Goal: Task Accomplishment & Management: Manage account settings

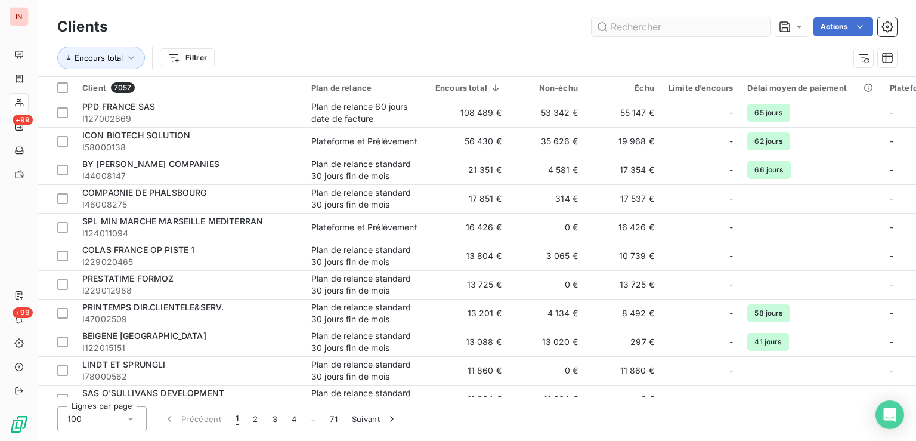
click at [688, 32] on input "text" at bounding box center [680, 26] width 179 height 19
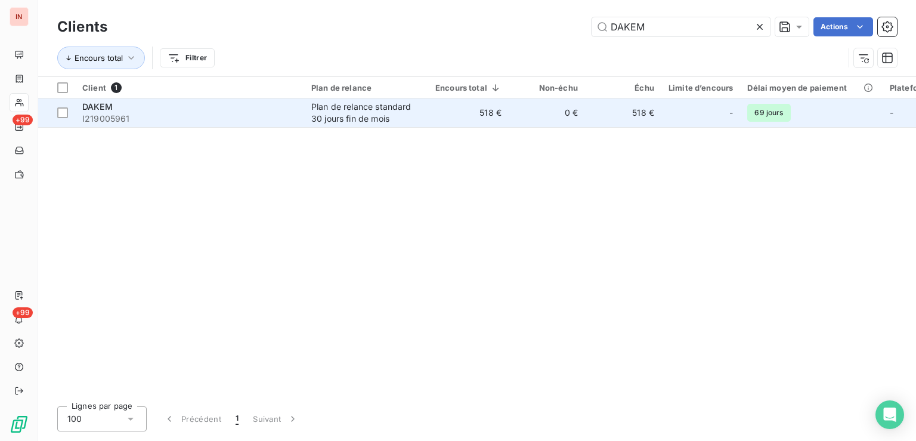
type input "DAKEM"
click at [438, 120] on td "518 €" at bounding box center [468, 112] width 80 height 29
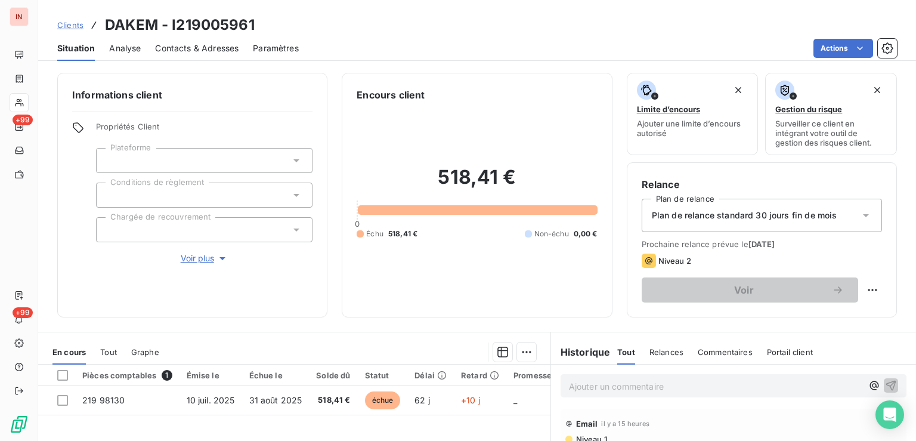
scroll to position [60, 0]
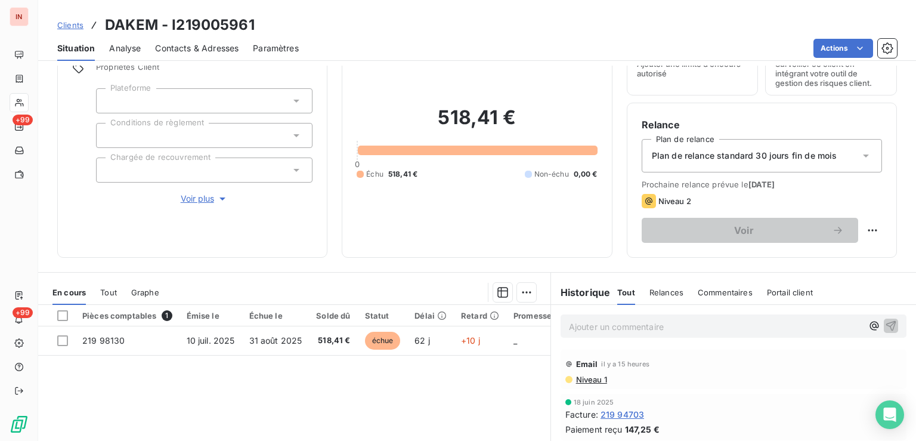
click at [619, 326] on p "Ajouter un commentaire ﻿" at bounding box center [715, 326] width 293 height 15
click at [726, 325] on p "[DATE] - MVI - mail reçu de" at bounding box center [715, 326] width 293 height 14
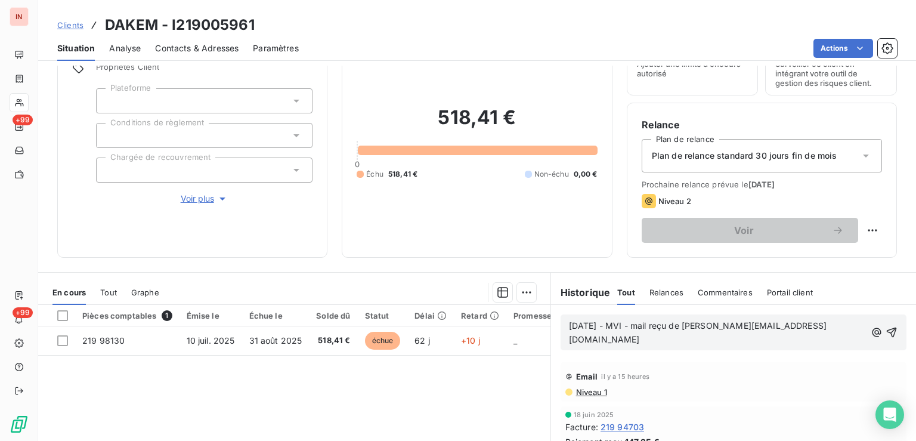
click at [729, 339] on p "[DATE] - MVI - mail reçu de [PERSON_NAME][EMAIL_ADDRESS][DOMAIN_NAME]" at bounding box center [717, 332] width 296 height 27
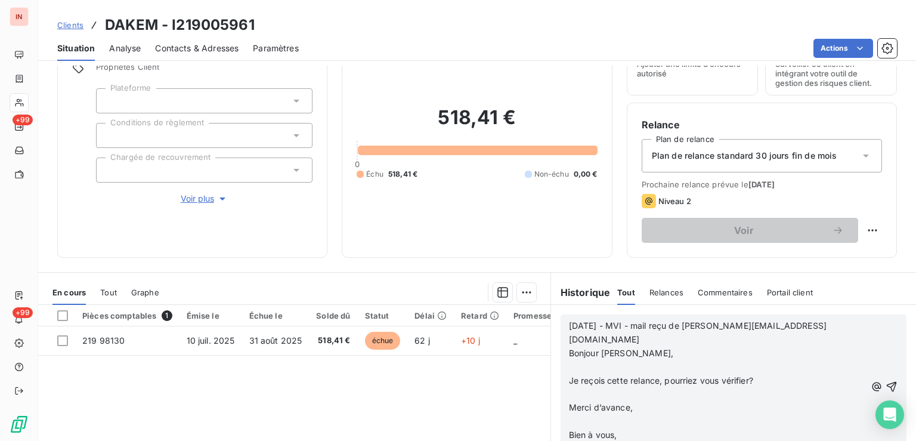
click at [616, 360] on p "﻿" at bounding box center [717, 367] width 296 height 14
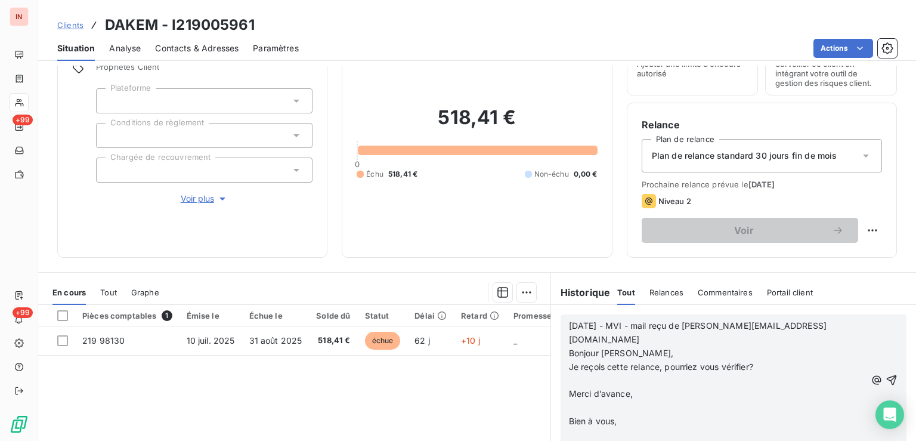
click at [596, 374] on p "﻿" at bounding box center [717, 381] width 296 height 14
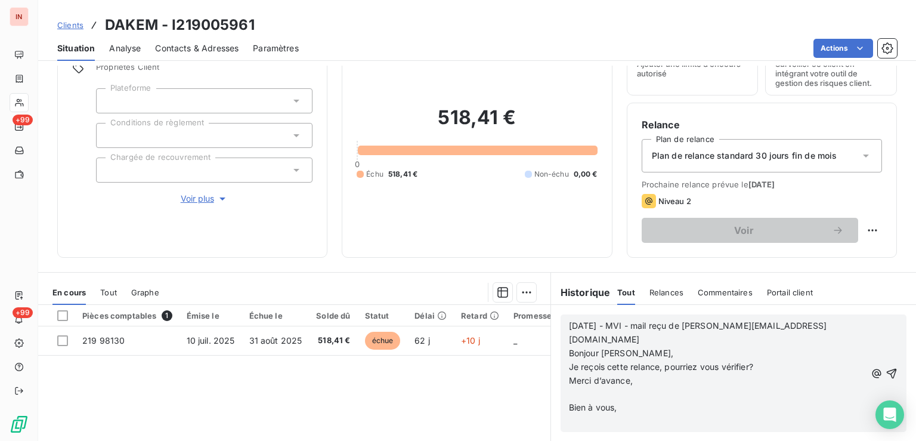
click at [593, 387] on p "﻿" at bounding box center [717, 394] width 296 height 14
click at [592, 401] on p "﻿" at bounding box center [717, 408] width 296 height 14
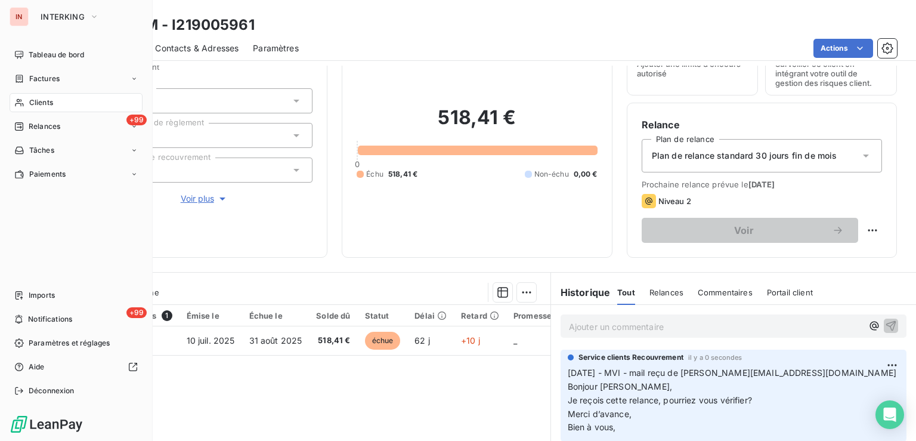
click at [46, 101] on span "Clients" at bounding box center [41, 102] width 24 height 11
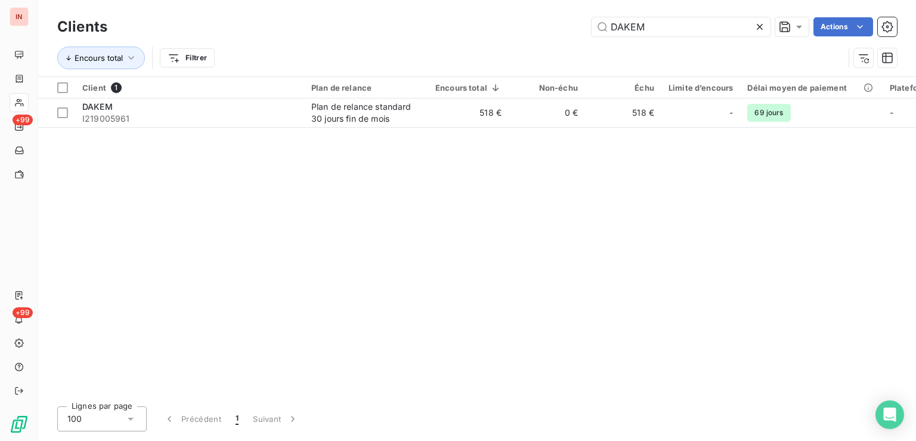
drag, startPoint x: 695, startPoint y: 32, endPoint x: 461, endPoint y: 18, distance: 234.7
click at [591, 18] on input "DAKEM" at bounding box center [680, 26] width 179 height 19
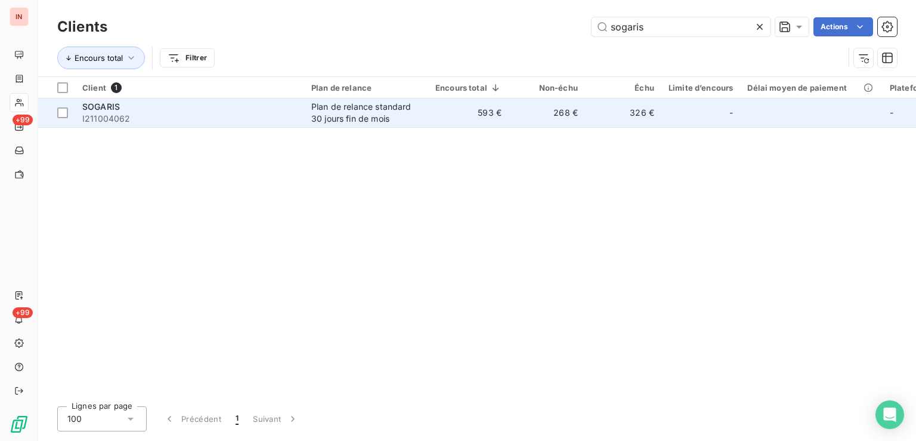
type input "sogaris"
click at [451, 113] on td "593 €" at bounding box center [468, 112] width 80 height 29
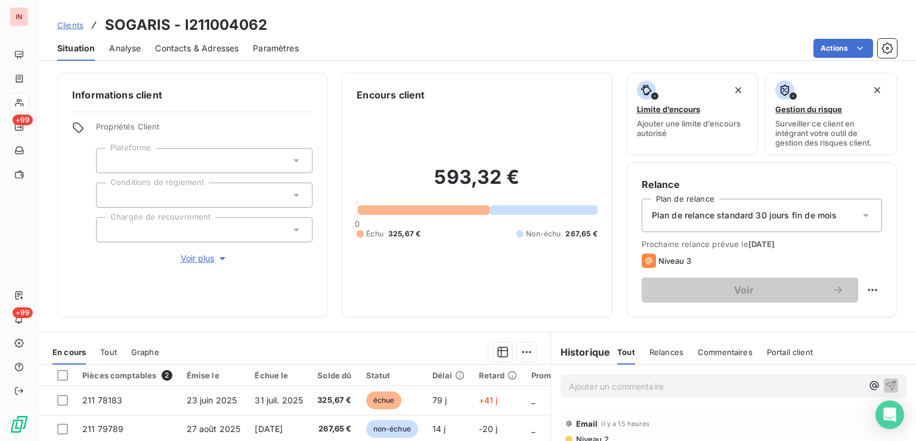
scroll to position [60, 0]
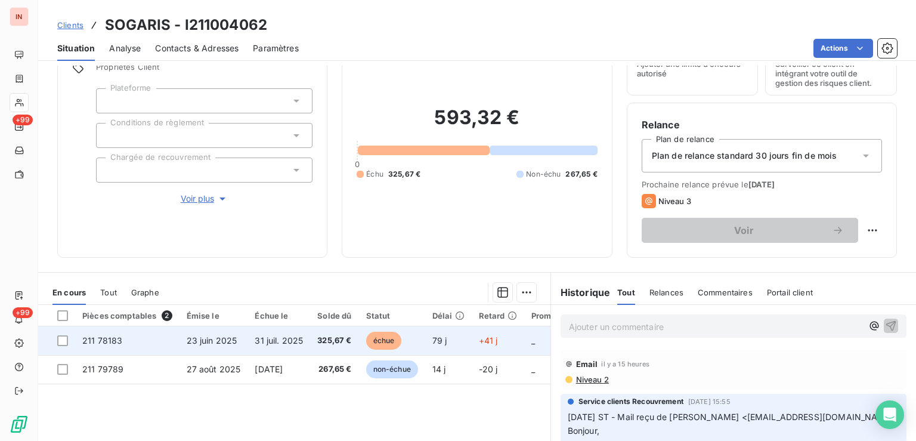
click at [402, 340] on span "échue" at bounding box center [384, 340] width 36 height 18
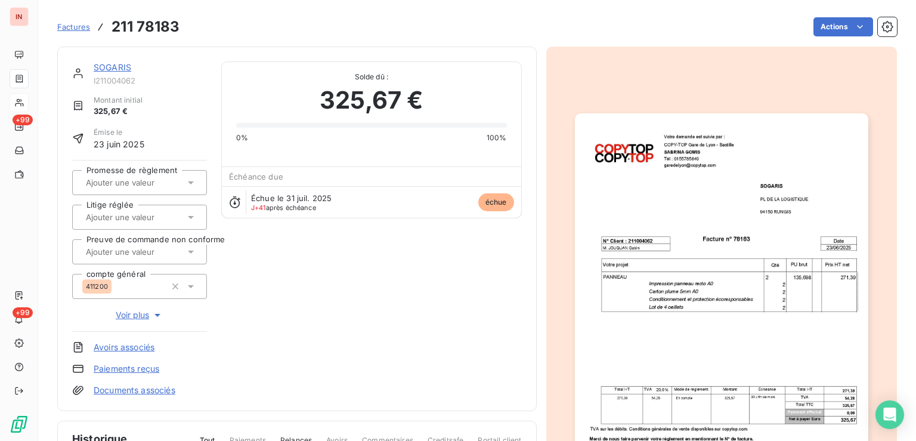
click at [831, 24] on html "IN +99 +99 Factures 211 78183 Actions SOGARIS I211004062 Montant initial 325,67…" at bounding box center [458, 220] width 916 height 441
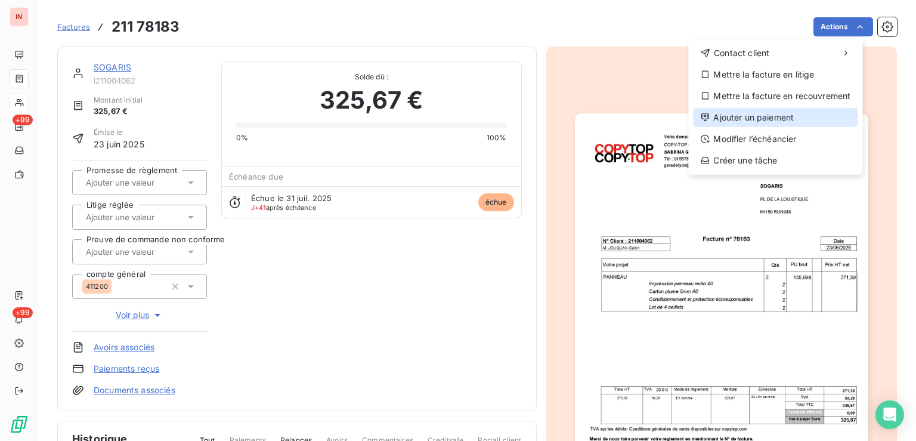
click at [768, 113] on div "Ajouter un paiement" at bounding box center [775, 117] width 165 height 19
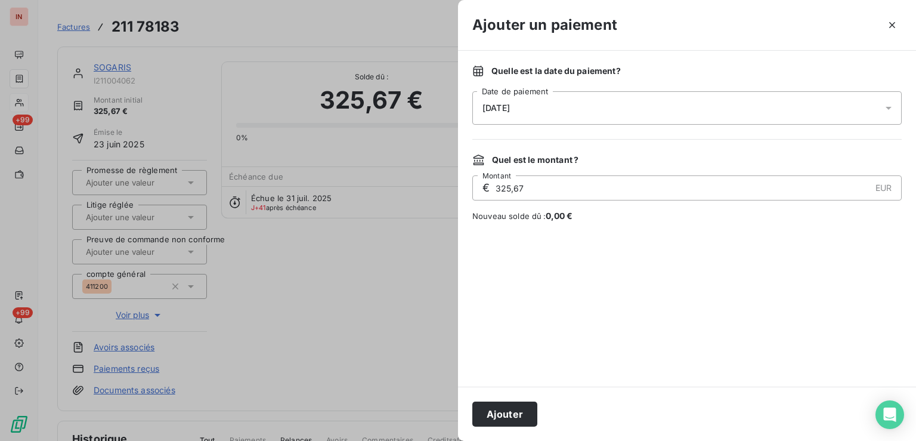
click at [674, 109] on div "[DATE]" at bounding box center [686, 107] width 429 height 33
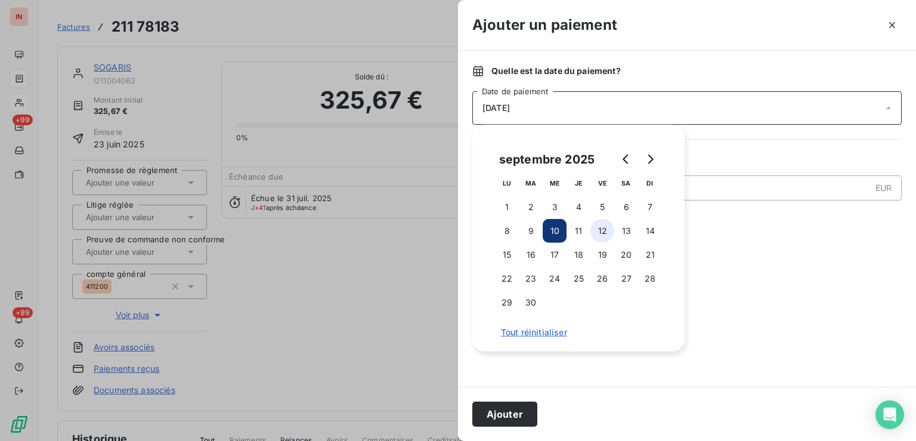
click at [594, 234] on button "12" at bounding box center [602, 231] width 24 height 24
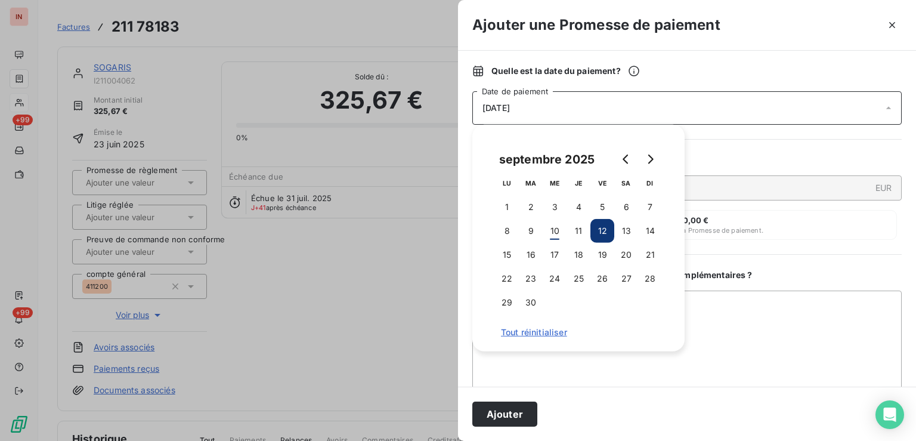
drag, startPoint x: 519, startPoint y: 415, endPoint x: 502, endPoint y: 396, distance: 25.4
click at [519, 416] on button "Ajouter" at bounding box center [504, 413] width 65 height 25
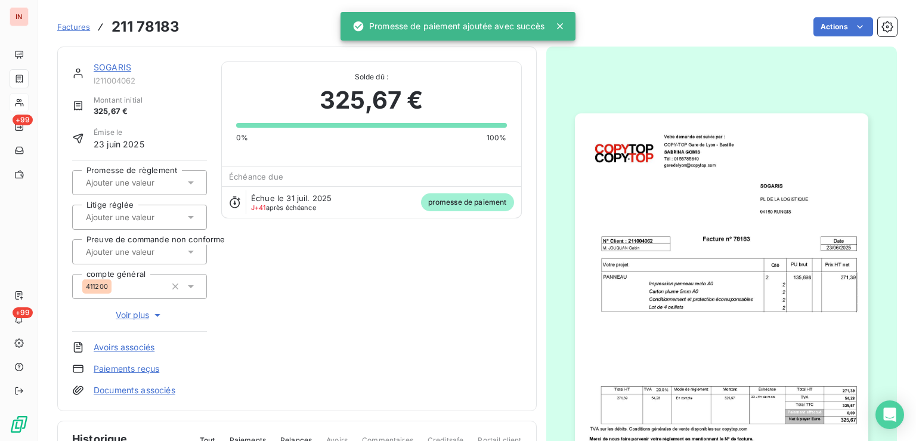
drag, startPoint x: 141, startPoint y: 180, endPoint x: 145, endPoint y: 190, distance: 10.7
click at [141, 184] on input "text" at bounding box center [145, 182] width 120 height 11
drag, startPoint x: 154, startPoint y: 213, endPoint x: 153, endPoint y: 113, distance: 99.6
click at [154, 209] on div "Oui" at bounding box center [146, 213] width 101 height 19
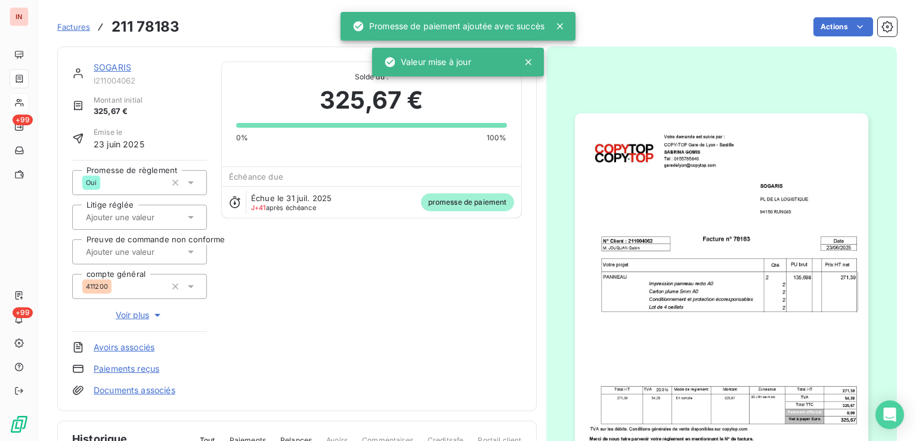
click at [125, 69] on link "SOGARIS" at bounding box center [113, 67] width 38 height 10
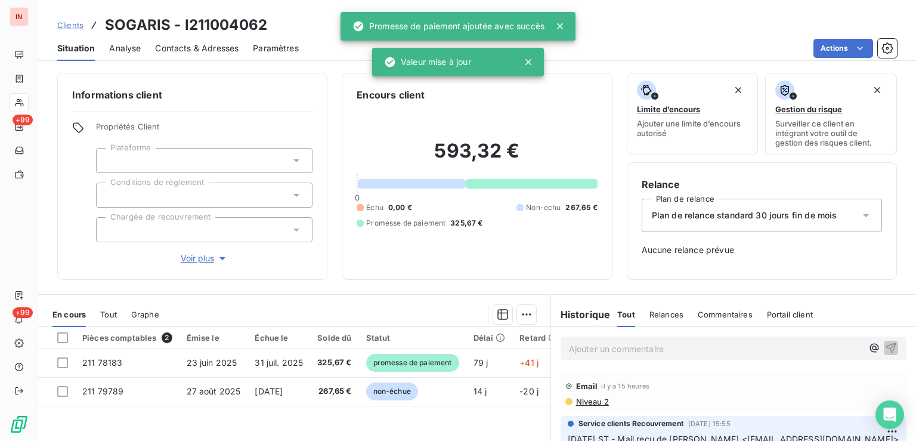
drag, startPoint x: 705, startPoint y: 347, endPoint x: 722, endPoint y: 350, distance: 17.7
click at [708, 350] on p "Ajouter un commentaire ﻿" at bounding box center [715, 348] width 293 height 15
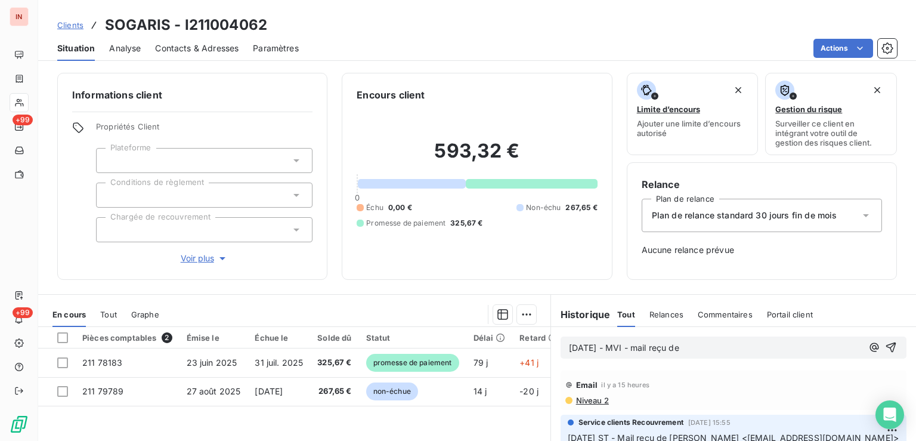
click at [791, 347] on p "[DATE] - MVI - mail reçu de" at bounding box center [715, 348] width 293 height 14
click at [621, 355] on p "[DATE] - MVI - mail reçu de [EMAIL_ADDRESS][DOMAIN_NAME]" at bounding box center [715, 348] width 293 height 14
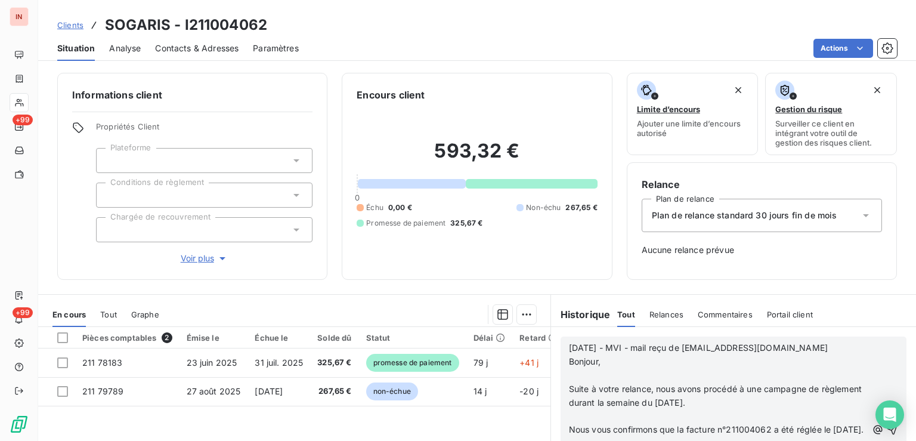
click at [607, 374] on p "﻿" at bounding box center [718, 375] width 298 height 14
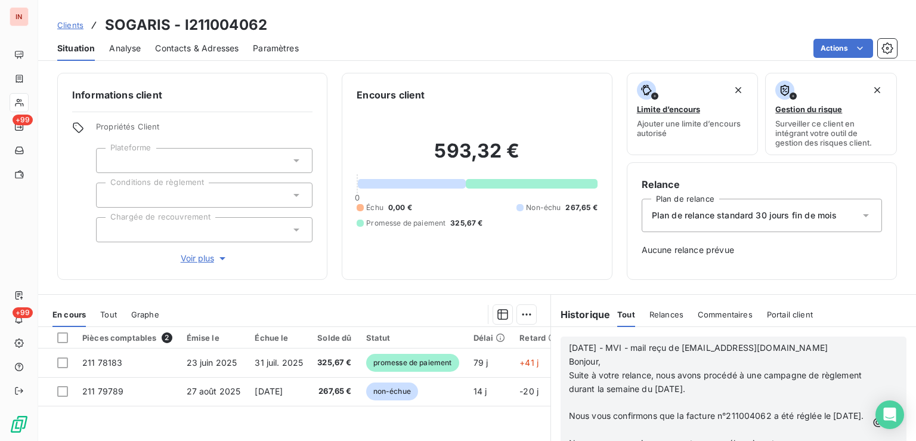
click at [599, 402] on p "﻿" at bounding box center [718, 403] width 298 height 14
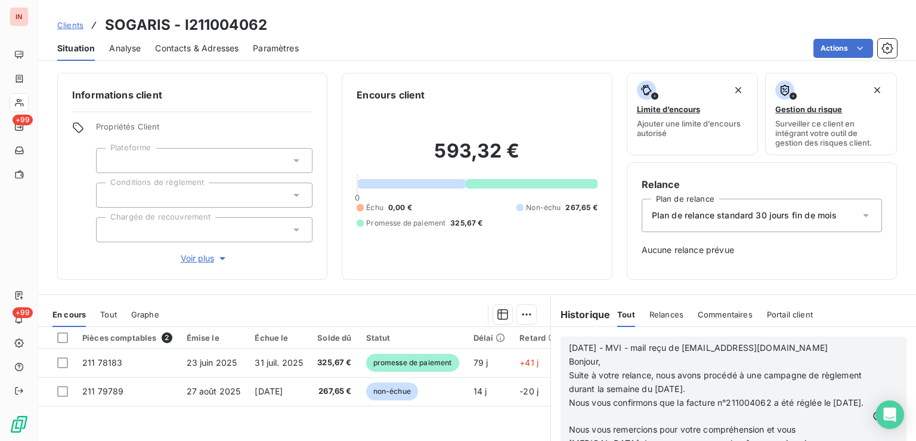
click at [590, 423] on p "﻿" at bounding box center [718, 416] width 298 height 14
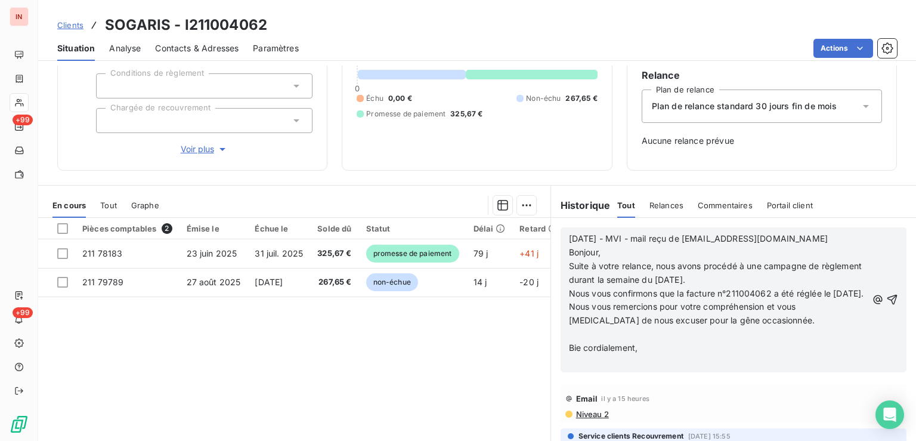
scroll to position [151, 0]
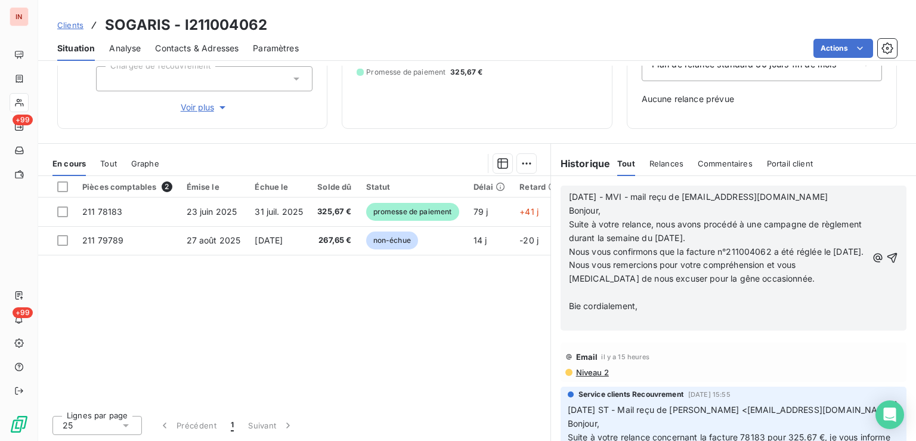
click at [599, 299] on p "﻿" at bounding box center [718, 293] width 298 height 14
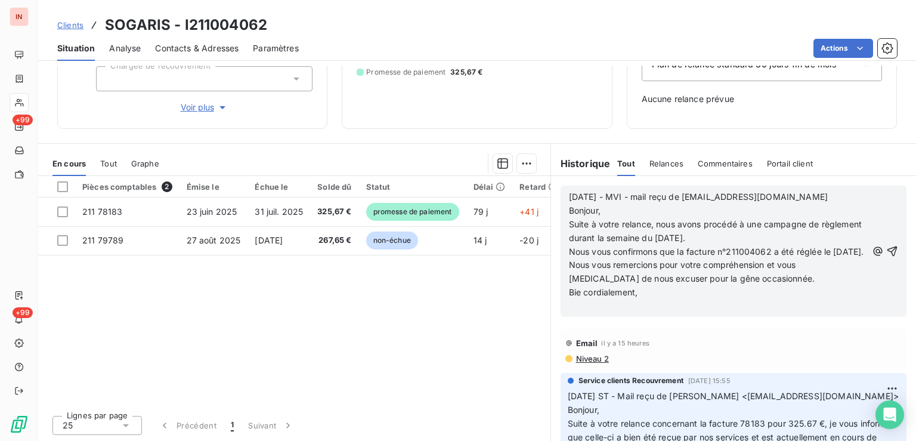
click at [579, 326] on div "[DATE] - MVI - mail reçu de [EMAIL_ADDRESS][DOMAIN_NAME] Bonjour, Suite à votre…" at bounding box center [733, 251] width 365 height 150
click at [585, 313] on p "﻿" at bounding box center [718, 306] width 298 height 14
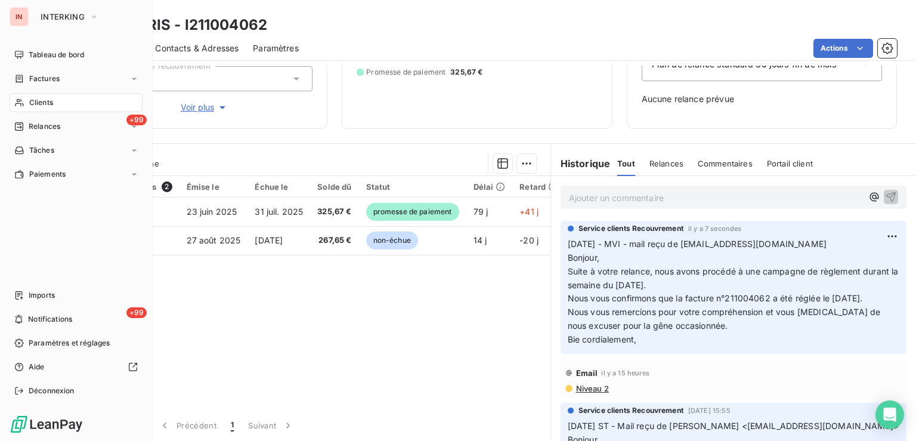
click at [23, 101] on icon at bounding box center [19, 103] width 10 height 10
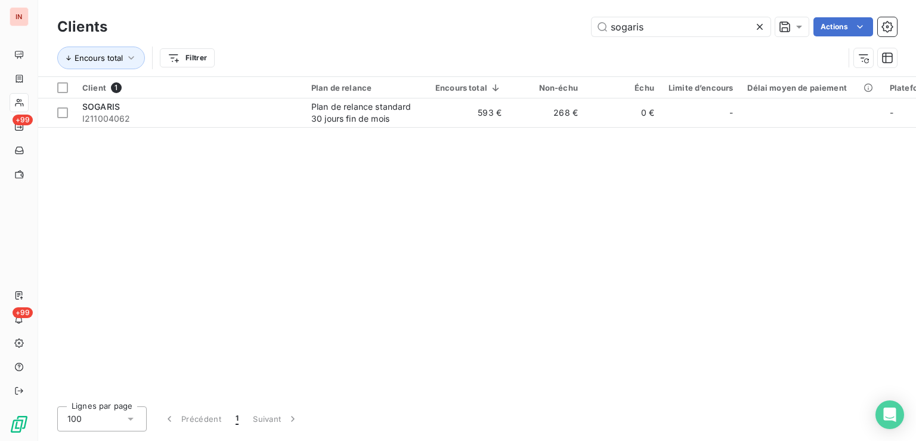
drag, startPoint x: 666, startPoint y: 24, endPoint x: 443, endPoint y: 41, distance: 224.2
click at [591, 36] on input "sogaris" at bounding box center [680, 26] width 179 height 19
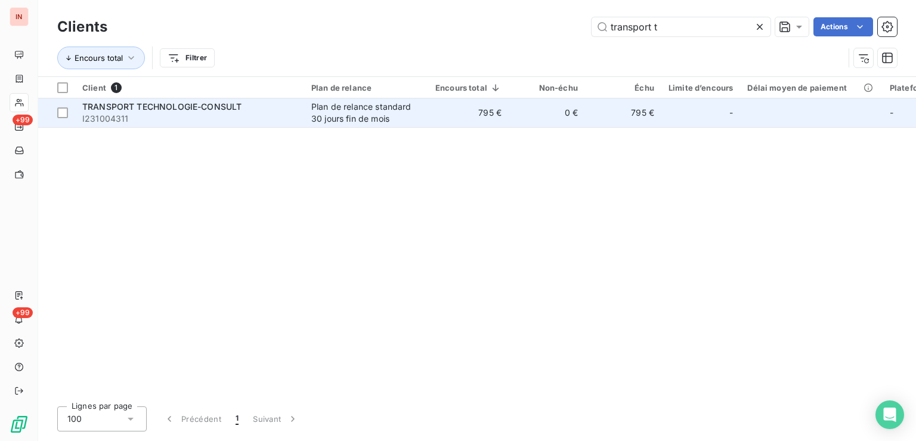
type input "transport t"
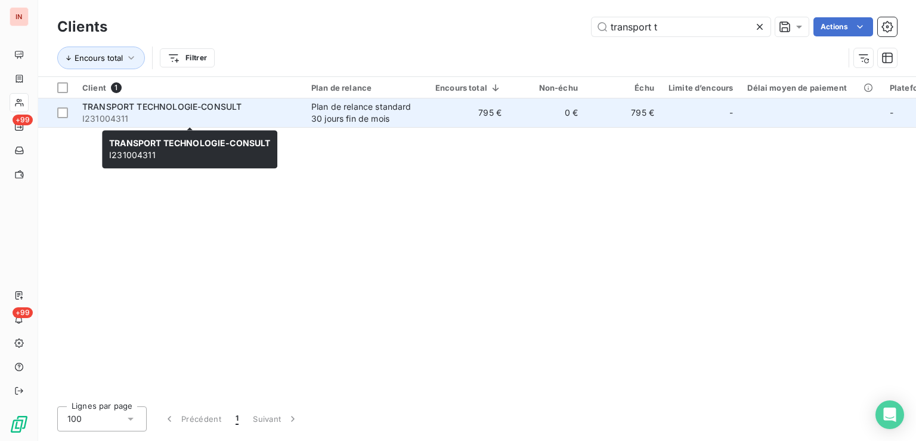
drag, startPoint x: 196, startPoint y: 106, endPoint x: 206, endPoint y: 116, distance: 13.9
click at [196, 107] on span "TRANSPORT TECHNOLOGIE-CONSULT" at bounding box center [161, 106] width 159 height 10
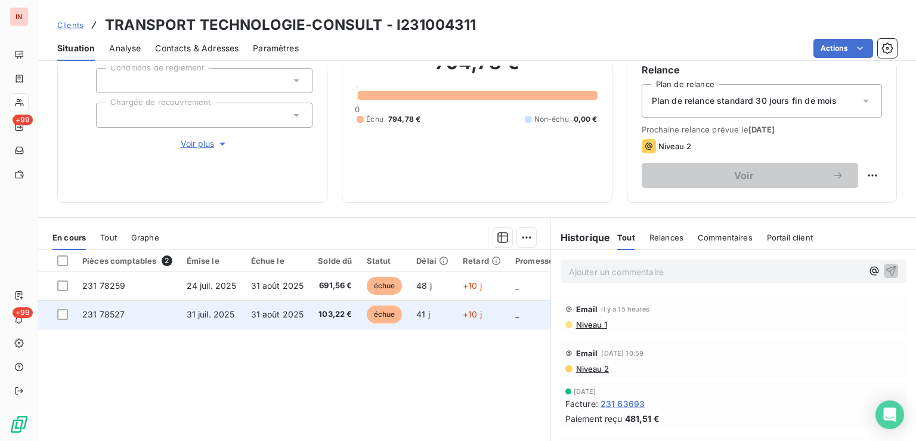
scroll to position [120, 0]
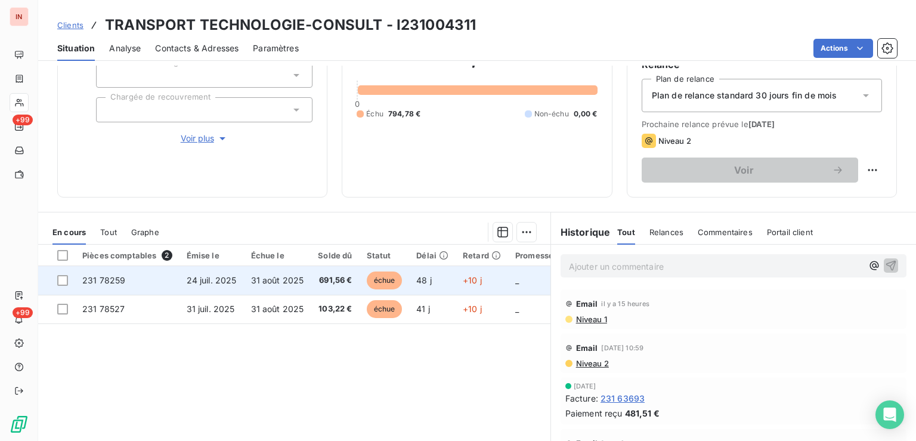
drag, startPoint x: 416, startPoint y: 283, endPoint x: 430, endPoint y: 280, distance: 14.5
click at [416, 282] on span "48 j" at bounding box center [423, 280] width 15 height 10
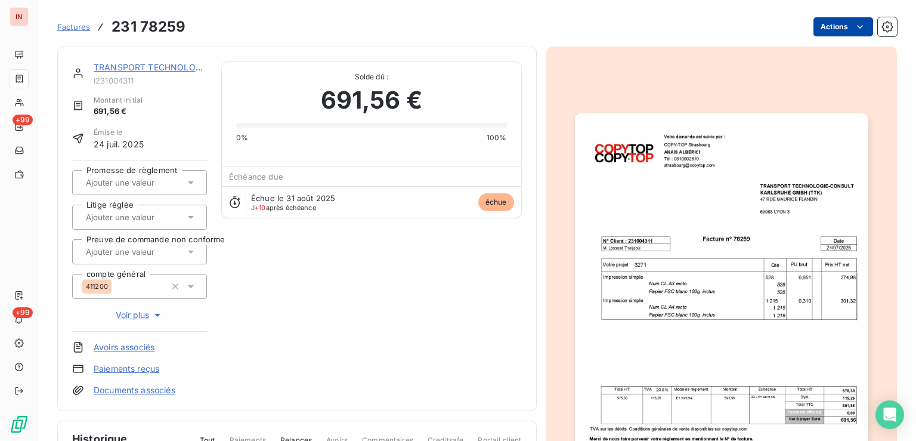
click at [816, 30] on html "IN +99 +99 Factures 231 78259 Actions TRANSPORT TECHNOLOGIE-CONSULT I231004311 …" at bounding box center [458, 220] width 916 height 441
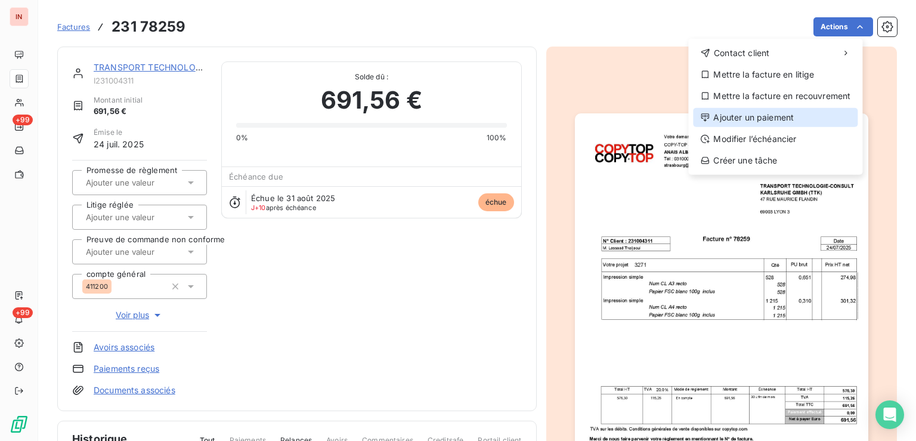
click at [761, 119] on div "Ajouter un paiement" at bounding box center [775, 117] width 165 height 19
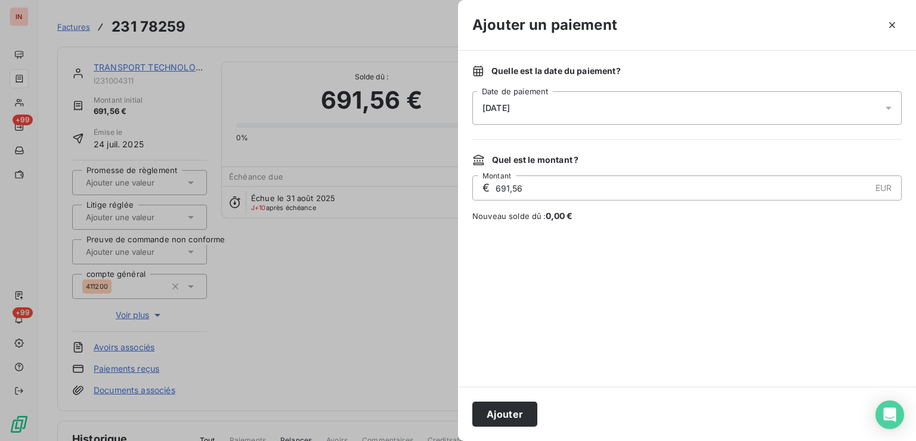
click at [709, 113] on div "[DATE]" at bounding box center [686, 107] width 429 height 33
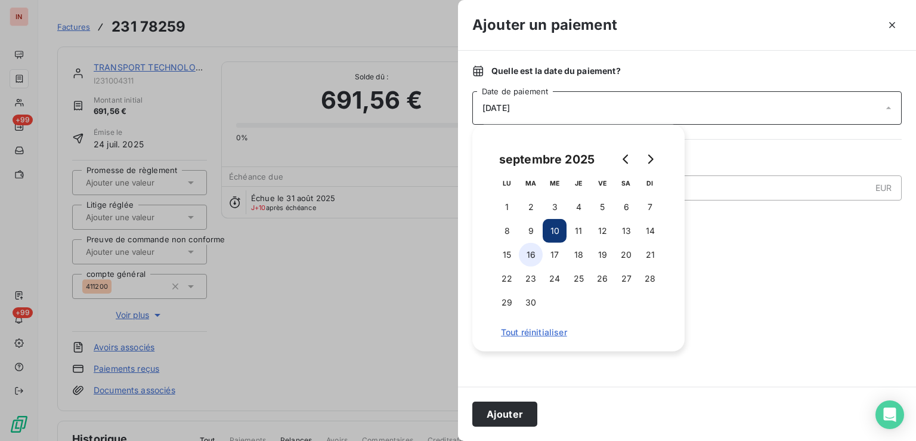
click at [526, 254] on button "16" at bounding box center [531, 255] width 24 height 24
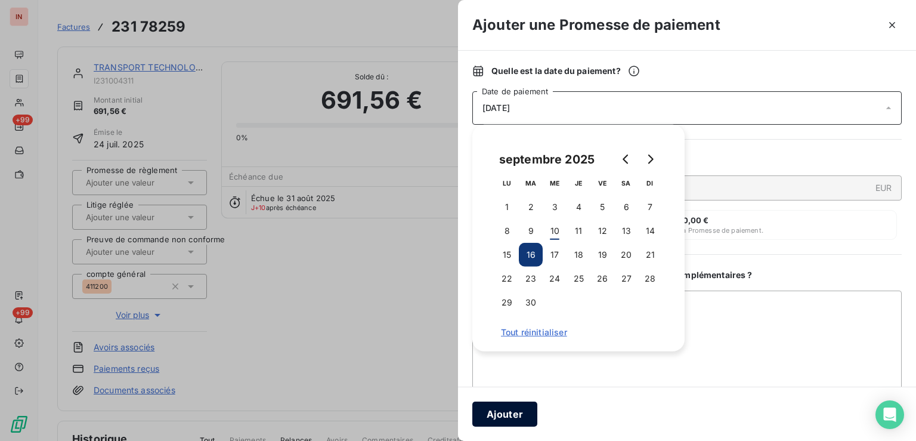
click at [522, 413] on button "Ajouter" at bounding box center [504, 413] width 65 height 25
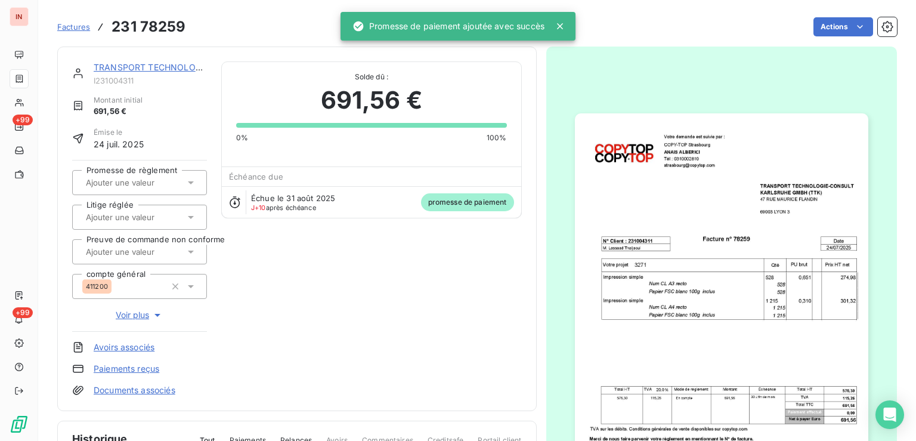
click at [156, 186] on input "text" at bounding box center [145, 182] width 120 height 11
click at [151, 209] on div "Oui" at bounding box center [146, 213] width 101 height 19
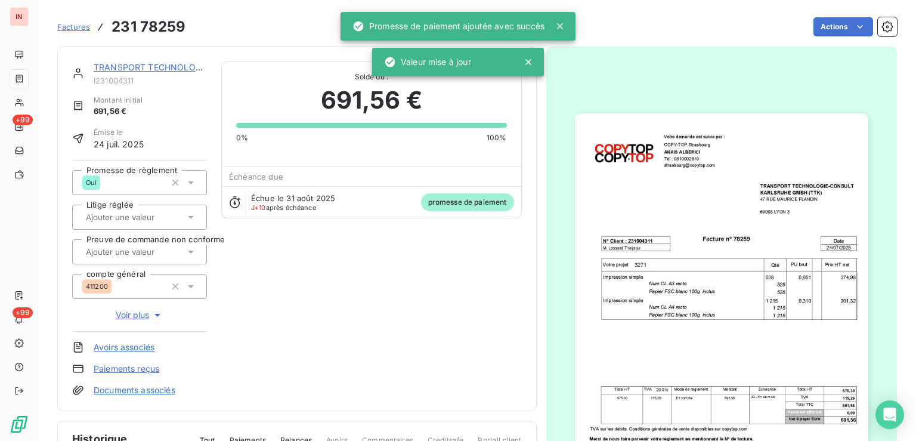
click at [163, 70] on link "TRANSPORT TECHNOLOGIE-CONSULT" at bounding box center [173, 67] width 159 height 10
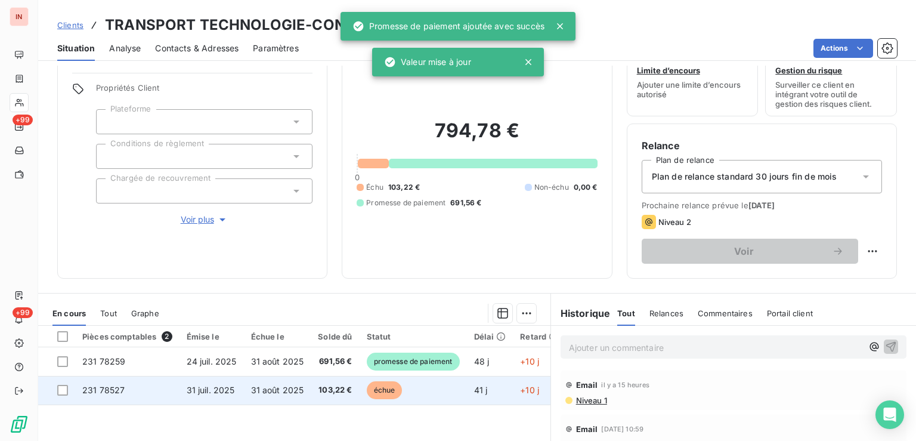
scroll to position [60, 0]
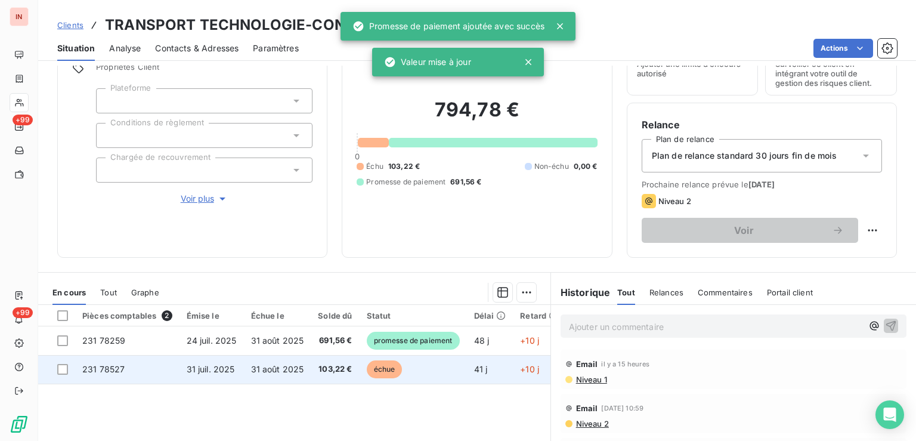
click at [433, 374] on td "échue" at bounding box center [412, 369] width 107 height 29
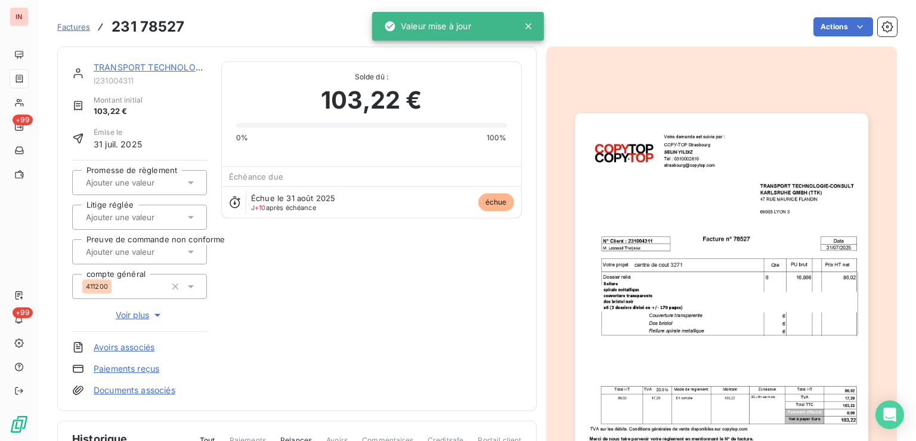
click at [833, 23] on html "IN +99 +99 Factures 231 78527 Actions TRANSPORT TECHNOLOGIE-CONSULT I231004311 …" at bounding box center [458, 220] width 916 height 441
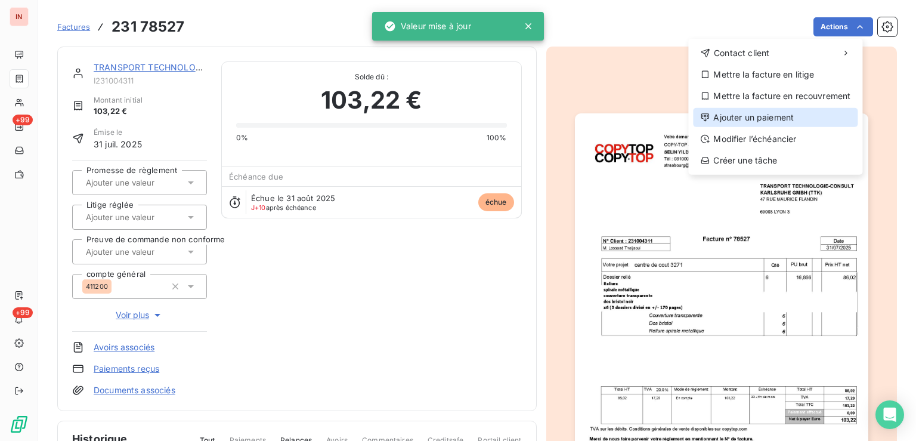
click at [763, 118] on div "Ajouter un paiement" at bounding box center [775, 117] width 165 height 19
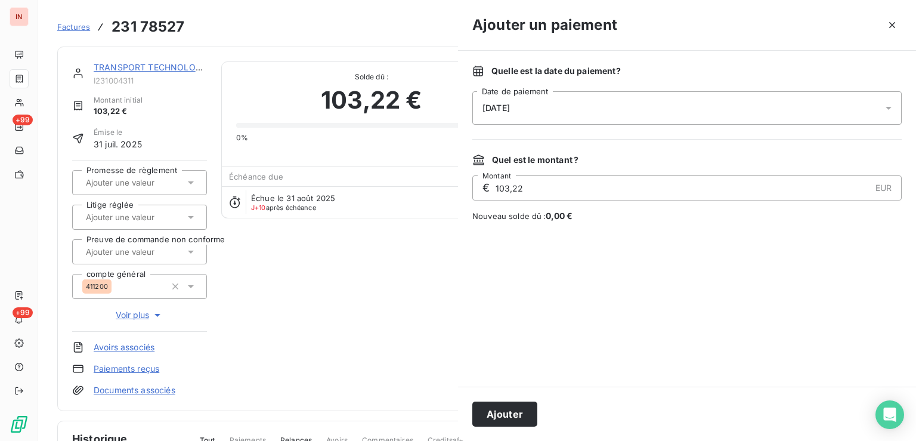
drag, startPoint x: 656, startPoint y: 104, endPoint x: 641, endPoint y: 123, distance: 24.2
click at [654, 104] on div "[DATE]" at bounding box center [686, 107] width 429 height 33
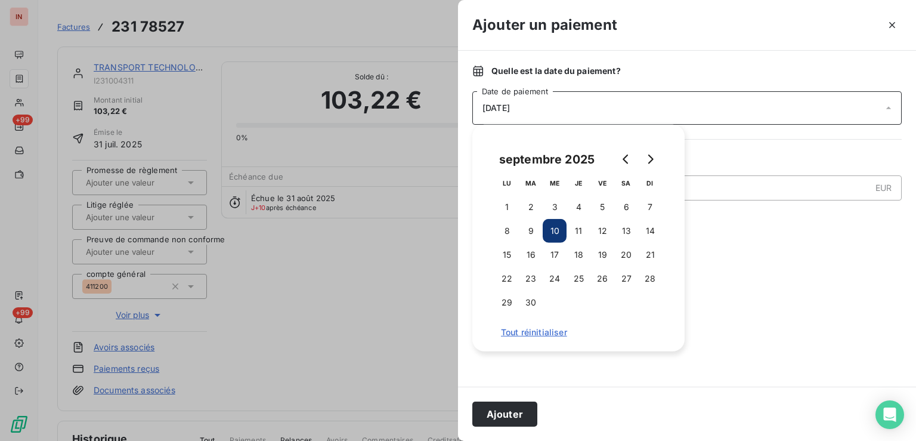
drag, startPoint x: 524, startPoint y: 252, endPoint x: 546, endPoint y: 347, distance: 97.3
click at [524, 253] on button "16" at bounding box center [531, 255] width 24 height 24
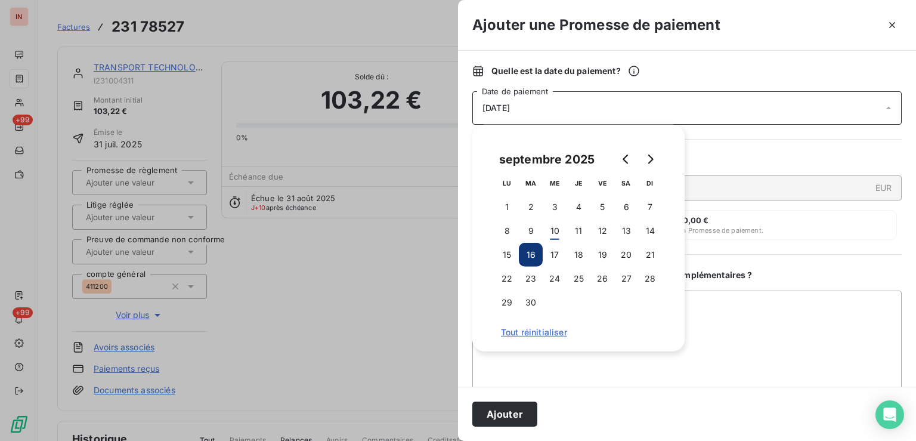
drag, startPoint x: 519, startPoint y: 411, endPoint x: 469, endPoint y: 379, distance: 59.5
click at [517, 412] on button "Ajouter" at bounding box center [504, 413] width 65 height 25
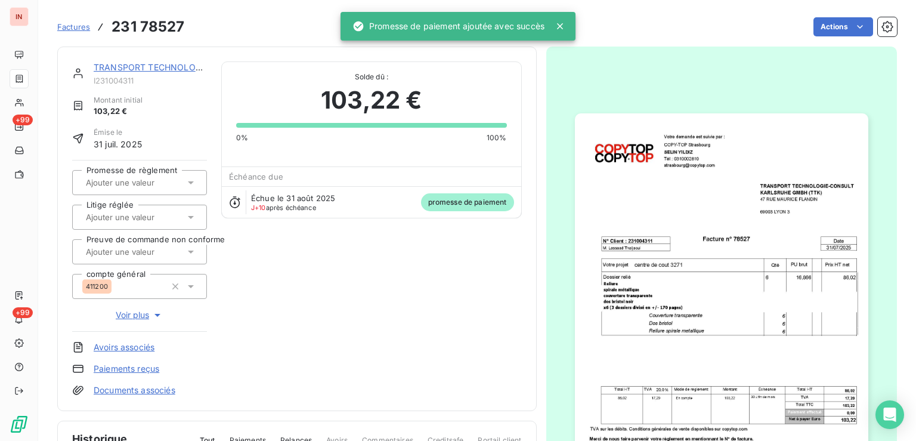
click at [147, 182] on input "text" at bounding box center [145, 182] width 120 height 11
click at [155, 213] on div "Oui" at bounding box center [146, 213] width 101 height 19
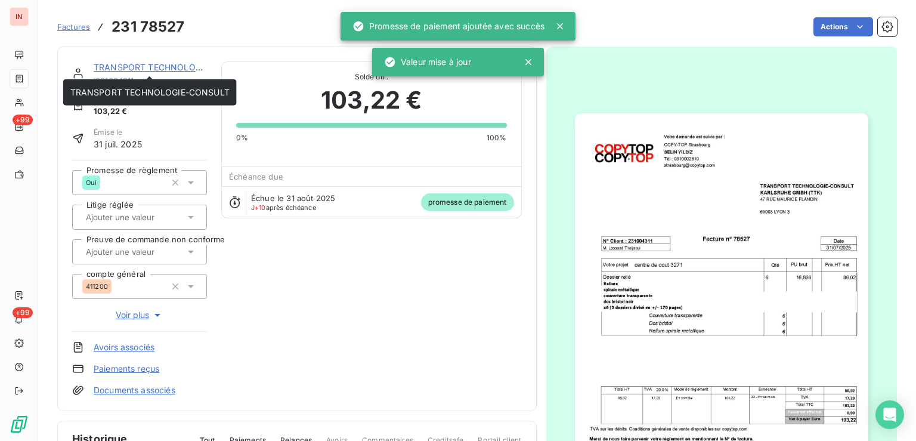
click at [169, 70] on link "TRANSPORT TECHNOLOGIE-CONSULT" at bounding box center [173, 67] width 159 height 10
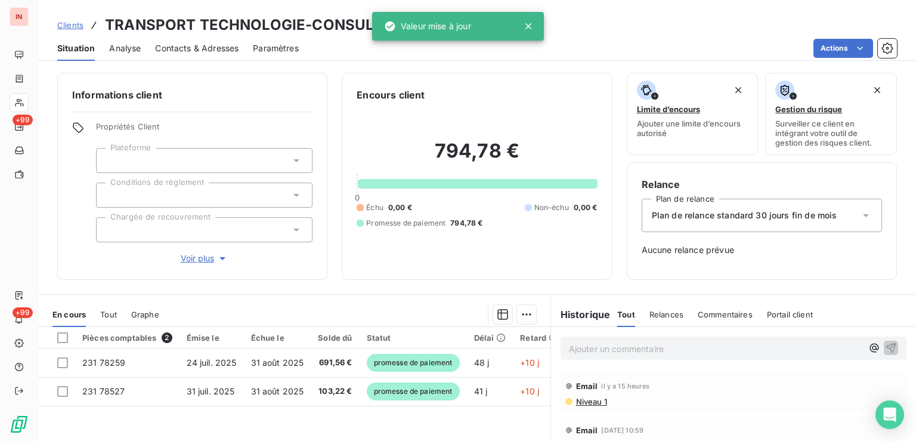
click at [736, 349] on p "Ajouter un commentaire ﻿" at bounding box center [715, 348] width 293 height 15
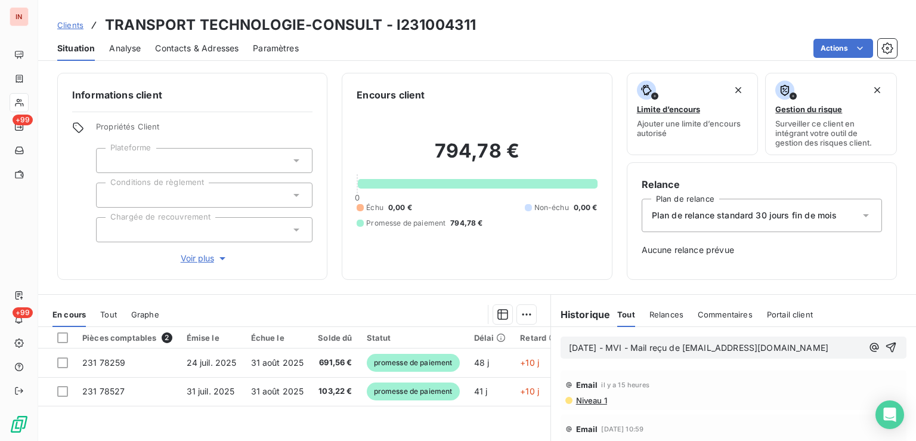
click at [702, 355] on p "[DATE] - MVI - Mail reçu de [EMAIL_ADDRESS][DOMAIN_NAME]" at bounding box center [715, 348] width 293 height 14
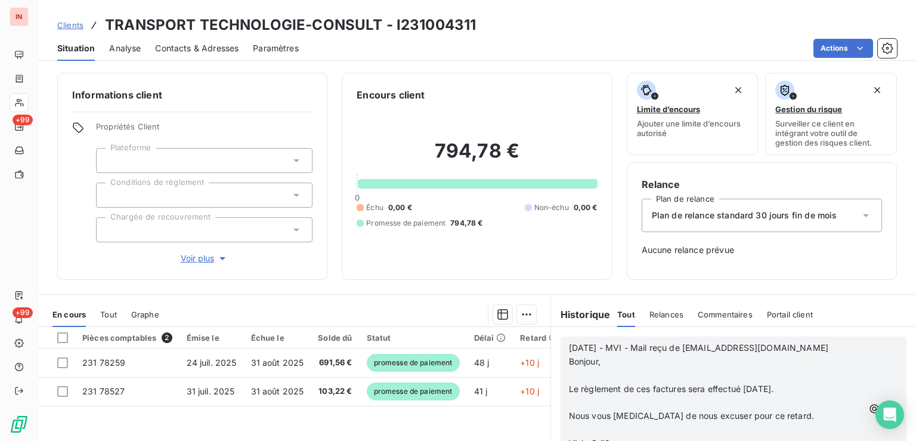
click at [602, 373] on p "﻿" at bounding box center [715, 375] width 293 height 14
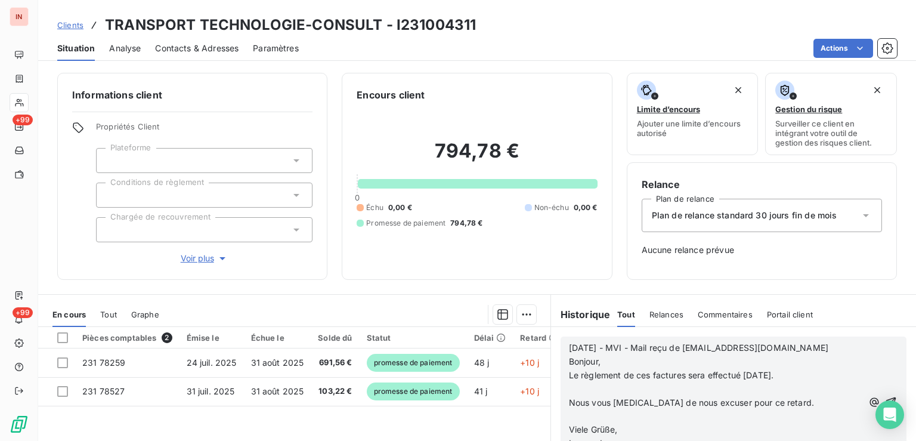
click at [600, 387] on p "﻿" at bounding box center [715, 389] width 293 height 14
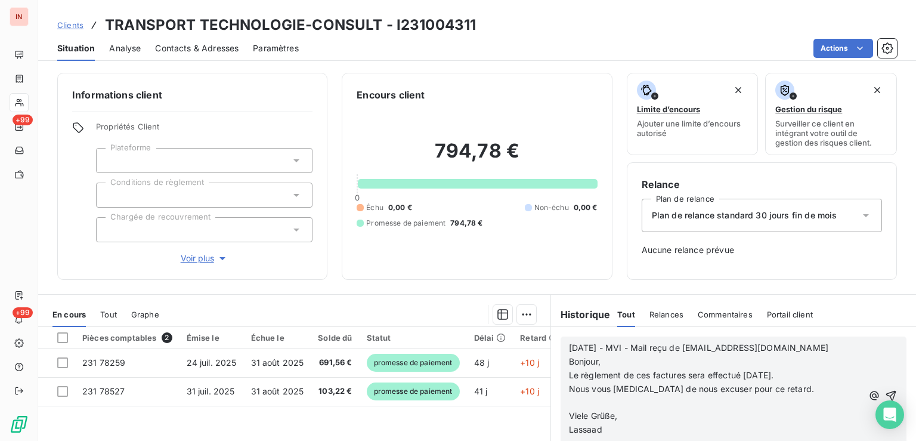
click at [595, 399] on p "﻿" at bounding box center [715, 403] width 293 height 14
click at [599, 430] on p "﻿" at bounding box center [715, 430] width 293 height 14
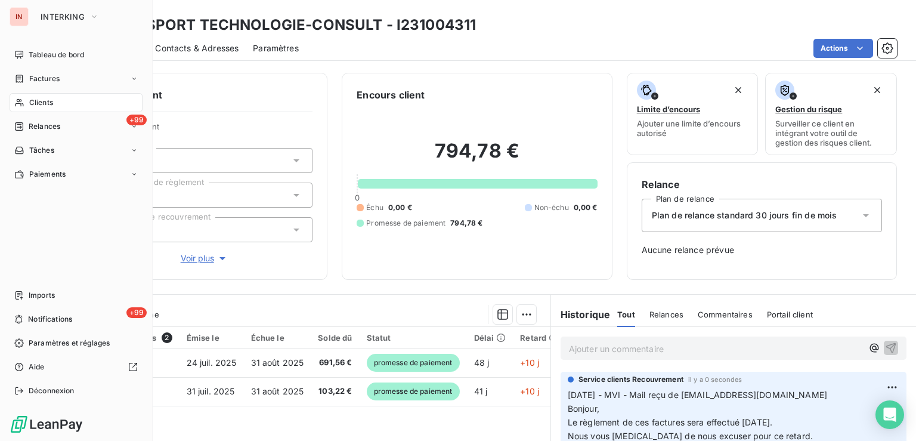
drag, startPoint x: 20, startPoint y: 103, endPoint x: 520, endPoint y: 100, distance: 500.7
click at [22, 103] on icon at bounding box center [19, 103] width 10 height 10
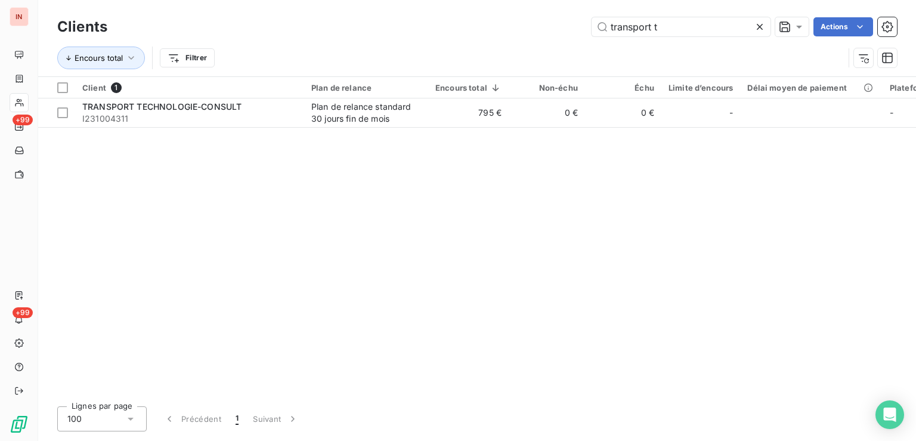
drag, startPoint x: 693, startPoint y: 30, endPoint x: 390, endPoint y: 33, distance: 303.4
click at [591, 27] on input "transport t" at bounding box center [680, 26] width 179 height 19
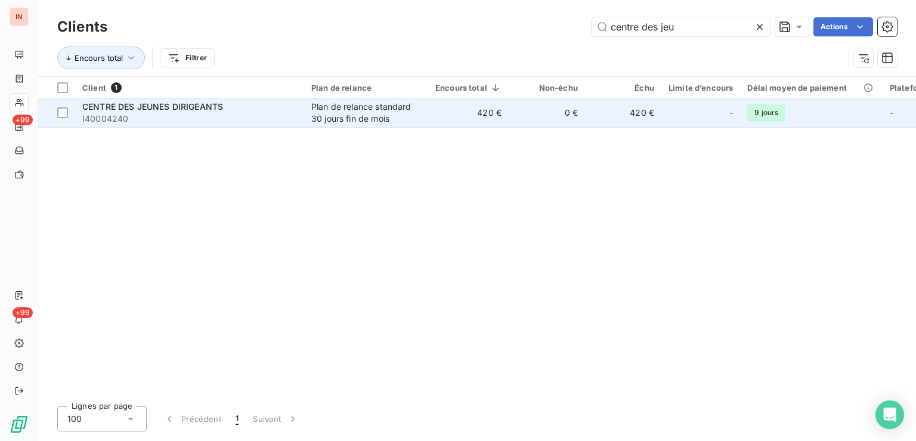
type input "centre des jeu"
click at [432, 111] on td "420 €" at bounding box center [468, 112] width 80 height 29
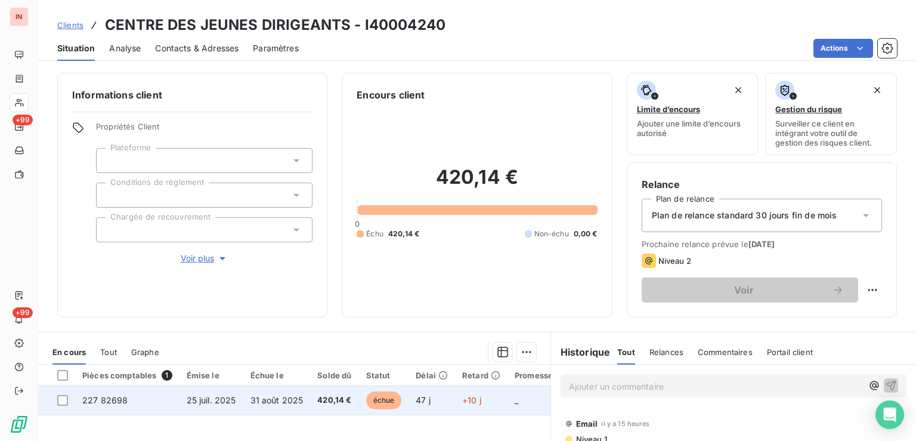
scroll to position [60, 0]
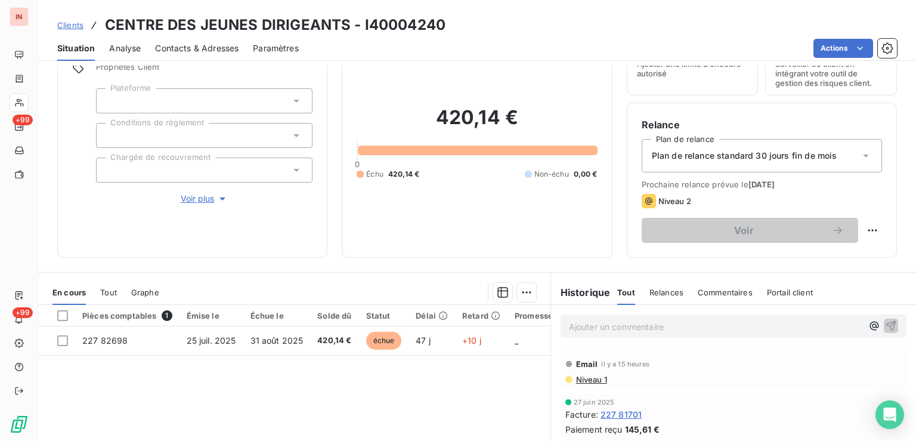
drag, startPoint x: 442, startPoint y: 342, endPoint x: 492, endPoint y: 321, distance: 54.2
click at [452, 339] on td "47 j" at bounding box center [431, 340] width 46 height 29
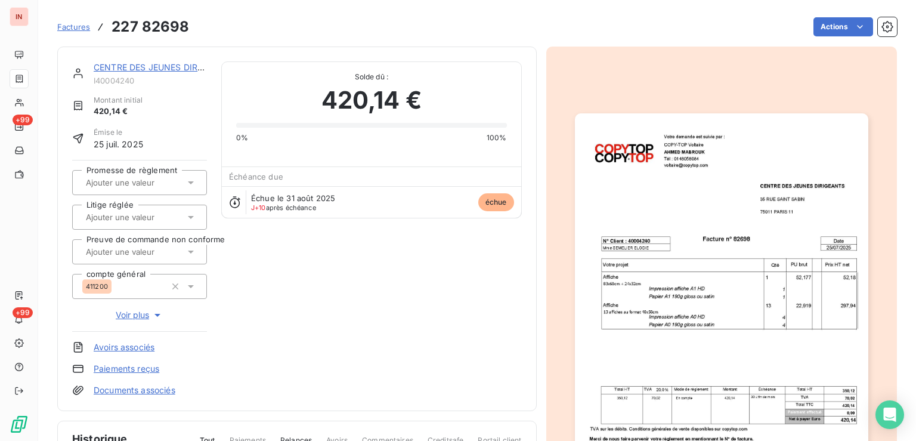
click at [820, 30] on html "IN +99 +99 Factures 227 82698 Actions CENTRE DES JEUNES DIRIGEANTS I40004240 Mo…" at bounding box center [458, 220] width 916 height 441
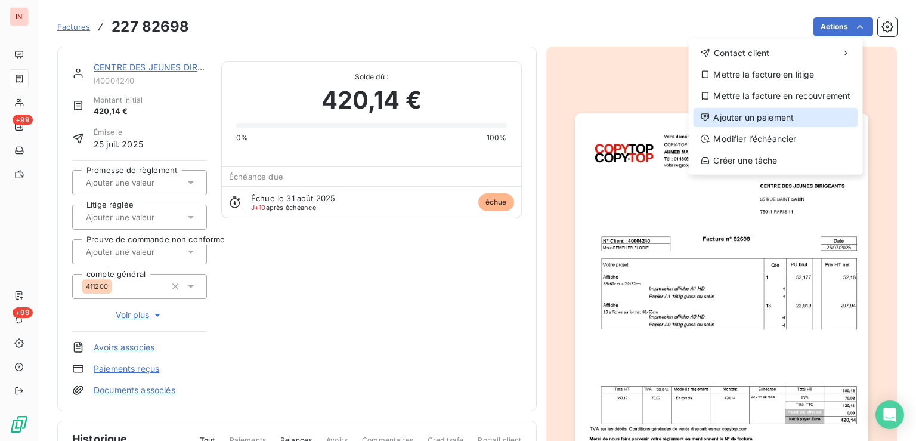
click at [767, 125] on div "Ajouter un paiement" at bounding box center [775, 117] width 165 height 19
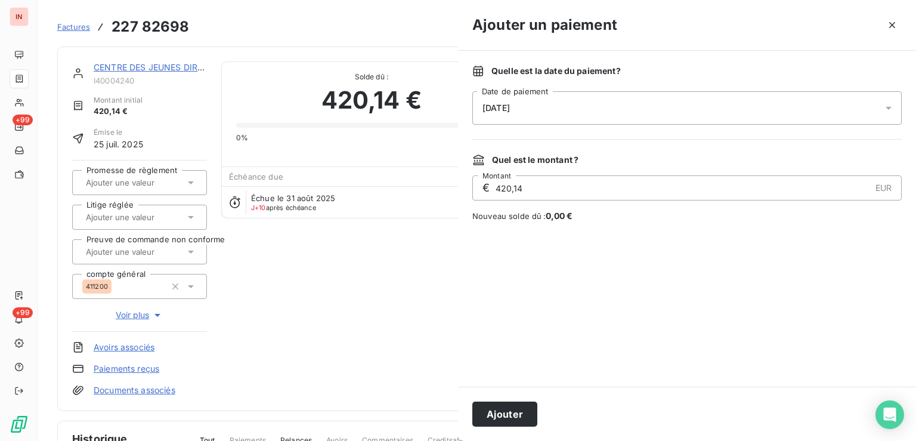
drag, startPoint x: 664, startPoint y: 106, endPoint x: 641, endPoint y: 113, distance: 24.3
click at [663, 106] on div "[DATE]" at bounding box center [686, 107] width 429 height 33
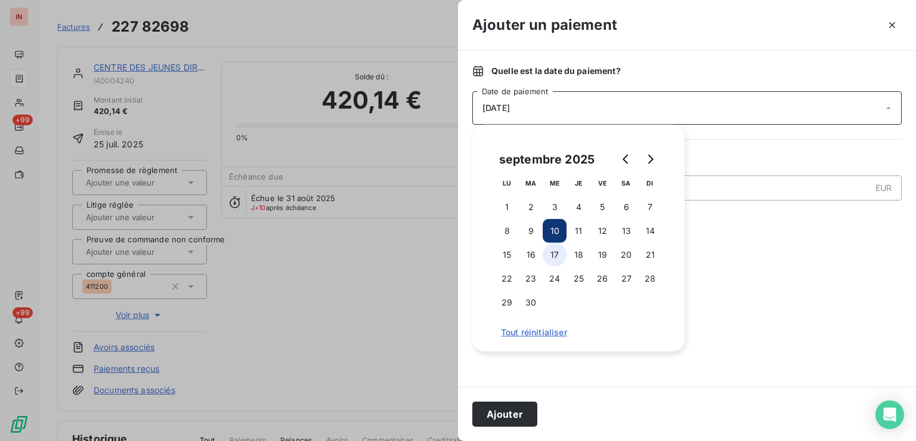
drag, startPoint x: 547, startPoint y: 258, endPoint x: 552, endPoint y: 252, distance: 8.1
click at [547, 258] on button "17" at bounding box center [554, 255] width 24 height 24
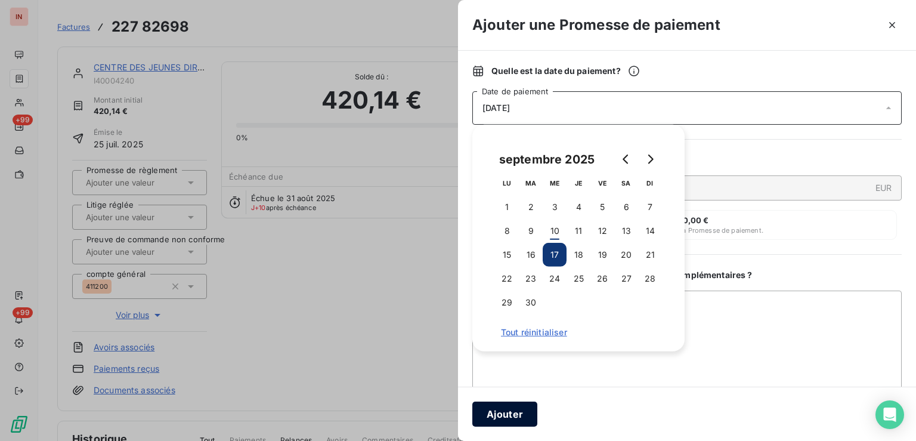
click at [513, 418] on button "Ajouter" at bounding box center [504, 413] width 65 height 25
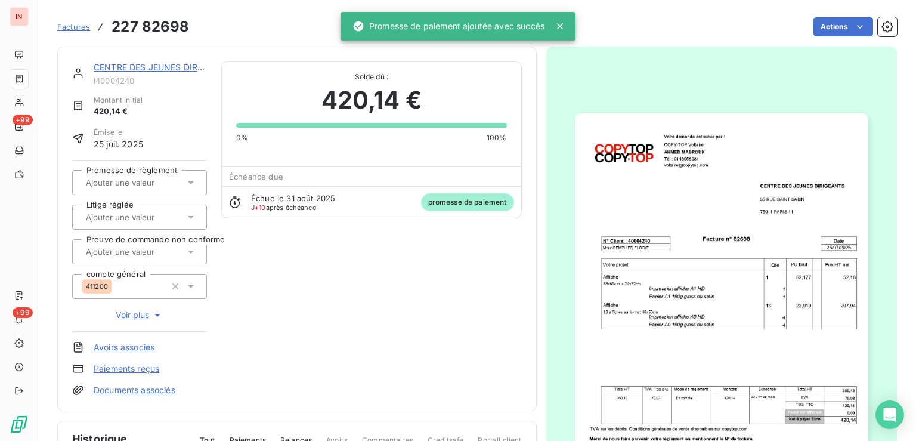
click at [142, 186] on input "text" at bounding box center [145, 182] width 120 height 11
drag, startPoint x: 142, startPoint y: 188, endPoint x: 161, endPoint y: 106, distance: 84.4
click at [136, 210] on div "Oui" at bounding box center [146, 213] width 101 height 19
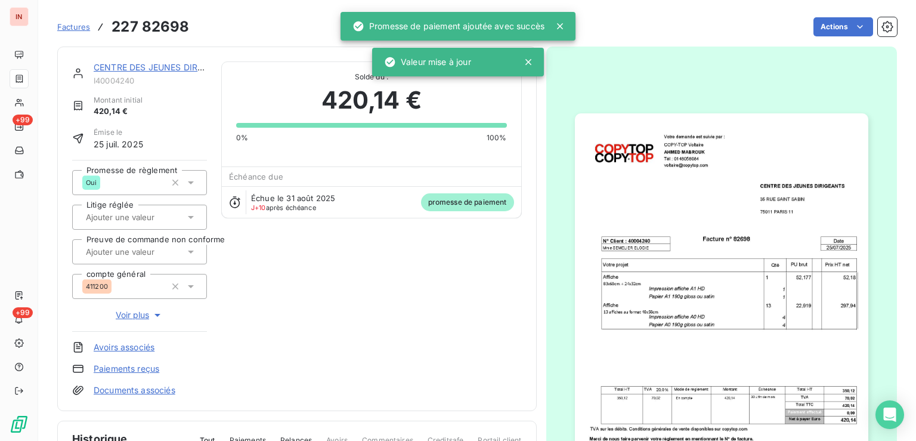
click at [169, 68] on link "CENTRE DES JEUNES DIRIGEANTS" at bounding box center [164, 67] width 141 height 10
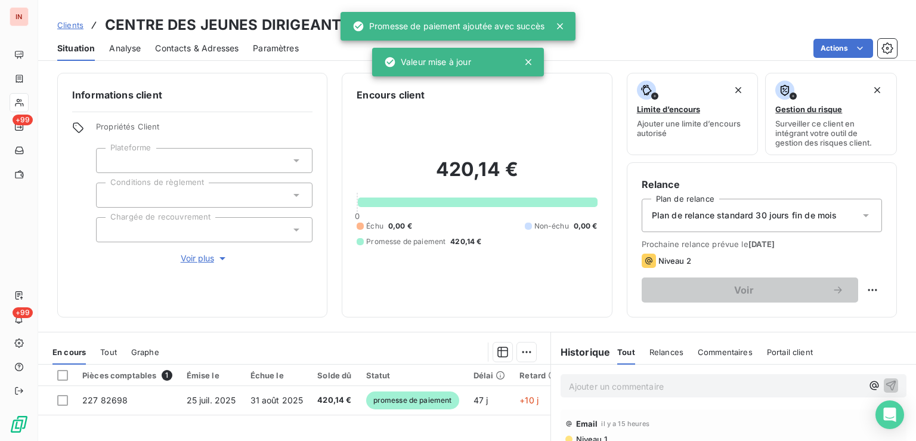
click at [613, 383] on p "Ajouter un commentaire ﻿" at bounding box center [715, 386] width 293 height 15
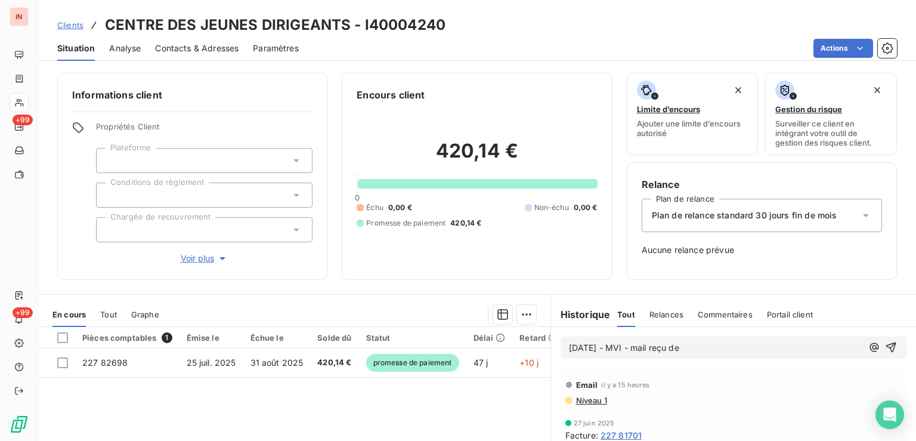
click at [764, 348] on p "[DATE] - MVI - mail reçu de" at bounding box center [715, 348] width 293 height 14
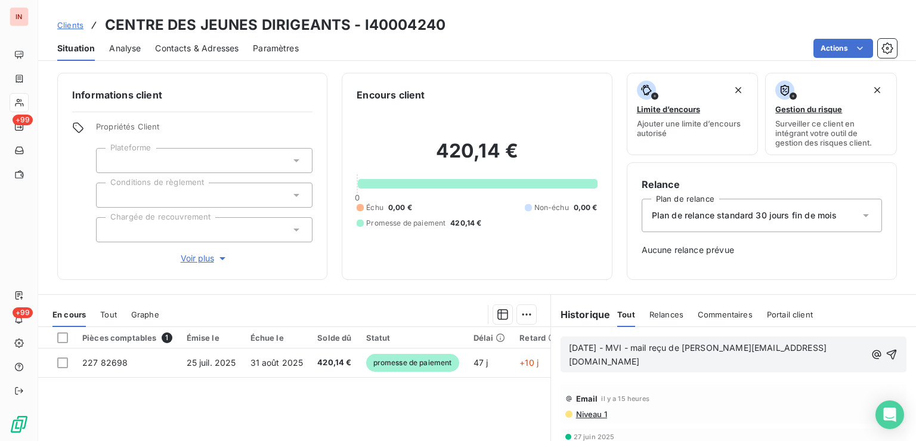
click at [665, 364] on p "[DATE] - MVI - mail reçu de [PERSON_NAME][EMAIL_ADDRESS][DOMAIN_NAME]" at bounding box center [717, 354] width 296 height 27
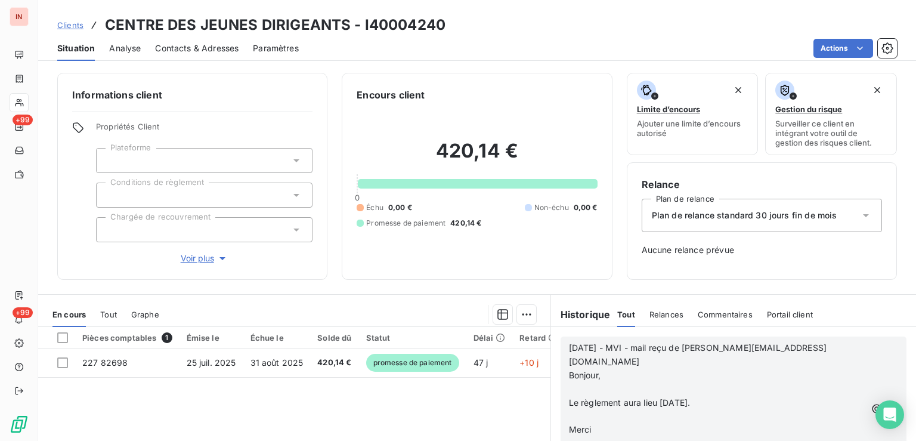
click at [596, 382] on p "﻿" at bounding box center [717, 389] width 296 height 14
click at [579, 396] on p "﻿" at bounding box center [717, 403] width 296 height 14
click at [586, 409] on p "﻿" at bounding box center [717, 416] width 296 height 14
click at [588, 423] on p "﻿" at bounding box center [717, 430] width 296 height 14
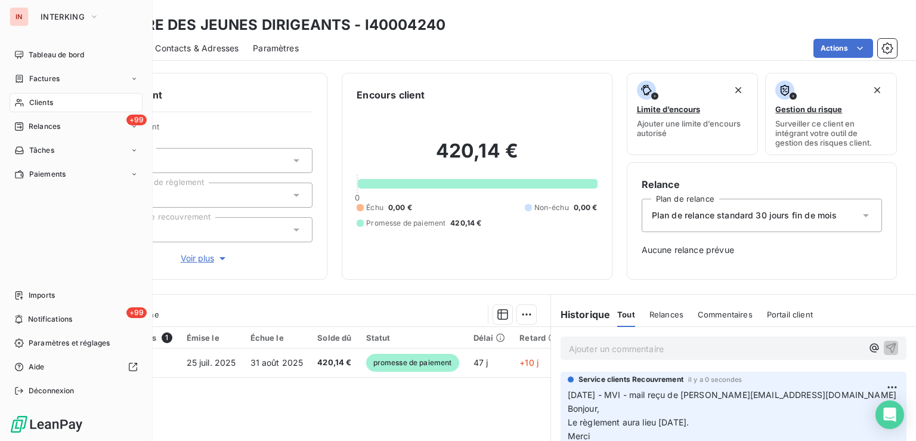
click at [25, 102] on div "Clients" at bounding box center [76, 102] width 133 height 19
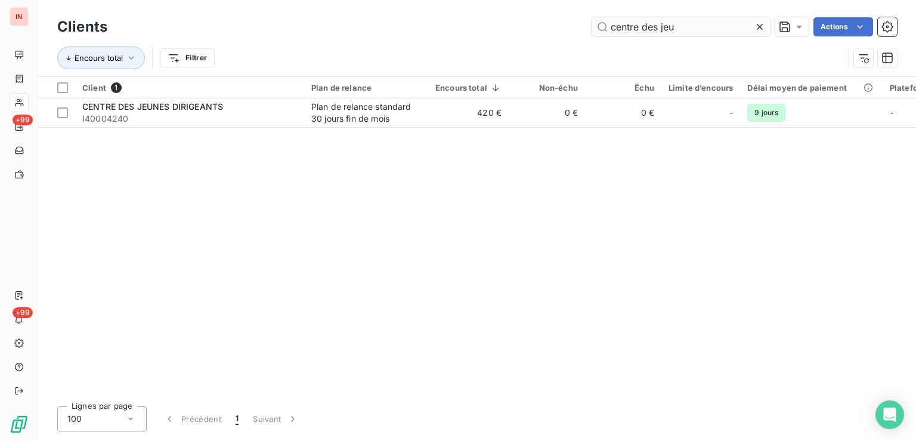
click at [591, 17] on input "centre des jeu" at bounding box center [680, 26] width 179 height 19
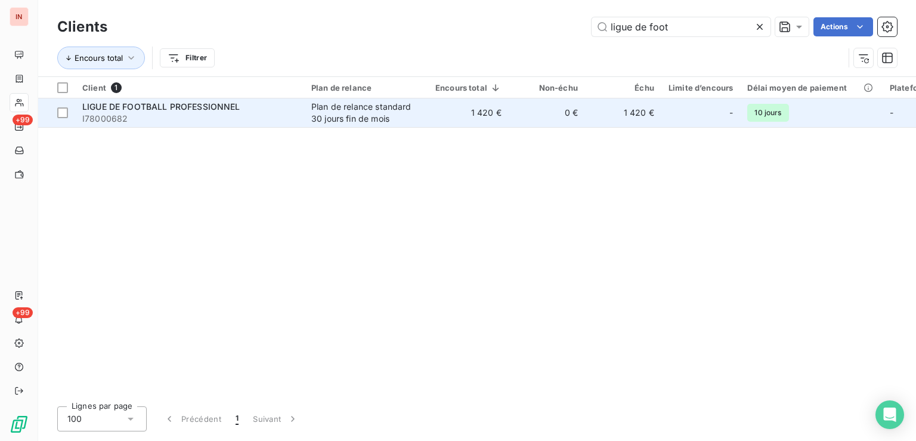
type input "ligue de foot"
click at [275, 113] on span "I78000682" at bounding box center [189, 119] width 215 height 12
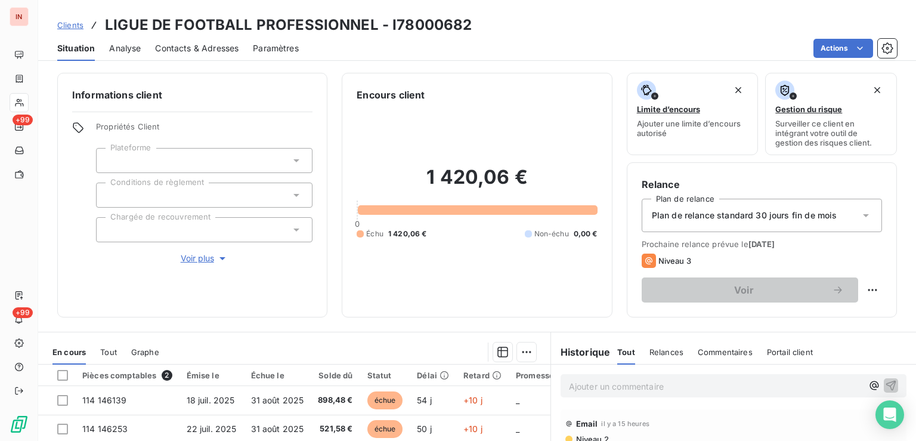
click at [612, 385] on p "Ajouter un commentaire ﻿" at bounding box center [715, 386] width 293 height 15
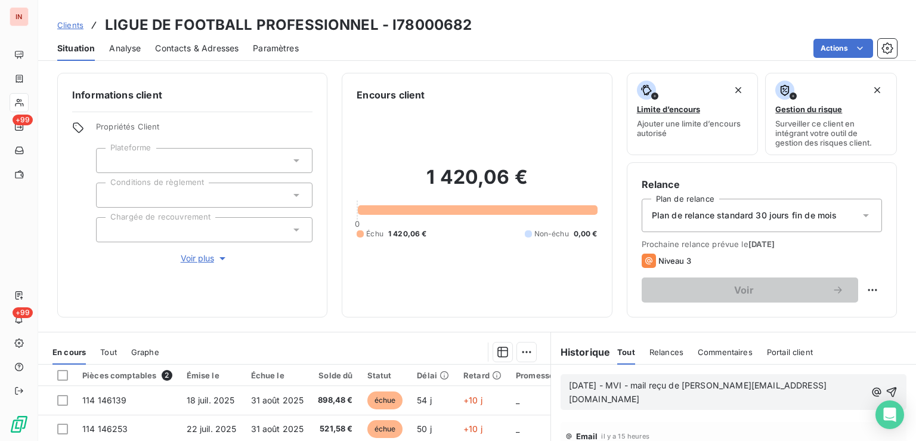
click at [589, 401] on p "[DATE] - MVI - mail reçu de [PERSON_NAME][EMAIL_ADDRESS][DOMAIN_NAME]" at bounding box center [717, 392] width 296 height 27
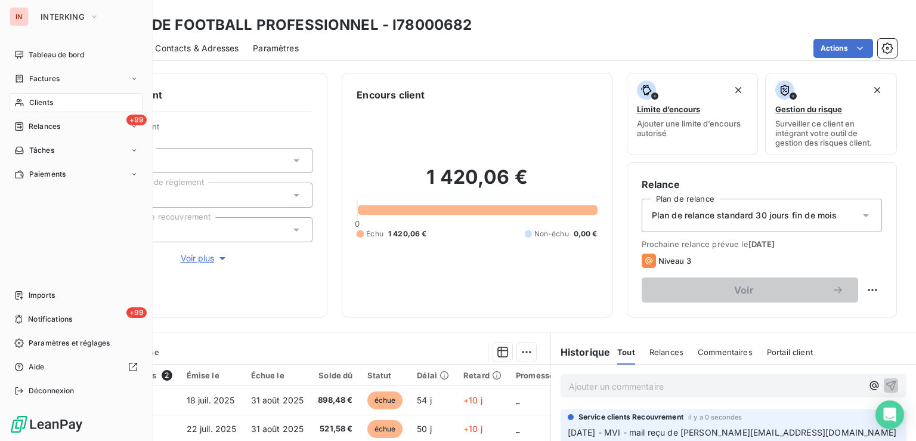
drag, startPoint x: 23, startPoint y: 101, endPoint x: 650, endPoint y: 29, distance: 631.3
click at [24, 101] on div "Clients" at bounding box center [76, 102] width 133 height 19
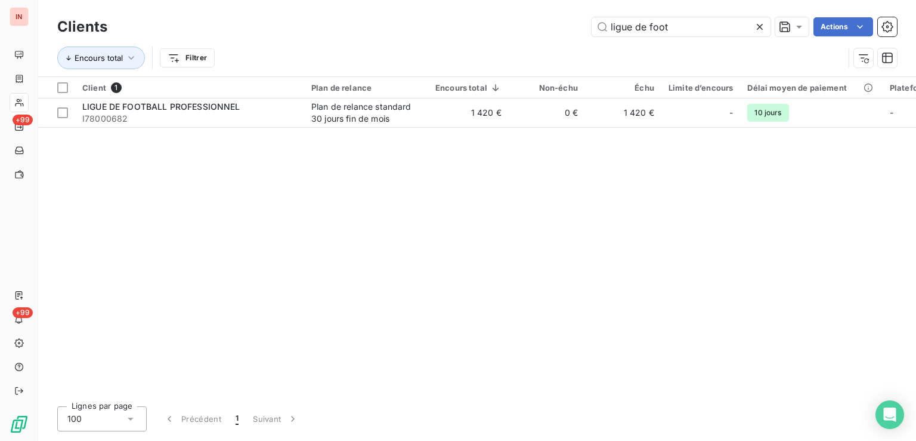
drag, startPoint x: 613, startPoint y: 21, endPoint x: 501, endPoint y: 24, distance: 112.7
click at [591, 21] on input "ligue de foot" at bounding box center [680, 26] width 179 height 19
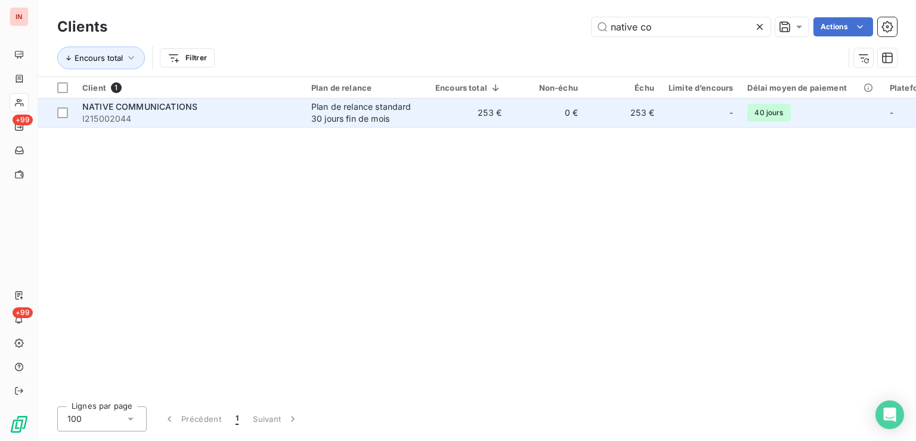
type input "native co"
drag, startPoint x: 532, startPoint y: 103, endPoint x: 539, endPoint y: 109, distance: 9.3
click at [534, 106] on td "0 €" at bounding box center [546, 112] width 76 height 29
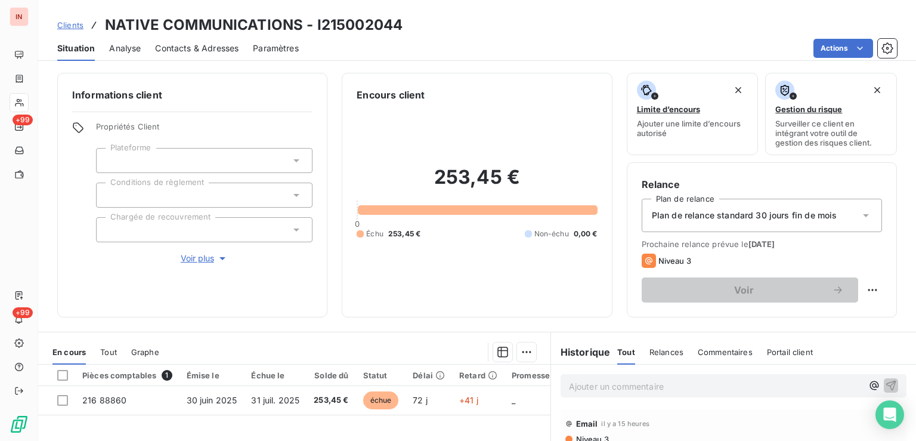
click at [685, 384] on p "Ajouter un commentaire ﻿" at bounding box center [715, 386] width 293 height 15
drag, startPoint x: 643, startPoint y: 384, endPoint x: 668, endPoint y: 387, distance: 25.2
click at [645, 385] on span "[DATE] - MVI - [EMAIL_ADDRESS][DOMAIN_NAME]" at bounding box center [672, 385] width 207 height 10
drag, startPoint x: 713, startPoint y: 383, endPoint x: 647, endPoint y: 385, distance: 66.2
click at [647, 385] on p "[DATE] - MVI - MAIL RE9U DE [EMAIL_ADDRESS][DOMAIN_NAME]" at bounding box center [715, 386] width 293 height 14
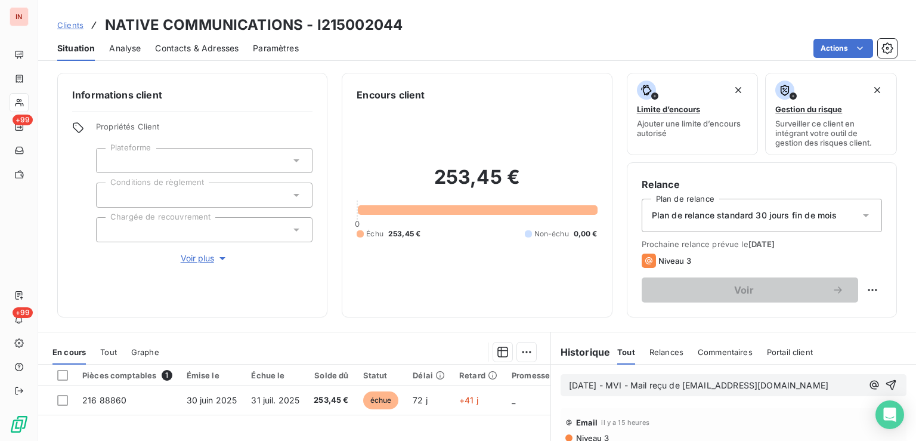
drag, startPoint x: 733, startPoint y: 400, endPoint x: 743, endPoint y: 398, distance: 10.3
click at [733, 392] on p "[DATE] - MVI - Mail reçu de [EMAIL_ADDRESS][DOMAIN_NAME]" at bounding box center [715, 386] width 293 height 14
click at [592, 392] on p "[DATE] - MVI - Mail reçu de [EMAIL_ADDRESS][DOMAIN_NAME]" at bounding box center [715, 386] width 293 height 14
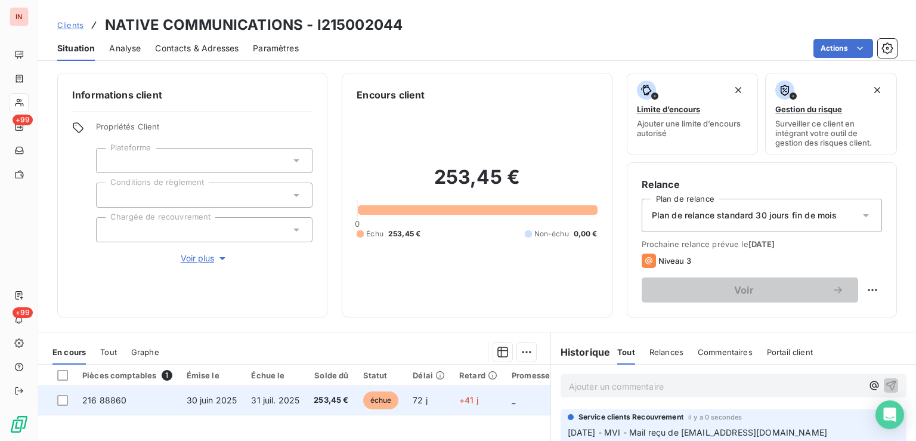
click at [480, 404] on td "+41 j" at bounding box center [478, 400] width 52 height 29
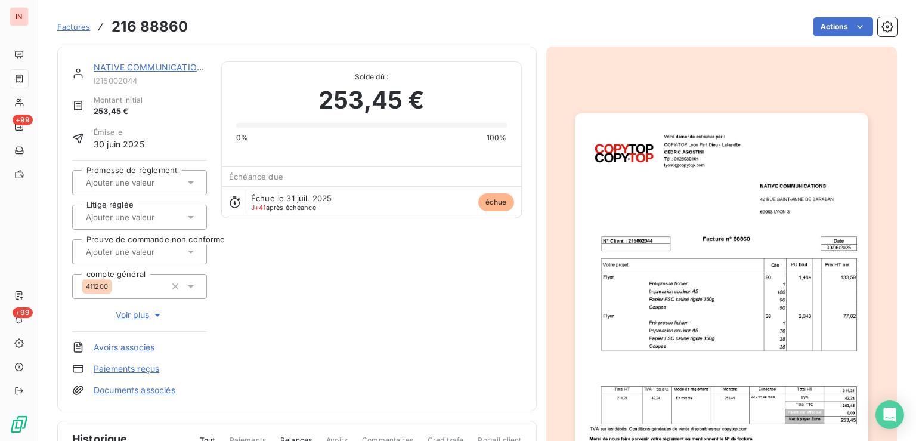
drag, startPoint x: 139, startPoint y: 181, endPoint x: 147, endPoint y: 191, distance: 12.9
click at [140, 181] on input "text" at bounding box center [145, 182] width 120 height 11
click at [159, 221] on div "Oui" at bounding box center [146, 213] width 101 height 19
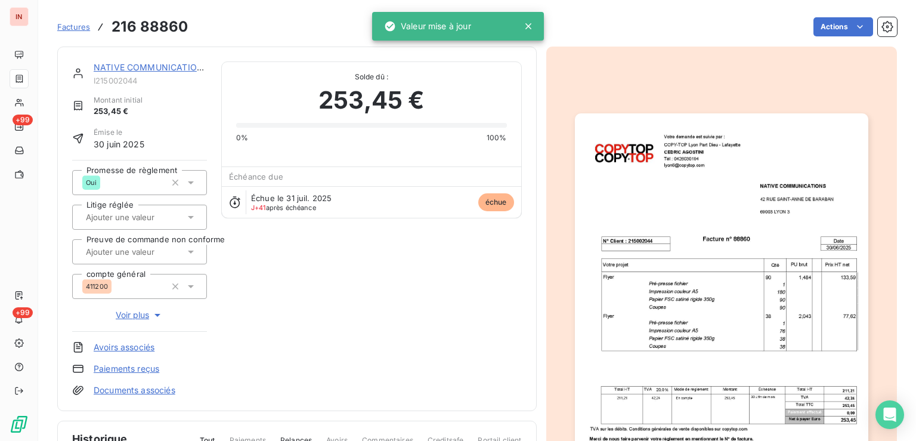
click at [144, 66] on link "NATIVE COMMUNICATIONS" at bounding box center [151, 67] width 115 height 10
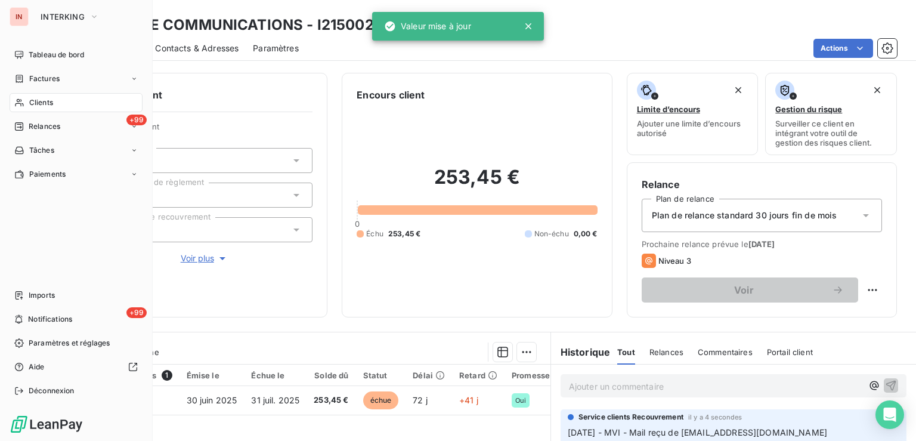
click at [30, 106] on span "Clients" at bounding box center [41, 102] width 24 height 11
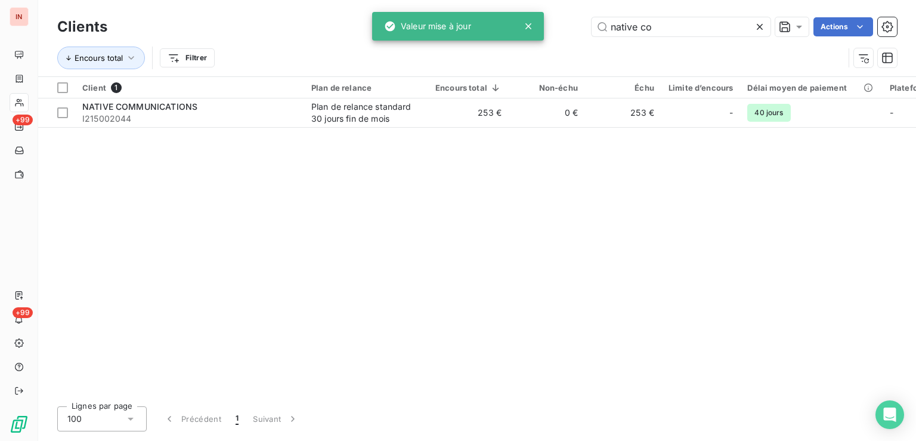
drag, startPoint x: 695, startPoint y: 32, endPoint x: 435, endPoint y: 23, distance: 260.0
click at [591, 17] on input "native co" at bounding box center [680, 26] width 179 height 19
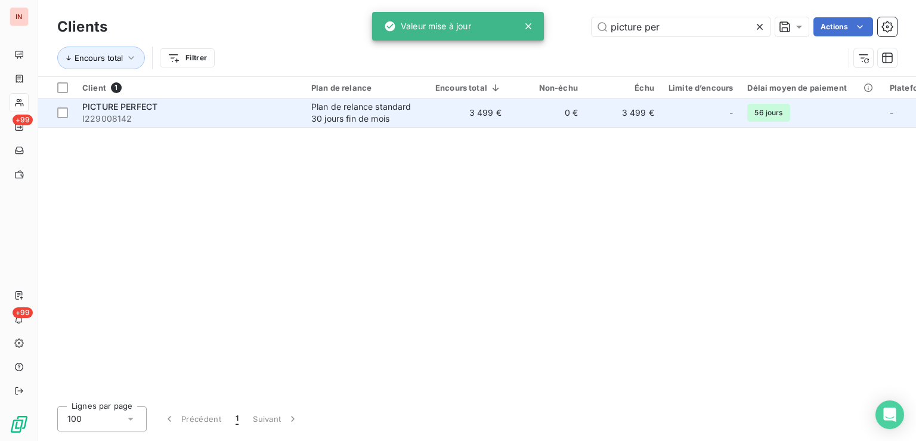
type input "picture per"
click at [403, 111] on div "Plan de relance standard 30 jours fin de mois" at bounding box center [366, 113] width 110 height 24
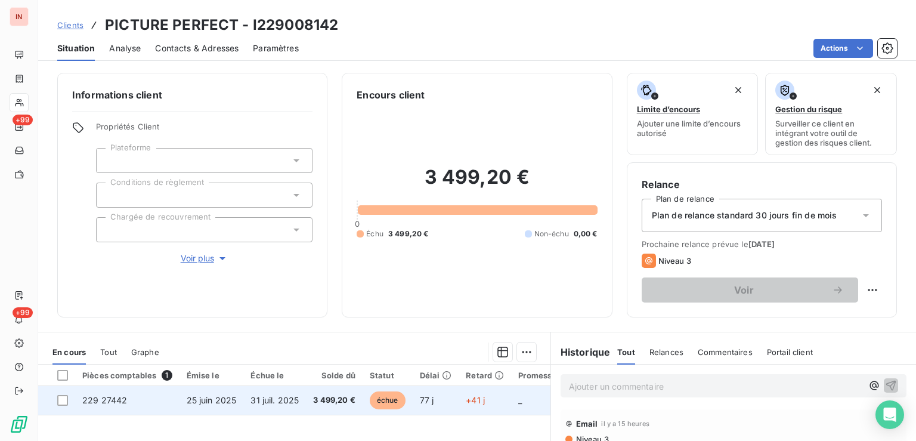
click at [405, 397] on td "échue" at bounding box center [387, 400] width 50 height 29
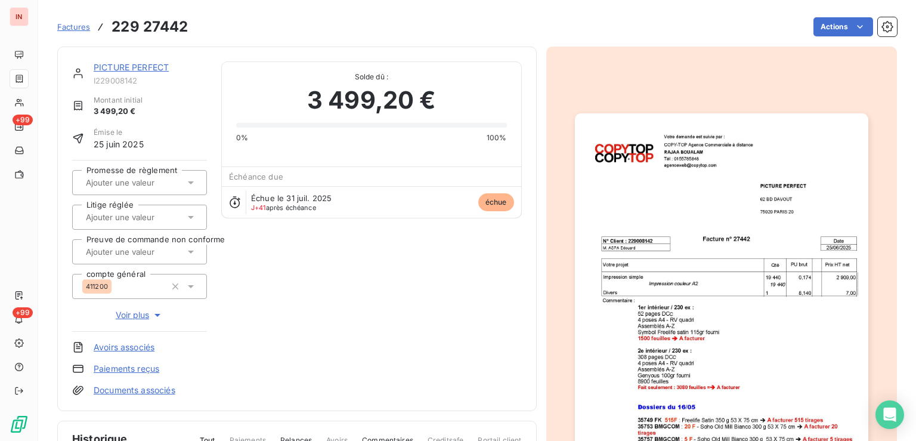
click at [835, 35] on html "IN +99 +99 Factures 229 27442 Actions PICTURE PERFECT I229008142 Montant initia…" at bounding box center [458, 220] width 916 height 441
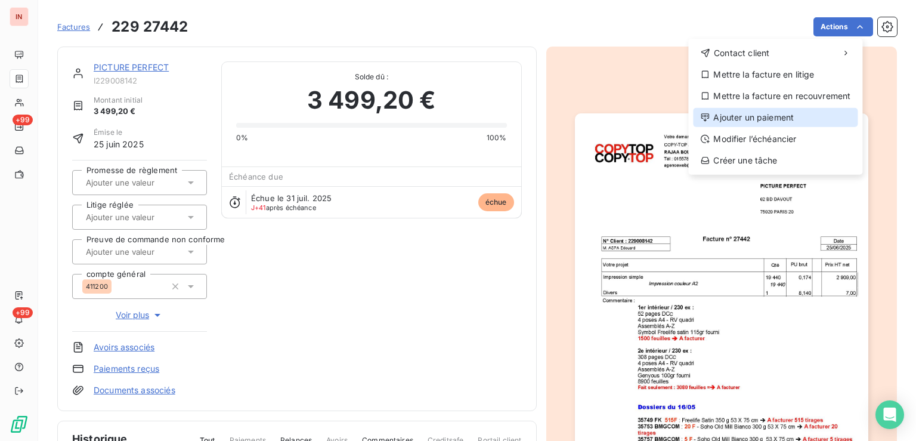
click at [756, 118] on div "Ajouter un paiement" at bounding box center [775, 117] width 165 height 19
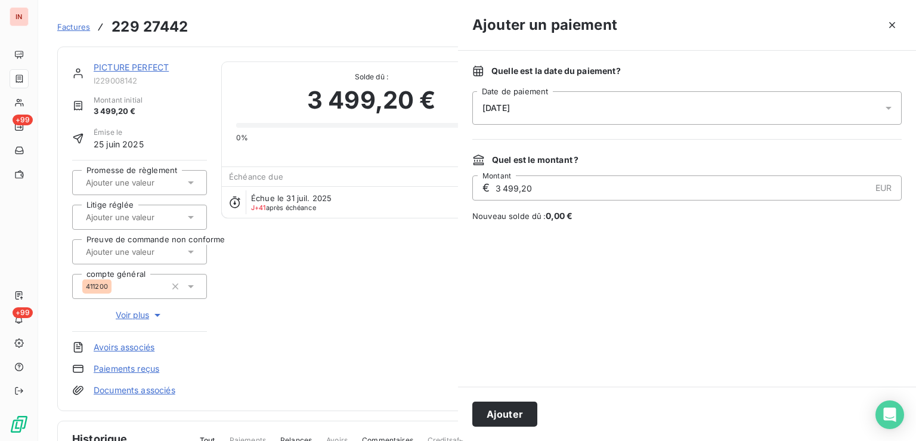
drag, startPoint x: 619, startPoint y: 105, endPoint x: 607, endPoint y: 104, distance: 12.0
click at [619, 105] on div "[DATE]" at bounding box center [686, 107] width 429 height 33
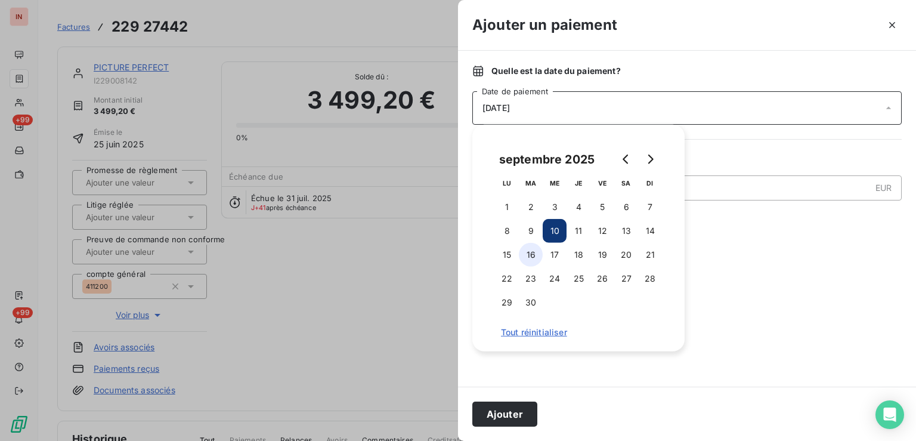
click at [524, 258] on button "16" at bounding box center [531, 255] width 24 height 24
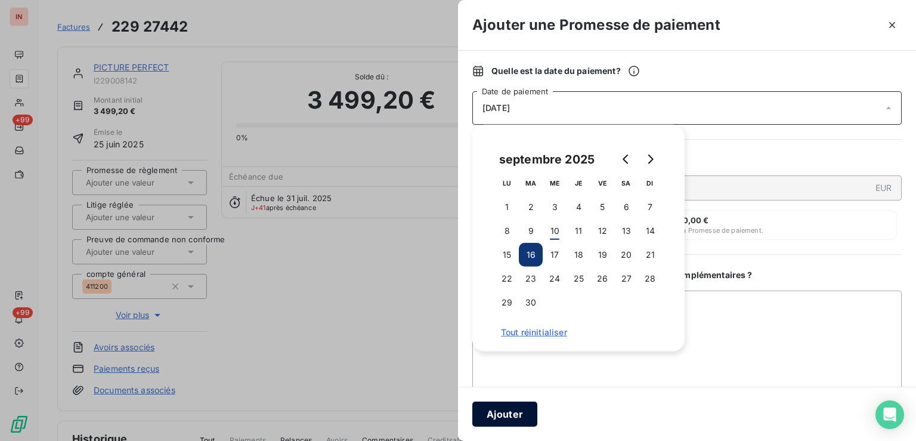
click at [513, 417] on button "Ajouter" at bounding box center [504, 413] width 65 height 25
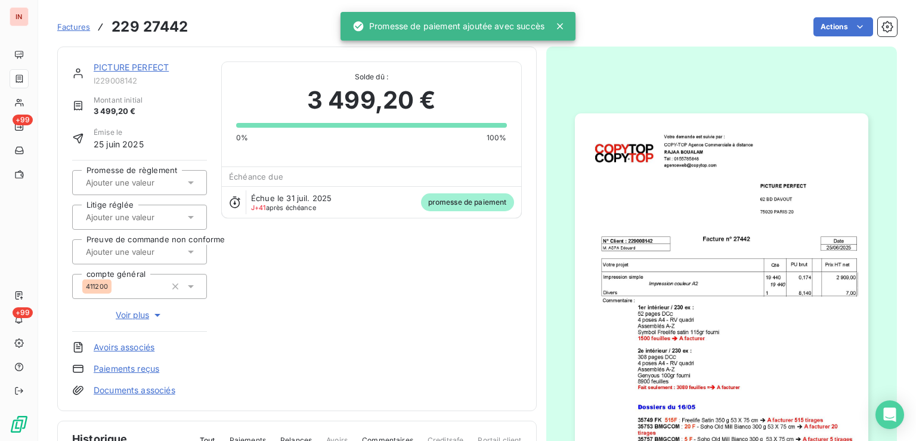
click at [146, 189] on div at bounding box center [133, 182] width 103 height 15
drag, startPoint x: 147, startPoint y: 216, endPoint x: 151, endPoint y: 198, distance: 17.8
click at [149, 206] on div "Oui" at bounding box center [146, 213] width 101 height 19
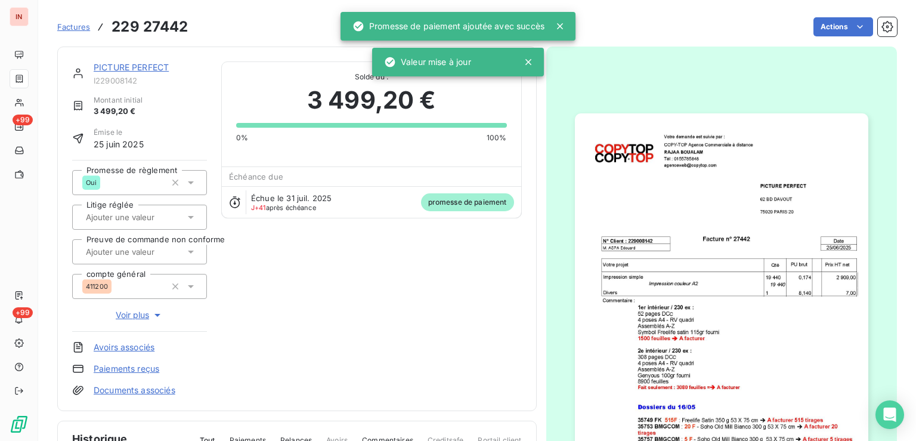
click at [142, 72] on link "PICTURE PERFECT" at bounding box center [131, 67] width 75 height 10
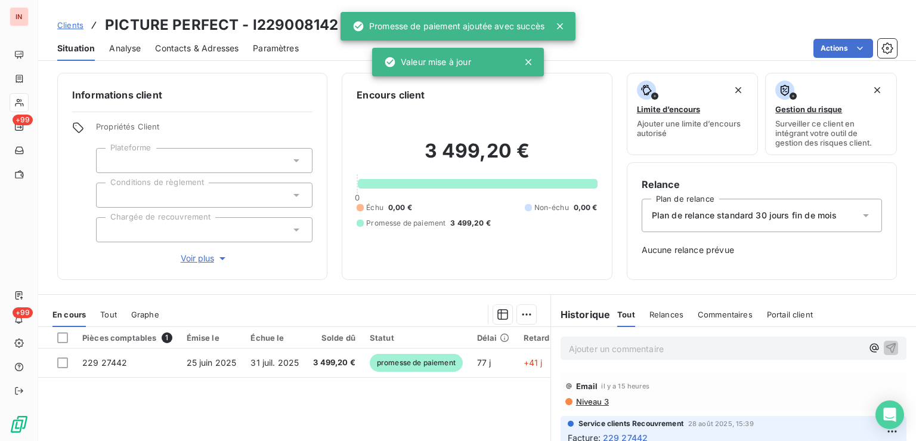
click at [759, 342] on p "Ajouter un commentaire ﻿" at bounding box center [715, 348] width 293 height 15
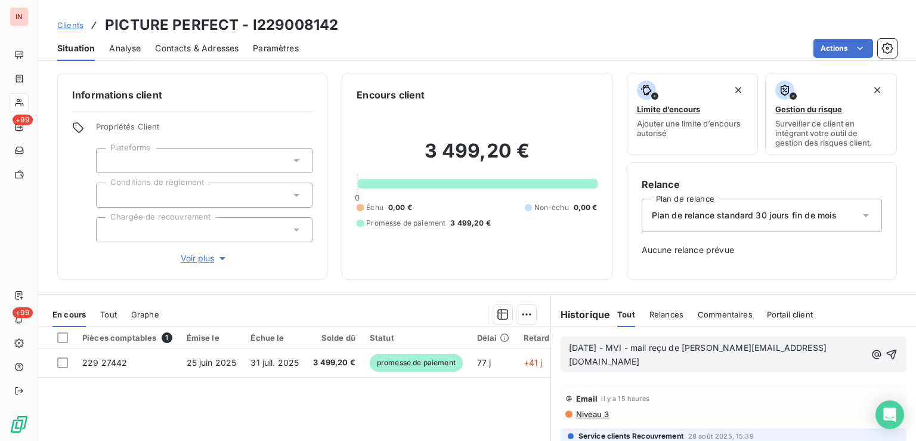
click at [657, 363] on p "[DATE] - MVI - mail reçu de [PERSON_NAME][EMAIL_ADDRESS][DOMAIN_NAME]" at bounding box center [717, 354] width 296 height 27
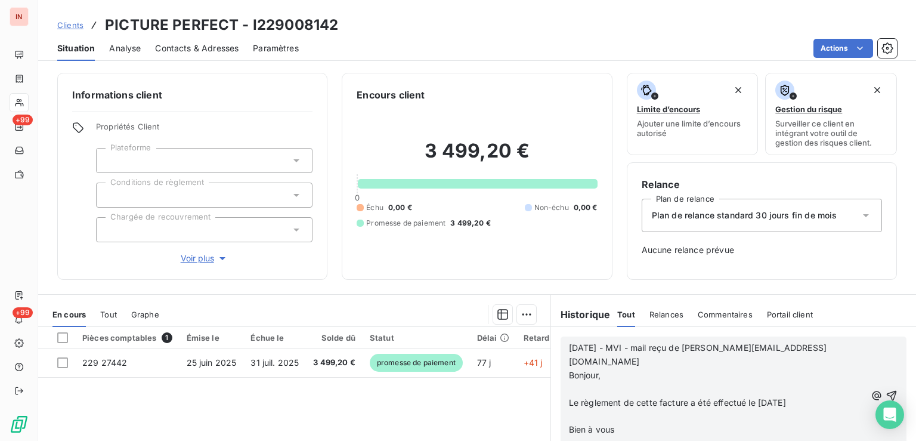
click at [593, 382] on p "﻿" at bounding box center [717, 389] width 296 height 14
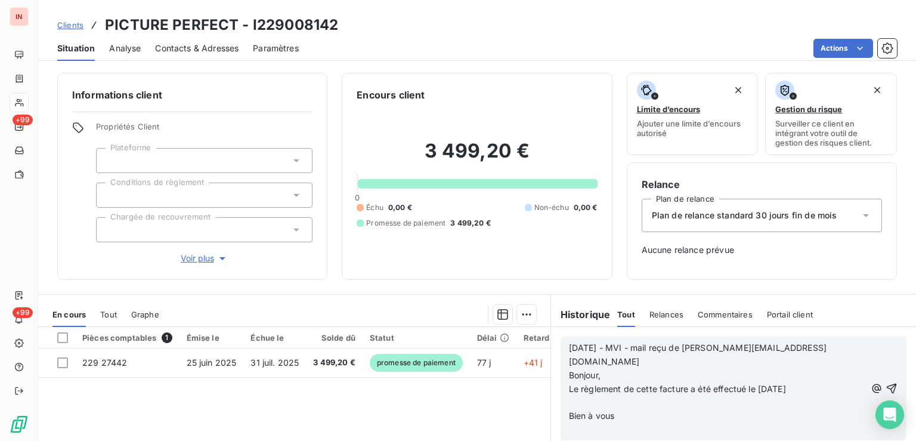
click at [596, 396] on p "﻿" at bounding box center [717, 403] width 296 height 14
click at [599, 409] on p "﻿" at bounding box center [717, 416] width 296 height 14
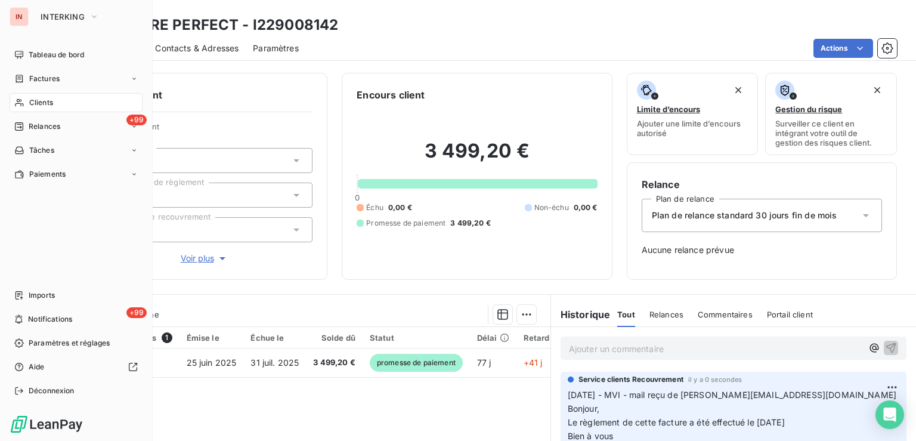
click at [17, 104] on icon at bounding box center [19, 103] width 10 height 10
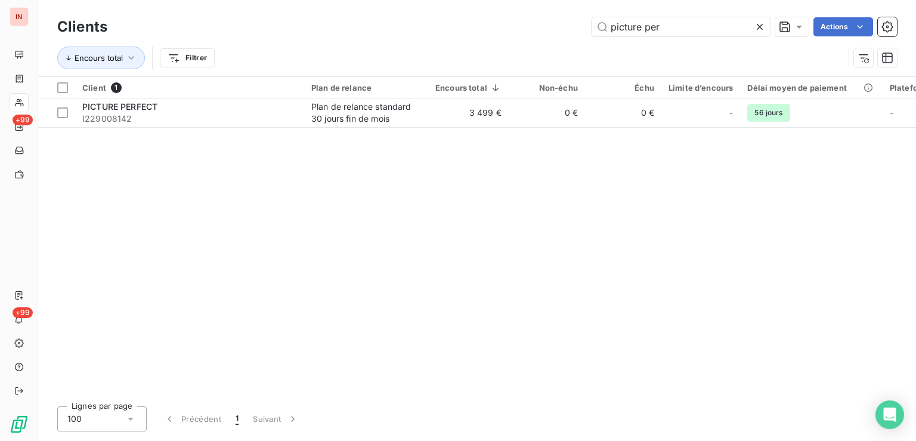
drag, startPoint x: 639, startPoint y: 21, endPoint x: 485, endPoint y: 14, distance: 154.6
click at [591, 17] on input "picture per" at bounding box center [680, 26] width 179 height 19
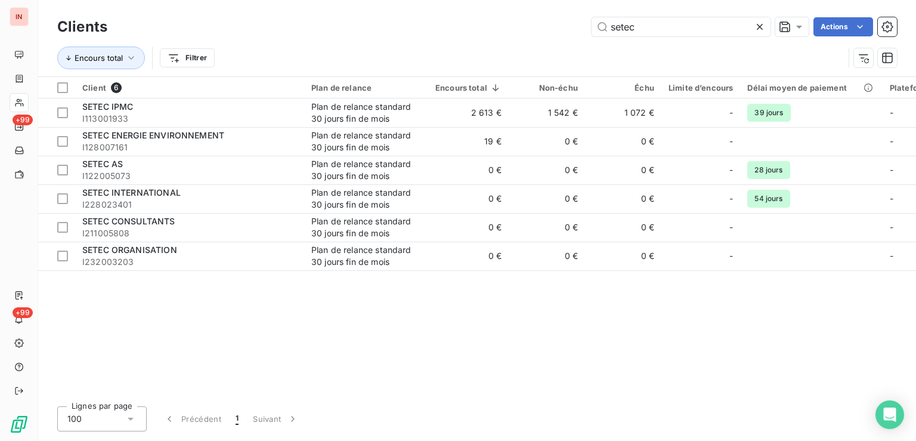
type input "setec"
click at [839, 294] on div "Client 6 Plan de relance Encours total Non-échu Échu Limite d’encours Délai moy…" at bounding box center [476, 237] width 877 height 320
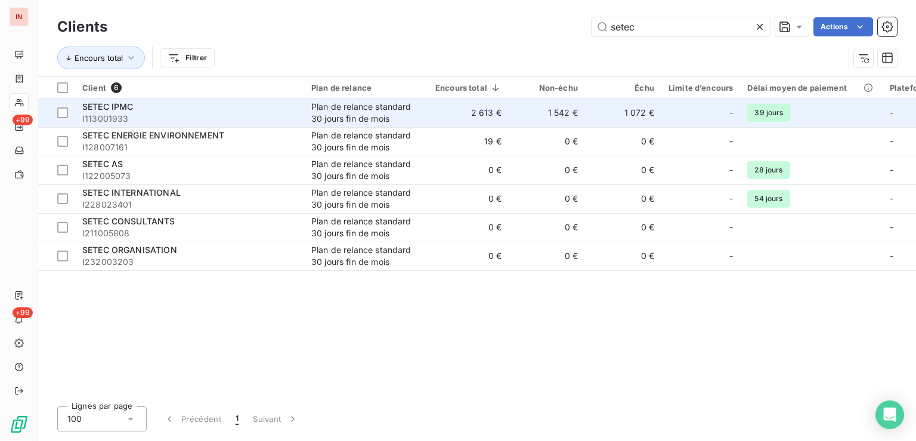
click at [180, 116] on span "I113001933" at bounding box center [189, 119] width 215 height 12
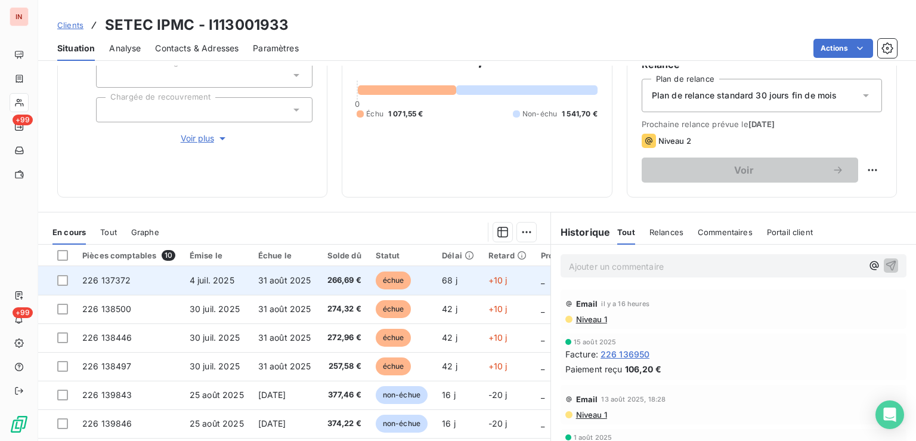
click at [445, 280] on span "68 j" at bounding box center [449, 280] width 15 height 10
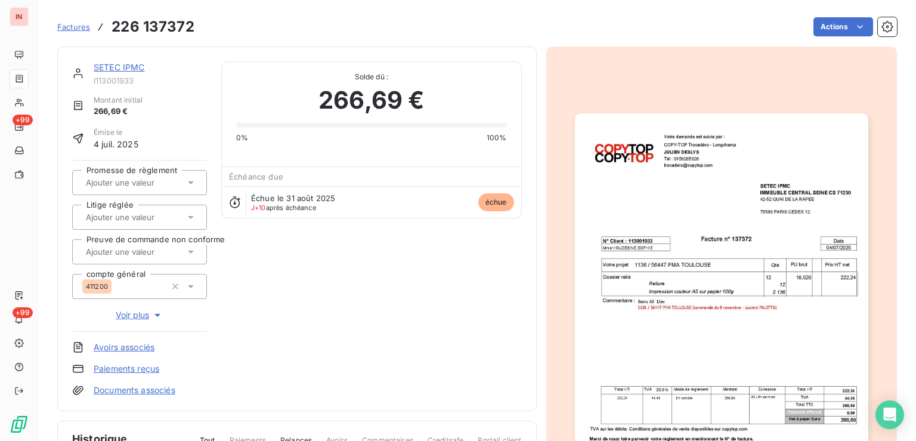
drag, startPoint x: 125, startPoint y: 180, endPoint x: 133, endPoint y: 191, distance: 13.7
click at [126, 179] on input "text" at bounding box center [145, 182] width 120 height 11
drag, startPoint x: 144, startPoint y: 214, endPoint x: 144, endPoint y: 172, distance: 42.3
click at [144, 212] on div "Oui" at bounding box center [146, 213] width 101 height 19
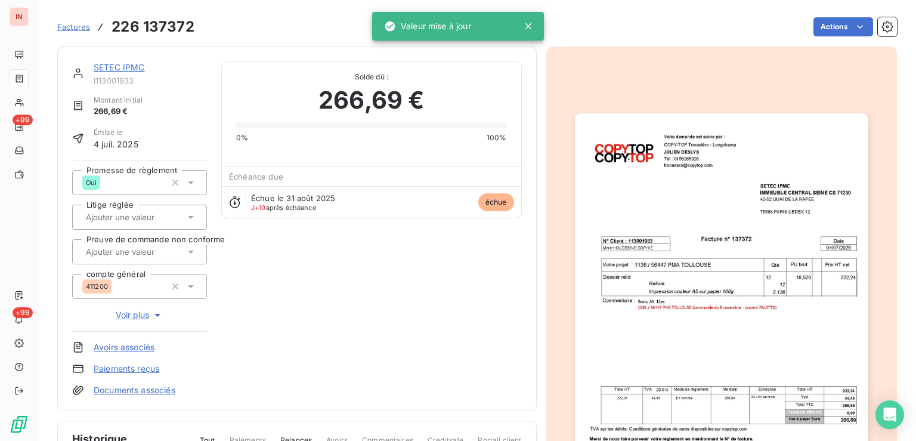
click at [138, 69] on link "SETEC IPMC" at bounding box center [119, 67] width 51 height 10
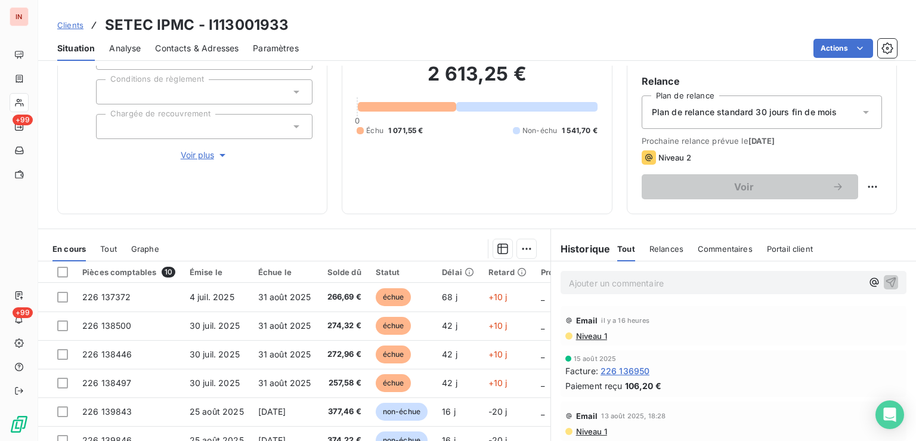
scroll to position [120, 0]
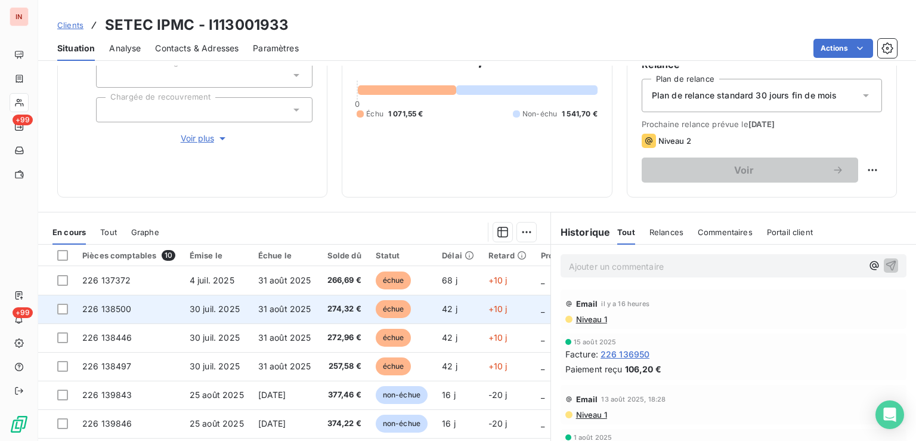
click at [401, 314] on span "échue" at bounding box center [394, 309] width 36 height 18
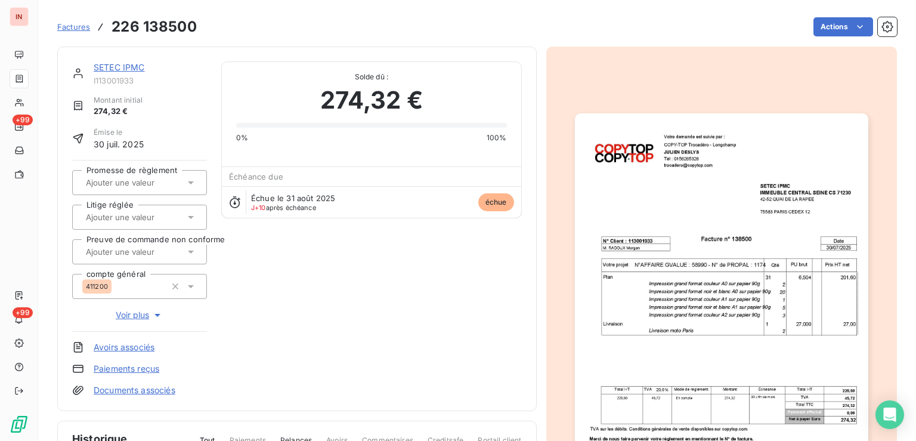
drag, startPoint x: 135, startPoint y: 182, endPoint x: 142, endPoint y: 197, distance: 15.7
click at [137, 184] on input "text" at bounding box center [145, 182] width 120 height 11
drag, startPoint x: 147, startPoint y: 218, endPoint x: 145, endPoint y: 204, distance: 13.9
click at [147, 217] on div "Oui" at bounding box center [146, 213] width 101 height 19
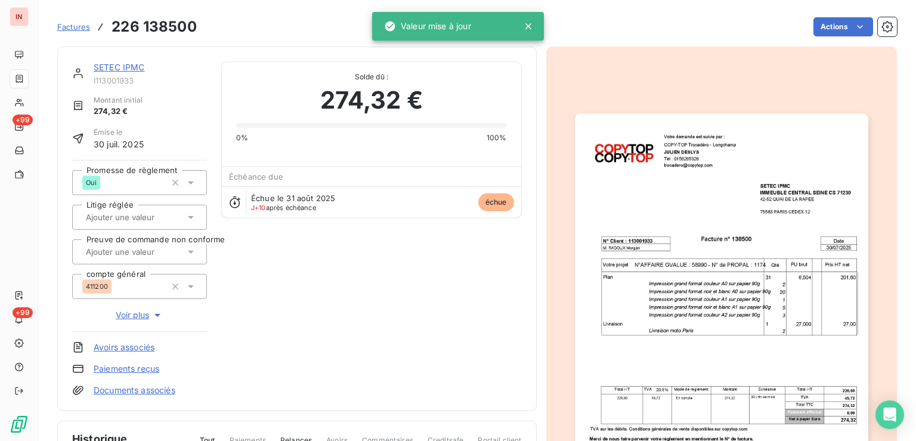
click at [134, 69] on link "SETEC IPMC" at bounding box center [119, 67] width 51 height 10
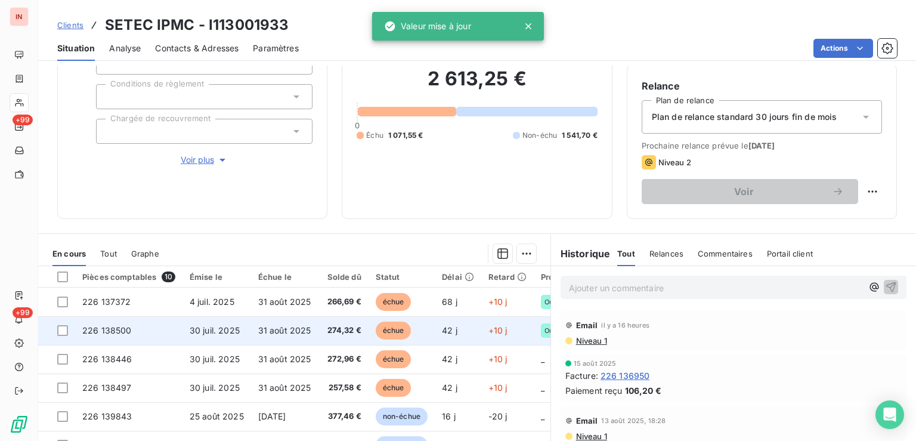
scroll to position [120, 0]
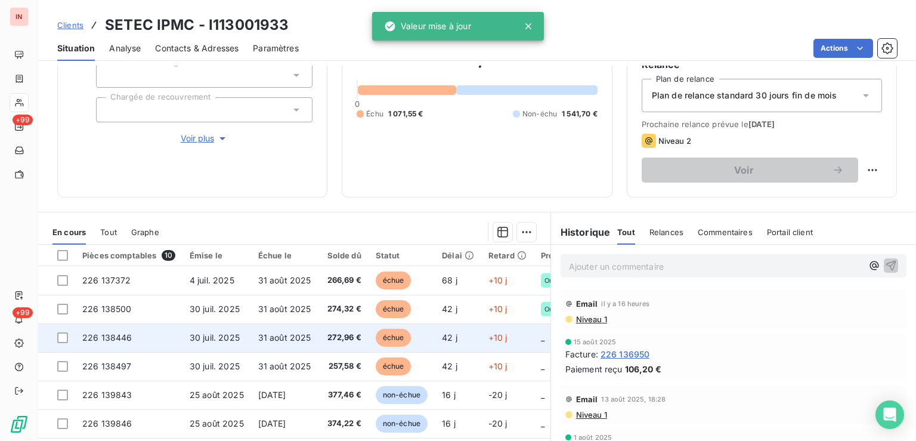
click at [449, 336] on span "42 j" at bounding box center [449, 337] width 15 height 10
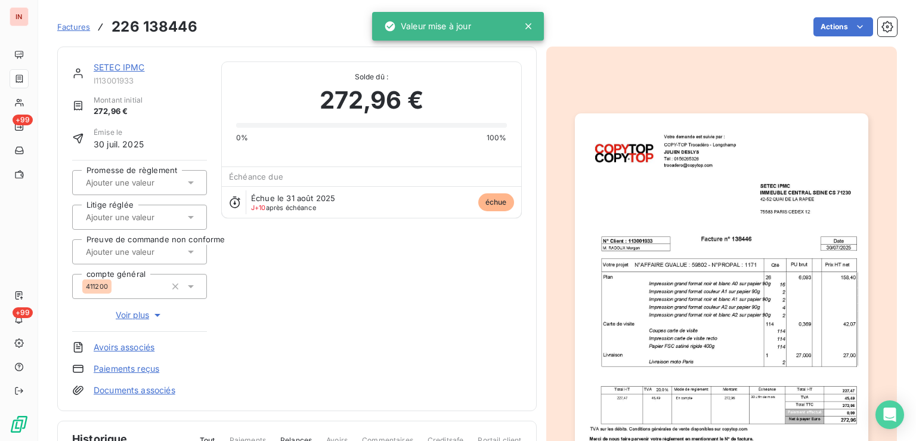
click at [148, 188] on div at bounding box center [133, 182] width 103 height 15
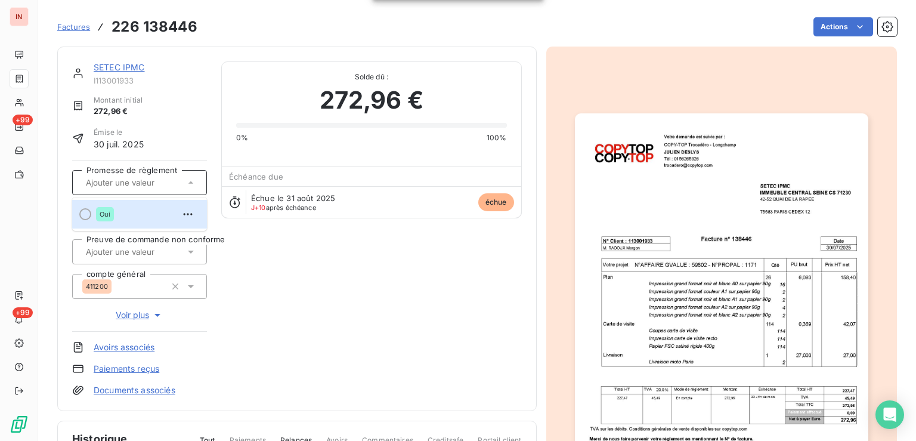
drag, startPoint x: 157, startPoint y: 221, endPoint x: 149, endPoint y: 122, distance: 98.7
click at [157, 218] on div "Oui" at bounding box center [146, 213] width 101 height 19
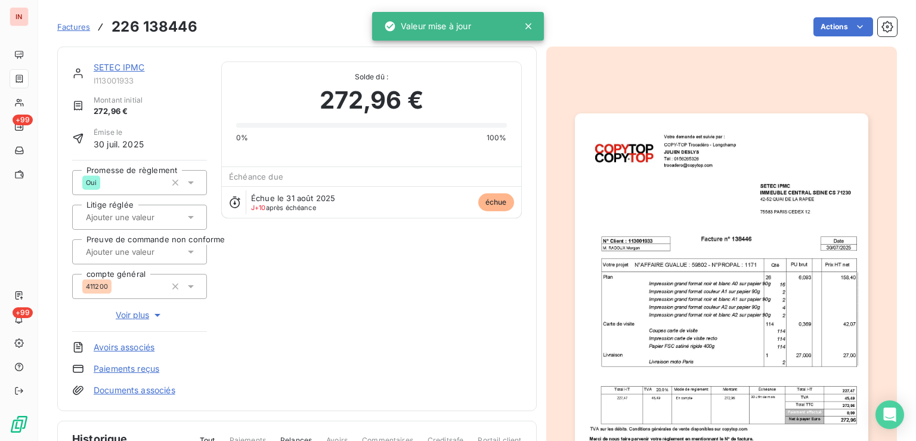
click at [132, 70] on link "SETEC IPMC" at bounding box center [119, 67] width 51 height 10
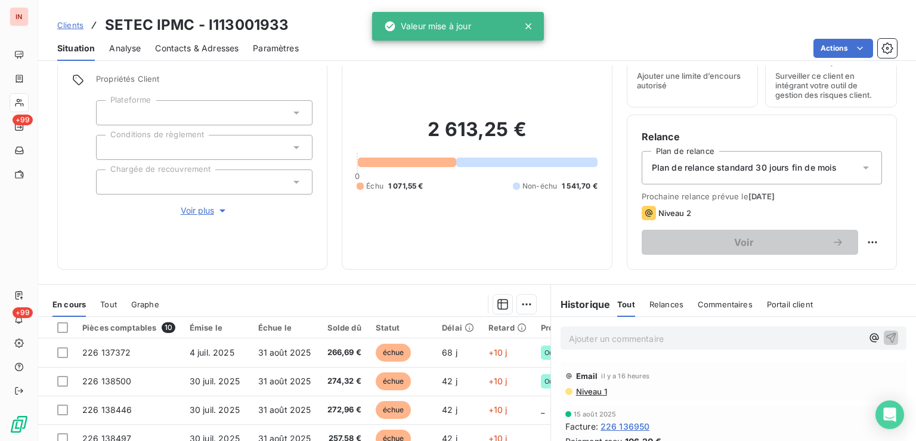
scroll to position [120, 0]
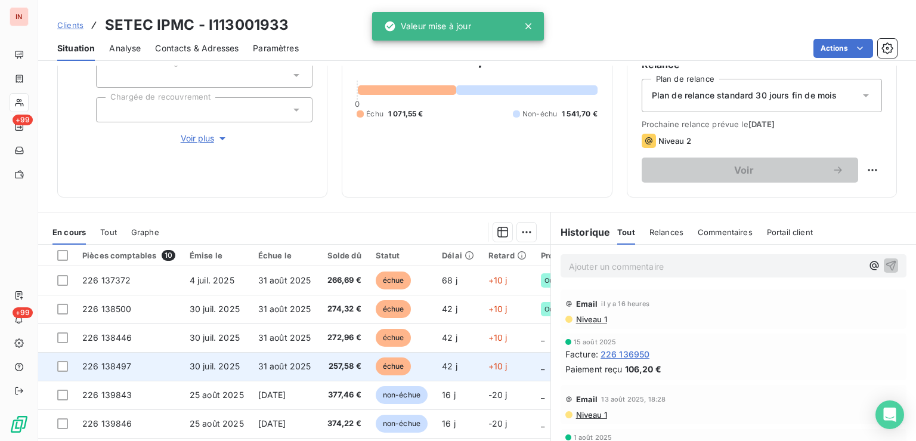
click at [406, 361] on span "échue" at bounding box center [394, 366] width 36 height 18
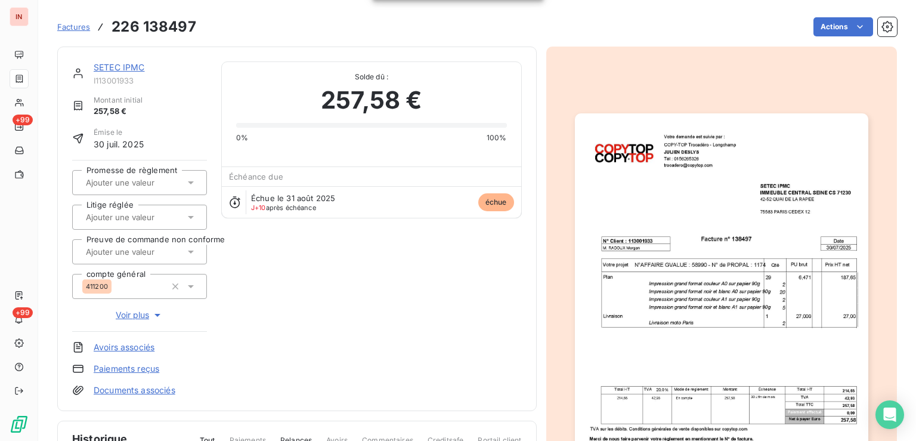
click at [142, 181] on input "text" at bounding box center [145, 182] width 120 height 11
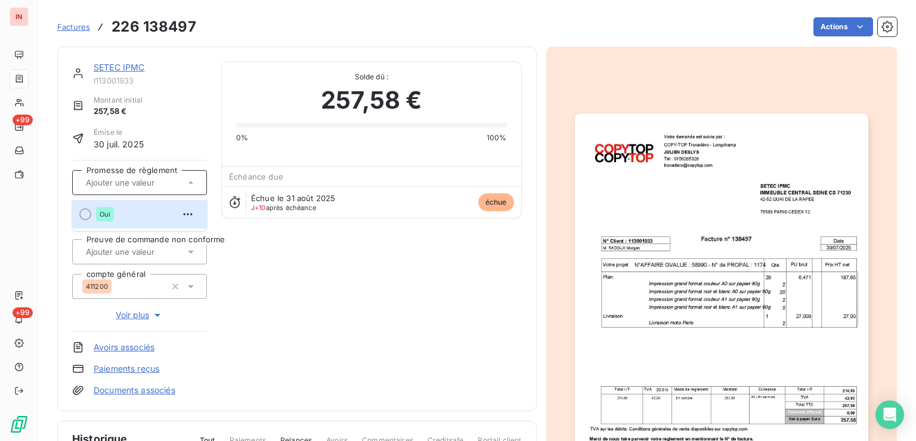
drag, startPoint x: 142, startPoint y: 190, endPoint x: 142, endPoint y: 131, distance: 59.6
click at [146, 203] on li "Oui" at bounding box center [139, 214] width 135 height 29
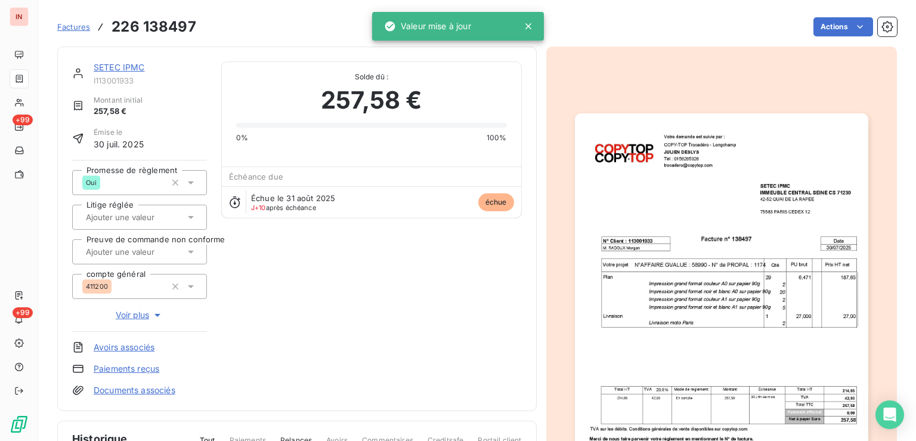
click at [129, 65] on link "SETEC IPMC" at bounding box center [119, 67] width 51 height 10
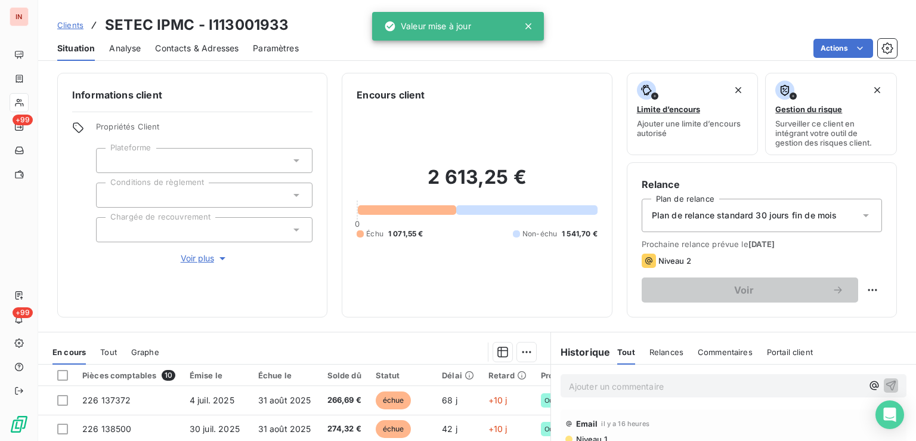
click at [693, 387] on p "Ajouter un commentaire ﻿" at bounding box center [715, 386] width 293 height 15
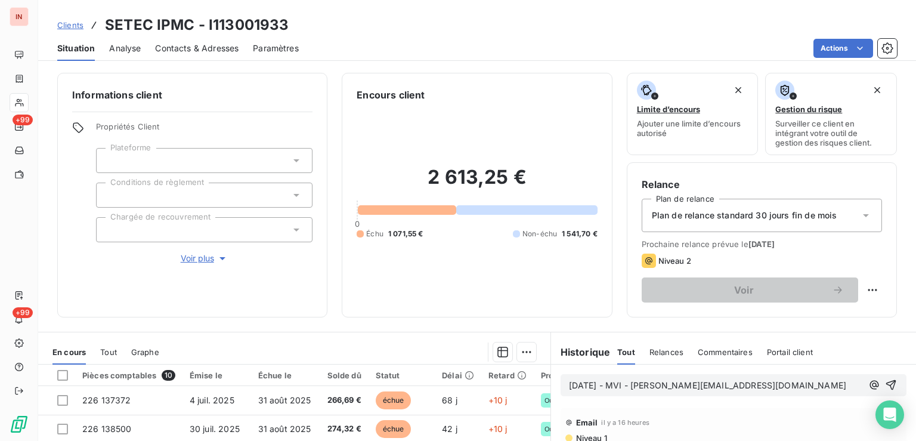
drag, startPoint x: 644, startPoint y: 383, endPoint x: 781, endPoint y: 394, distance: 137.0
click at [650, 382] on span "[DATE] - MVI - [PERSON_NAME][EMAIL_ADDRESS][DOMAIN_NAME]" at bounding box center [707, 385] width 277 height 10
click at [662, 401] on p "[DATE] - MVI - Mail reçu de [PERSON_NAME][EMAIL_ADDRESS][DOMAIN_NAME]" at bounding box center [717, 392] width 296 height 27
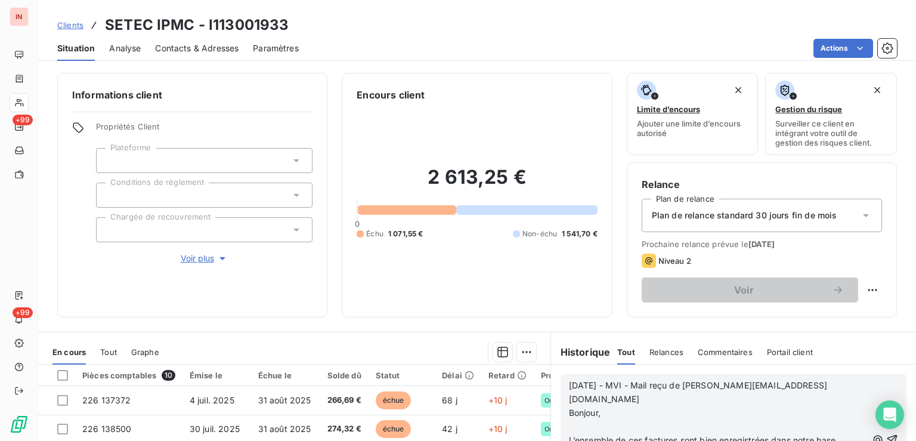
click at [612, 420] on p at bounding box center [718, 427] width 298 height 14
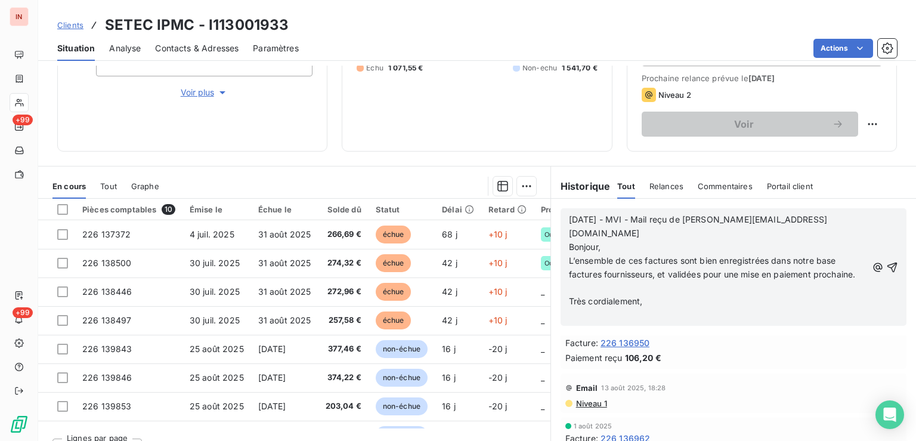
scroll to position [180, 0]
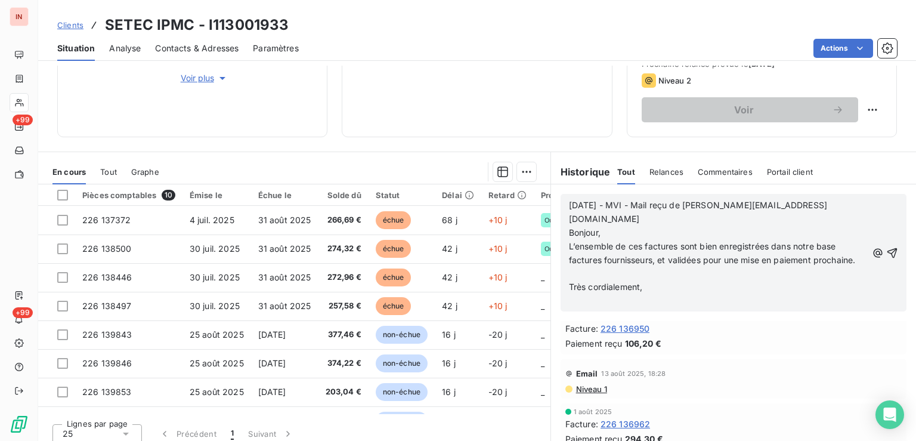
click at [597, 278] on p at bounding box center [718, 273] width 298 height 14
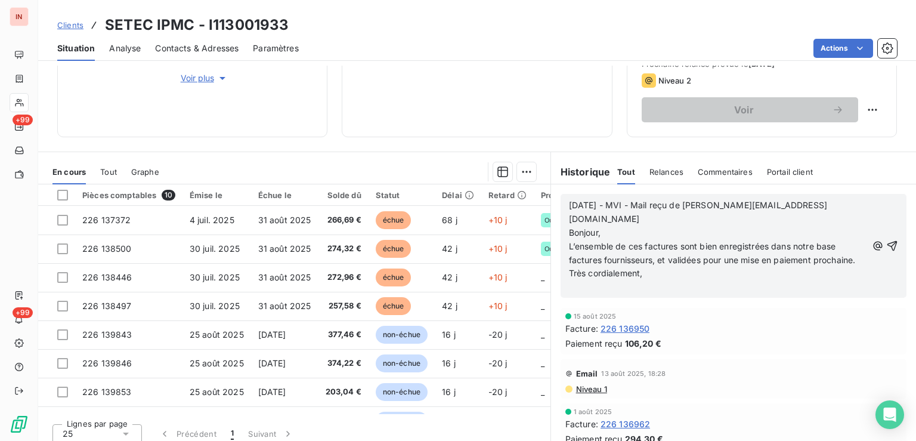
click at [582, 292] on p "﻿" at bounding box center [718, 287] width 298 height 14
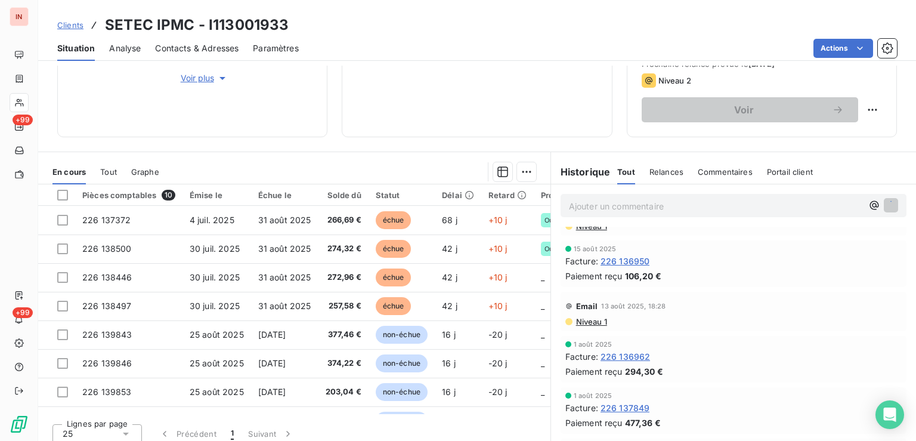
scroll to position [0, 0]
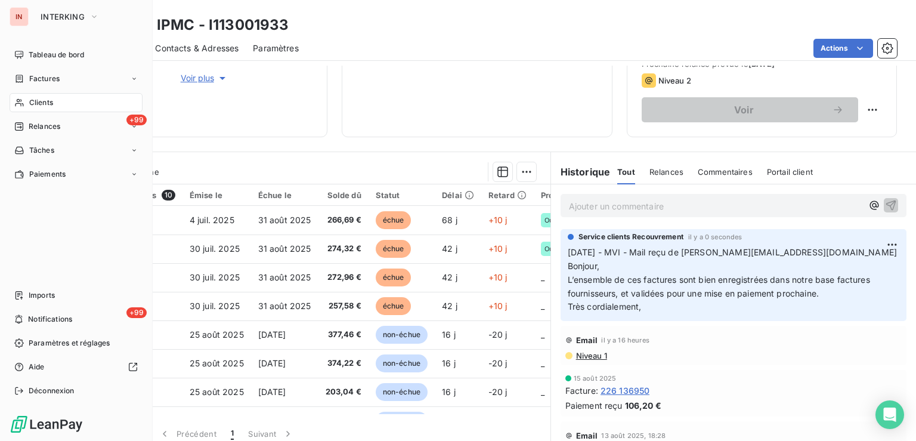
click at [29, 108] on div "Clients" at bounding box center [76, 102] width 133 height 19
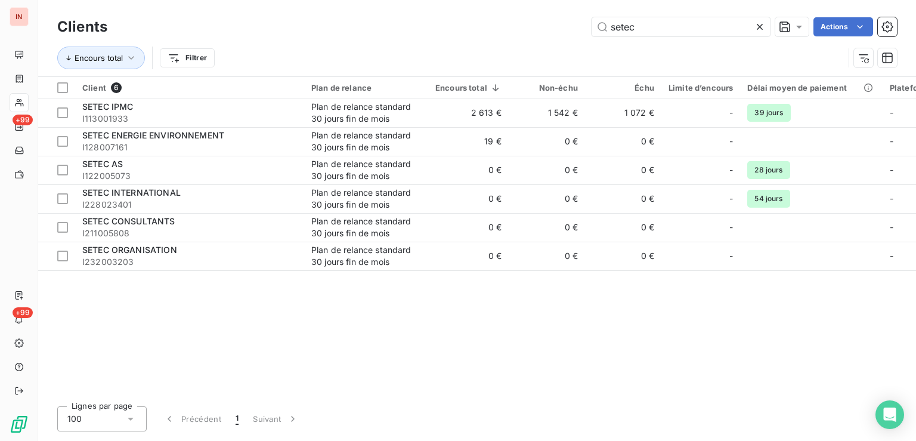
drag, startPoint x: 654, startPoint y: 26, endPoint x: 517, endPoint y: 23, distance: 136.5
click at [591, 21] on input "setec" at bounding box center [680, 26] width 179 height 19
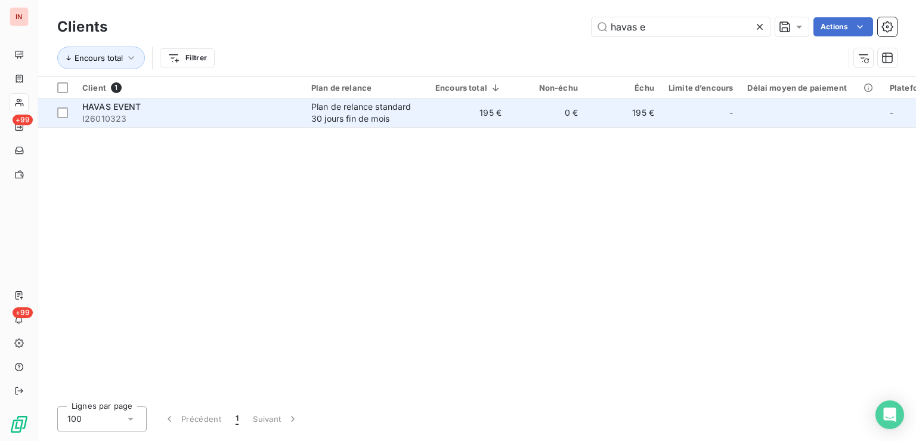
type input "havas e"
click at [359, 119] on div "Plan de relance standard 30 jours fin de mois" at bounding box center [366, 113] width 110 height 24
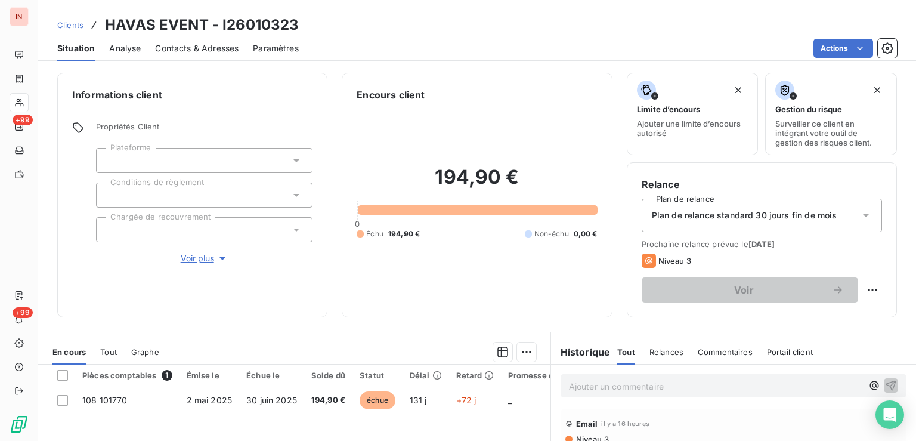
click at [598, 383] on p "Ajouter un commentaire ﻿" at bounding box center [715, 386] width 293 height 15
click at [740, 387] on p "[DATE] - MVI - mail reçu de" at bounding box center [715, 386] width 293 height 14
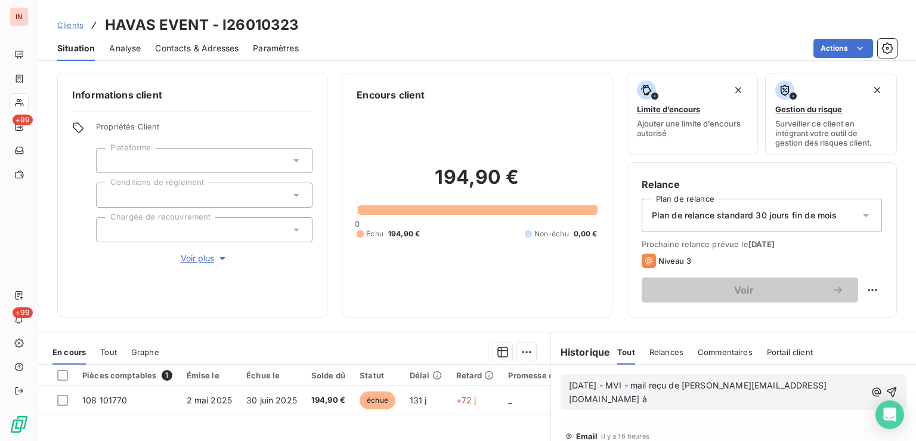
drag, startPoint x: 836, startPoint y: 384, endPoint x: 843, endPoint y: 384, distance: 7.2
click at [836, 384] on p "[DATE] - MVI - mail reçu de [PERSON_NAME][EMAIL_ADDRESS][DOMAIN_NAME] à" at bounding box center [717, 392] width 297 height 27
click at [666, 406] on p "[DATE] - MVI - mail reçu de [PERSON_NAME][EMAIL_ADDRESS][DOMAIN_NAME] à [DOMAIN…" at bounding box center [718, 392] width 298 height 27
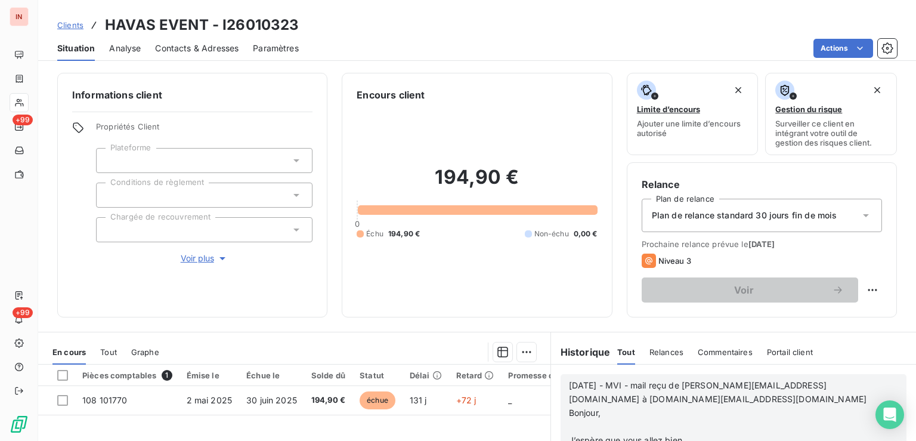
click at [590, 424] on p "﻿" at bounding box center [718, 427] width 298 height 14
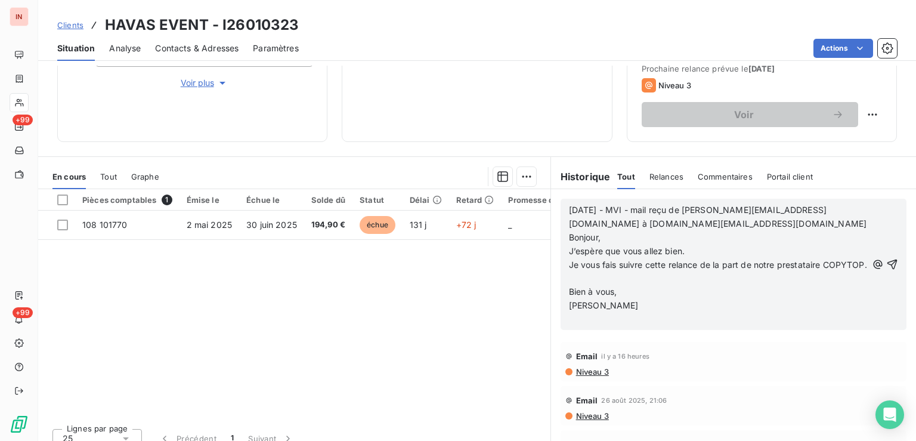
scroll to position [188, 0]
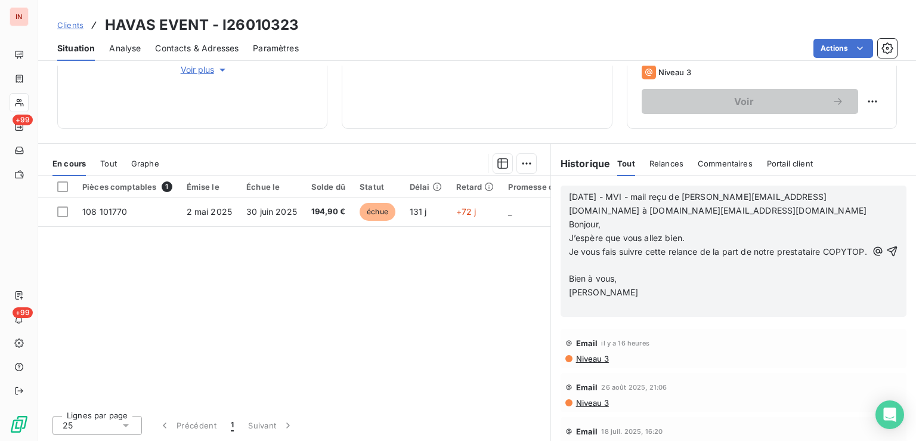
click at [597, 272] on p "﻿" at bounding box center [718, 265] width 298 height 14
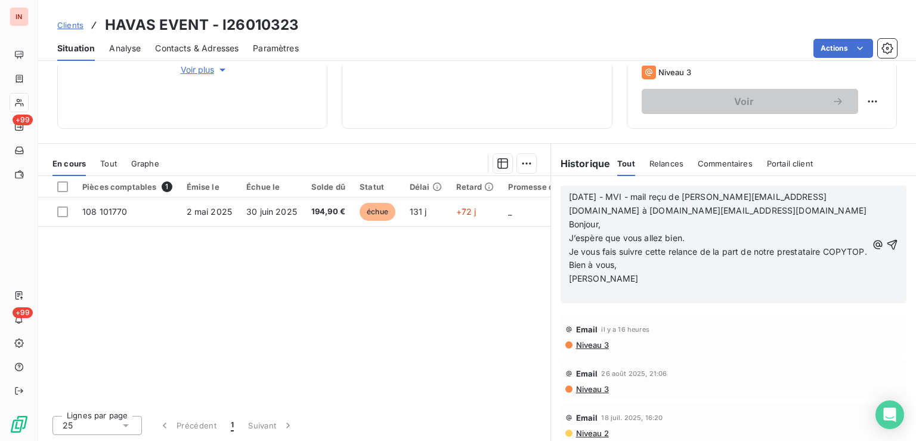
click at [578, 299] on p "﻿" at bounding box center [718, 293] width 298 height 14
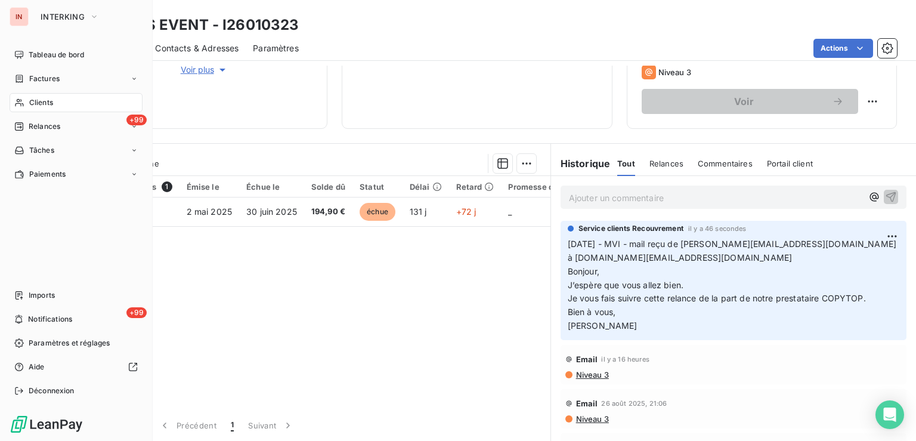
click at [26, 100] on div "Clients" at bounding box center [76, 102] width 133 height 19
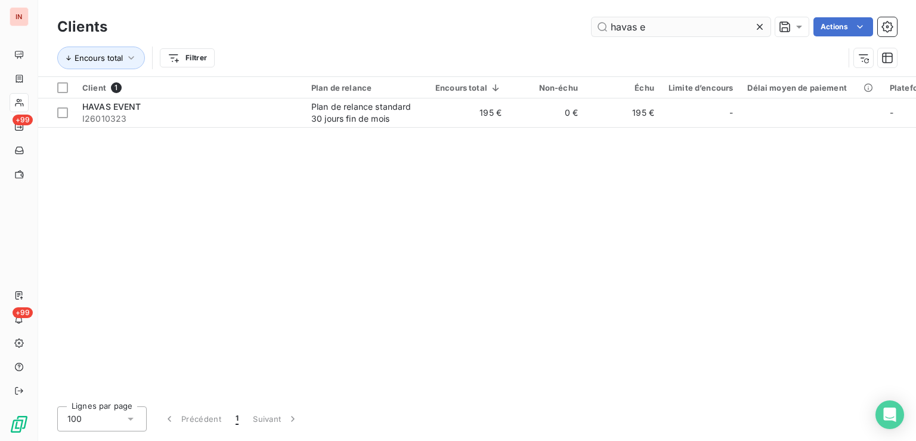
drag, startPoint x: 665, startPoint y: 25, endPoint x: 488, endPoint y: 15, distance: 177.3
click at [591, 17] on input "havas e" at bounding box center [680, 26] width 179 height 19
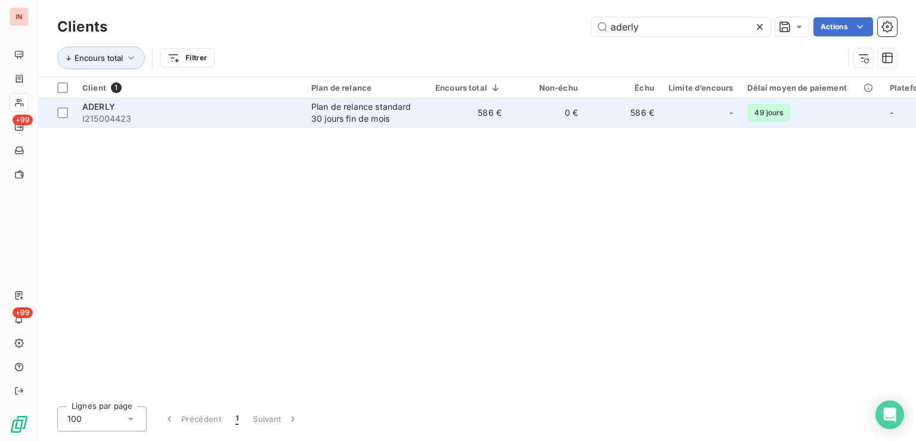
type input "aderly"
click at [343, 121] on div "Plan de relance standard 30 jours fin de mois" at bounding box center [366, 113] width 110 height 24
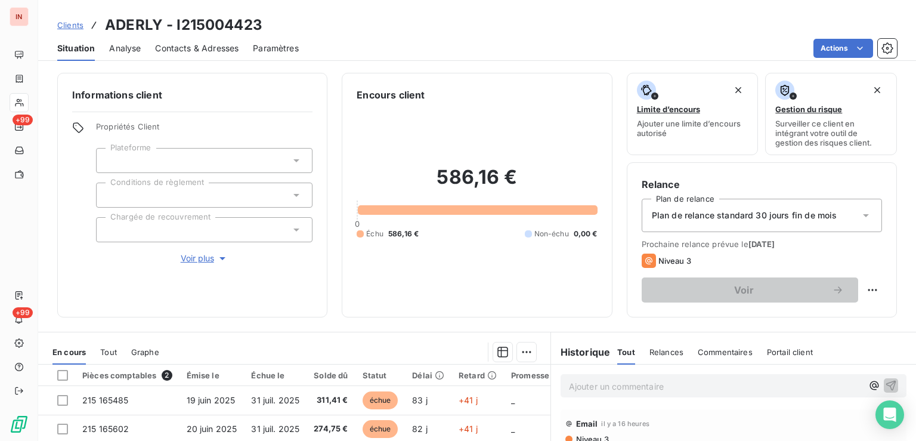
click at [764, 385] on p "Ajouter un commentaire ﻿" at bounding box center [715, 386] width 293 height 15
click at [612, 392] on p "[DATE] - MVI - mail reçu de [EMAIL_ADDRESS][DOMAIN_NAME]" at bounding box center [715, 386] width 293 height 14
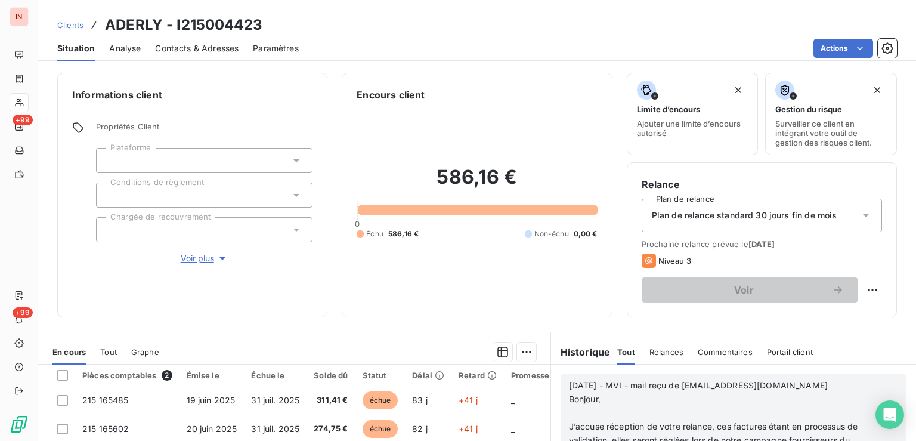
click at [598, 412] on p "﻿" at bounding box center [718, 413] width 298 height 14
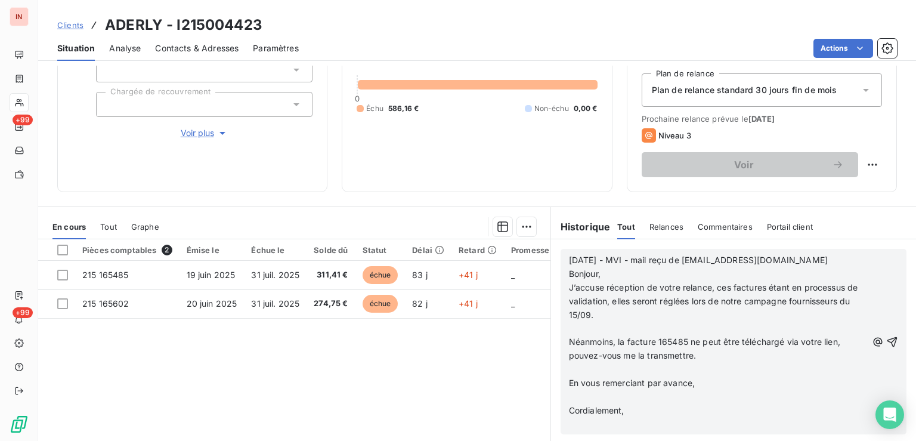
scroll to position [180, 0]
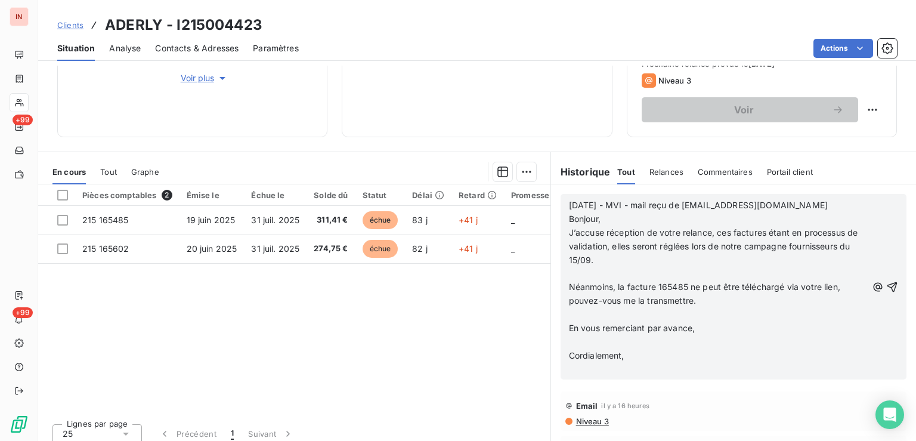
click at [598, 278] on p "﻿" at bounding box center [718, 273] width 298 height 14
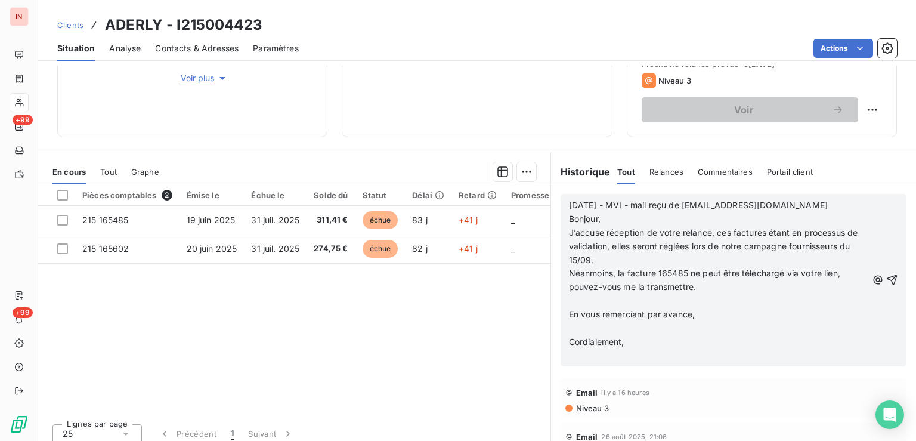
click at [583, 299] on p "﻿" at bounding box center [718, 301] width 298 height 14
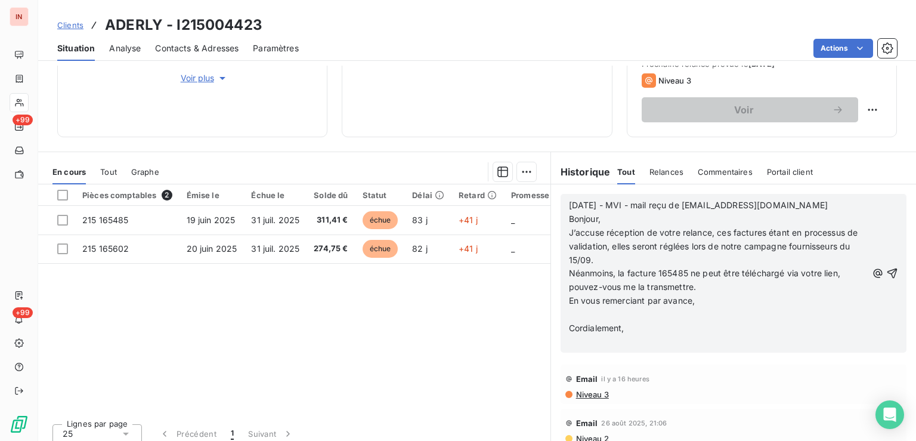
click at [578, 318] on p "﻿" at bounding box center [718, 315] width 298 height 14
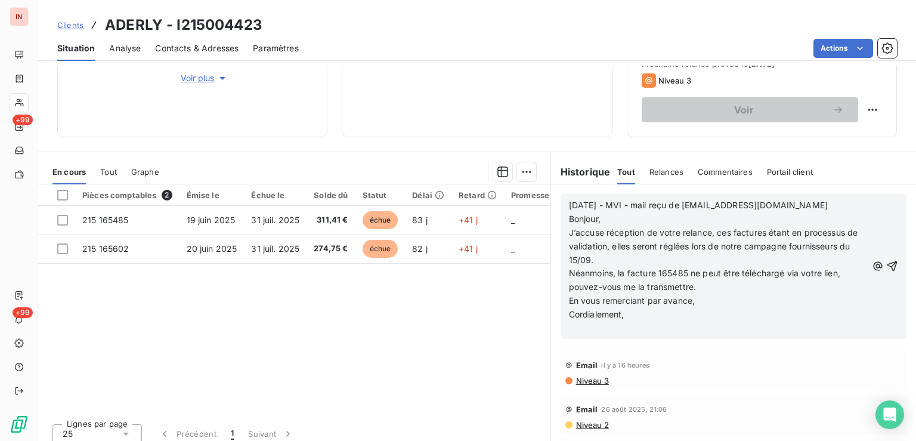
click at [579, 334] on p "﻿" at bounding box center [718, 328] width 298 height 14
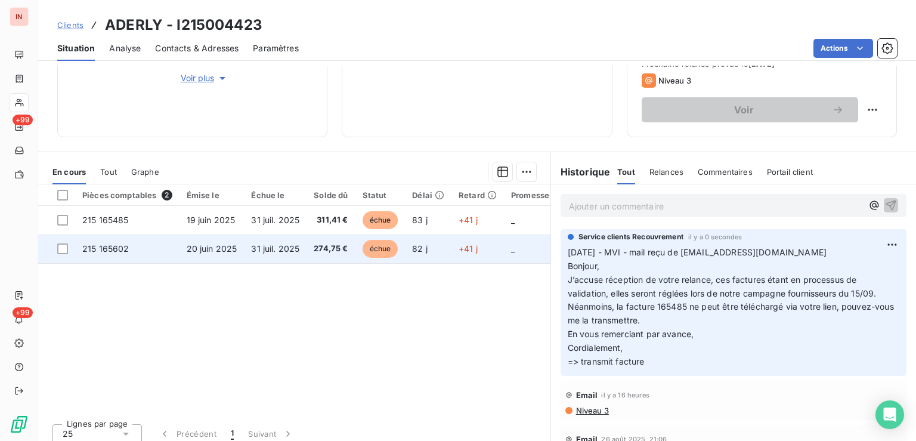
click at [362, 247] on span "échue" at bounding box center [380, 249] width 36 height 18
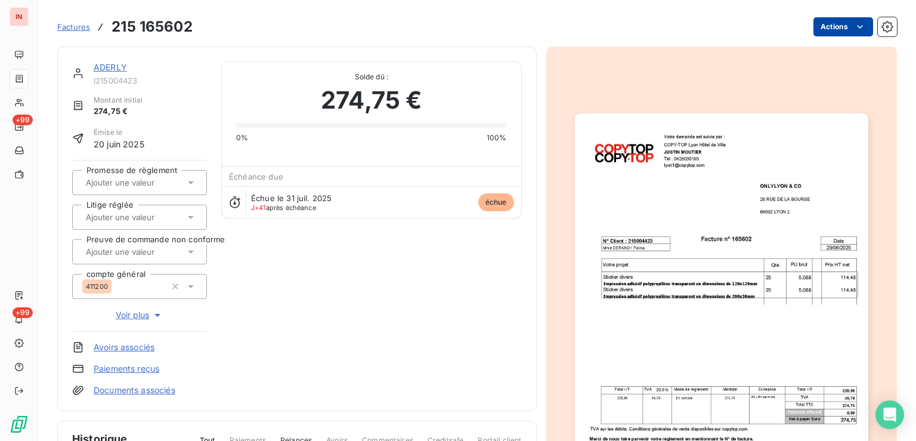
click at [807, 24] on html "IN +99 +99 Factures 215 165602 Actions ADERLY I215004423 Montant initial 274,75…" at bounding box center [458, 220] width 916 height 441
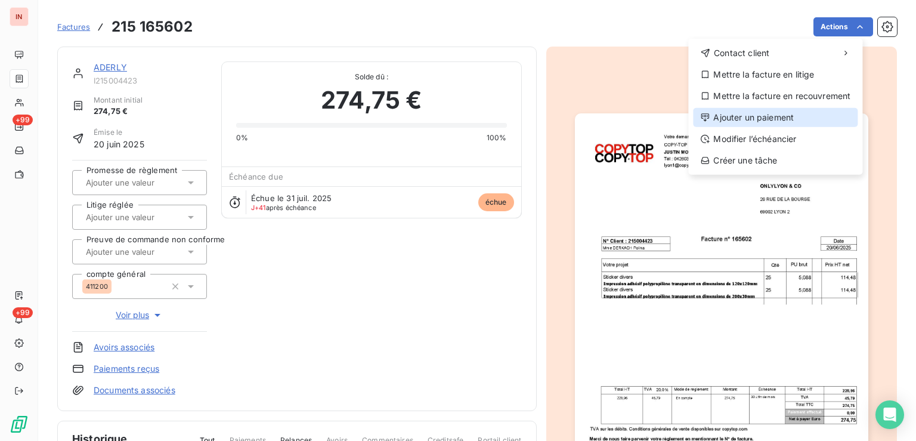
click at [764, 113] on div "Ajouter un paiement" at bounding box center [775, 117] width 165 height 19
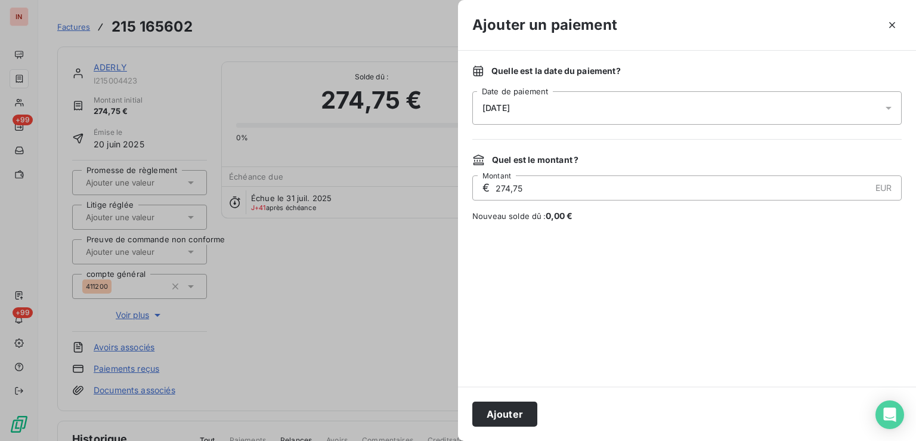
drag, startPoint x: 697, startPoint y: 116, endPoint x: 673, endPoint y: 124, distance: 25.3
click at [696, 116] on div "[DATE]" at bounding box center [686, 107] width 429 height 33
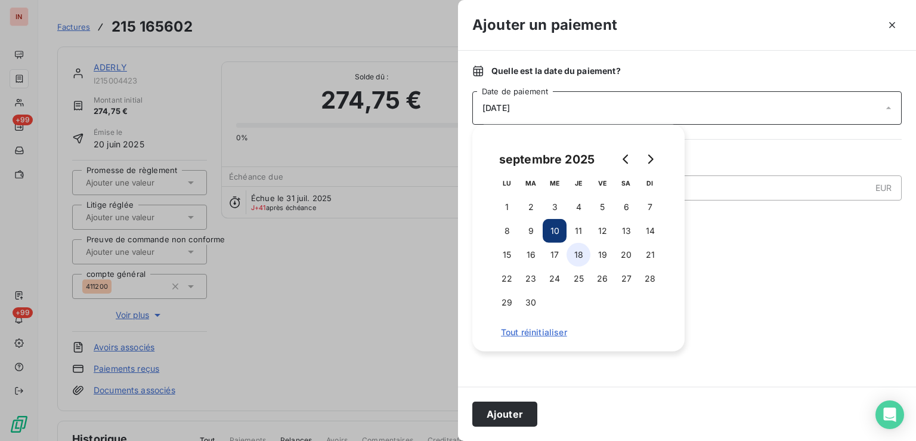
click at [568, 256] on button "18" at bounding box center [578, 255] width 24 height 24
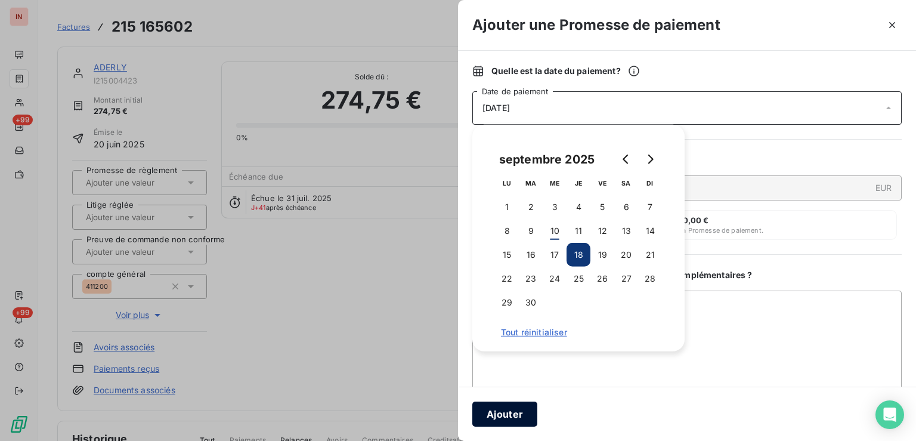
click at [525, 412] on button "Ajouter" at bounding box center [504, 413] width 65 height 25
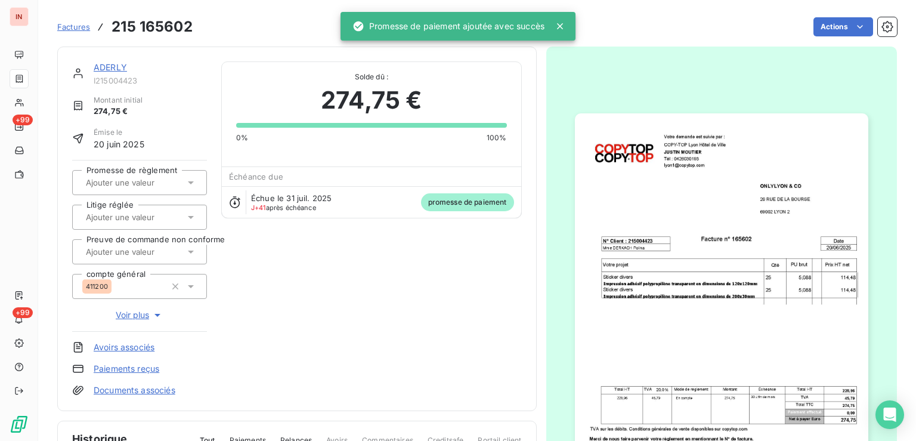
click at [140, 186] on input "text" at bounding box center [145, 182] width 120 height 11
click at [159, 211] on div "Oui" at bounding box center [146, 213] width 101 height 19
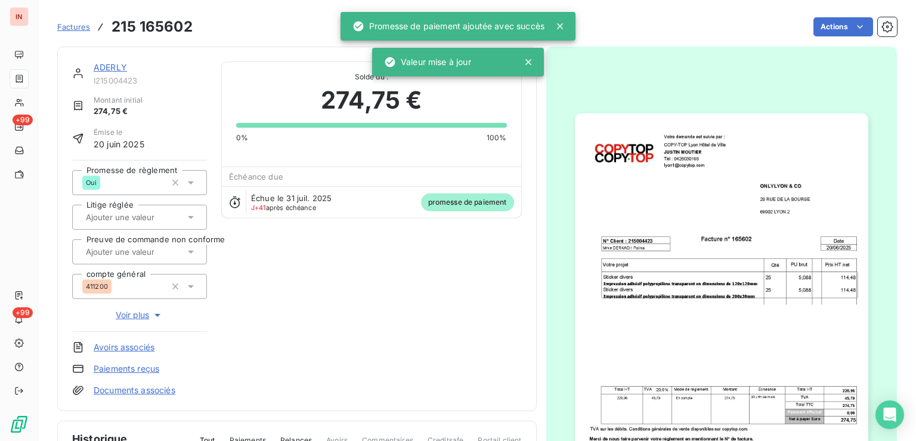
click at [110, 66] on link "ADERLY" at bounding box center [110, 67] width 33 height 10
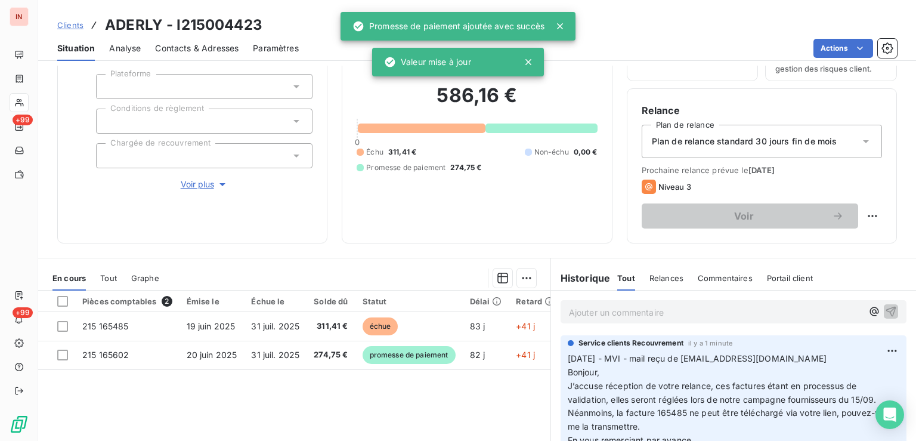
scroll to position [120, 0]
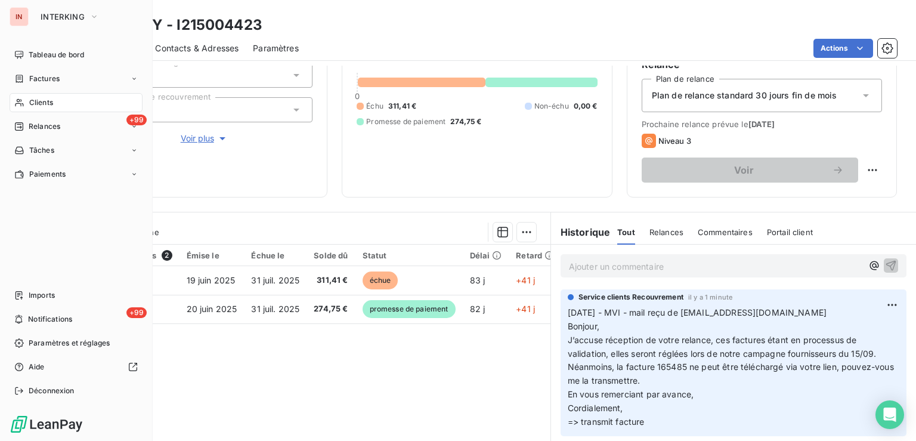
click at [33, 103] on span "Clients" at bounding box center [41, 102] width 24 height 11
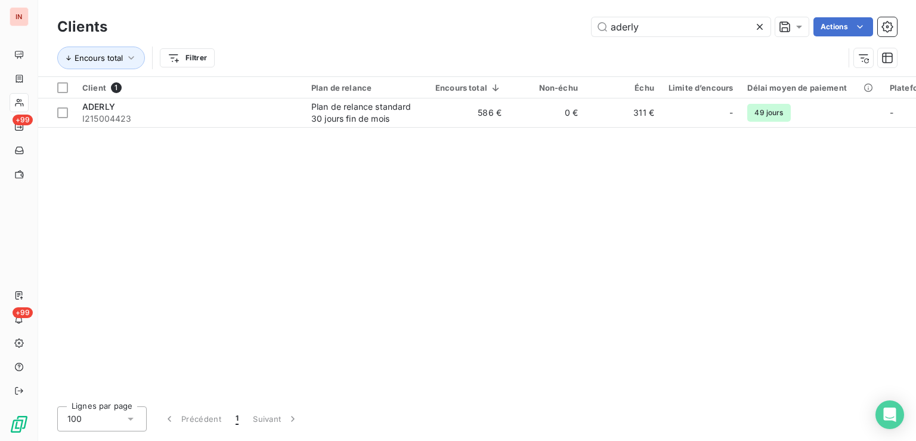
drag, startPoint x: 595, startPoint y: 31, endPoint x: 446, endPoint y: 42, distance: 148.8
click at [591, 34] on input "aderly" at bounding box center [680, 26] width 179 height 19
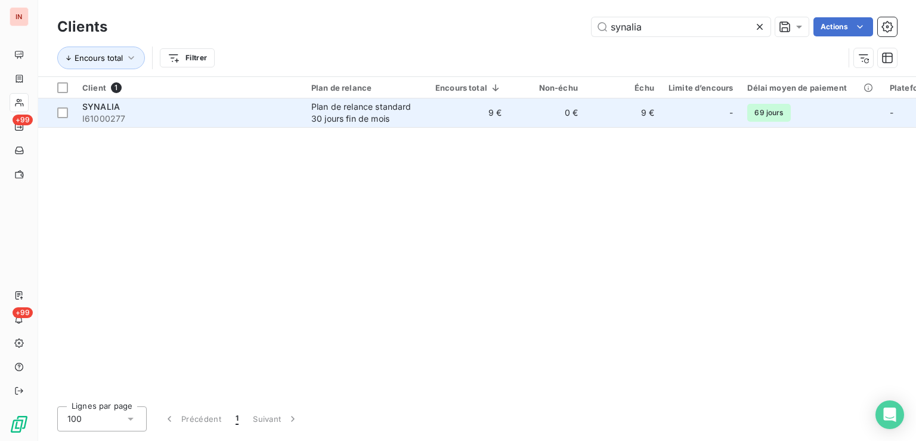
type input "synalia"
drag, startPoint x: 275, startPoint y: 113, endPoint x: 283, endPoint y: 118, distance: 9.4
click at [276, 113] on span "I61000277" at bounding box center [189, 119] width 215 height 12
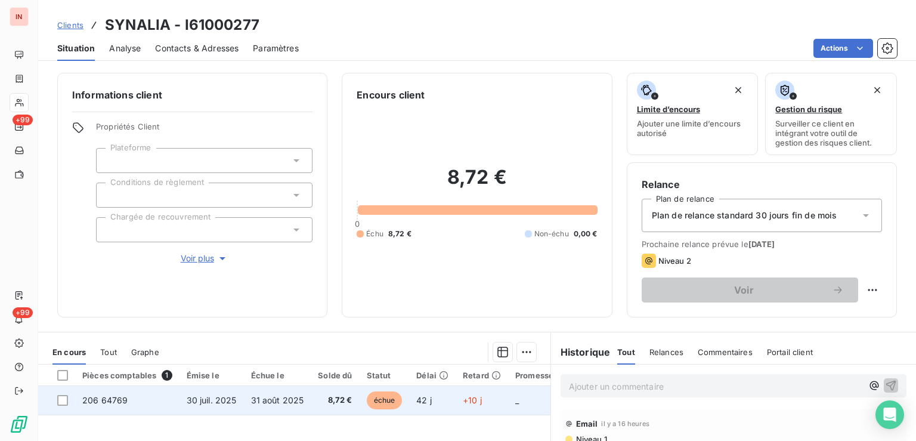
click at [404, 392] on td "échue" at bounding box center [384, 400] width 50 height 29
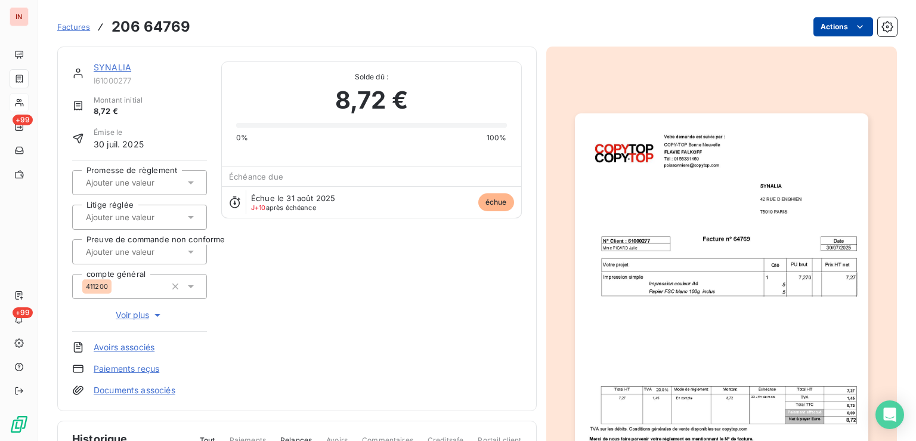
click at [811, 22] on html "IN +99 +99 Factures 206 64769 Actions SYNALIA I61000277 Montant initial 8,72 € …" at bounding box center [458, 220] width 916 height 441
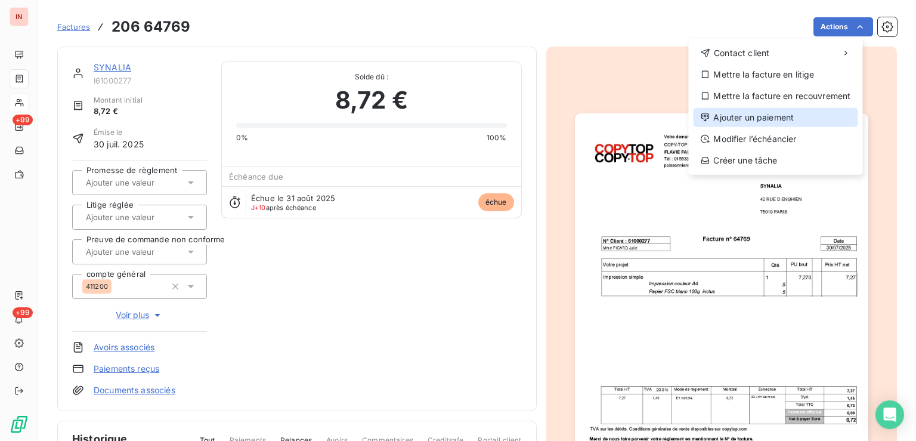
click at [743, 118] on div "Ajouter un paiement" at bounding box center [775, 117] width 165 height 19
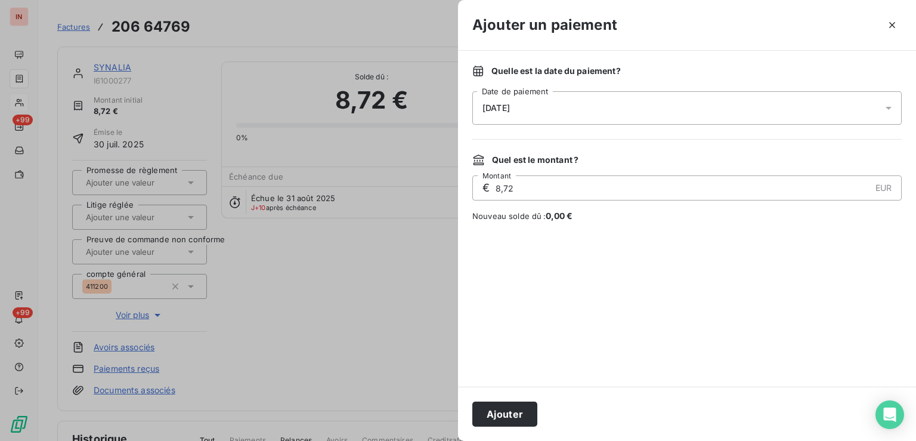
click at [653, 110] on div "[DATE]" at bounding box center [686, 107] width 429 height 33
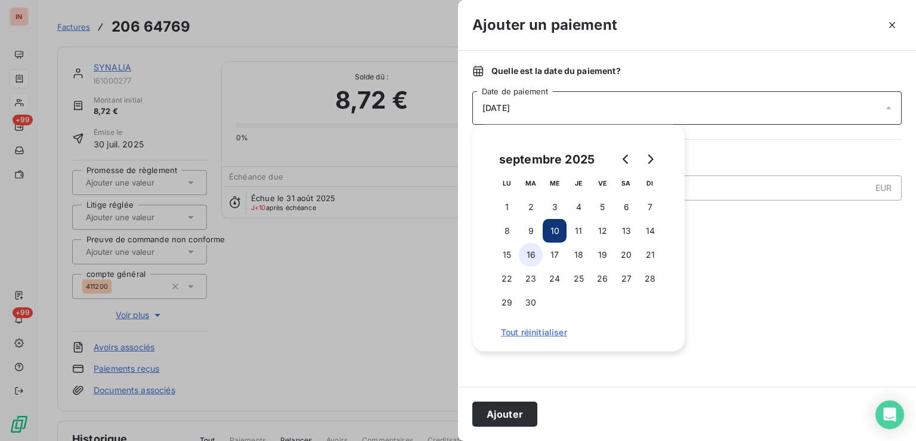
drag, startPoint x: 541, startPoint y: 253, endPoint x: 550, endPoint y: 349, distance: 97.0
click at [540, 253] on button "16" at bounding box center [531, 255] width 24 height 24
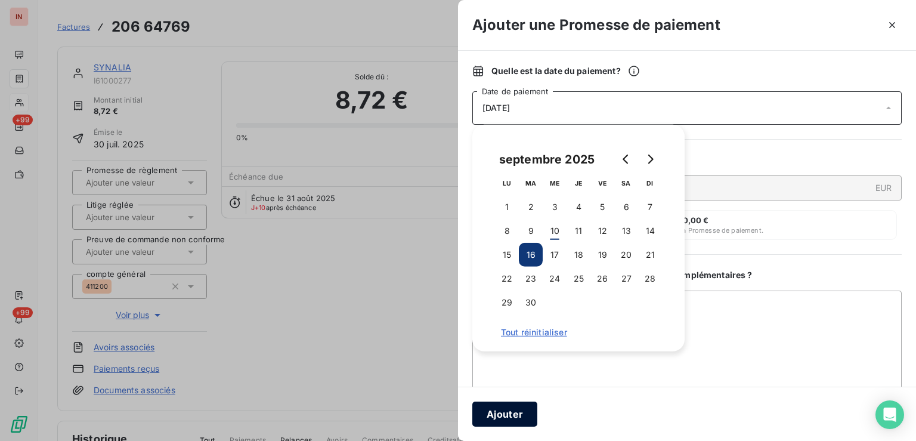
click at [502, 414] on button "Ajouter" at bounding box center [504, 413] width 65 height 25
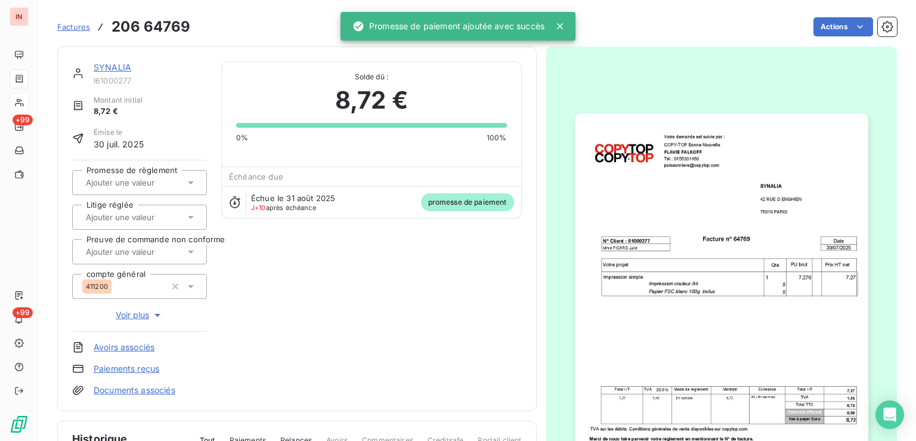
click at [108, 180] on input "text" at bounding box center [145, 182] width 120 height 11
click at [125, 206] on div "Oui" at bounding box center [146, 213] width 101 height 19
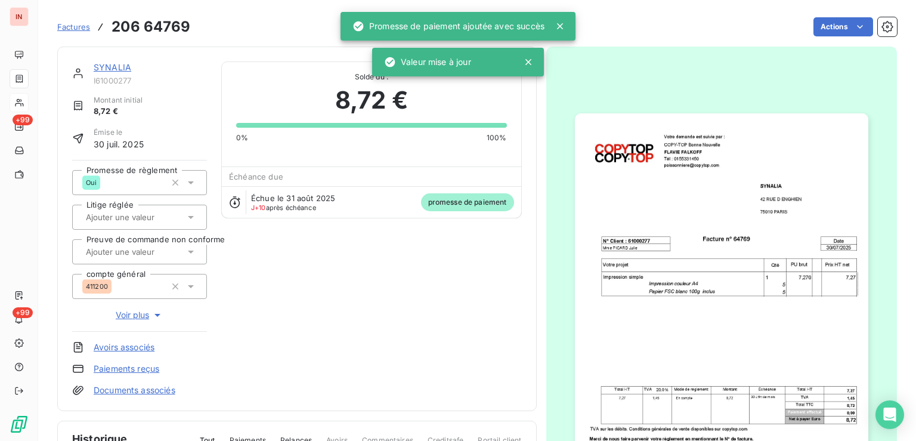
click at [120, 73] on div "SYNALIA" at bounding box center [150, 67] width 113 height 12
click at [123, 70] on link "SYNALIA" at bounding box center [113, 67] width 38 height 10
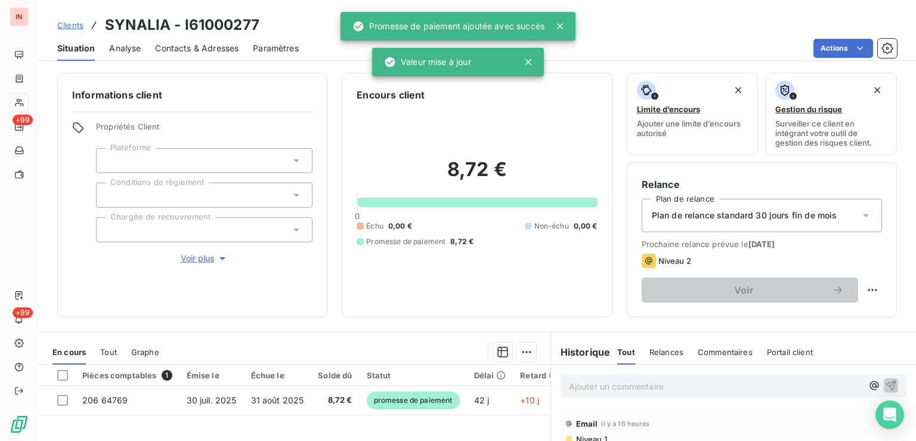
click at [657, 385] on p "Ajouter un commentaire ﻿" at bounding box center [715, 386] width 293 height 15
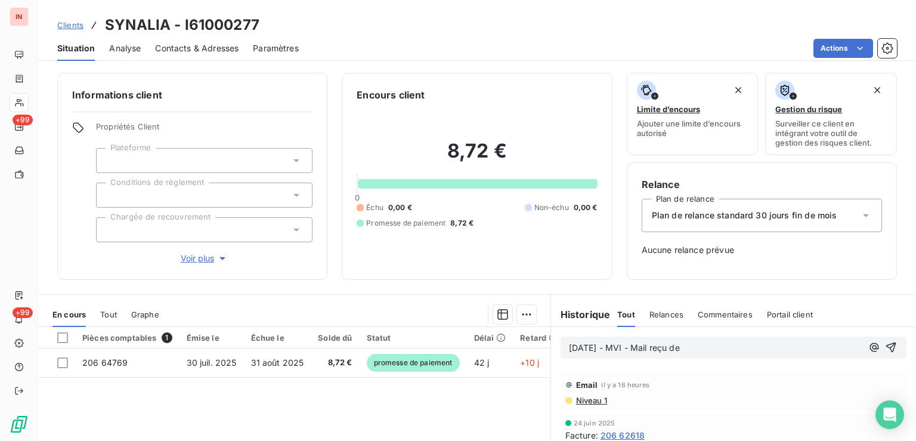
click at [788, 351] on p "[DATE] - MVI - Mail reçu de" at bounding box center [715, 348] width 293 height 14
click at [694, 358] on div "[DATE] - MVI - Mail reçu de [EMAIL_ADDRESS][DOMAIN_NAME]" at bounding box center [733, 347] width 346 height 22
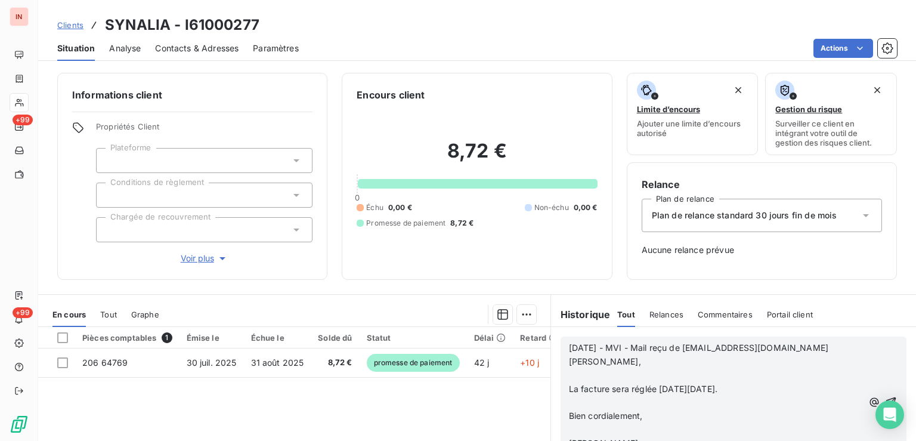
click at [609, 374] on p at bounding box center [715, 375] width 293 height 14
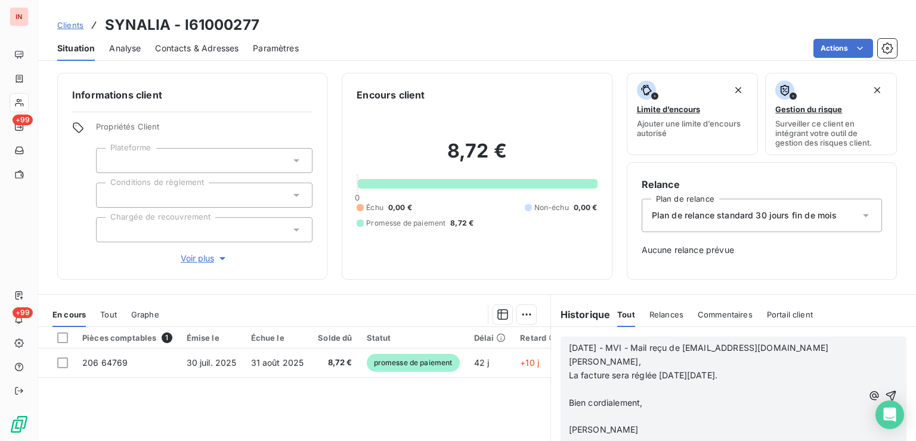
click at [591, 392] on p at bounding box center [715, 389] width 293 height 14
click at [585, 407] on p at bounding box center [715, 403] width 293 height 14
click at [591, 420] on p "﻿" at bounding box center [715, 416] width 293 height 14
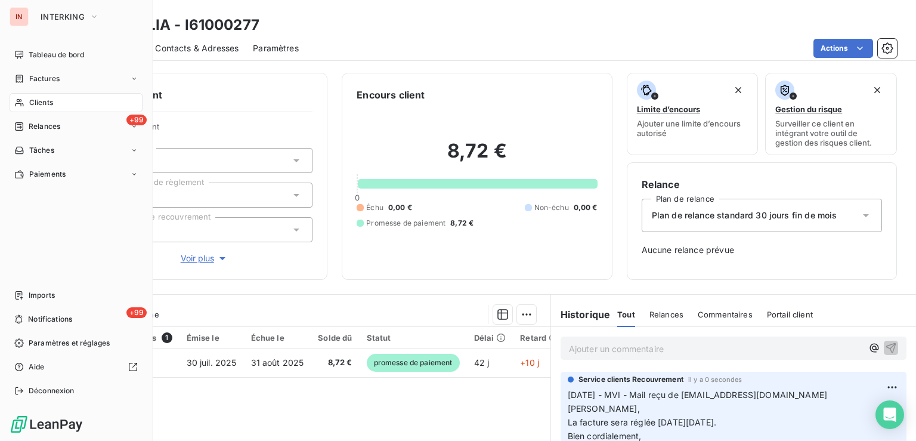
drag, startPoint x: 24, startPoint y: 106, endPoint x: 442, endPoint y: 90, distance: 417.5
click at [26, 106] on div "Clients" at bounding box center [76, 102] width 133 height 19
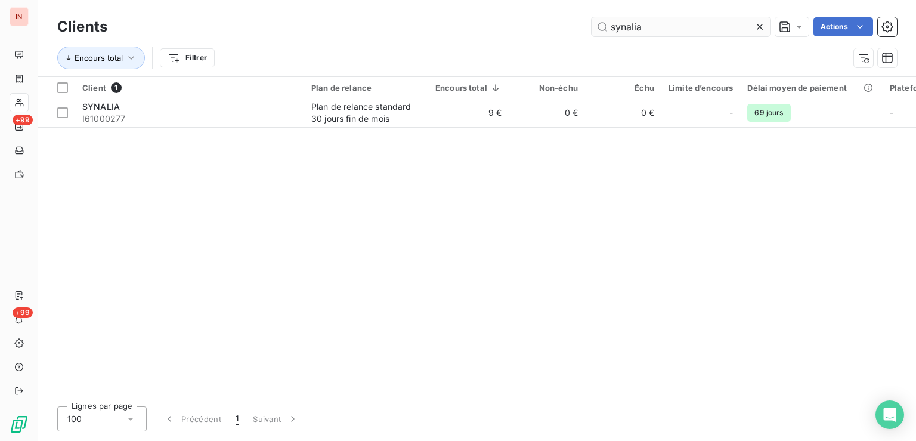
drag, startPoint x: 658, startPoint y: 27, endPoint x: 449, endPoint y: 25, distance: 208.6
click at [591, 25] on input "synalia" at bounding box center [680, 26] width 179 height 19
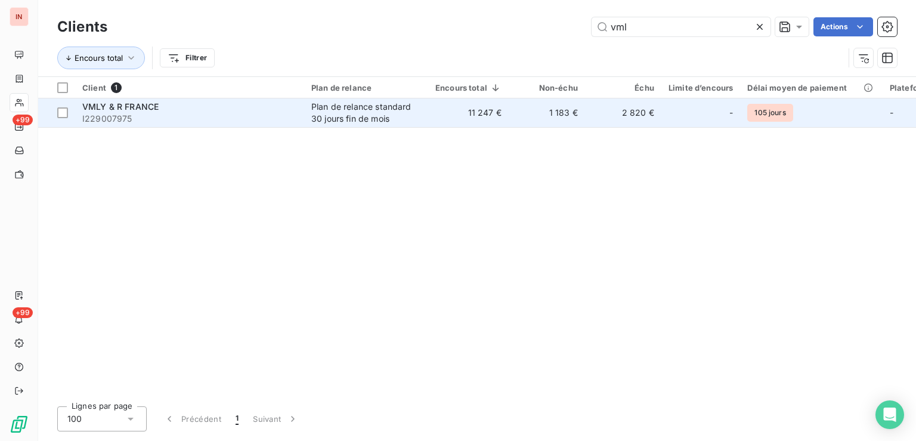
type input "vml"
click at [410, 120] on div "Plan de relance standard 30 jours fin de mois" at bounding box center [366, 113] width 110 height 24
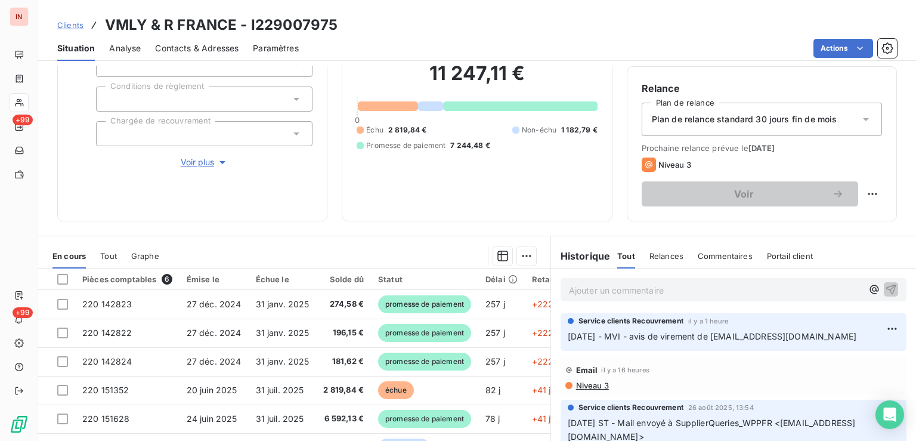
scroll to position [188, 0]
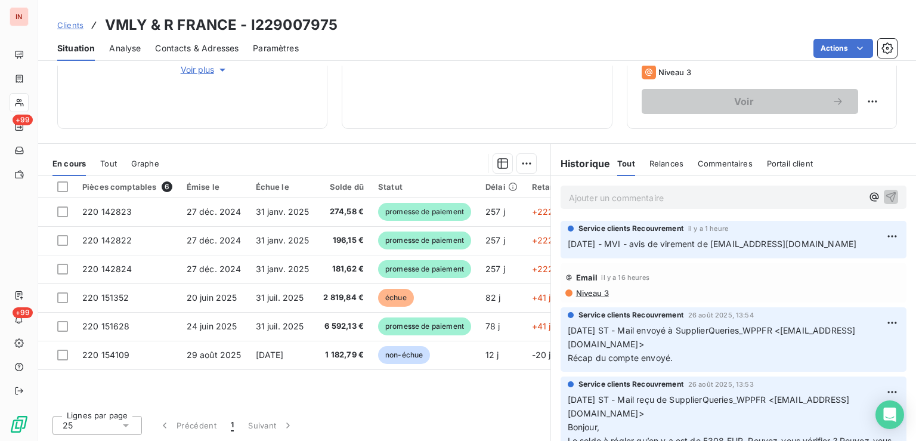
click at [693, 191] on p "Ajouter un commentaire ﻿" at bounding box center [715, 197] width 293 height 15
click at [782, 197] on p "[DATE] - MVI - mail reçu de" at bounding box center [715, 197] width 293 height 14
click at [650, 204] on p "[DATE] - MVI - mail reçu de [EMAIL_ADDRESS][DOMAIN_NAME]" at bounding box center [715, 197] width 293 height 14
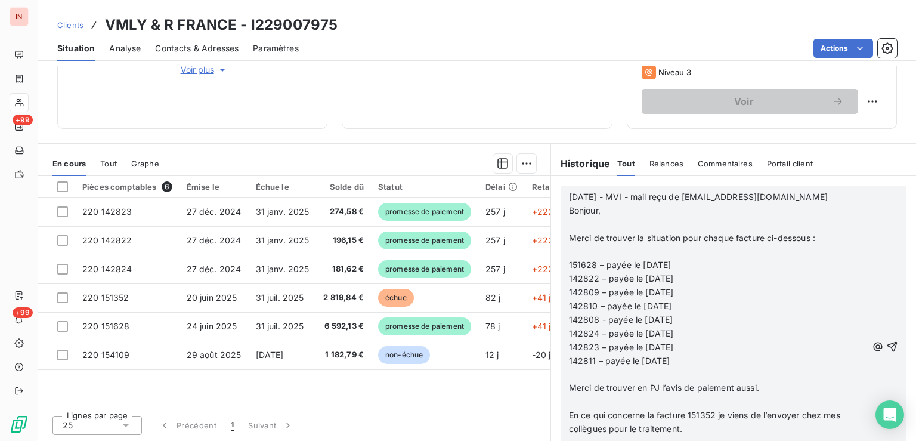
click at [600, 223] on p "﻿" at bounding box center [718, 225] width 298 height 14
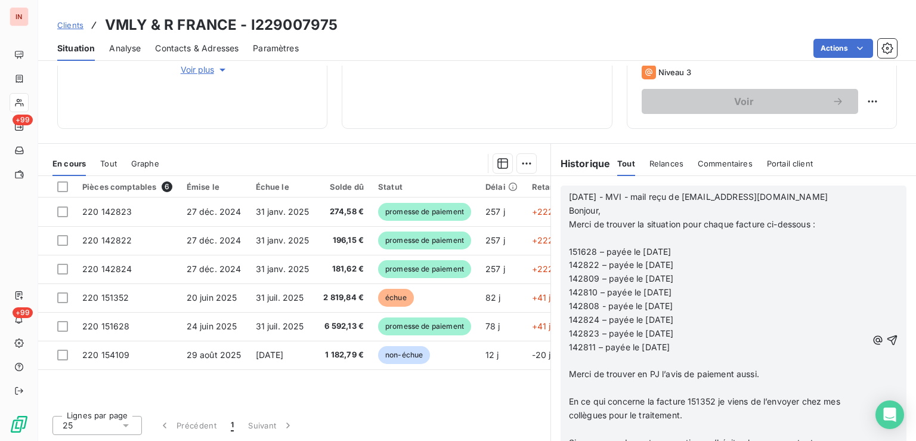
click at [590, 233] on p "﻿" at bounding box center [718, 238] width 298 height 14
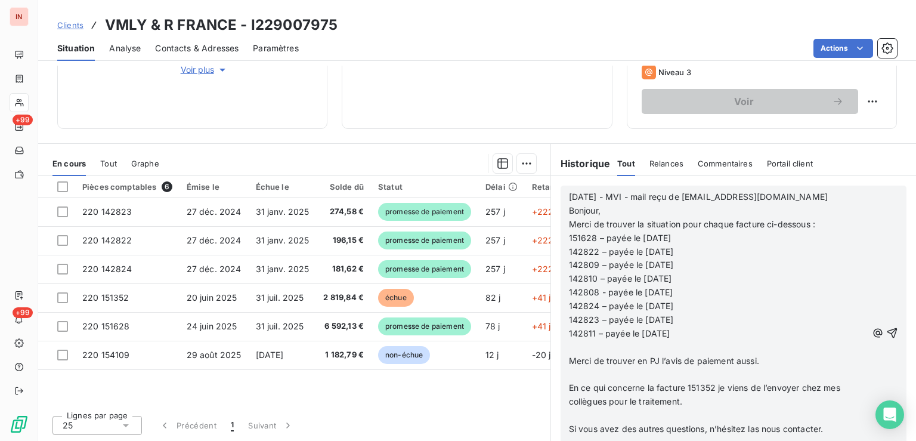
click at [598, 347] on p "﻿" at bounding box center [718, 347] width 298 height 14
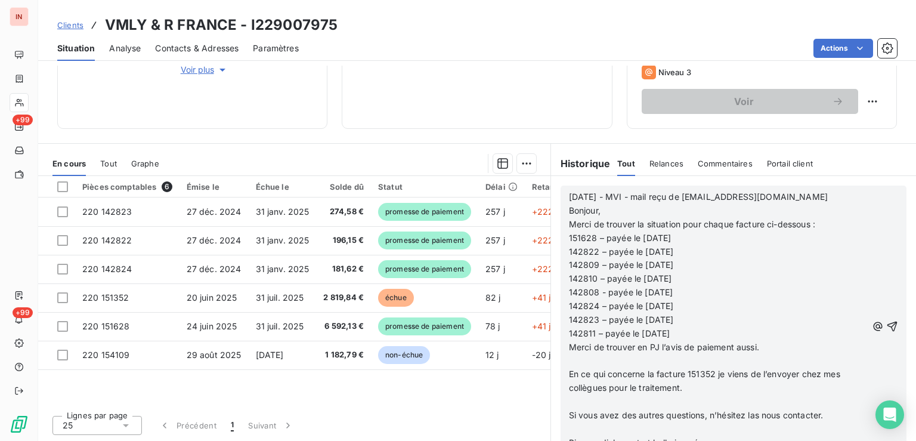
click at [593, 362] on p "﻿" at bounding box center [718, 361] width 298 height 14
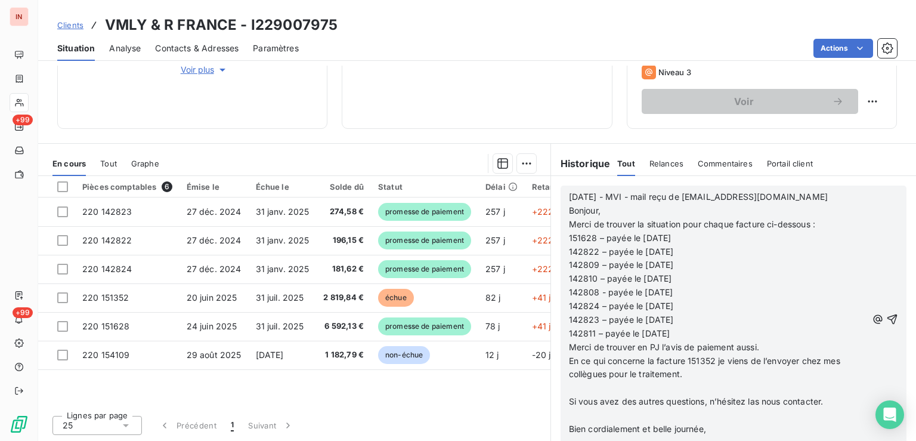
click at [576, 385] on p "﻿" at bounding box center [718, 388] width 298 height 14
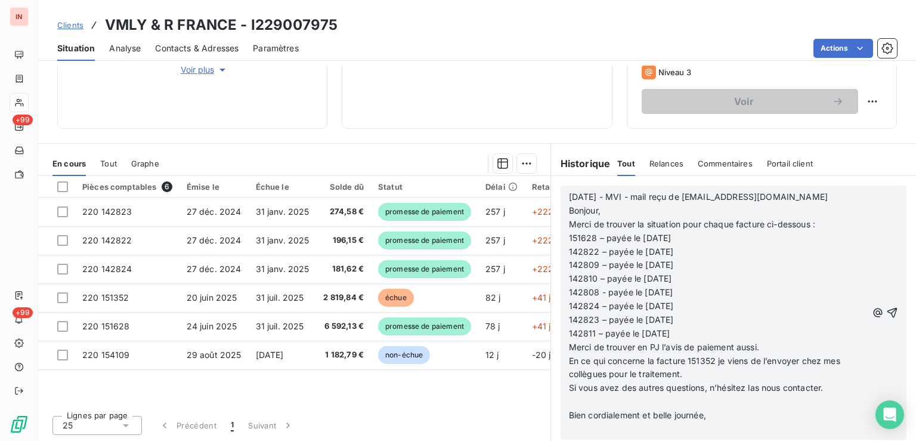
click at [584, 406] on p "﻿" at bounding box center [718, 402] width 298 height 14
click at [582, 415] on p "﻿" at bounding box center [718, 415] width 298 height 14
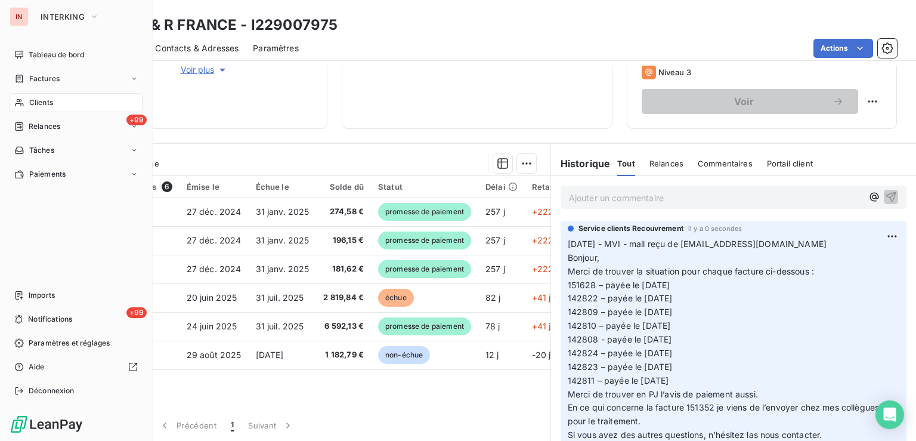
click at [63, 108] on div "Clients" at bounding box center [76, 102] width 133 height 19
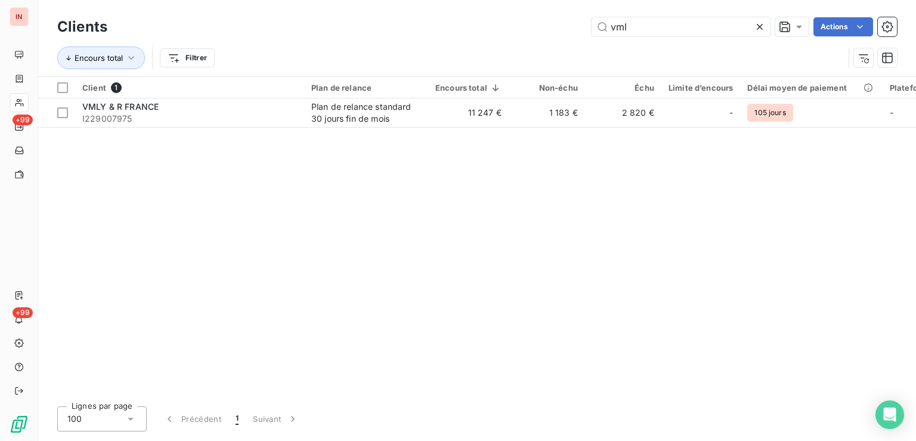
drag, startPoint x: 665, startPoint y: 29, endPoint x: 490, endPoint y: 44, distance: 175.3
click at [591, 33] on input "vml" at bounding box center [680, 26] width 179 height 19
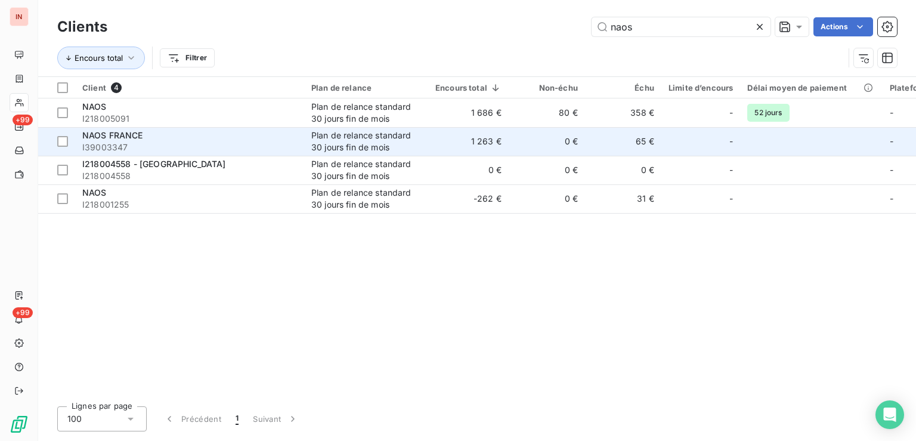
type input "naos"
click at [657, 148] on td "65 €" at bounding box center [623, 141] width 76 height 29
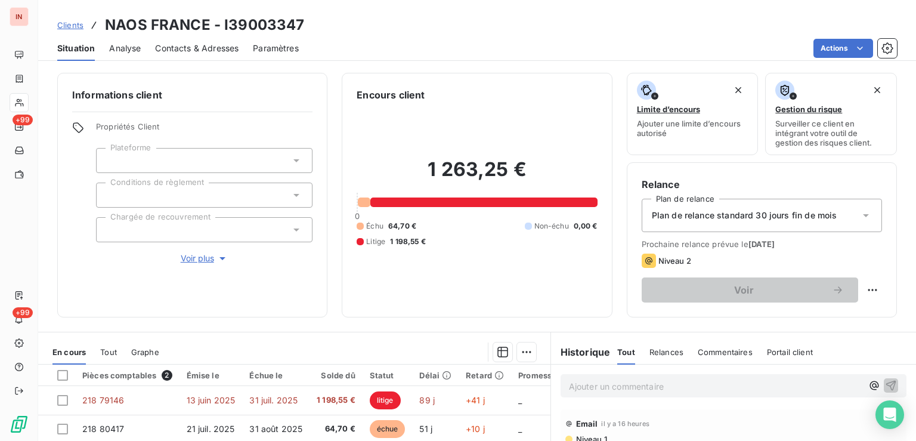
scroll to position [120, 0]
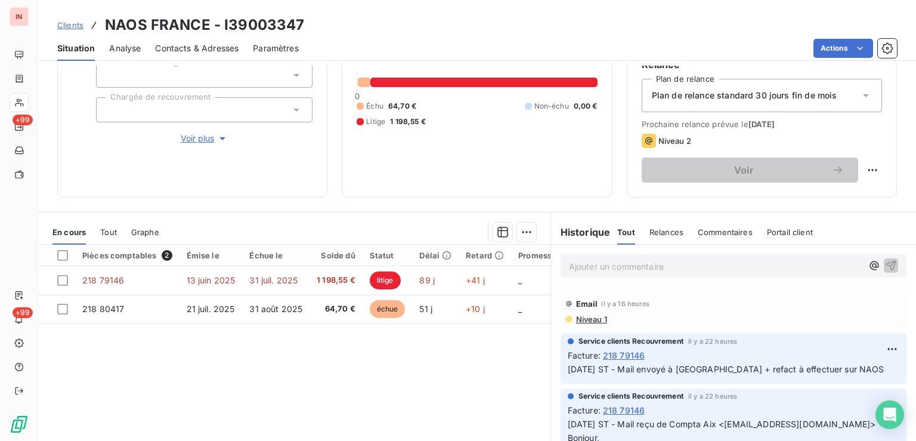
click at [600, 266] on p "Ajouter un commentaire ﻿" at bounding box center [715, 266] width 293 height 15
click at [727, 262] on p "[DATE] - MVI - mail reçu de" at bounding box center [715, 266] width 293 height 14
click at [831, 268] on p "[DATE] - MVI - mail reçu de [EMAIL_ADDRESS][DOMAIN_NAME] copie" at bounding box center [715, 266] width 293 height 14
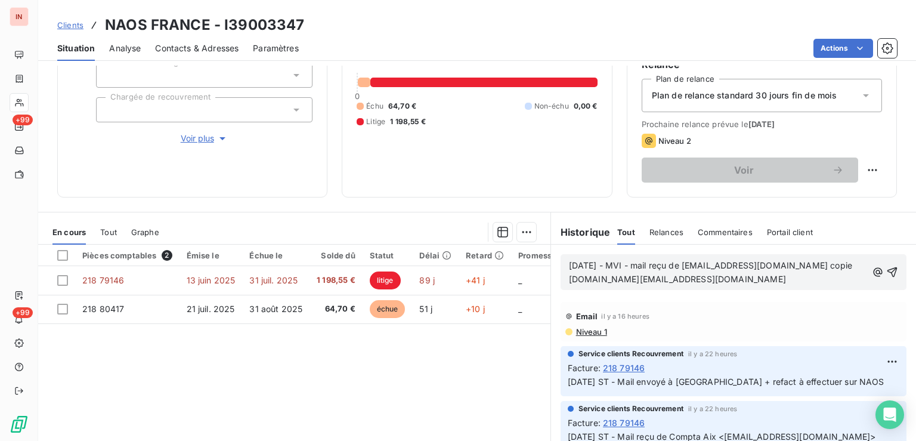
click at [665, 286] on p "[DATE] - MVI - mail reçu de [EMAIL_ADDRESS][DOMAIN_NAME] copie [DOMAIN_NAME][EM…" at bounding box center [718, 272] width 298 height 27
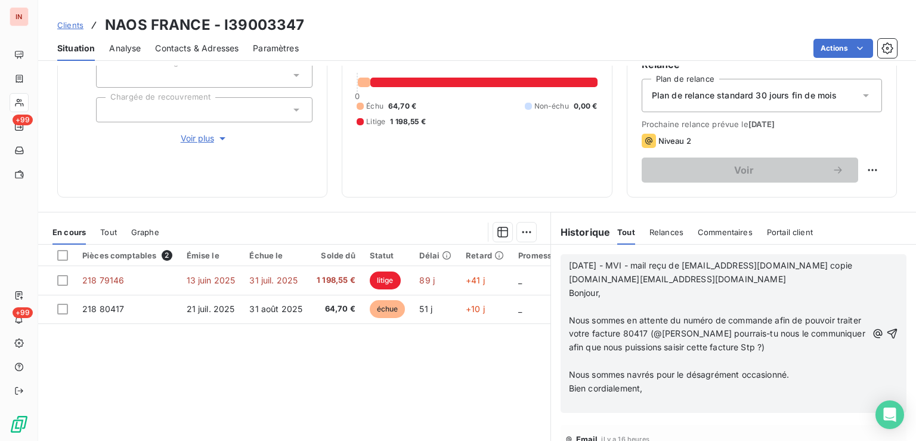
click at [612, 304] on p "﻿" at bounding box center [718, 307] width 298 height 14
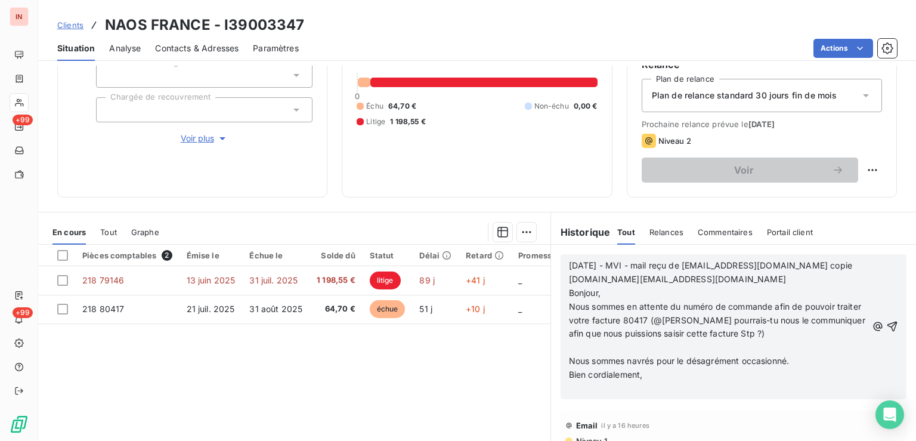
click at [606, 348] on p "﻿" at bounding box center [718, 347] width 298 height 14
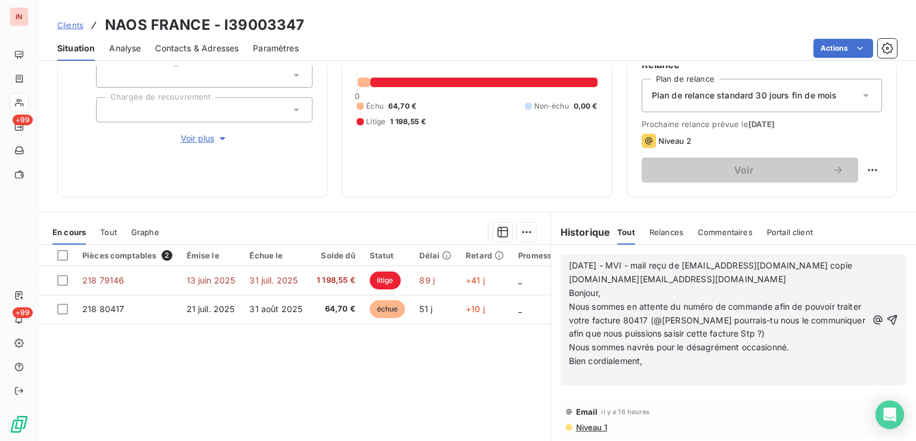
click at [607, 378] on p "﻿" at bounding box center [718, 375] width 298 height 14
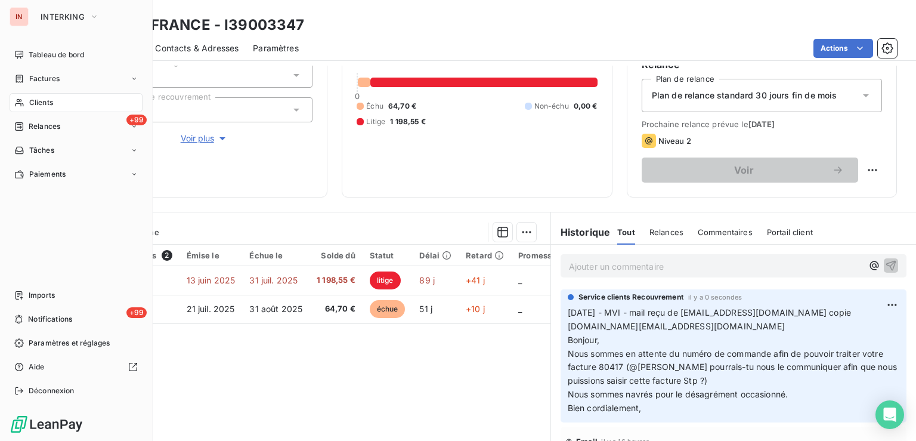
click at [42, 107] on span "Clients" at bounding box center [41, 102] width 24 height 11
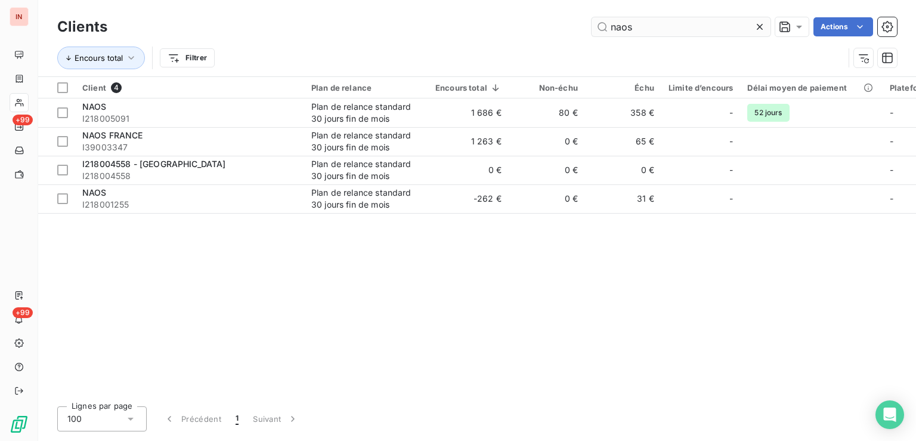
drag, startPoint x: 685, startPoint y: 27, endPoint x: 514, endPoint y: 25, distance: 171.1
click at [591, 25] on input "naos" at bounding box center [680, 26] width 179 height 19
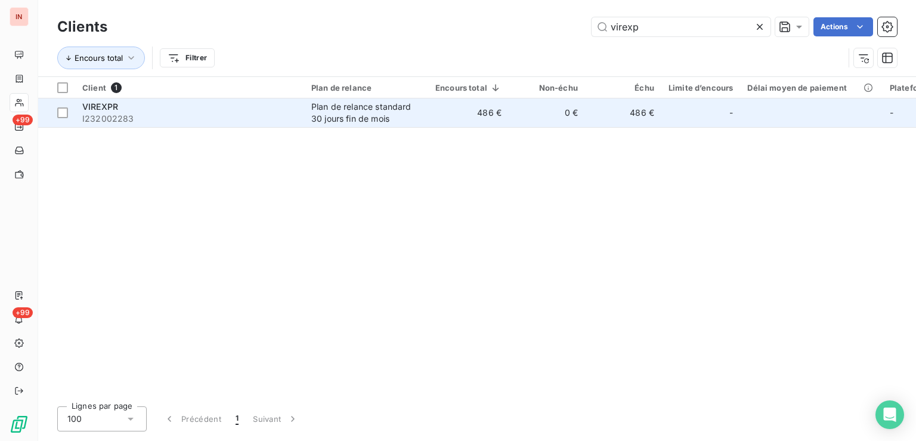
type input "virexp"
click at [458, 115] on td "486 €" at bounding box center [468, 112] width 80 height 29
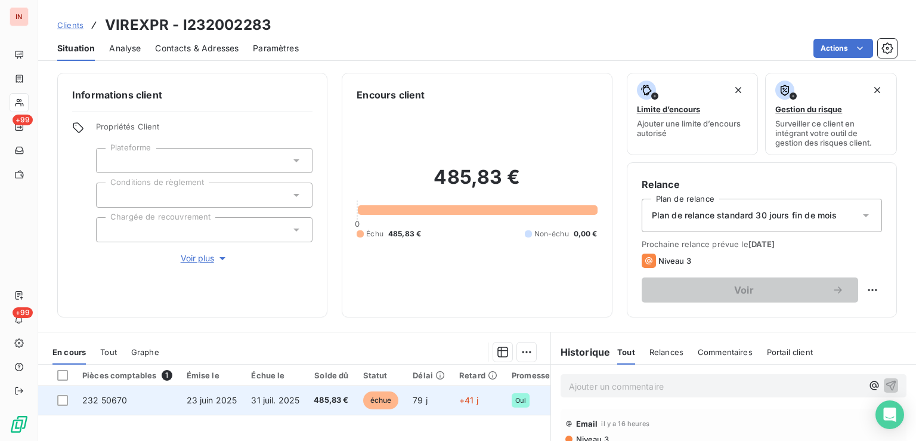
click at [394, 397] on span "échue" at bounding box center [381, 400] width 36 height 18
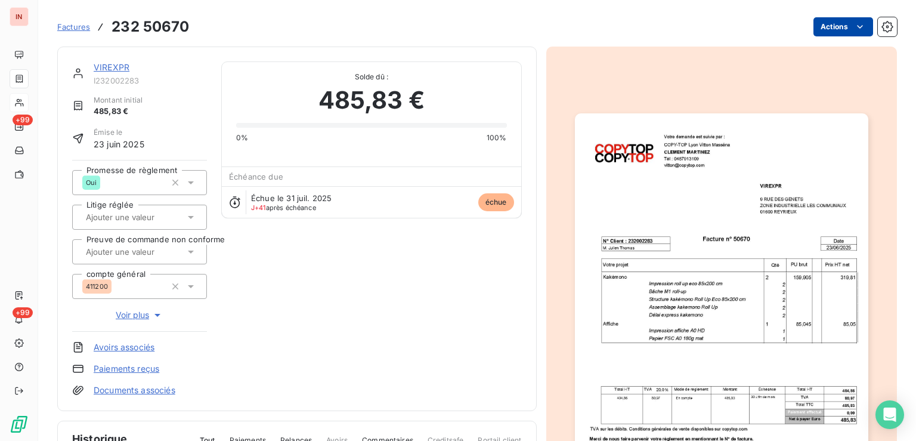
click at [826, 27] on html "IN +99 +99 Factures 232 50670 Actions VIREXPR I232002283 Montant initial 485,83…" at bounding box center [458, 220] width 916 height 441
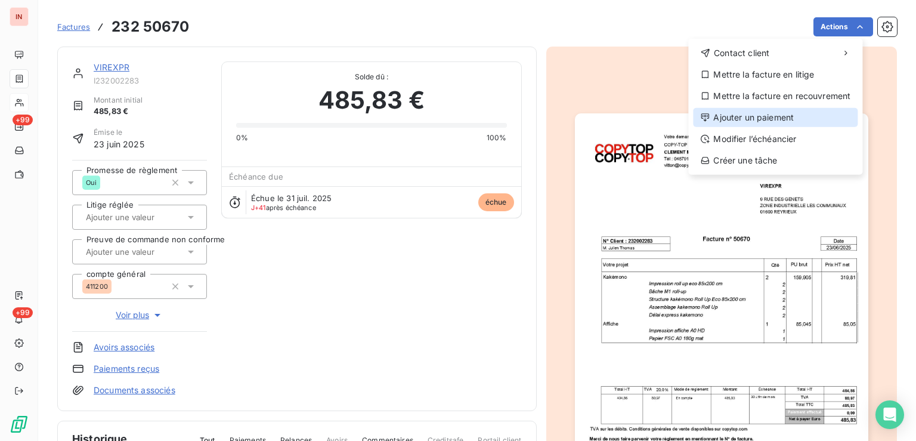
click at [763, 114] on div "Ajouter un paiement" at bounding box center [775, 117] width 165 height 19
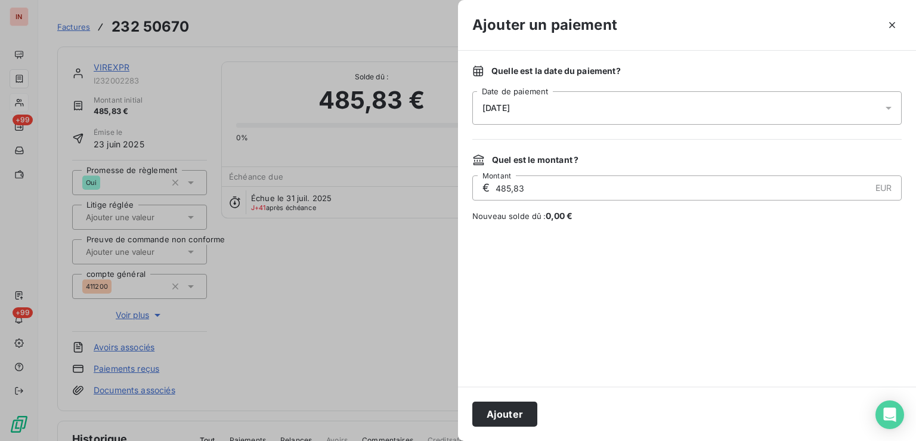
click at [641, 110] on div "[DATE]" at bounding box center [686, 107] width 429 height 33
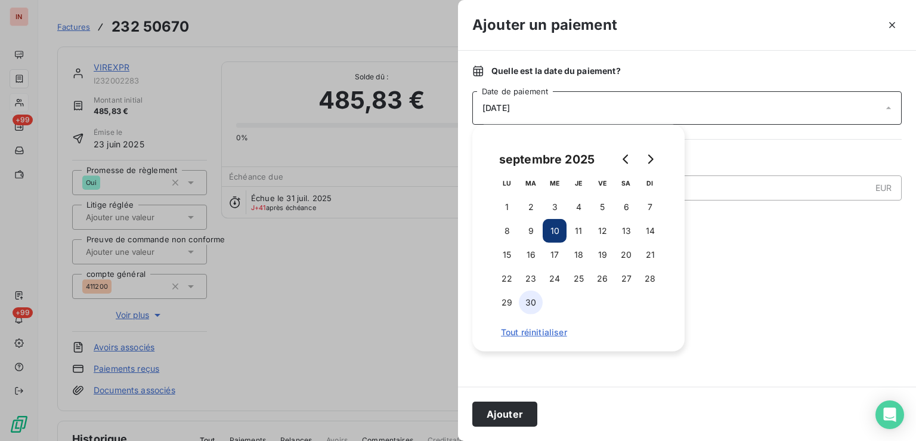
click at [535, 299] on button "30" at bounding box center [531, 302] width 24 height 24
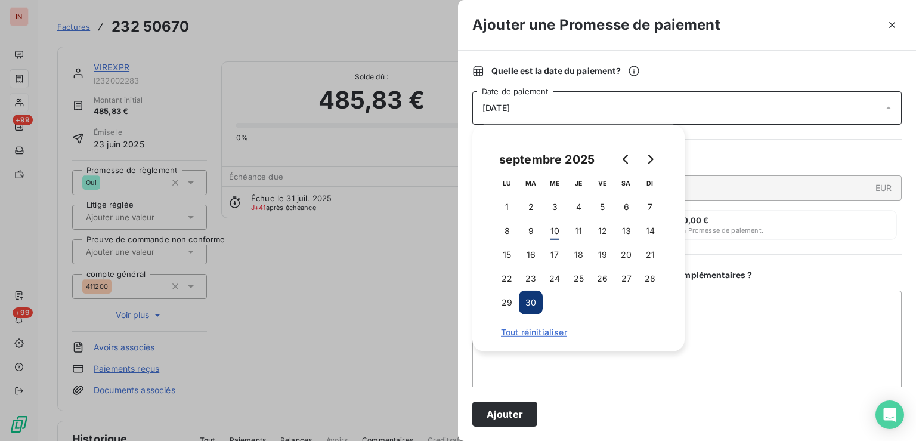
drag, startPoint x: 502, startPoint y: 414, endPoint x: 516, endPoint y: 416, distance: 13.3
click at [504, 414] on button "Ajouter" at bounding box center [504, 413] width 65 height 25
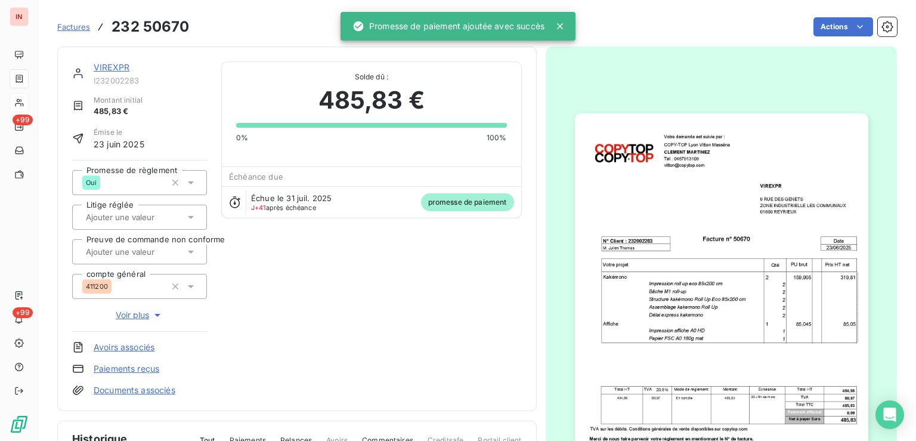
click at [130, 69] on div "VIREXPR" at bounding box center [150, 67] width 113 height 12
click at [112, 73] on div "VIREXPR" at bounding box center [150, 67] width 113 height 12
click at [113, 66] on link "VIREXPR" at bounding box center [112, 67] width 36 height 10
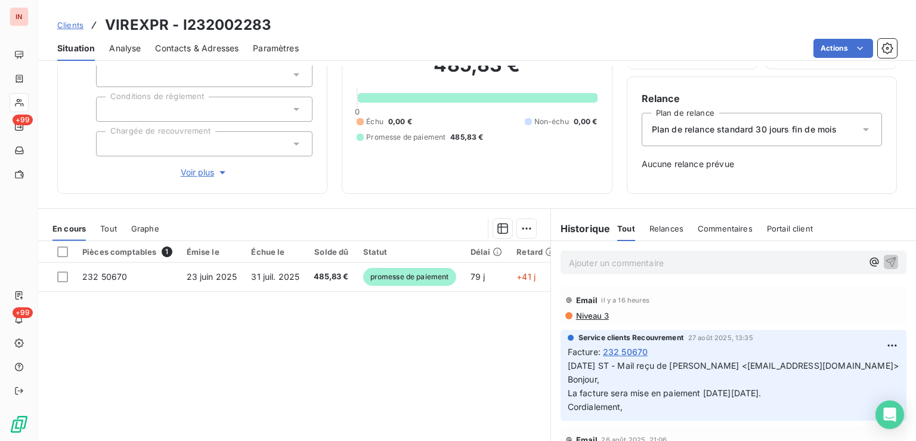
scroll to position [151, 0]
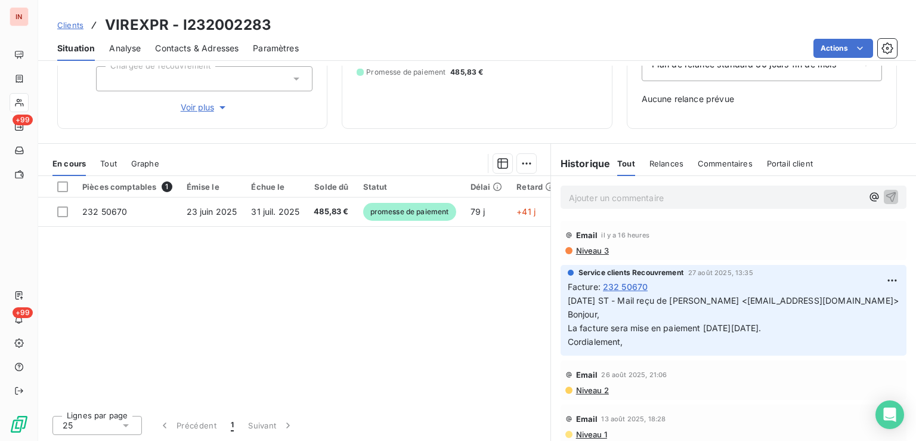
click at [742, 193] on p "Ajouter un commentaire ﻿" at bounding box center [715, 197] width 293 height 15
click at [660, 300] on span "[DATE] ST - Mail reçu de [PERSON_NAME] <[EMAIL_ADDRESS][DOMAIN_NAME]> Bonjour," at bounding box center [732, 306] width 331 height 24
drag, startPoint x: 632, startPoint y: 297, endPoint x: 845, endPoint y: 299, distance: 212.8
click at [845, 299] on p "[DATE] ST - Mail reçu de [PERSON_NAME] <[EMAIL_ADDRESS][DOMAIN_NAME]> Bonjour, …" at bounding box center [732, 320] width 331 height 55
copy span "Mail reçu de [PERSON_NAME] <[EMAIL_ADDRESS][DOMAIN_NAME]>"
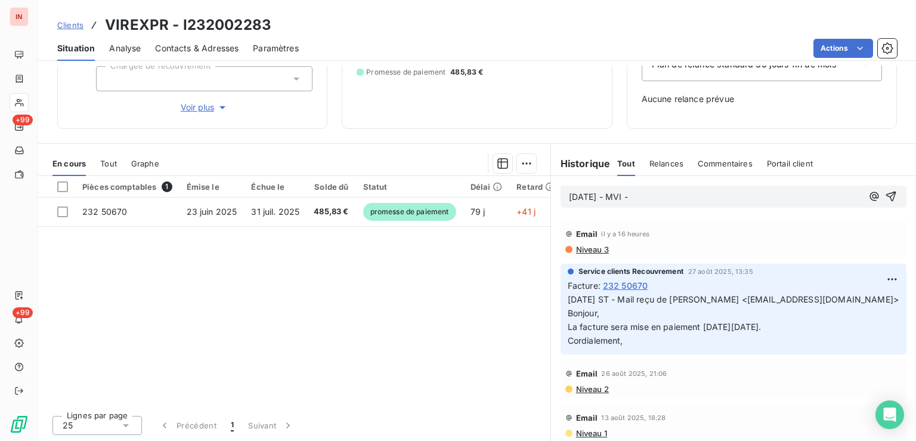
click at [725, 197] on p "[DATE] - MVI -" at bounding box center [715, 197] width 293 height 14
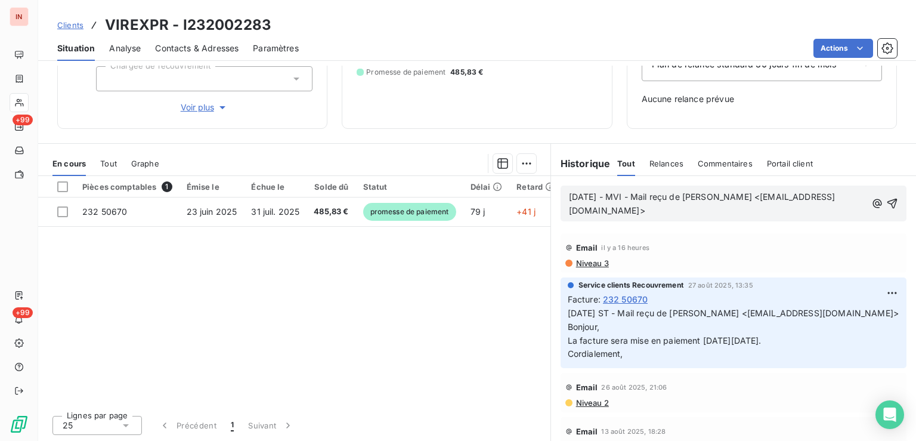
click at [595, 218] on p "[DATE] - MVI - Mail reçu de [PERSON_NAME] <[EMAIL_ADDRESS][DOMAIN_NAME]>" at bounding box center [717, 203] width 297 height 27
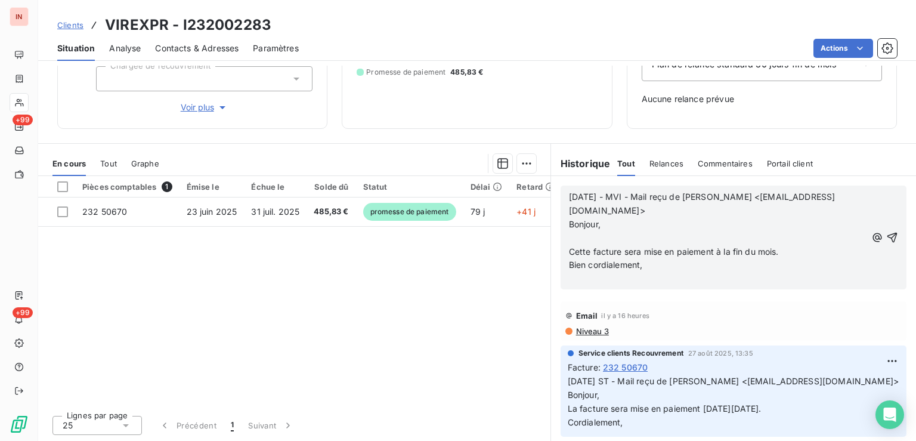
click at [602, 231] on p "﻿" at bounding box center [717, 238] width 297 height 14
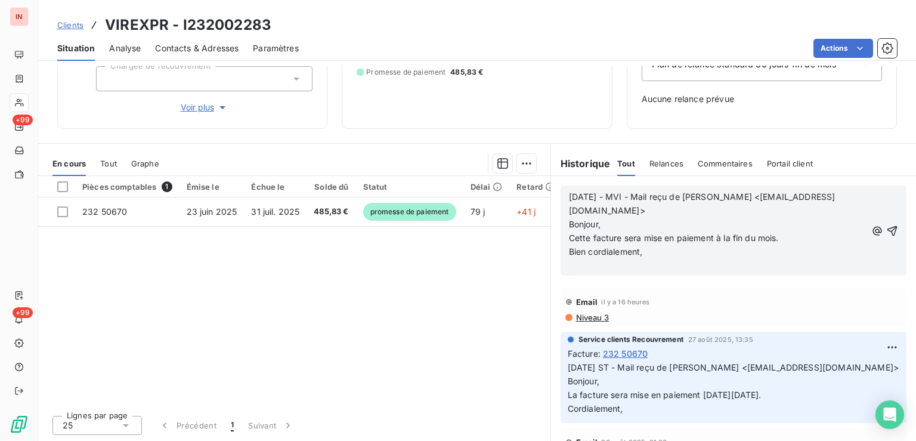
click at [597, 265] on p "﻿" at bounding box center [717, 265] width 297 height 14
click at [610, 262] on p "=>" at bounding box center [717, 265] width 297 height 14
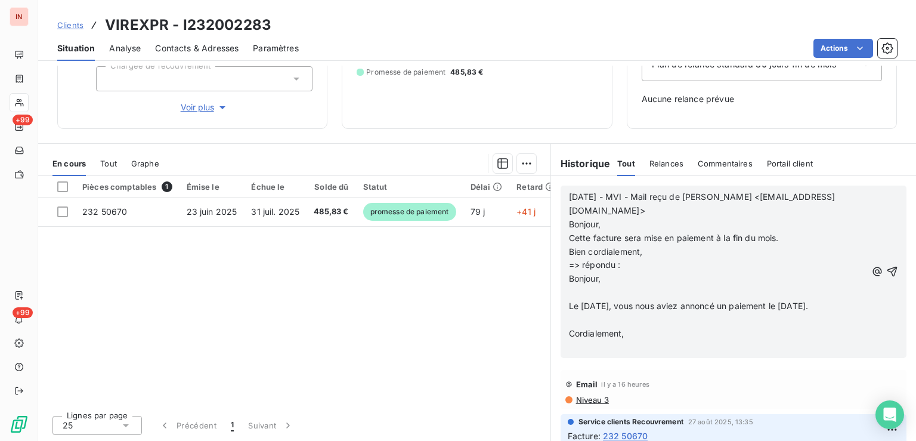
click at [615, 292] on p "﻿" at bounding box center [717, 293] width 297 height 14
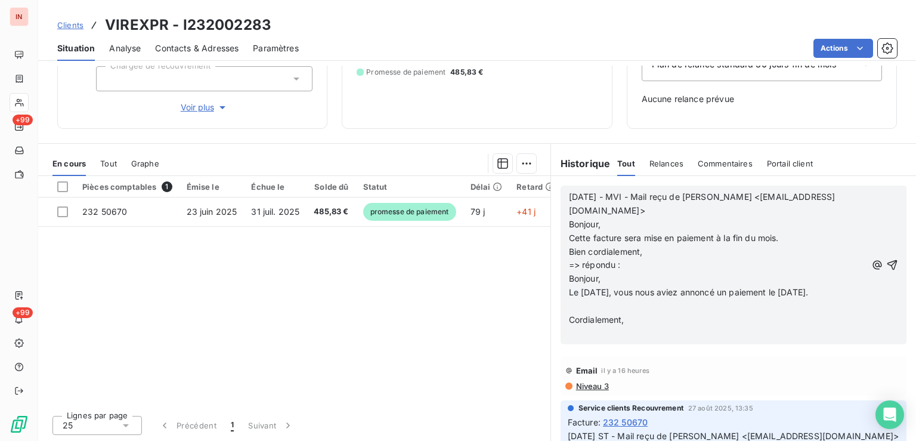
click at [584, 313] on p "﻿" at bounding box center [717, 306] width 297 height 14
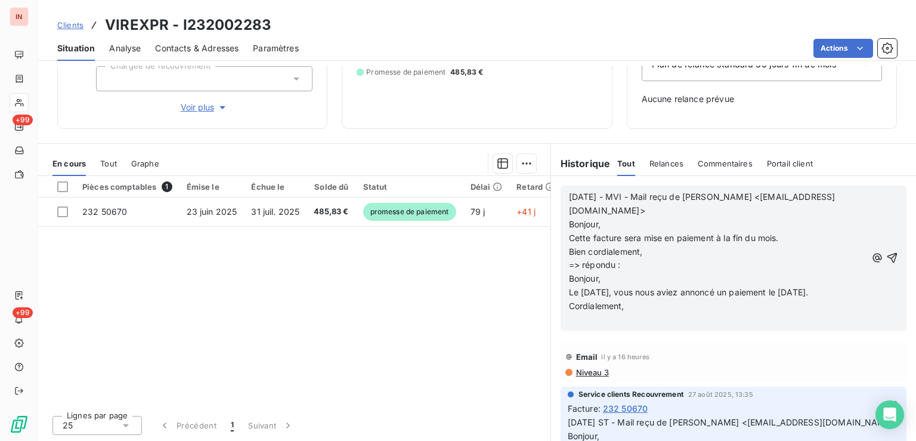
click at [588, 327] on p "﻿" at bounding box center [717, 320] width 297 height 14
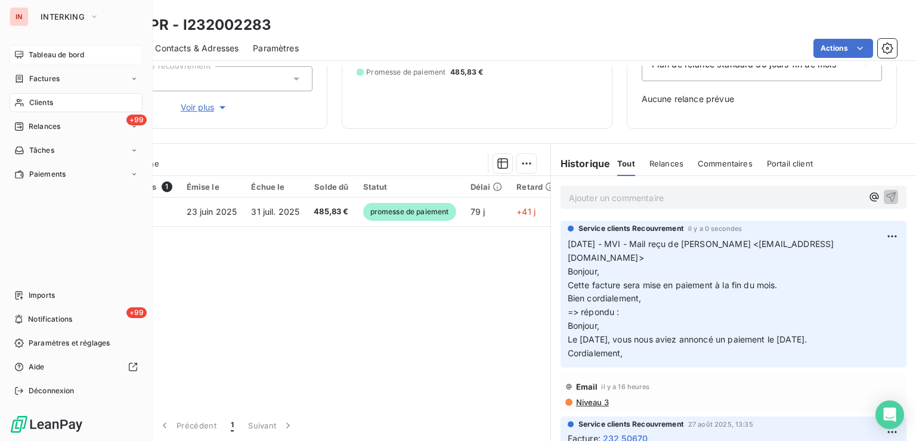
click at [28, 60] on div "Tableau de bord" at bounding box center [76, 54] width 133 height 19
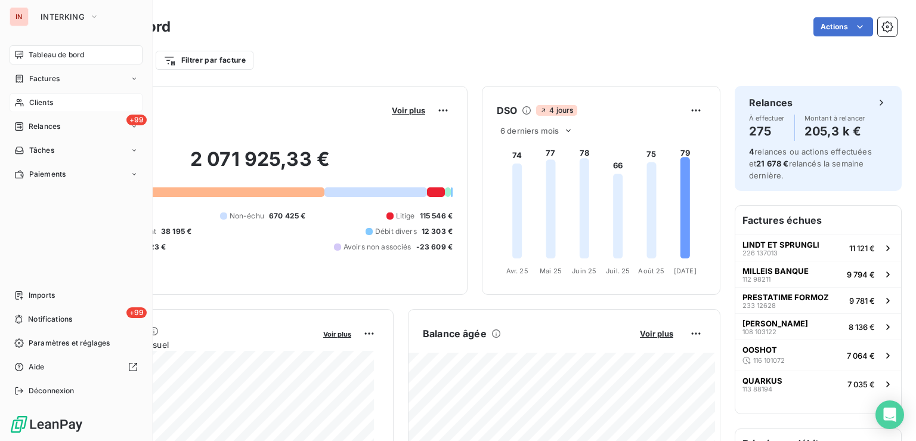
drag, startPoint x: 25, startPoint y: 99, endPoint x: 42, endPoint y: 103, distance: 17.7
click at [29, 99] on div "Clients" at bounding box center [76, 102] width 133 height 19
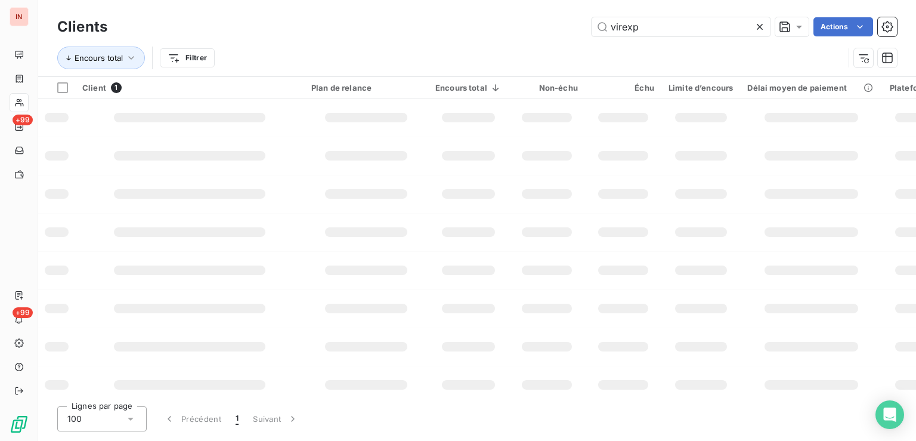
drag, startPoint x: 649, startPoint y: 23, endPoint x: 524, endPoint y: 33, distance: 124.9
click at [591, 27] on input "virexp" at bounding box center [680, 26] width 179 height 19
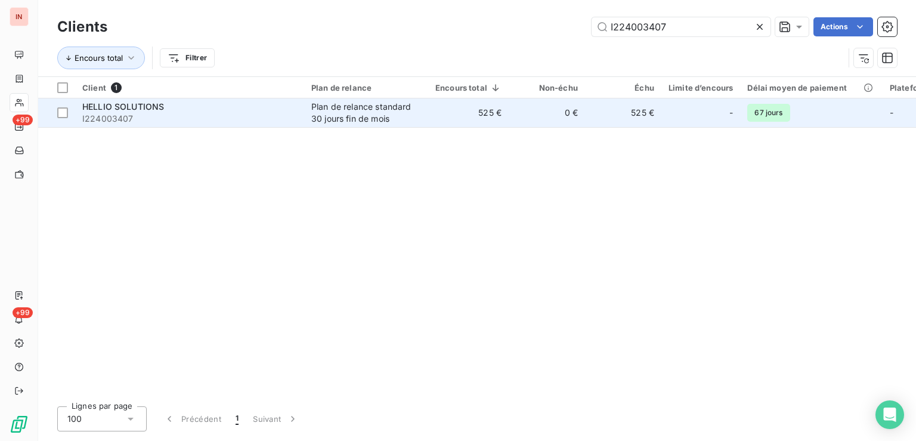
type input "I224003407"
click at [444, 114] on td "525 €" at bounding box center [468, 112] width 80 height 29
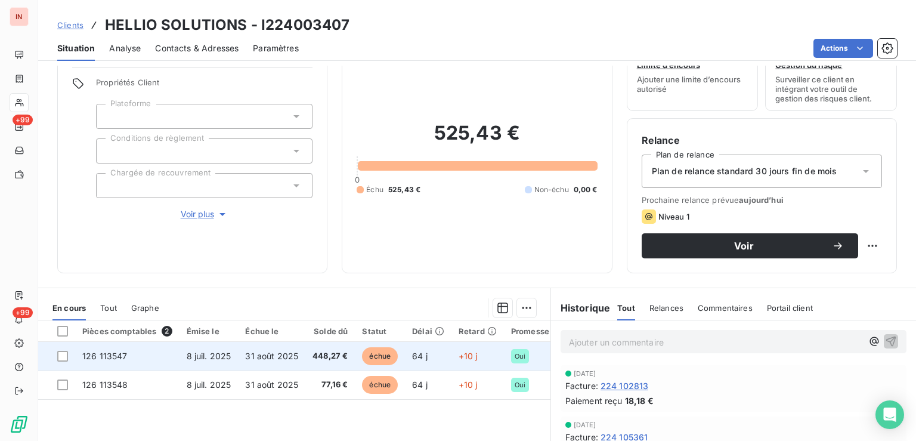
scroll to position [60, 0]
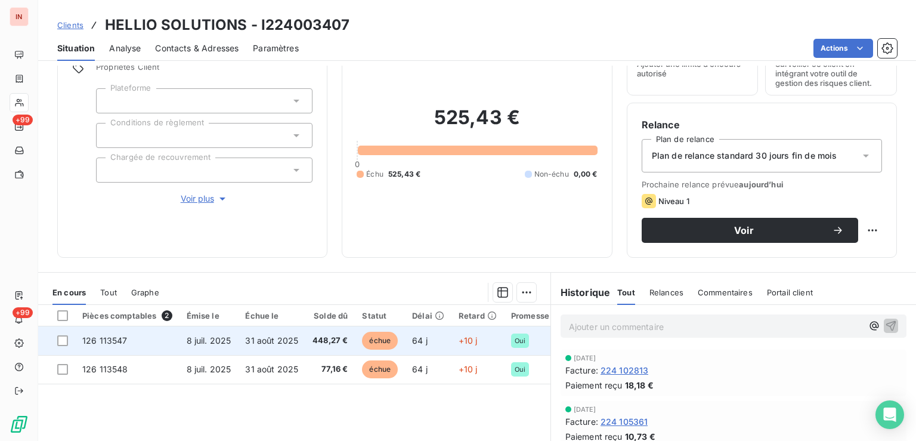
click at [466, 342] on span "+10 j" at bounding box center [467, 340] width 19 height 10
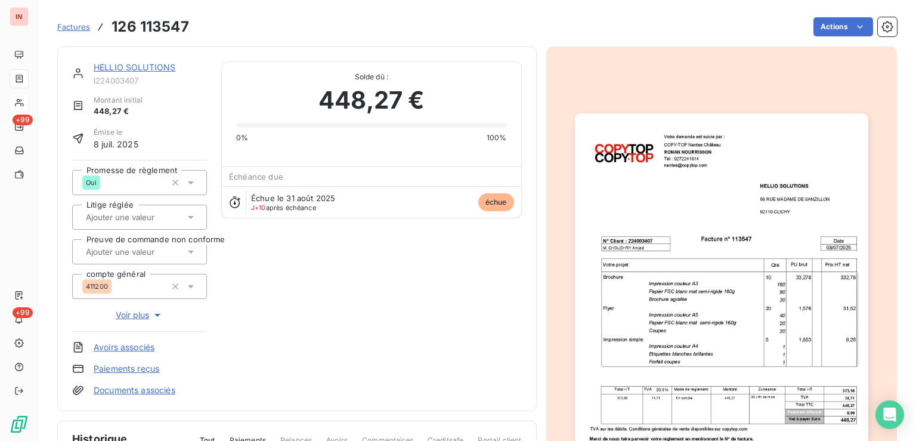
click at [824, 24] on html "IN +99 +99 Factures 126 113547 Actions HELLIO SOLUTIONS I224003407 Montant init…" at bounding box center [458, 220] width 916 height 441
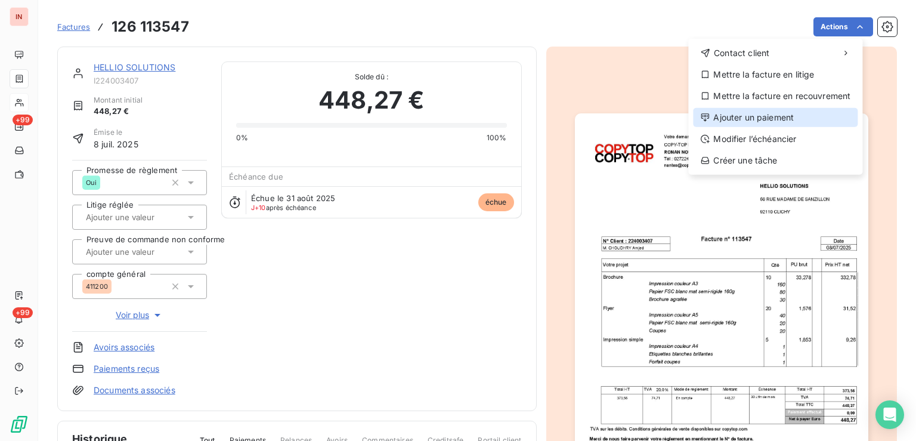
click at [776, 122] on div "Ajouter un paiement" at bounding box center [775, 117] width 165 height 19
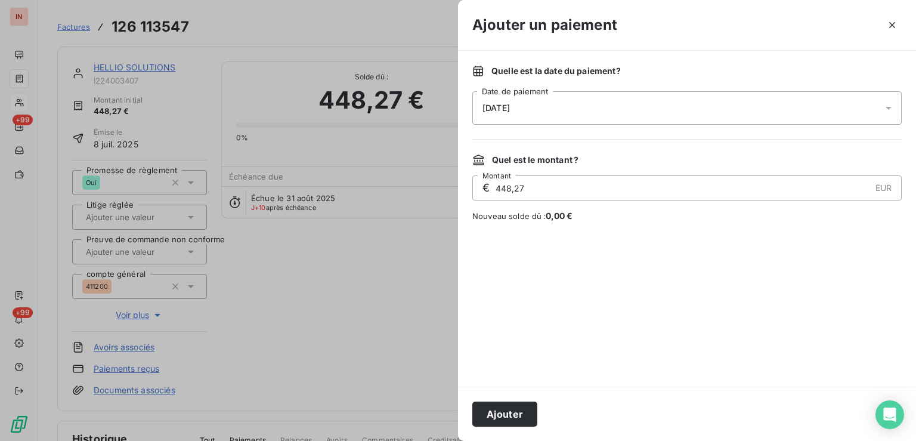
click at [677, 113] on div "[DATE]" at bounding box center [686, 107] width 429 height 33
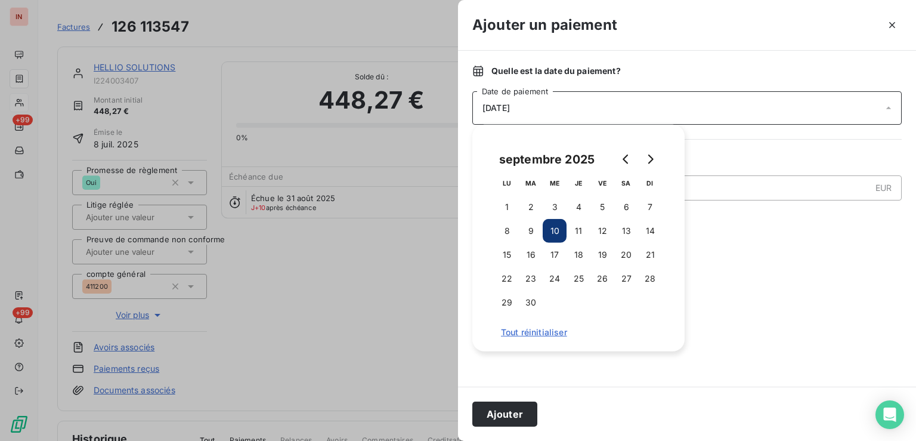
drag, startPoint x: 537, startPoint y: 230, endPoint x: 547, endPoint y: 352, distance: 122.0
click at [538, 230] on button "9" at bounding box center [531, 231] width 24 height 24
drag, startPoint x: 514, startPoint y: 409, endPoint x: 404, endPoint y: 299, distance: 155.5
click at [514, 409] on button "Ajouter" at bounding box center [504, 413] width 65 height 25
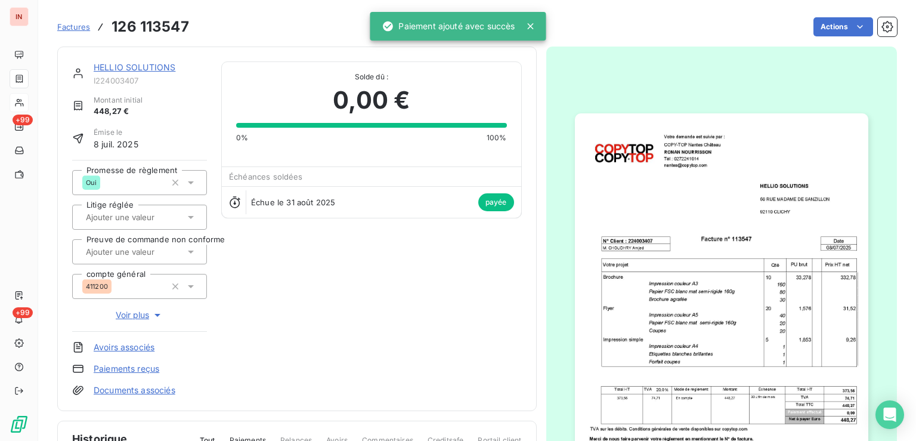
drag, startPoint x: 156, startPoint y: 68, endPoint x: 376, endPoint y: 302, distance: 320.9
click at [156, 68] on link "HELLIO SOLUTIONS" at bounding box center [135, 67] width 82 height 10
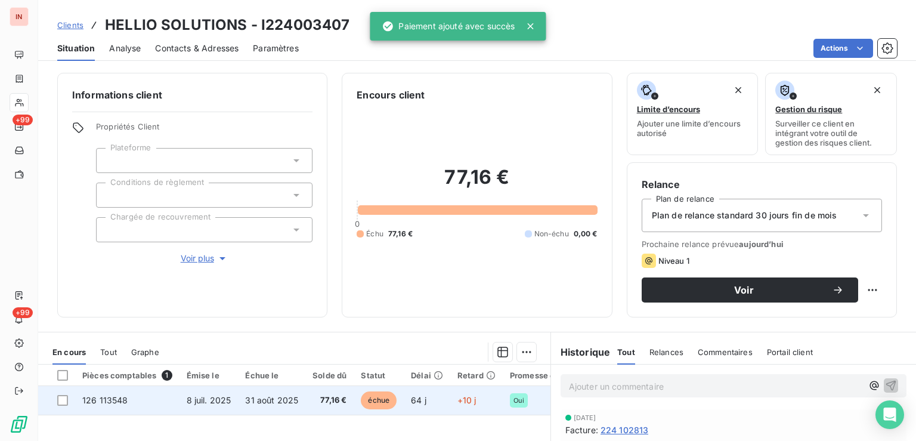
drag, startPoint x: 457, startPoint y: 399, endPoint x: 466, endPoint y: 399, distance: 8.9
click at [458, 399] on span "+10 j" at bounding box center [466, 400] width 19 height 10
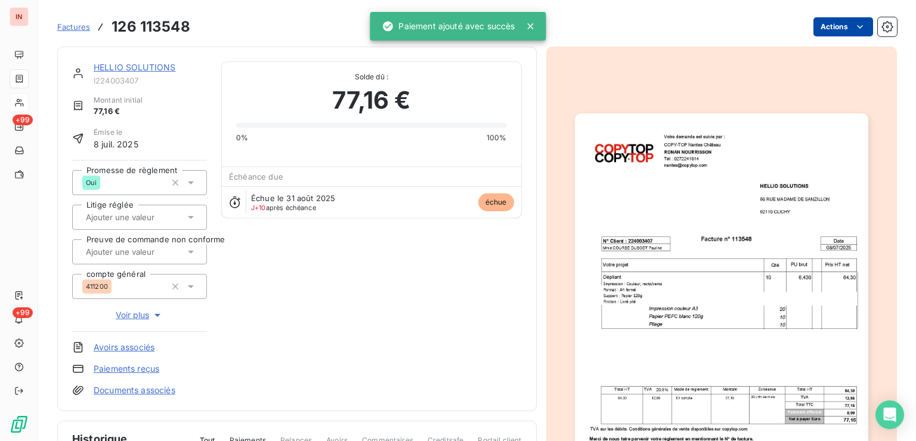
click at [836, 22] on html "IN +99 +99 Factures 126 113548 Actions HELLIO SOLUTIONS I224003407 Montant init…" at bounding box center [458, 220] width 916 height 441
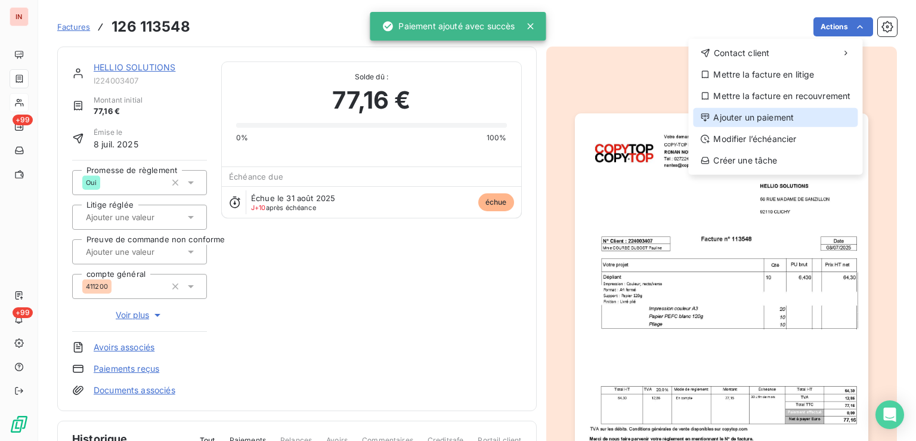
click at [775, 123] on div "Ajouter un paiement" at bounding box center [775, 117] width 165 height 19
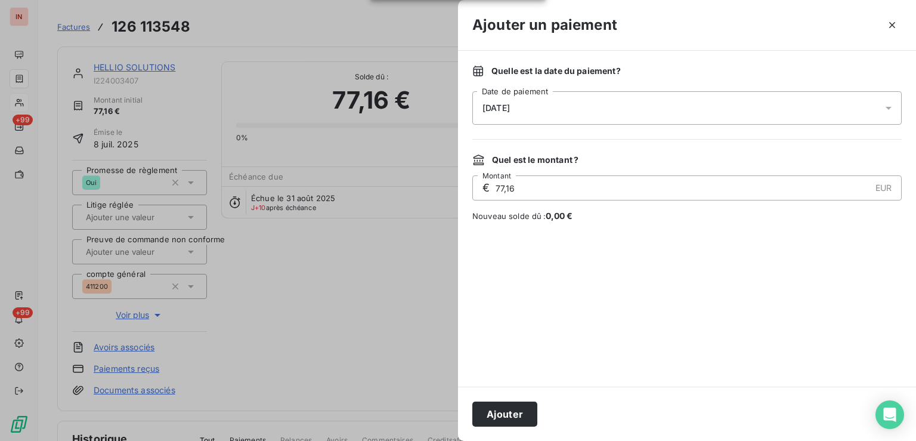
click at [639, 106] on div "[DATE]" at bounding box center [686, 107] width 429 height 33
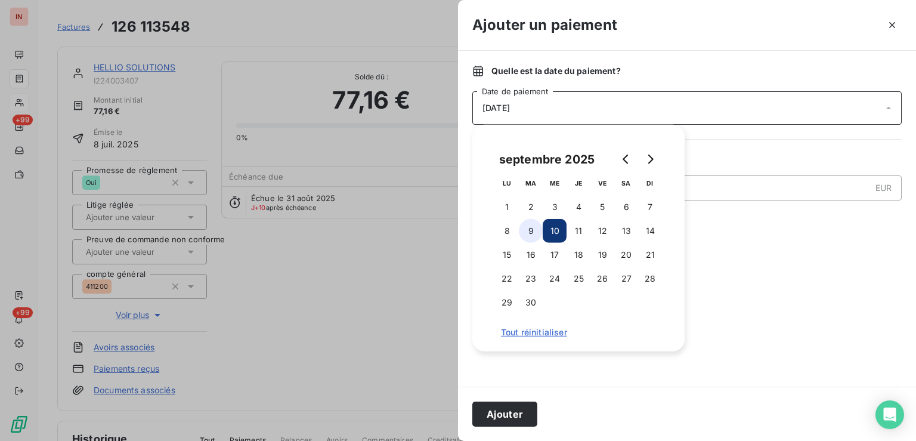
click at [533, 232] on button "9" at bounding box center [531, 231] width 24 height 24
click at [502, 404] on button "Ajouter" at bounding box center [504, 413] width 65 height 25
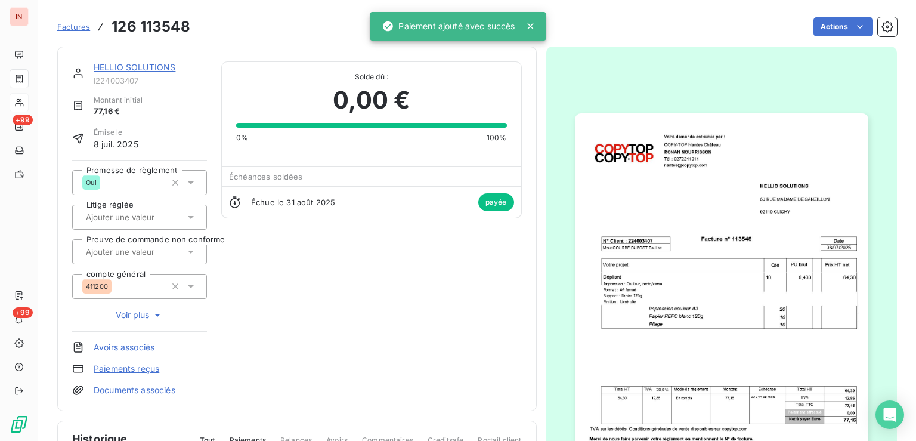
click at [160, 63] on link "HELLIO SOLUTIONS" at bounding box center [135, 67] width 82 height 10
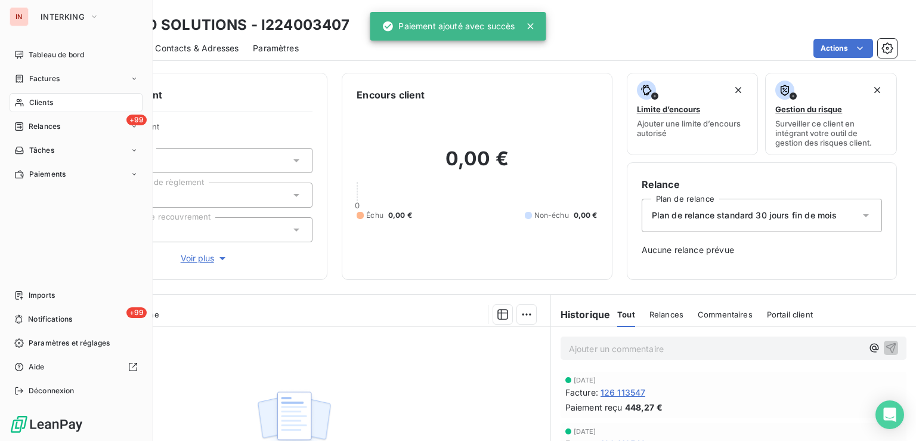
drag, startPoint x: 20, startPoint y: 101, endPoint x: 364, endPoint y: 94, distance: 344.0
click at [20, 101] on icon at bounding box center [19, 103] width 10 height 10
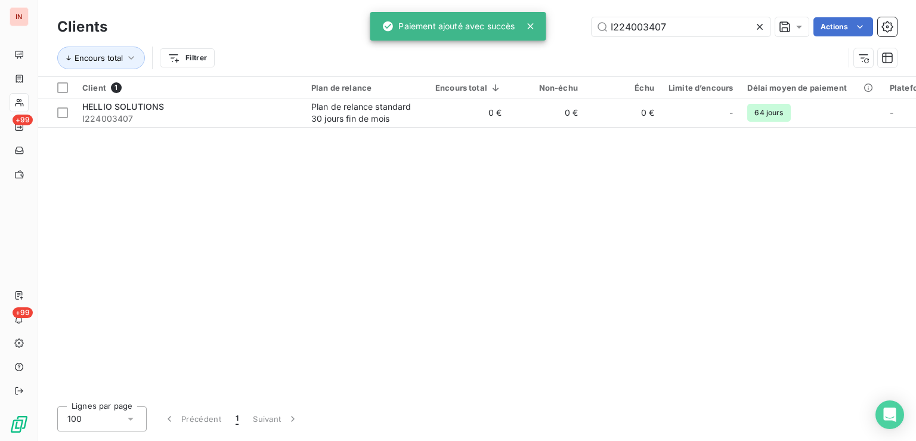
drag, startPoint x: 613, startPoint y: 15, endPoint x: 536, endPoint y: 18, distance: 76.9
click at [591, 17] on input "I224003407" at bounding box center [680, 26] width 179 height 19
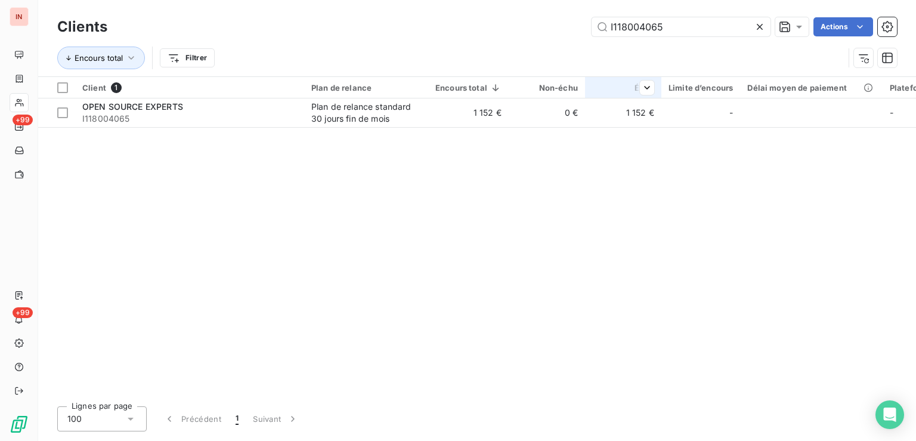
type input "I118004065"
click at [615, 110] on td "1 152 €" at bounding box center [623, 112] width 76 height 29
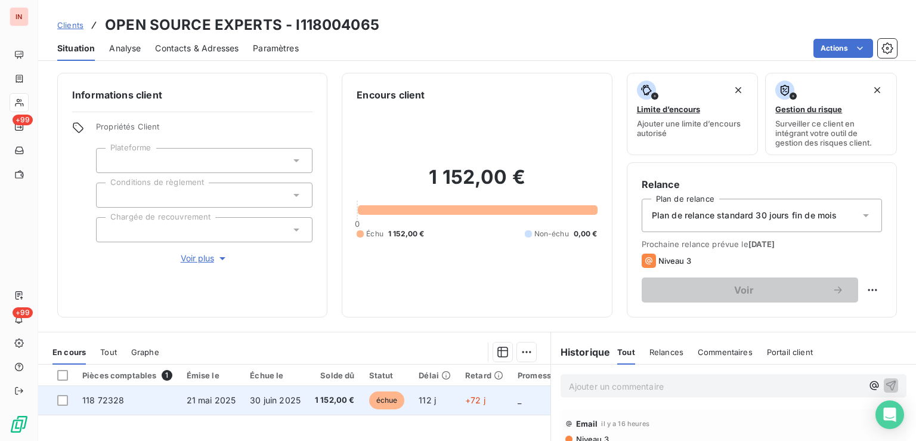
click at [428, 395] on span "112 j" at bounding box center [426, 400] width 17 height 10
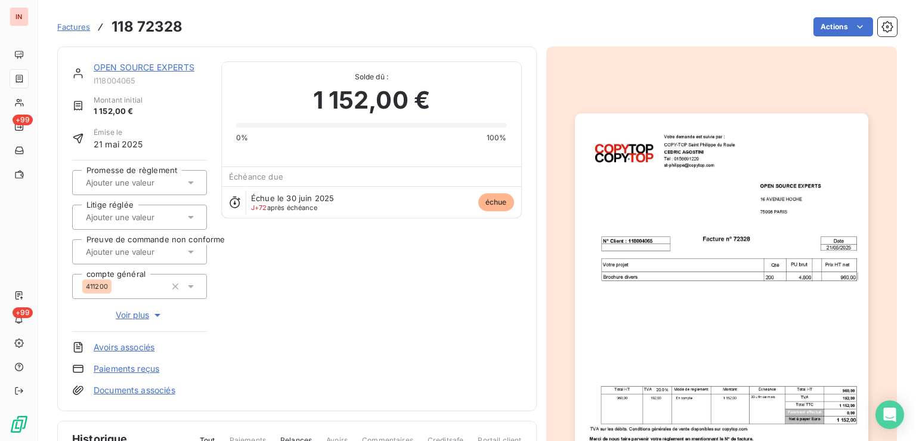
click at [848, 30] on html "IN +99 +99 Factures 118 72328 Actions OPEN SOURCE EXPERTS I118004065 Montant in…" at bounding box center [458, 220] width 916 height 441
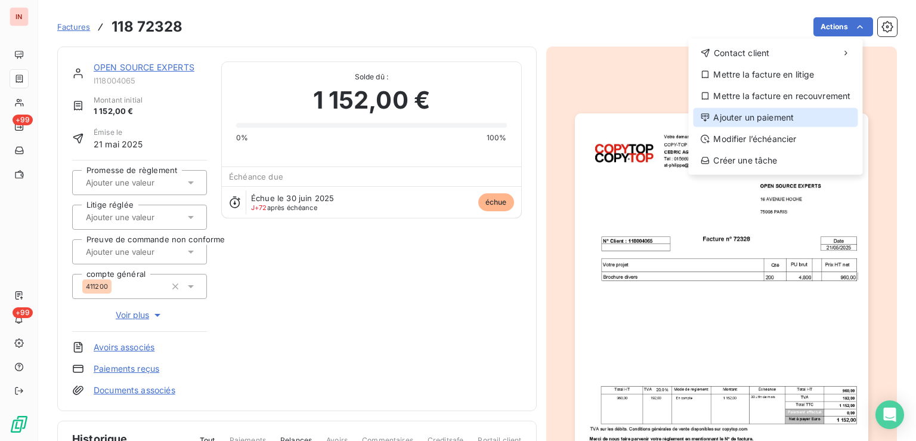
click at [774, 125] on div "Ajouter un paiement" at bounding box center [775, 117] width 165 height 19
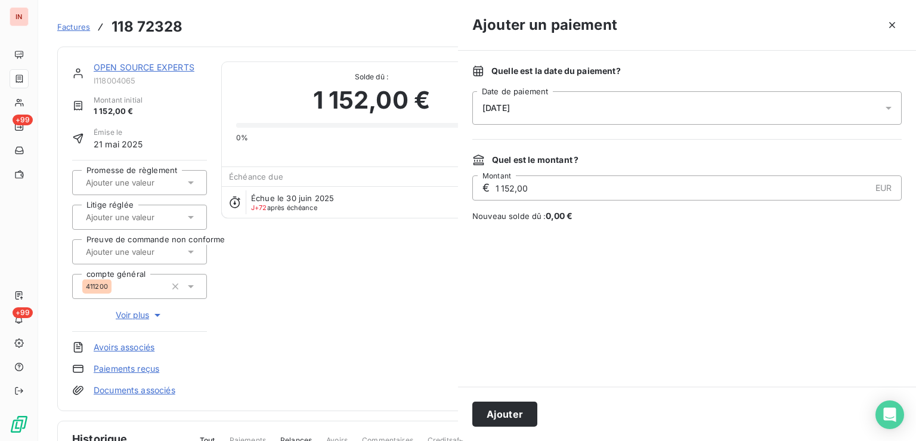
click at [654, 116] on div "[DATE]" at bounding box center [686, 107] width 429 height 33
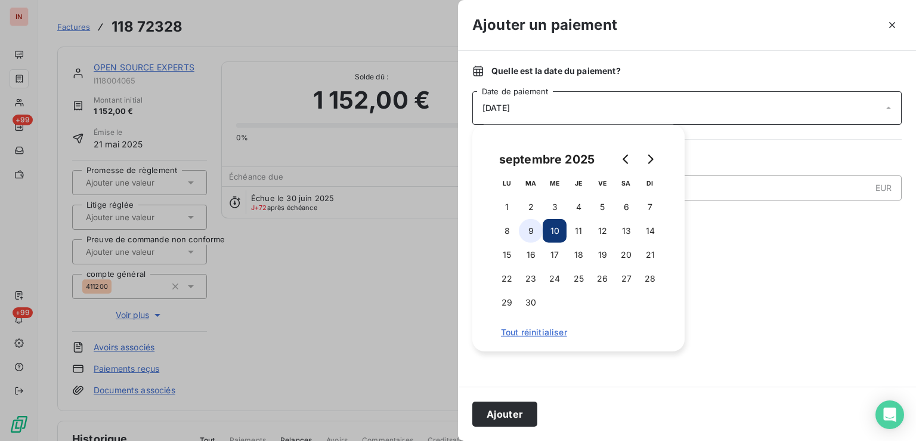
click at [529, 235] on button "9" at bounding box center [531, 231] width 24 height 24
click at [489, 408] on button "Ajouter" at bounding box center [504, 413] width 65 height 25
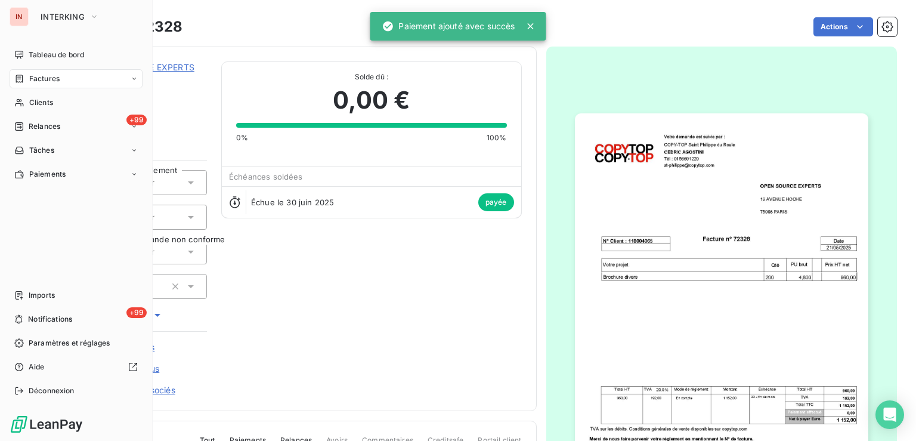
drag, startPoint x: 36, startPoint y: 101, endPoint x: 103, endPoint y: 113, distance: 67.3
click at [44, 101] on span "Clients" at bounding box center [41, 102] width 24 height 11
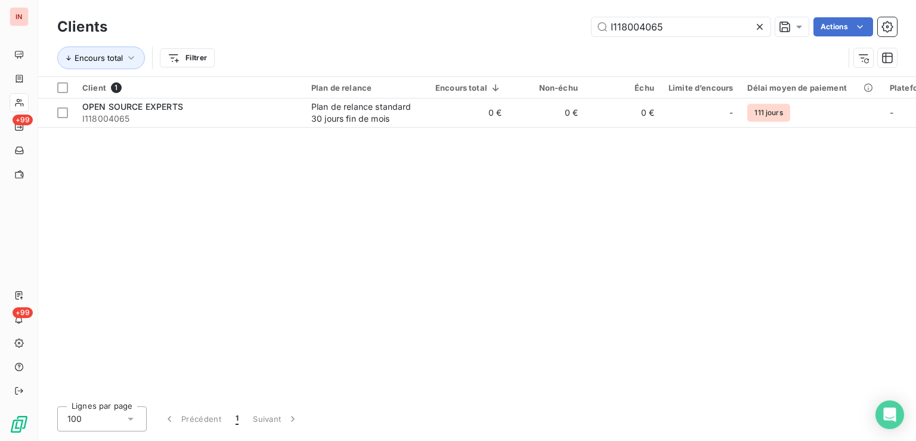
drag, startPoint x: 631, startPoint y: 29, endPoint x: 542, endPoint y: 30, distance: 88.2
click at [591, 29] on input "I118004065" at bounding box center [680, 26] width 179 height 19
type input "I229008142"
click at [461, 120] on td "3 499 €" at bounding box center [468, 112] width 80 height 29
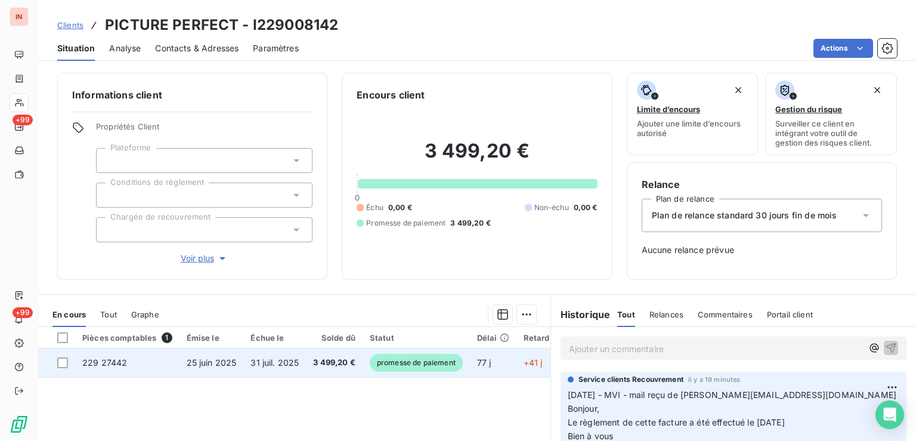
drag, startPoint x: 476, startPoint y: 363, endPoint x: 509, endPoint y: 352, distance: 35.2
click at [482, 363] on td "77 j" at bounding box center [493, 362] width 46 height 29
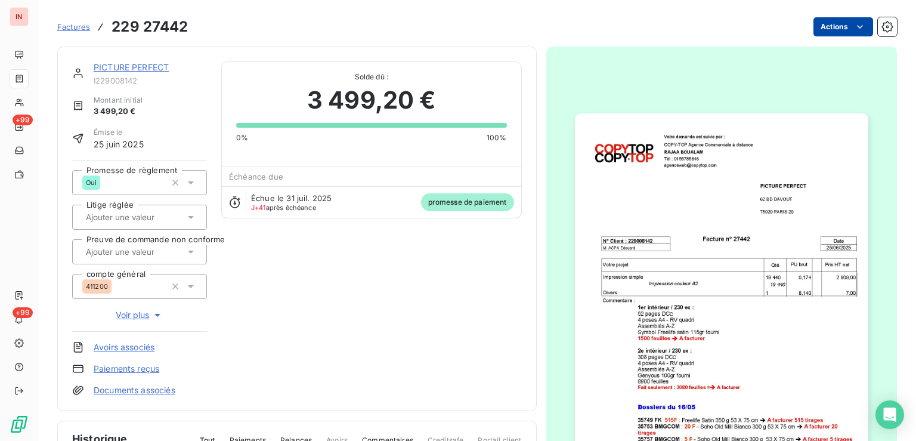
click at [836, 25] on html "IN +99 +99 Factures 229 27442 Actions PICTURE PERFECT I229008142 Montant initia…" at bounding box center [458, 220] width 916 height 441
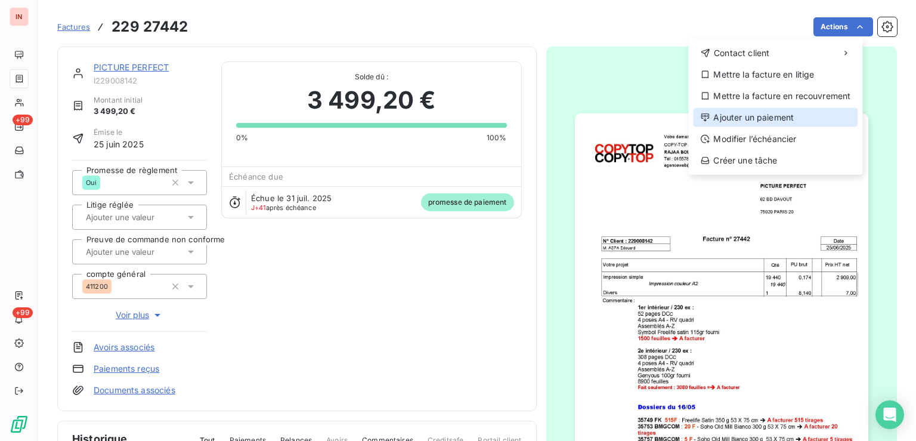
click at [767, 116] on div "Ajouter un paiement" at bounding box center [775, 117] width 165 height 19
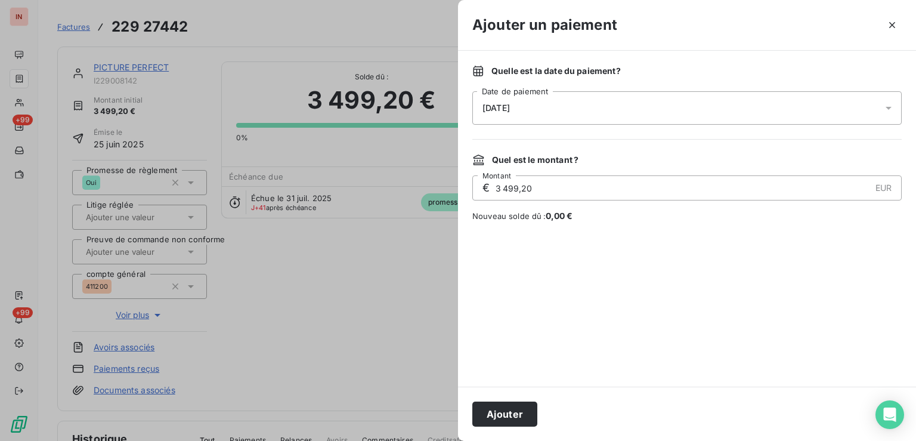
click at [618, 105] on div "[DATE]" at bounding box center [686, 107] width 429 height 33
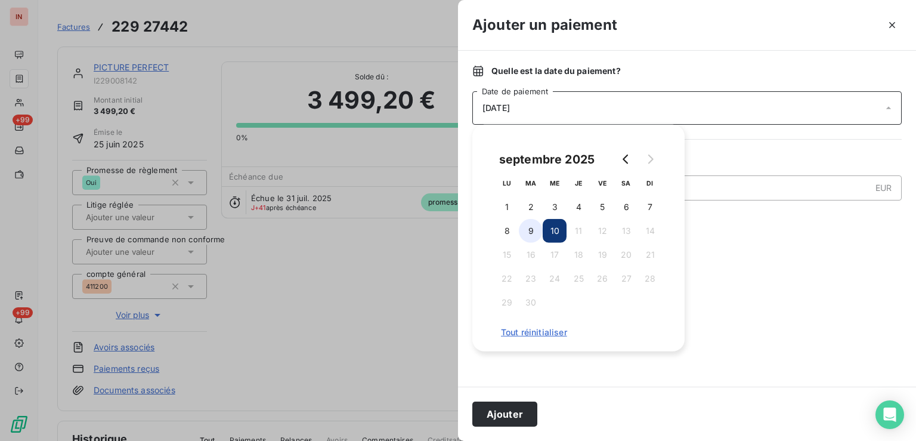
drag, startPoint x: 530, startPoint y: 230, endPoint x: 521, endPoint y: 237, distance: 11.5
click at [528, 232] on button "9" at bounding box center [531, 231] width 24 height 24
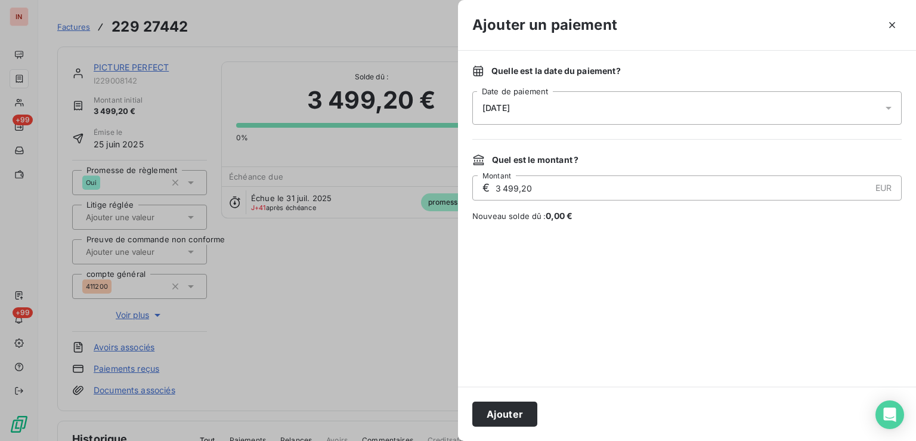
drag, startPoint x: 509, startPoint y: 414, endPoint x: 720, endPoint y: 9, distance: 456.4
click at [516, 407] on button "Ajouter" at bounding box center [504, 413] width 65 height 25
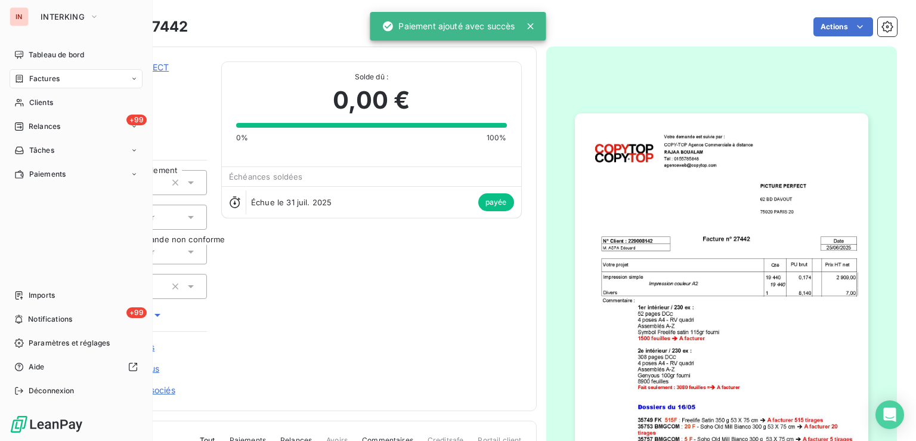
drag, startPoint x: 19, startPoint y: 107, endPoint x: 458, endPoint y: 98, distance: 438.8
click at [23, 107] on div "Clients" at bounding box center [76, 102] width 133 height 19
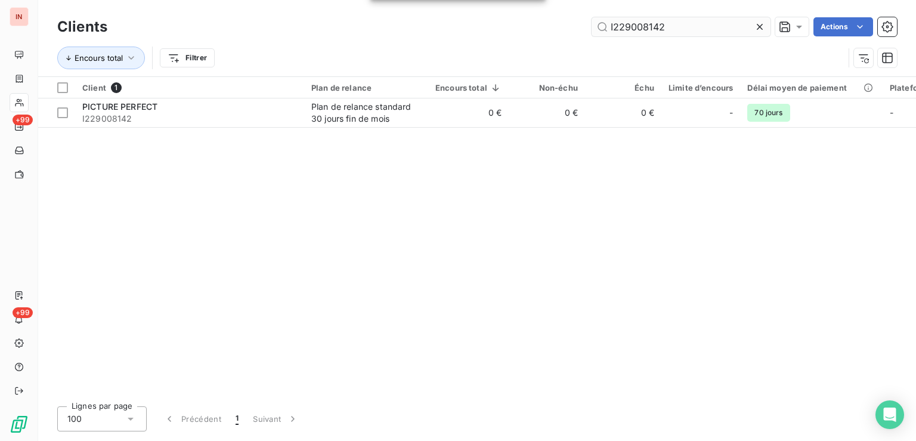
drag, startPoint x: 652, startPoint y: 28, endPoint x: 508, endPoint y: 30, distance: 144.3
click at [591, 23] on input "I229008142" at bounding box center [680, 26] width 179 height 19
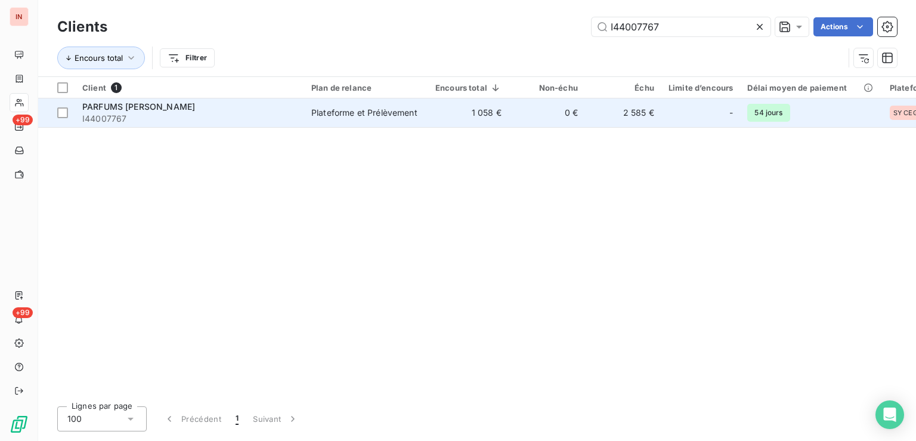
type input "I44007767"
click at [559, 110] on td "0 €" at bounding box center [546, 112] width 76 height 29
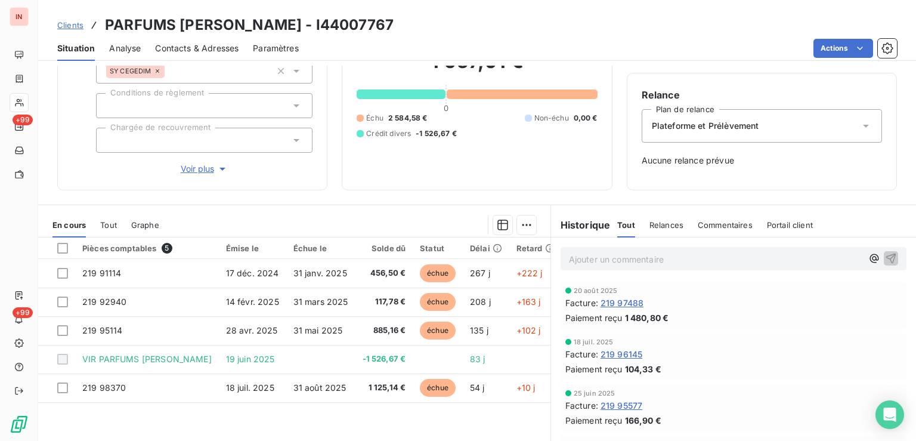
scroll to position [151, 0]
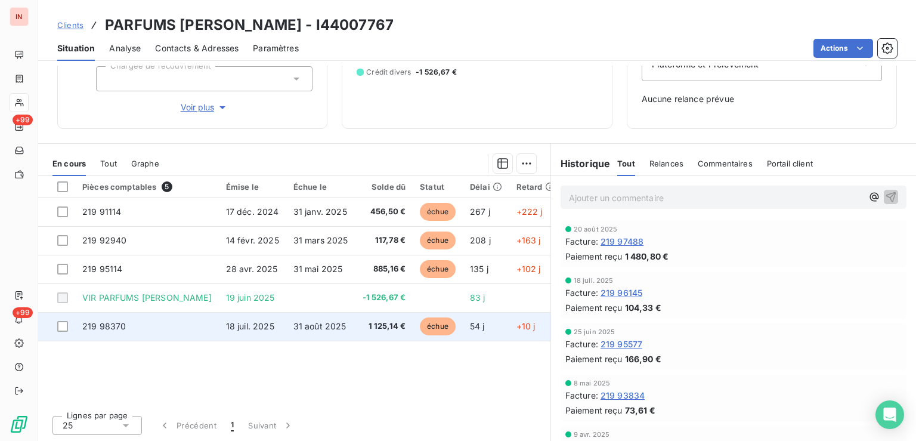
click at [448, 336] on td "échue" at bounding box center [437, 326] width 50 height 29
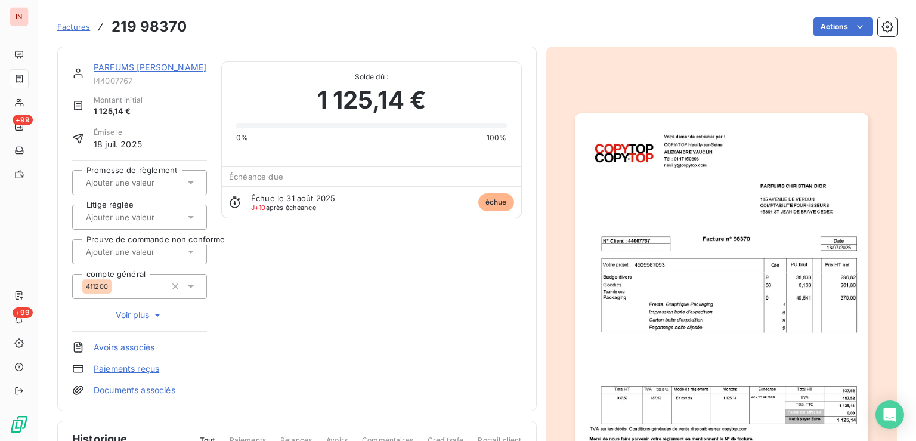
click at [809, 31] on html "IN +99 +99 Factures 219 98370 Actions PARFUMS [PERSON_NAME] I44007767 Montant i…" at bounding box center [458, 220] width 916 height 441
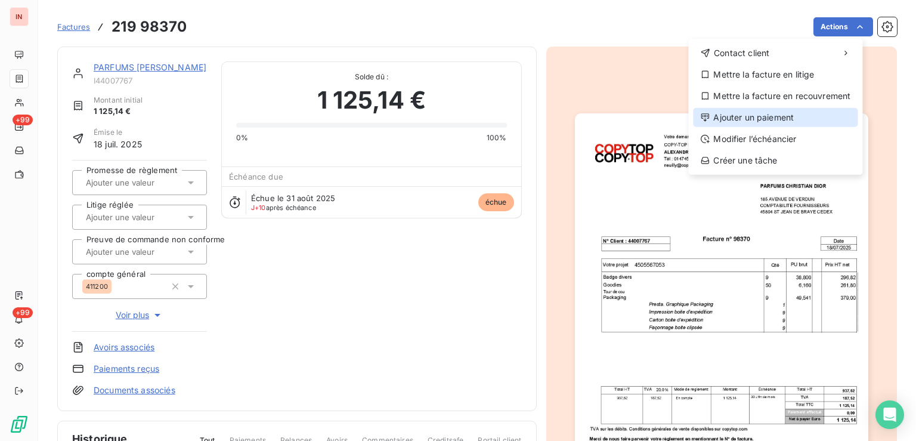
click at [767, 120] on div "Ajouter un paiement" at bounding box center [775, 117] width 165 height 19
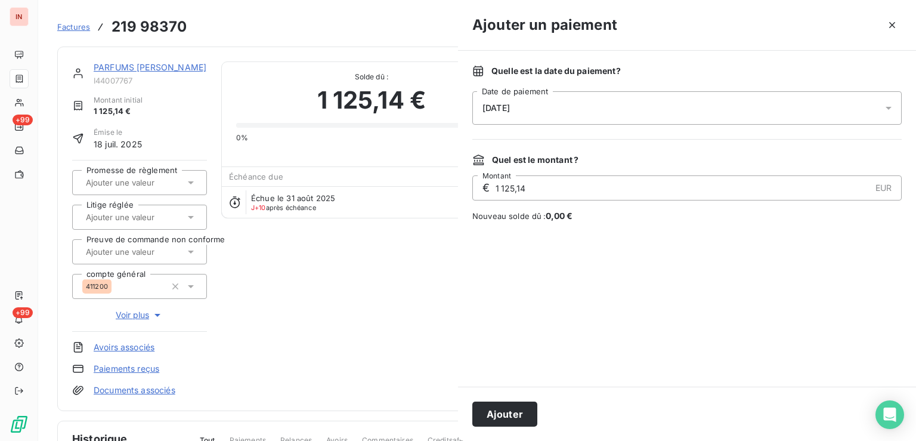
click at [687, 107] on div "[DATE]" at bounding box center [686, 107] width 429 height 33
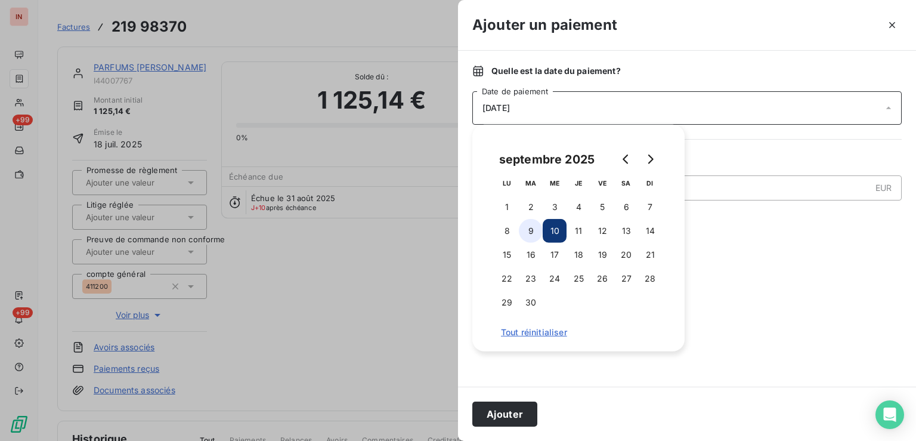
click at [533, 229] on button "9" at bounding box center [531, 231] width 24 height 24
click at [509, 407] on button "Ajouter" at bounding box center [504, 413] width 65 height 25
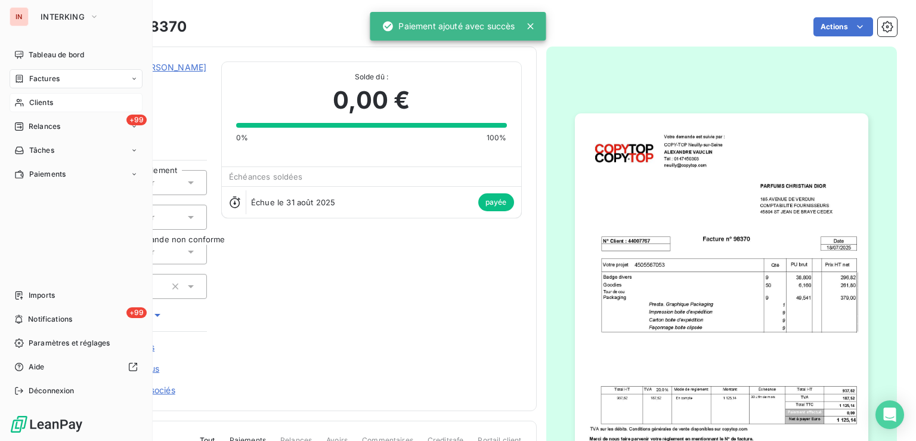
click at [18, 96] on div "Clients" at bounding box center [76, 102] width 133 height 19
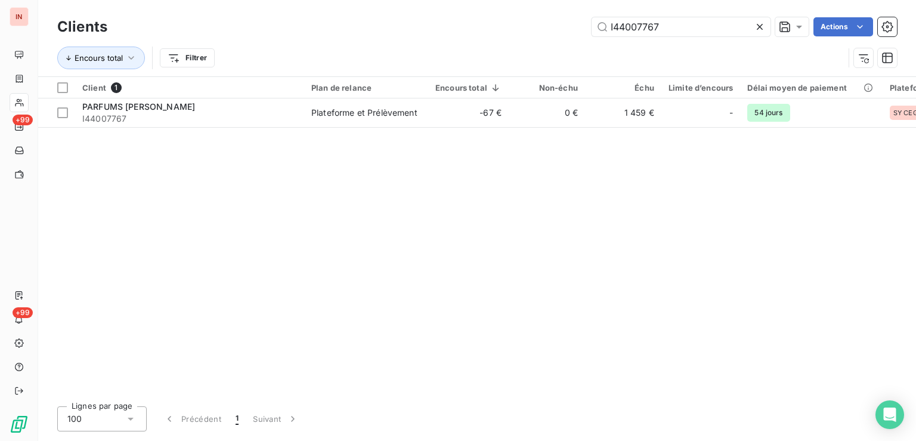
drag, startPoint x: 625, startPoint y: 23, endPoint x: 519, endPoint y: 26, distance: 105.5
click at [591, 23] on input "I44007767" at bounding box center [680, 26] width 179 height 19
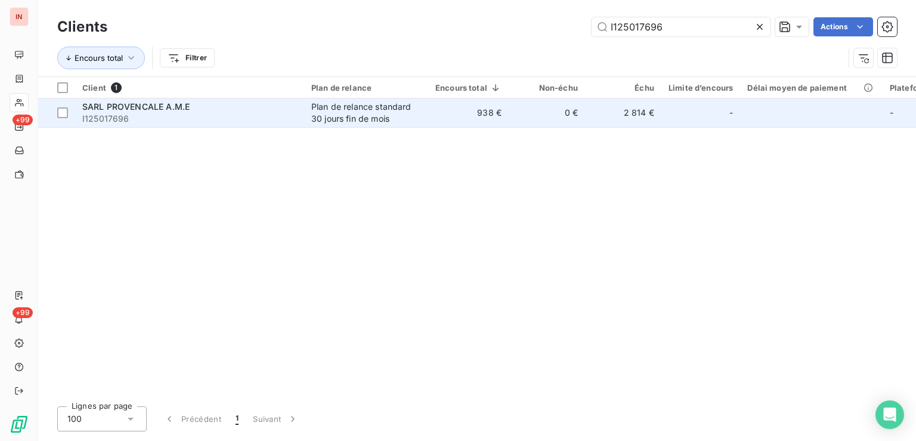
type input "I125017696"
click at [364, 113] on div "Plan de relance standard 30 jours fin de mois" at bounding box center [366, 113] width 110 height 24
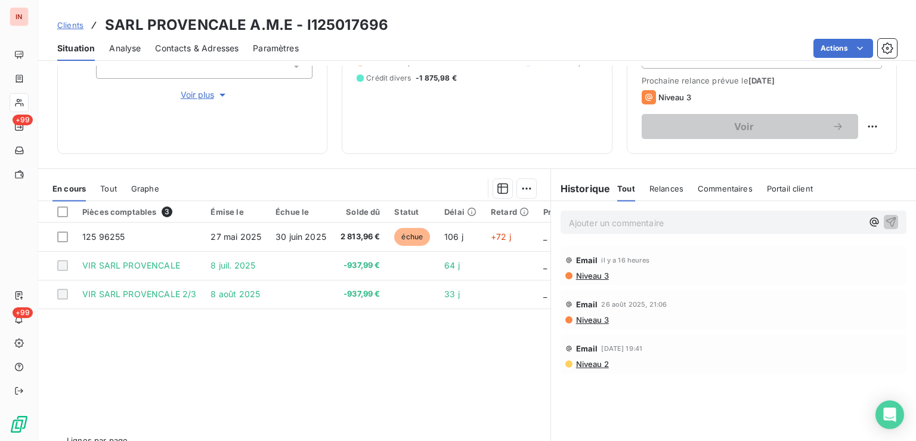
scroll to position [180, 0]
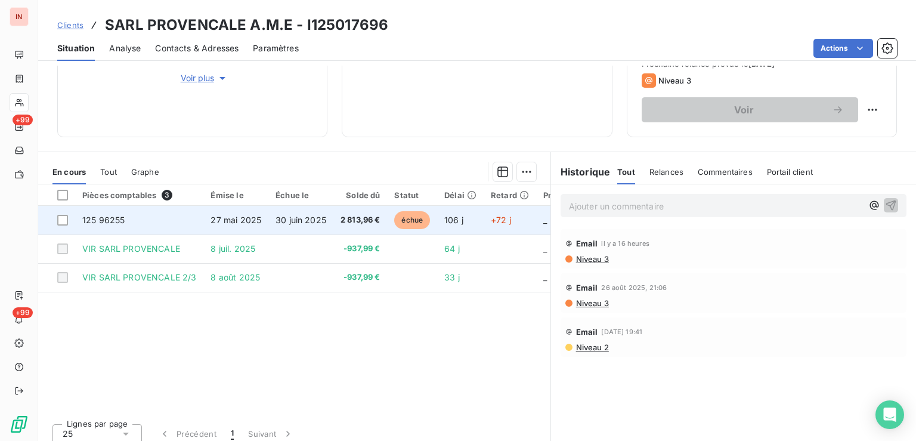
click at [443, 228] on td "106 j" at bounding box center [460, 220] width 46 height 29
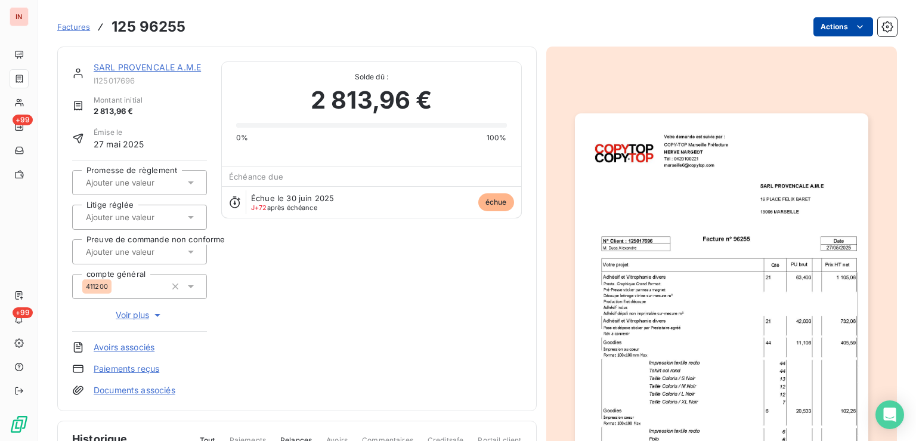
click at [821, 25] on html "IN +99 +99 Factures 125 96255 Actions SARL PROVENCALE A.M.E I125017696 Montant …" at bounding box center [458, 220] width 916 height 441
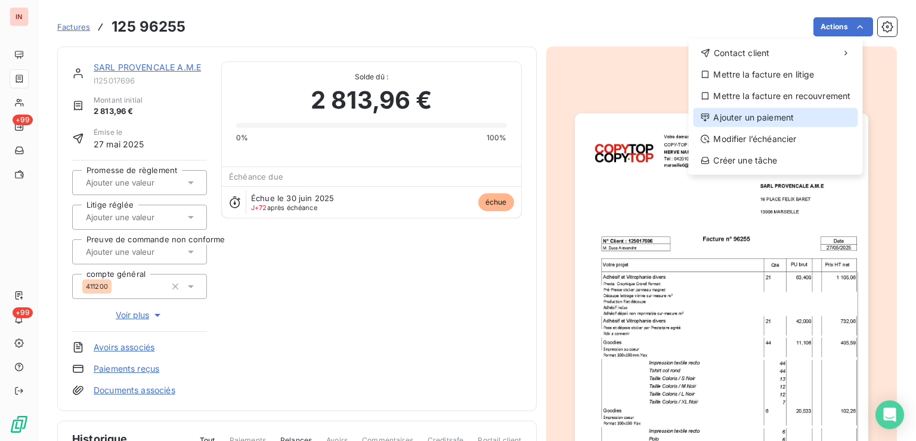
click at [722, 125] on div "Ajouter un paiement" at bounding box center [775, 117] width 165 height 19
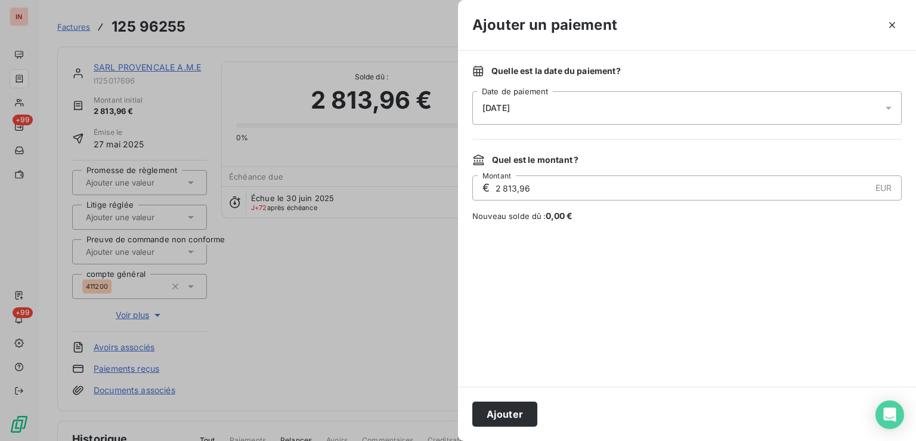
click at [628, 113] on div "[DATE]" at bounding box center [686, 107] width 429 height 33
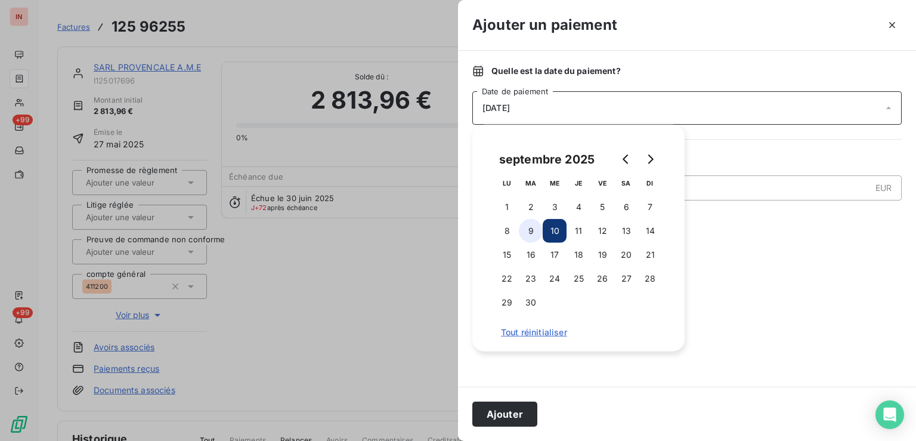
click at [524, 235] on button "9" at bounding box center [531, 231] width 24 height 24
drag, startPoint x: 510, startPoint y: 414, endPoint x: 757, endPoint y: 51, distance: 439.3
click at [511, 414] on button "Ajouter" at bounding box center [504, 413] width 65 height 25
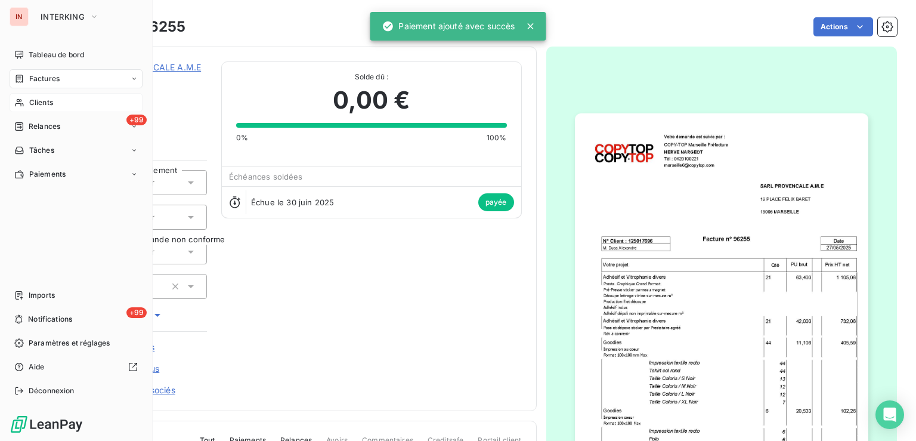
click at [13, 106] on div "Clients" at bounding box center [76, 102] width 133 height 19
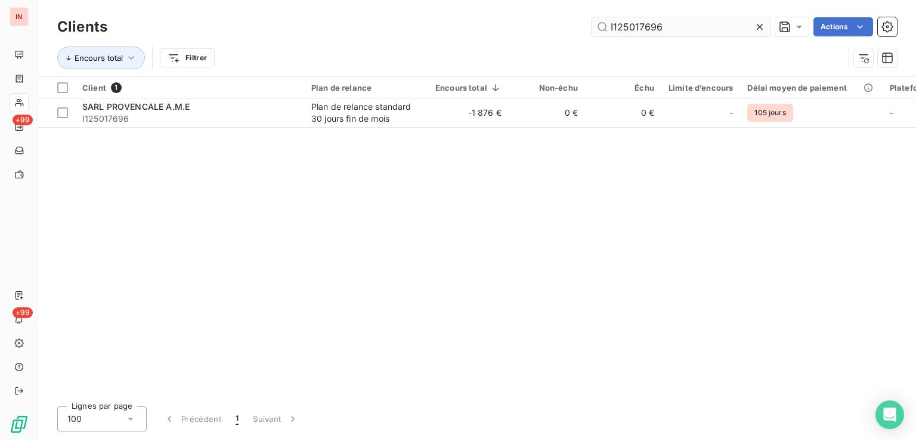
click at [591, 17] on input "I125017696" at bounding box center [680, 26] width 179 height 19
type input "I112004280"
click at [467, 114] on td "696 €" at bounding box center [468, 112] width 80 height 29
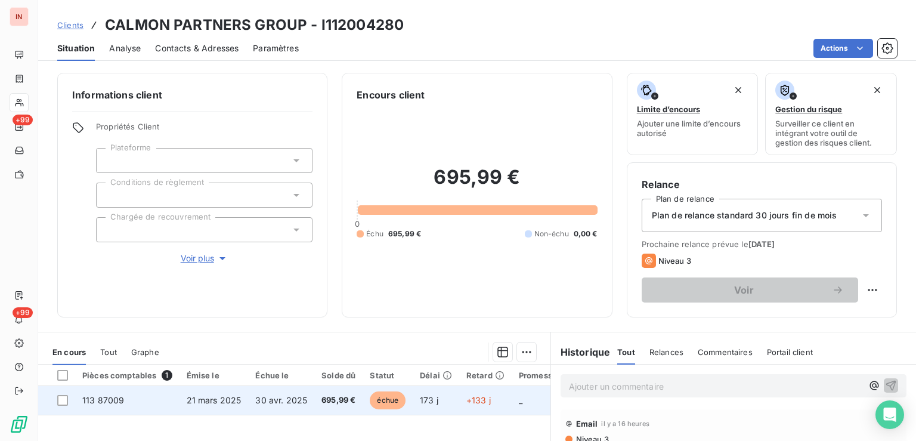
click at [403, 397] on span "échue" at bounding box center [388, 400] width 36 height 18
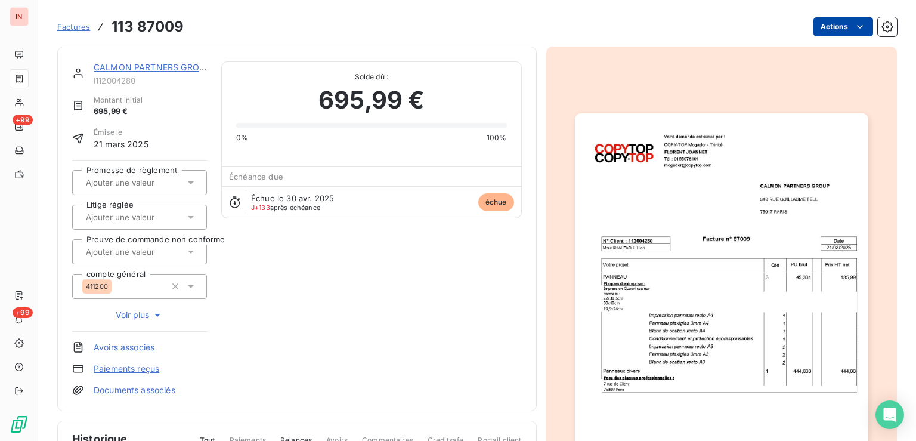
click at [836, 30] on html "IN +99 +99 Factures 113 87009 Actions CALMON PARTNERS GROUP I112004280 Montant …" at bounding box center [458, 220] width 916 height 441
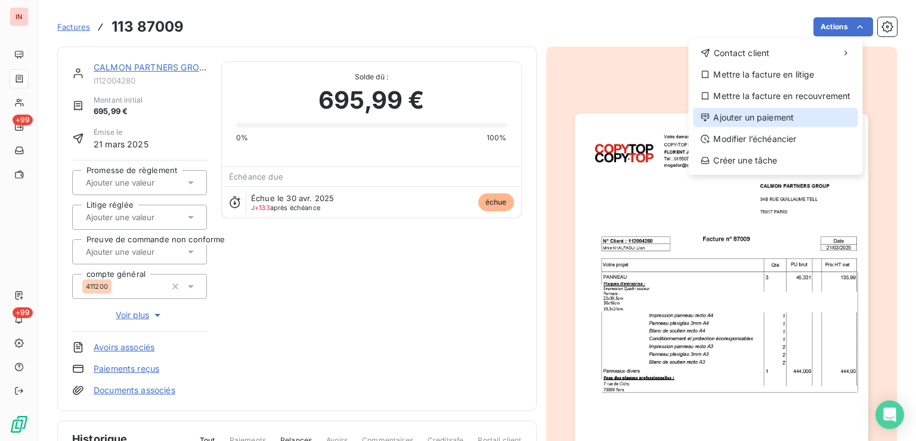
click at [777, 118] on div "Ajouter un paiement" at bounding box center [775, 117] width 165 height 19
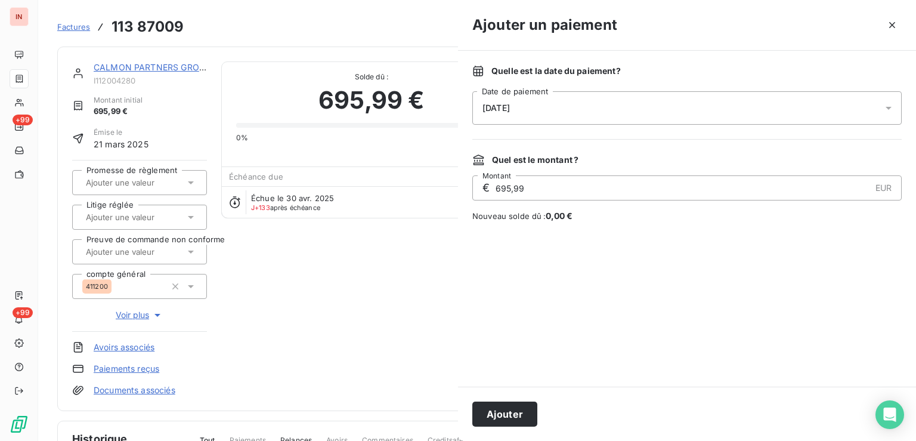
click at [667, 122] on div "[DATE]" at bounding box center [686, 107] width 429 height 33
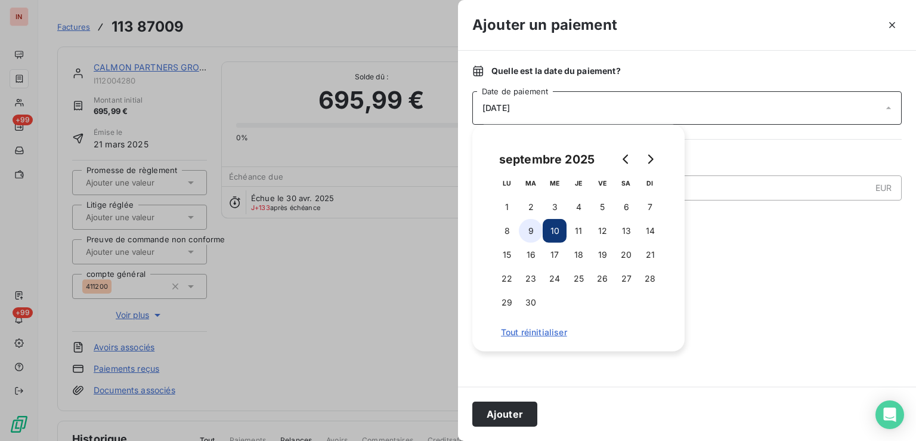
click at [535, 235] on button "9" at bounding box center [531, 231] width 24 height 24
click at [509, 415] on button "Ajouter" at bounding box center [504, 413] width 65 height 25
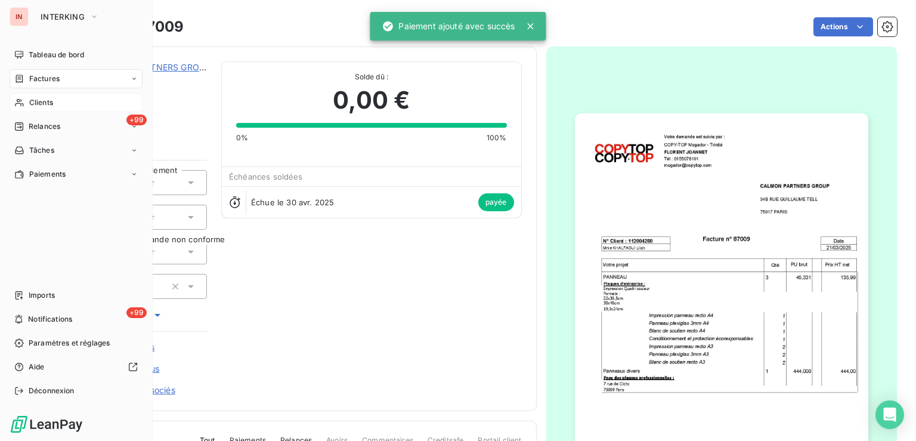
click at [30, 110] on div "Clients" at bounding box center [76, 102] width 133 height 19
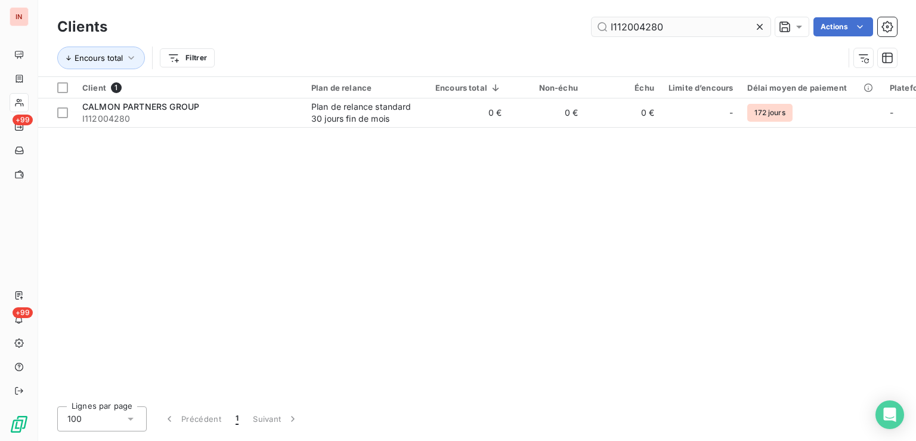
drag, startPoint x: 669, startPoint y: 30, endPoint x: 452, endPoint y: 25, distance: 216.4
click at [591, 25] on input "I112004280" at bounding box center [680, 26] width 179 height 19
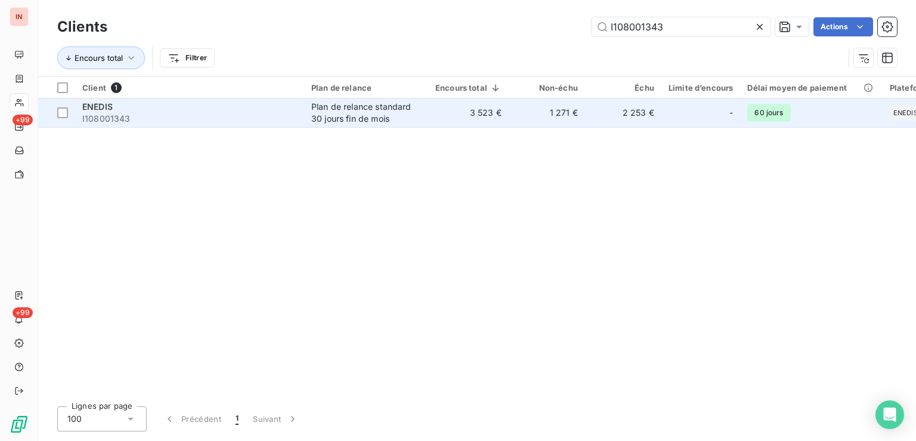
type input "I108001343"
drag, startPoint x: 560, startPoint y: 120, endPoint x: 576, endPoint y: 120, distance: 16.1
click at [560, 120] on td "1 271 €" at bounding box center [546, 112] width 76 height 29
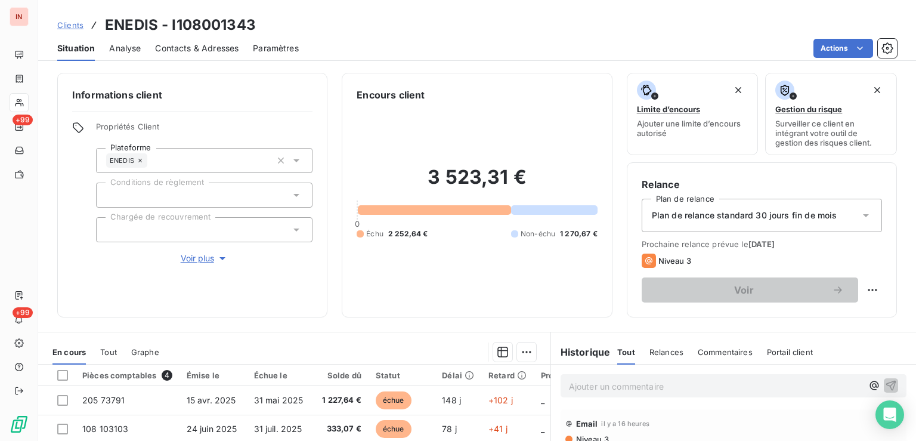
scroll to position [60, 0]
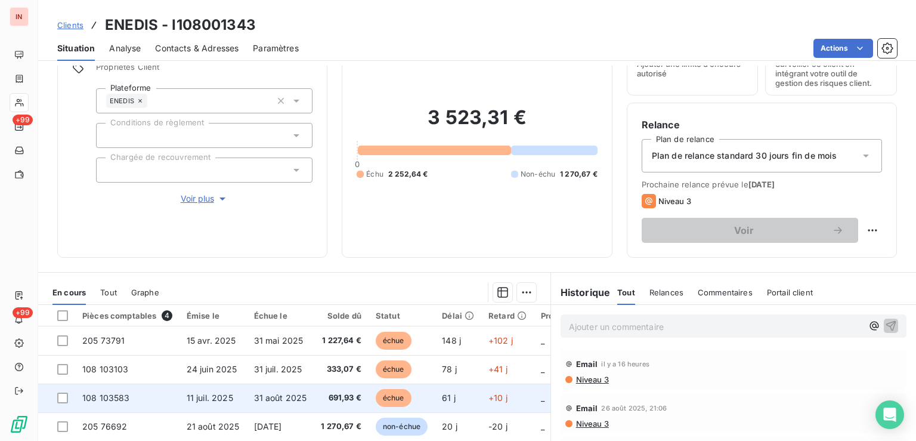
click at [363, 393] on td "691,93 €" at bounding box center [341, 397] width 55 height 29
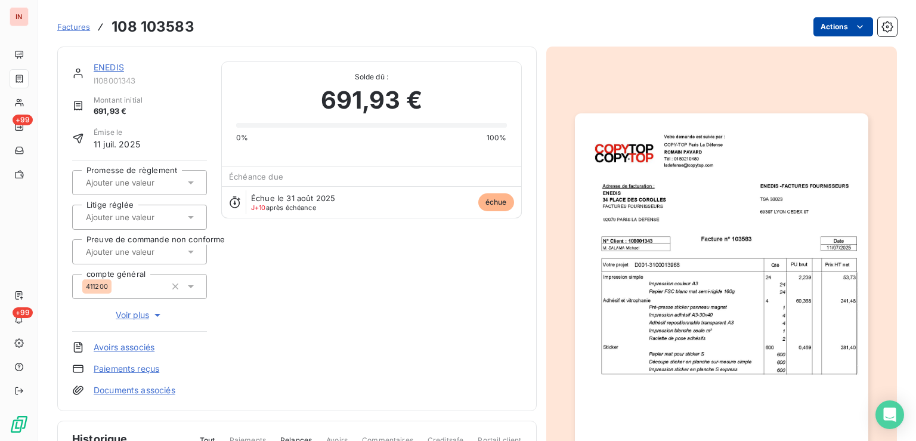
click at [821, 32] on html "IN +99 +99 Factures 108 103583 Actions ENEDIS I108001343 Montant initial 691,93…" at bounding box center [458, 220] width 916 height 441
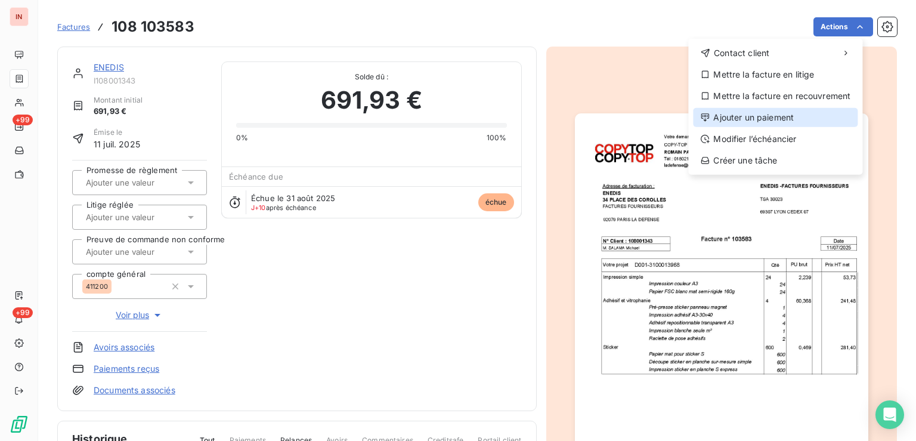
click at [774, 123] on div "Ajouter un paiement" at bounding box center [775, 117] width 165 height 19
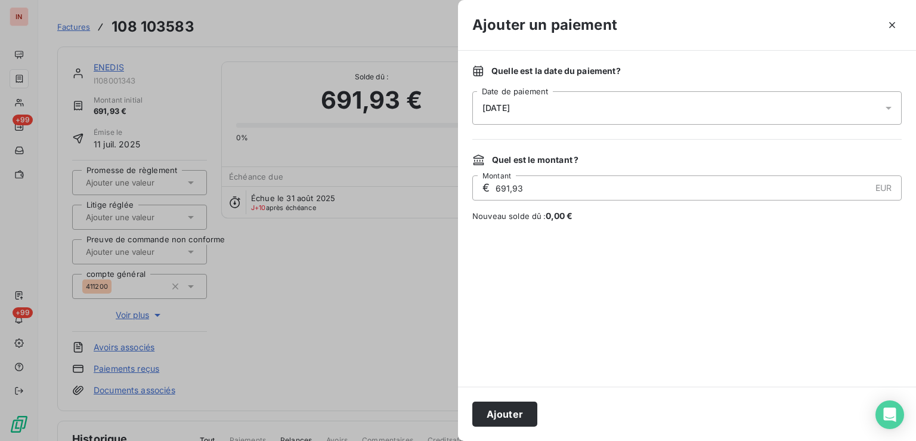
click at [640, 108] on div "[DATE]" at bounding box center [686, 107] width 429 height 33
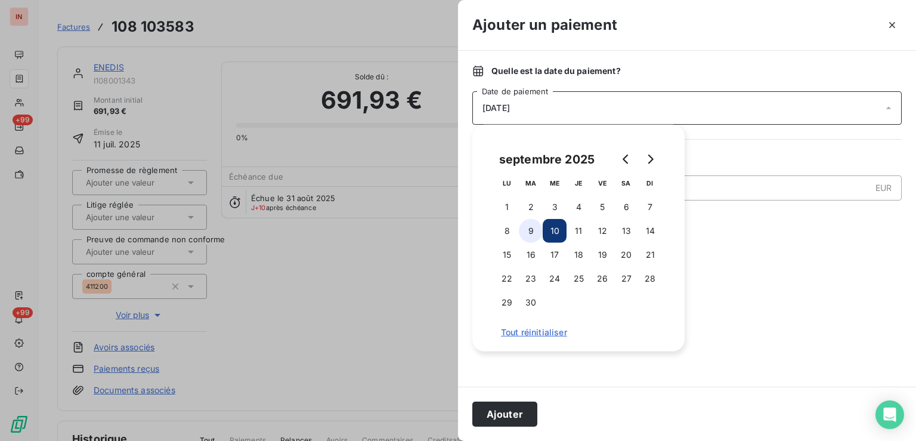
click at [535, 239] on button "9" at bounding box center [531, 231] width 24 height 24
click at [511, 403] on button "Ajouter" at bounding box center [504, 413] width 65 height 25
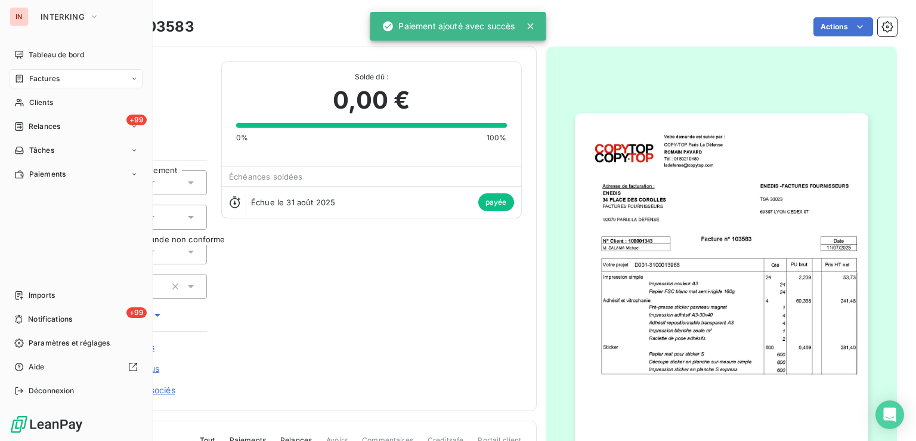
drag, startPoint x: 30, startPoint y: 108, endPoint x: 230, endPoint y: 92, distance: 200.3
click at [32, 108] on div "Clients" at bounding box center [76, 102] width 133 height 19
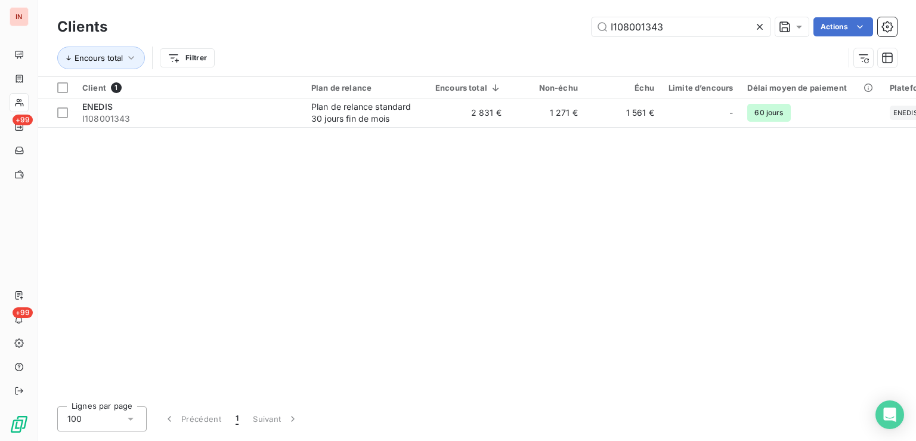
drag, startPoint x: 482, startPoint y: 11, endPoint x: 454, endPoint y: 22, distance: 30.6
click at [591, 17] on input "I108001343" at bounding box center [680, 26] width 179 height 19
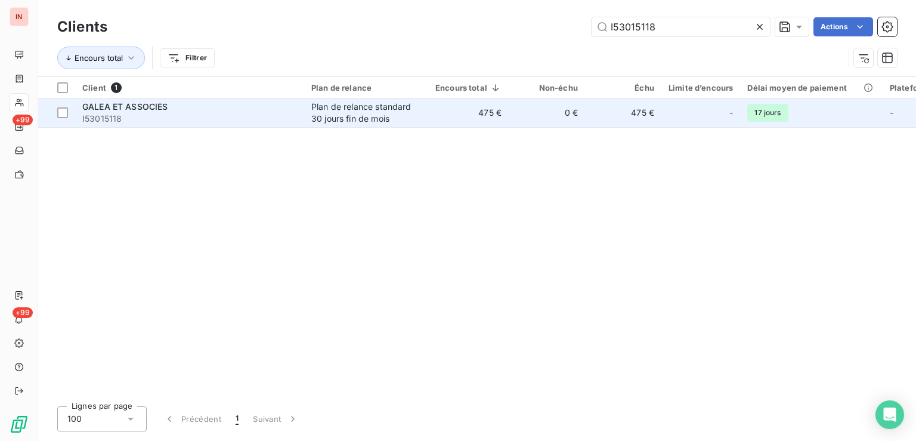
type input "I53015118"
click at [522, 110] on td "0 €" at bounding box center [546, 112] width 76 height 29
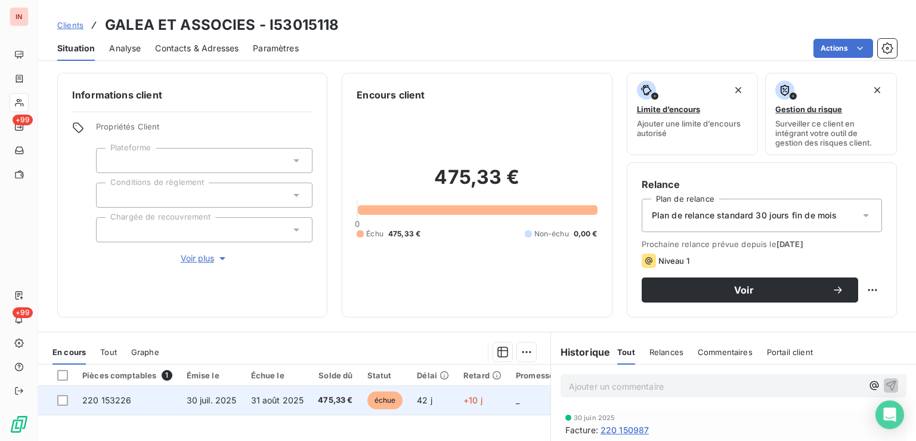
drag, startPoint x: 446, startPoint y: 401, endPoint x: 464, endPoint y: 402, distance: 17.9
click at [448, 402] on td "42 j" at bounding box center [433, 400] width 46 height 29
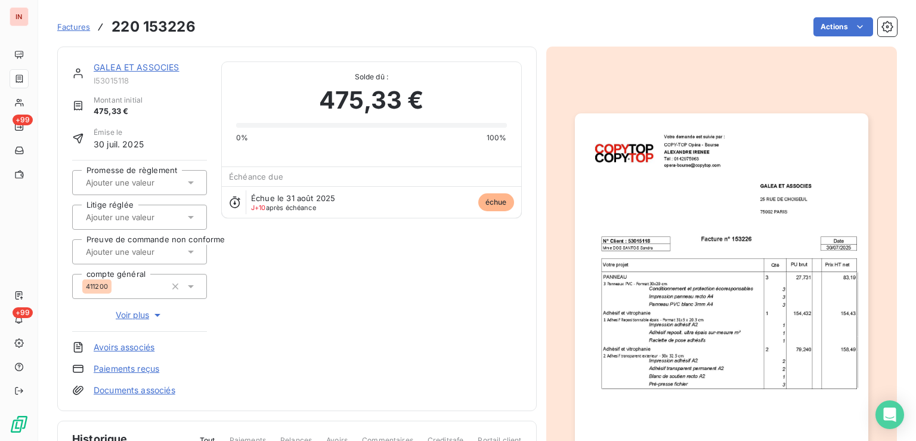
click at [822, 26] on html "IN +99 +99 Factures 220 153226 Actions GALEA ET ASSOCIES I53015118 Montant init…" at bounding box center [458, 220] width 916 height 441
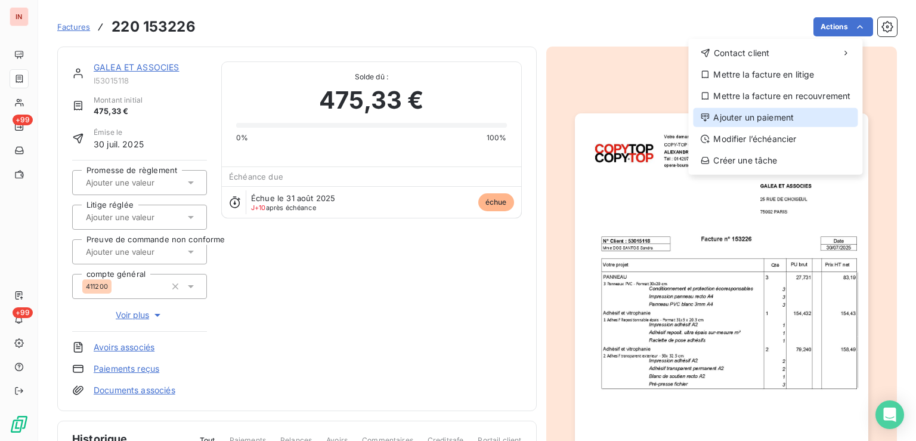
click at [787, 114] on div "Ajouter un paiement" at bounding box center [775, 117] width 165 height 19
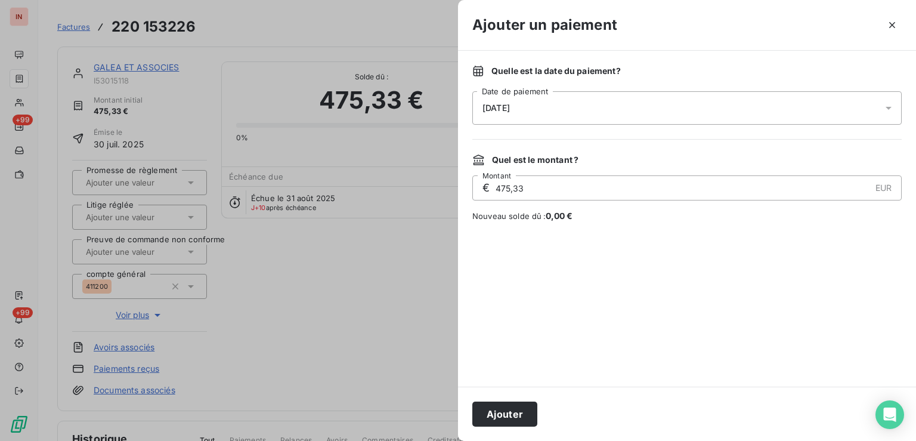
click at [685, 113] on div "[DATE]" at bounding box center [686, 107] width 429 height 33
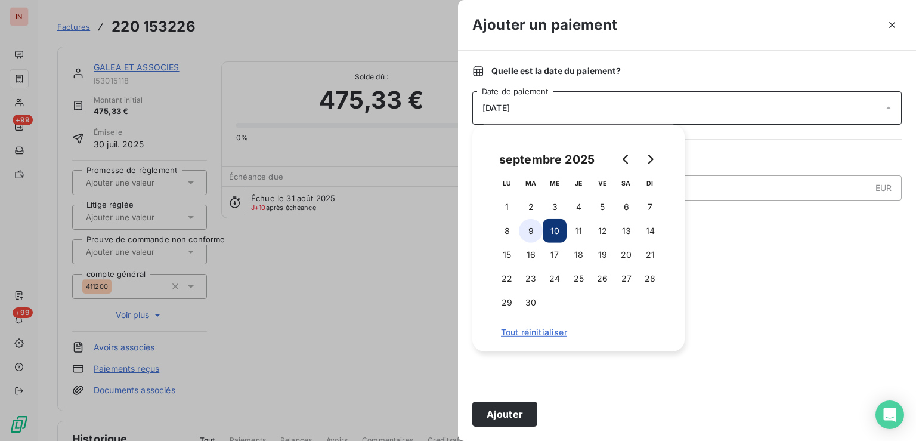
click at [541, 231] on button "9" at bounding box center [531, 231] width 24 height 24
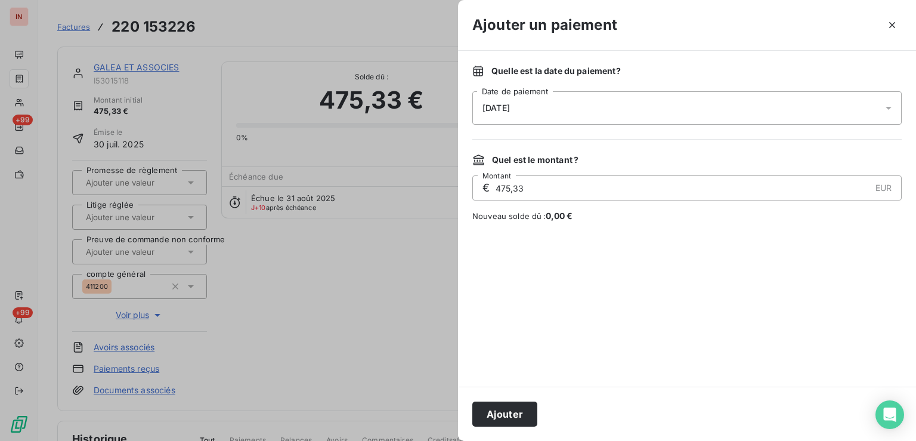
drag, startPoint x: 515, startPoint y: 409, endPoint x: 582, endPoint y: 261, distance: 162.2
click at [516, 410] on button "Ajouter" at bounding box center [504, 413] width 65 height 25
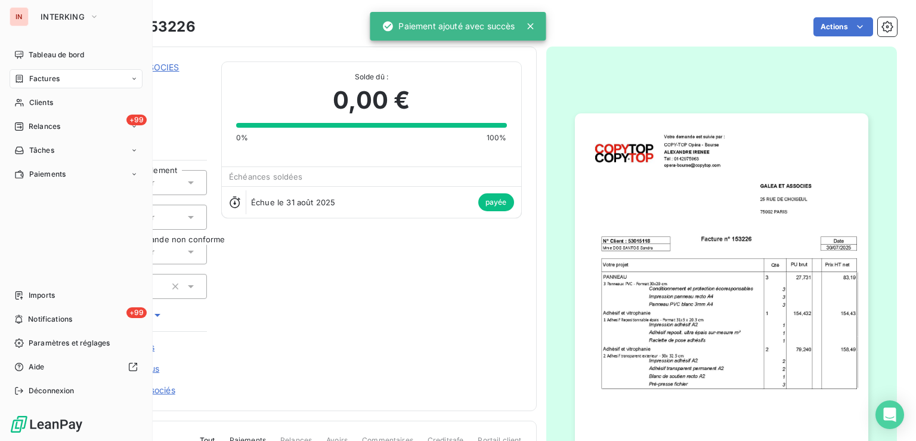
drag, startPoint x: 33, startPoint y: 106, endPoint x: 407, endPoint y: 56, distance: 377.1
click at [38, 105] on span "Clients" at bounding box center [41, 102] width 24 height 11
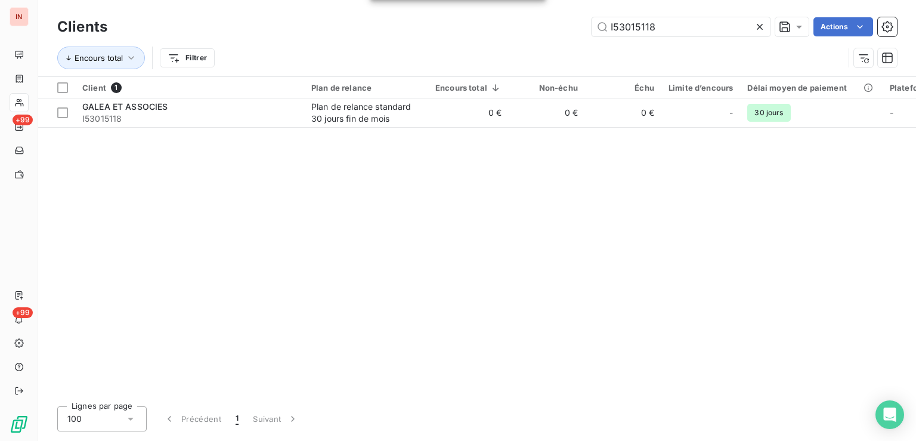
drag, startPoint x: 647, startPoint y: 20, endPoint x: 514, endPoint y: 20, distance: 132.9
click at [591, 20] on input "I53015118" at bounding box center [680, 26] width 179 height 19
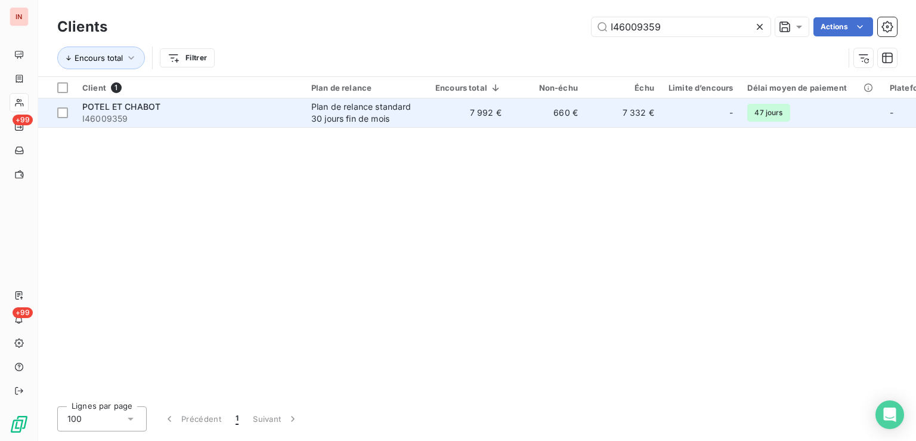
type input "I46009359"
click at [525, 116] on td "660 €" at bounding box center [546, 112] width 76 height 29
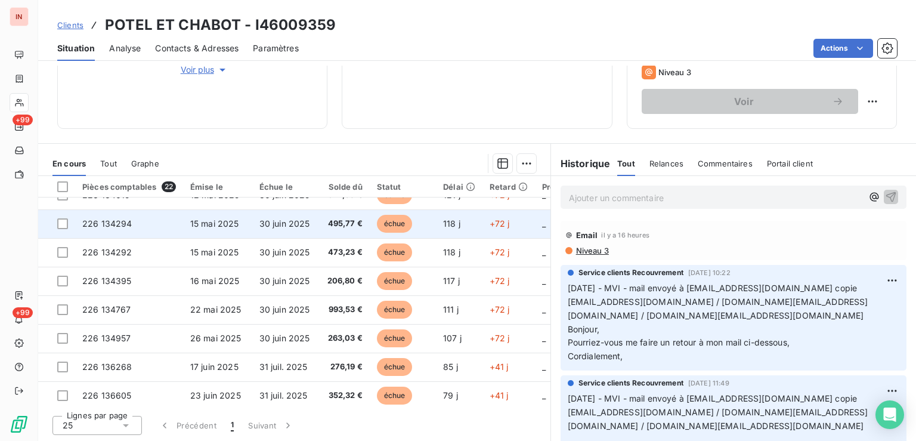
scroll to position [432, 0]
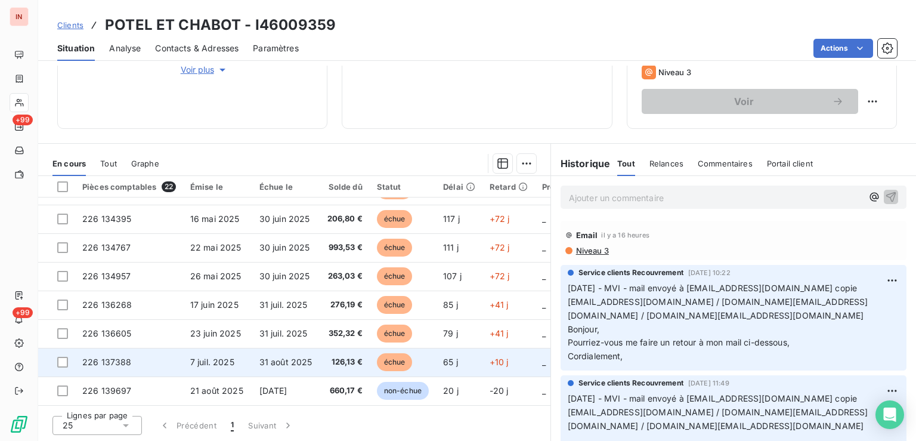
click at [421, 349] on td "échue" at bounding box center [403, 362] width 66 height 29
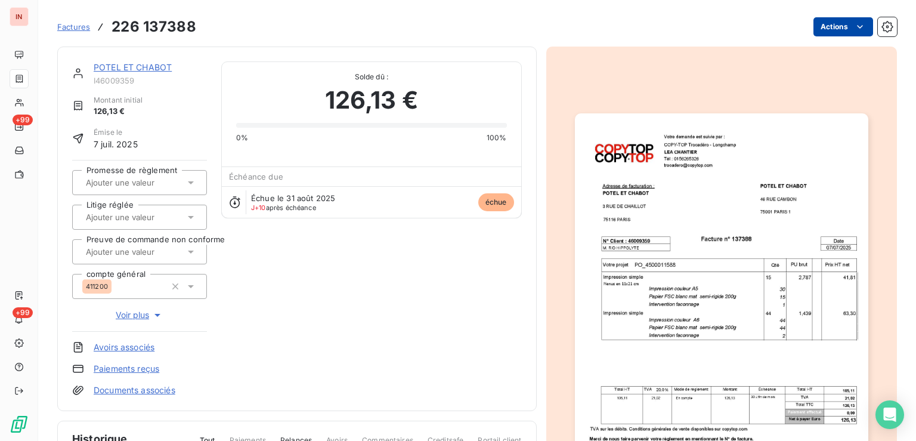
click at [828, 30] on html "IN +99 +99 Factures 226 137388 Actions POTEL ET CHABOT I46009359 Montant initia…" at bounding box center [458, 220] width 916 height 441
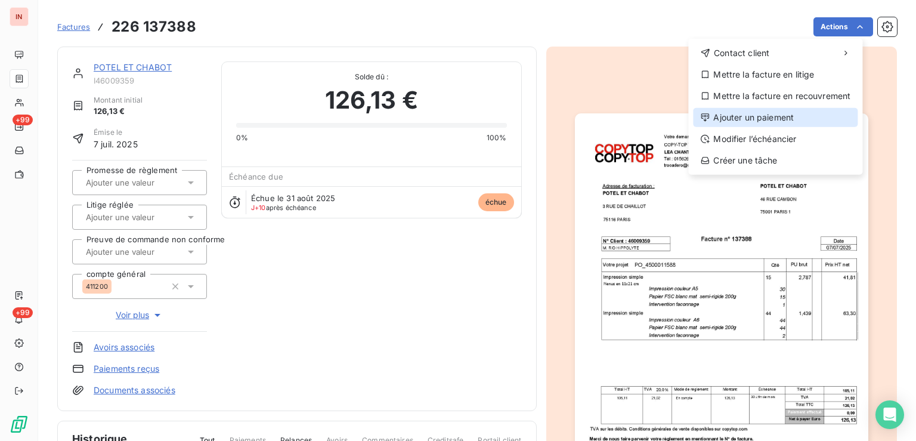
click at [751, 118] on div "Ajouter un paiement" at bounding box center [775, 117] width 165 height 19
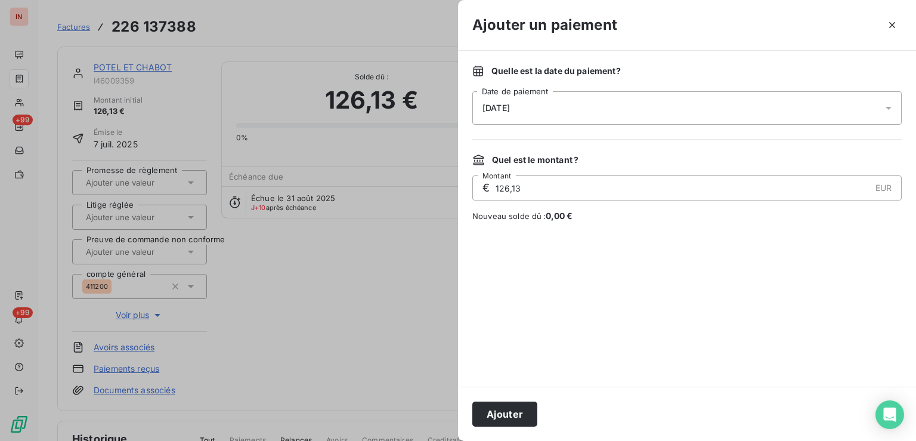
click at [672, 117] on div "[DATE]" at bounding box center [686, 107] width 429 height 33
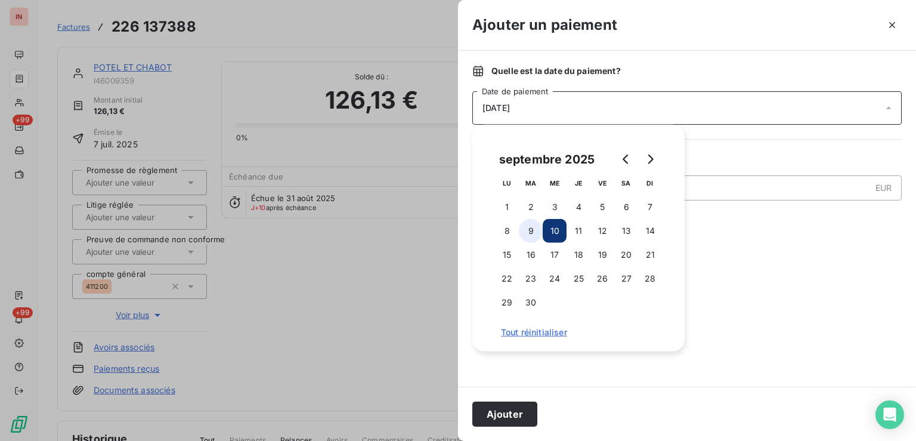
click at [528, 232] on button "9" at bounding box center [531, 231] width 24 height 24
click at [517, 408] on button "Ajouter" at bounding box center [504, 413] width 65 height 25
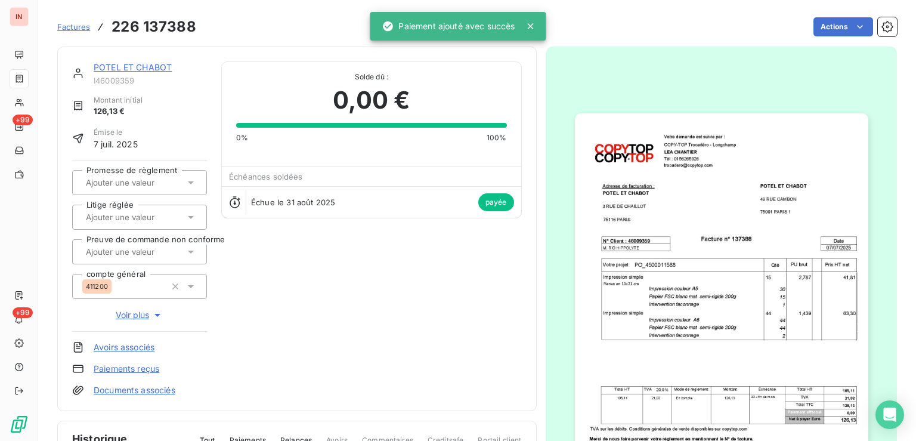
drag, startPoint x: 159, startPoint y: 69, endPoint x: 207, endPoint y: 97, distance: 55.5
click at [159, 70] on link "POTEL ET CHABOT" at bounding box center [133, 67] width 78 height 10
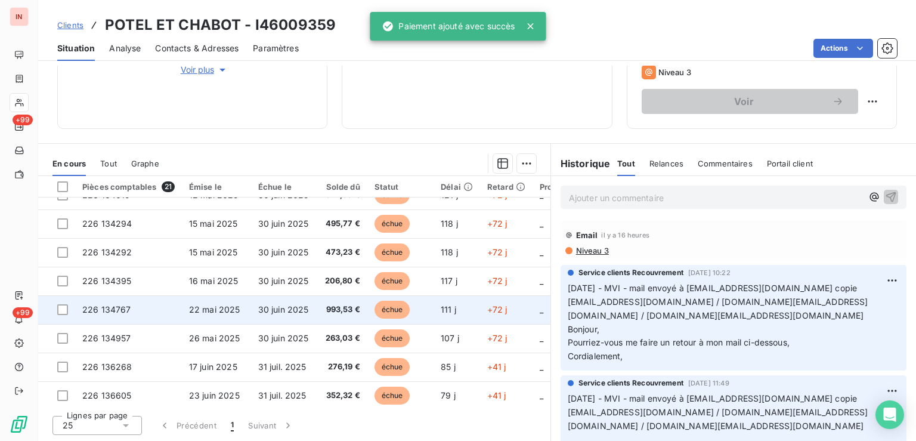
scroll to position [403, 0]
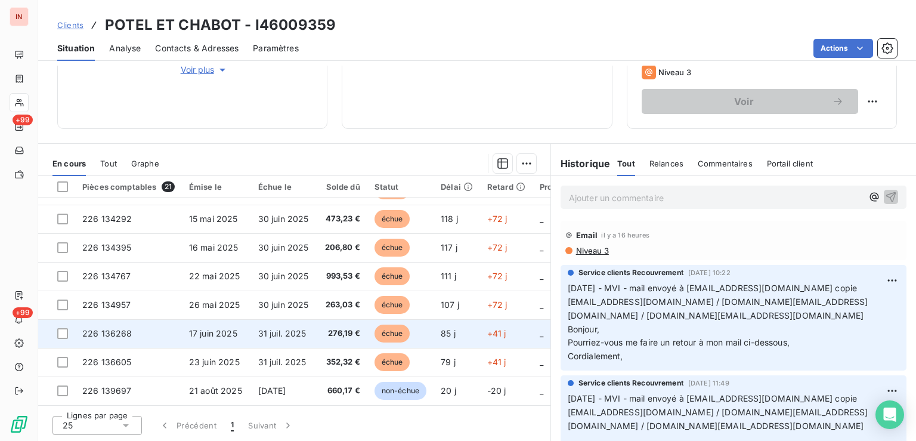
drag, startPoint x: 249, startPoint y: 330, endPoint x: 256, endPoint y: 330, distance: 7.7
click at [249, 330] on td "17 juin 2025" at bounding box center [216, 333] width 69 height 29
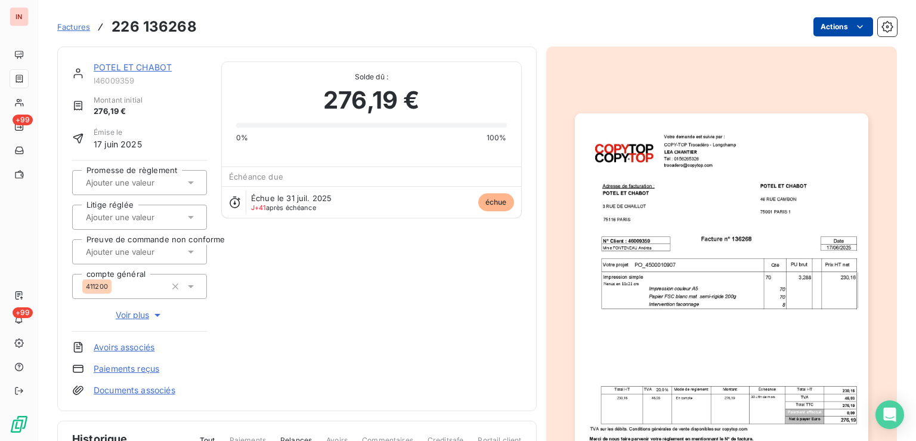
click at [818, 23] on html "IN +99 +99 Factures 226 136268 Actions POTEL ET CHABOT I46009359 Montant initia…" at bounding box center [458, 220] width 916 height 441
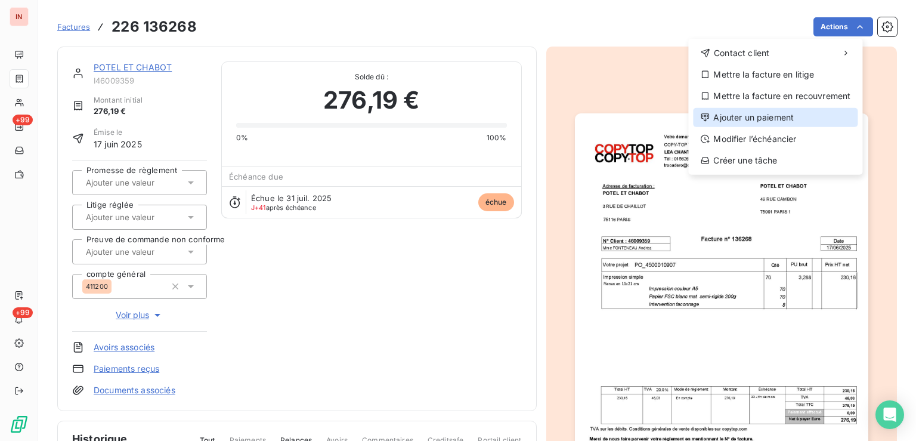
click at [775, 114] on div "Ajouter un paiement" at bounding box center [775, 117] width 165 height 19
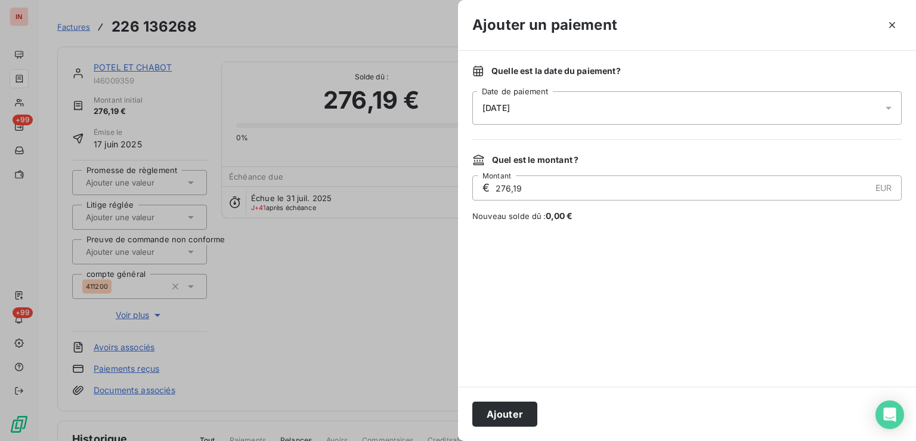
drag, startPoint x: 674, startPoint y: 114, endPoint x: 668, endPoint y: 116, distance: 6.2
click at [674, 114] on div "[DATE]" at bounding box center [686, 107] width 429 height 33
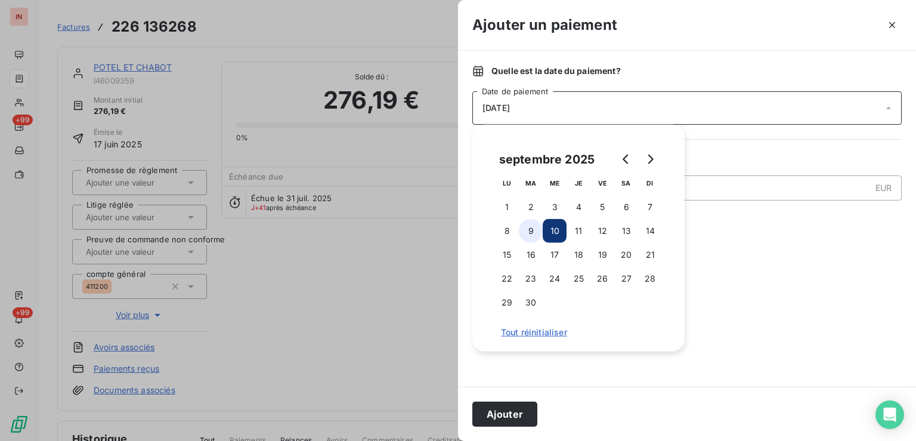
click at [529, 231] on button "9" at bounding box center [531, 231] width 24 height 24
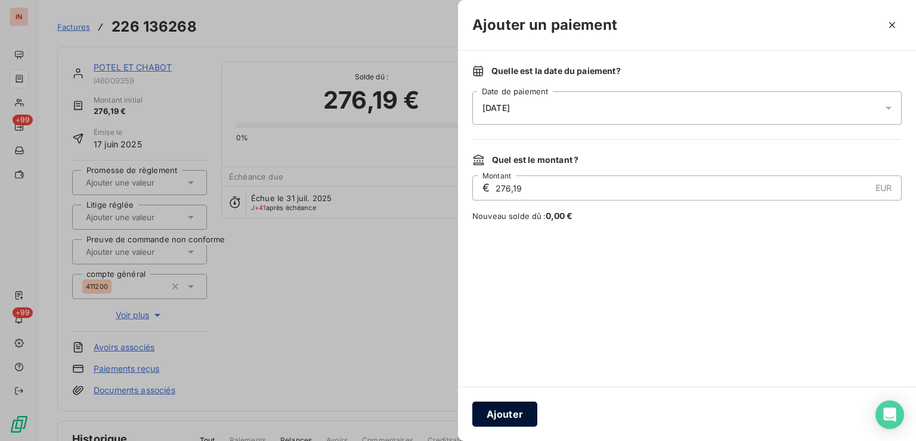
click at [515, 421] on button "Ajouter" at bounding box center [504, 413] width 65 height 25
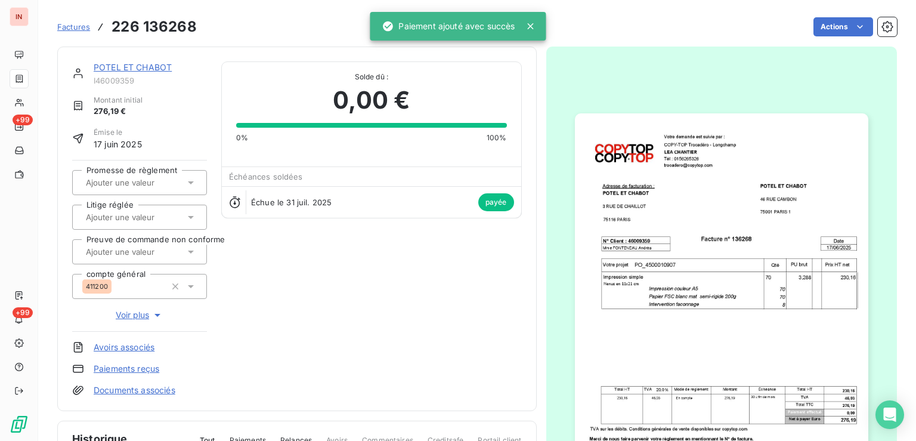
drag, startPoint x: 169, startPoint y: 69, endPoint x: 271, endPoint y: 69, distance: 101.9
click at [169, 69] on link "POTEL ET CHABOT" at bounding box center [133, 67] width 78 height 10
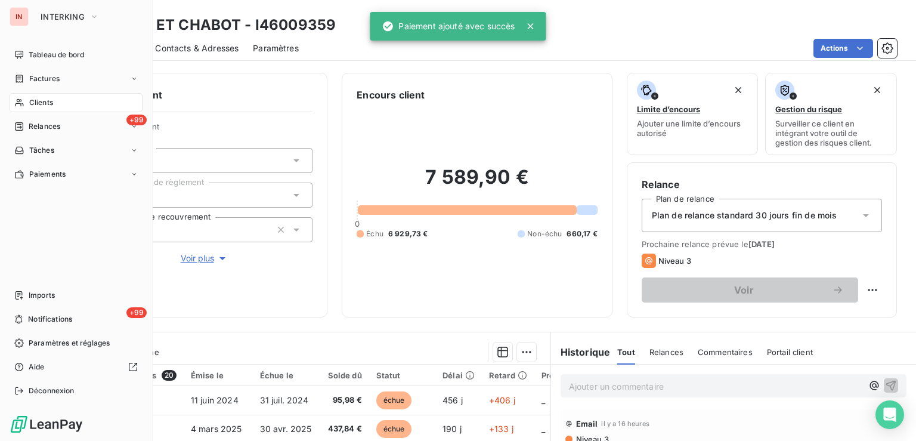
drag, startPoint x: 62, startPoint y: 104, endPoint x: 75, endPoint y: 104, distance: 13.1
click at [64, 104] on div "Clients" at bounding box center [76, 102] width 133 height 19
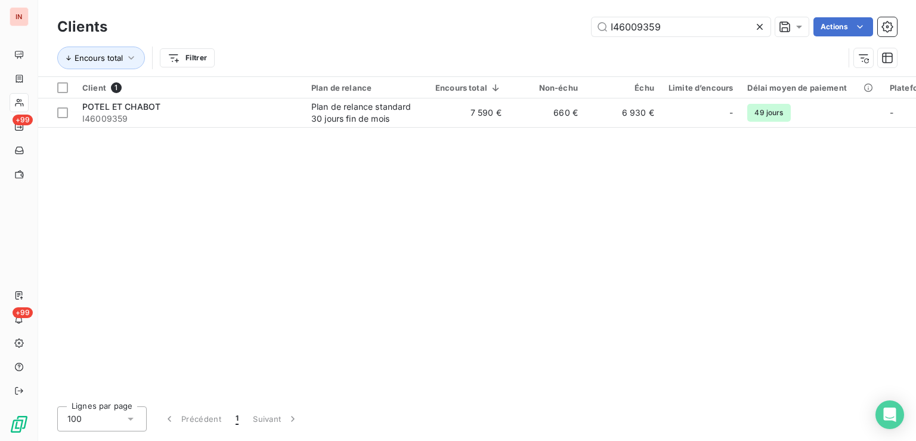
drag, startPoint x: 663, startPoint y: 21, endPoint x: 445, endPoint y: 33, distance: 218.5
click at [591, 18] on input "I46009359" at bounding box center [680, 26] width 179 height 19
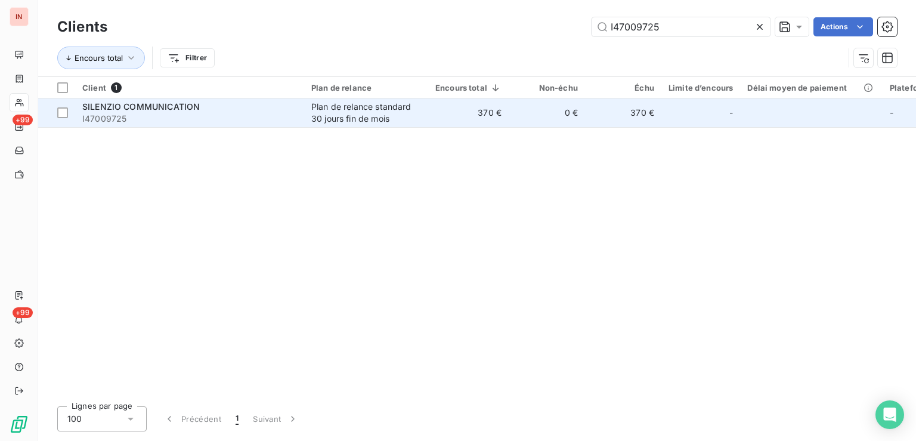
type input "I47009725"
click at [446, 101] on td "370 €" at bounding box center [468, 112] width 80 height 29
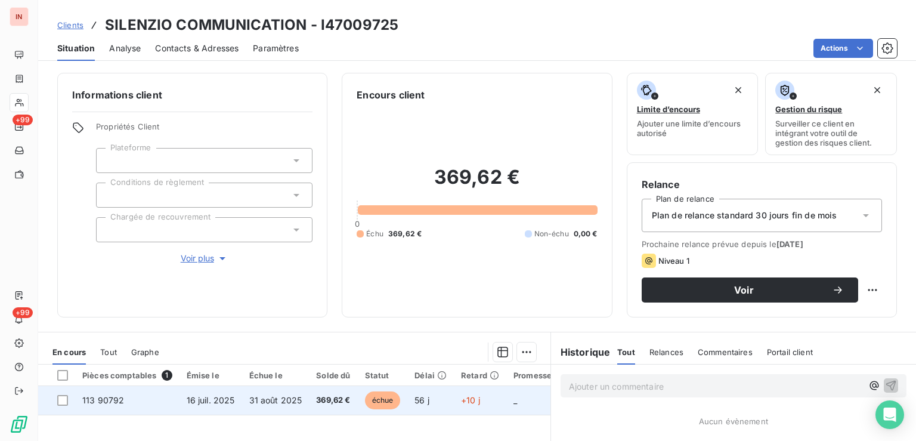
click at [479, 407] on td "+10 j" at bounding box center [480, 400] width 52 height 29
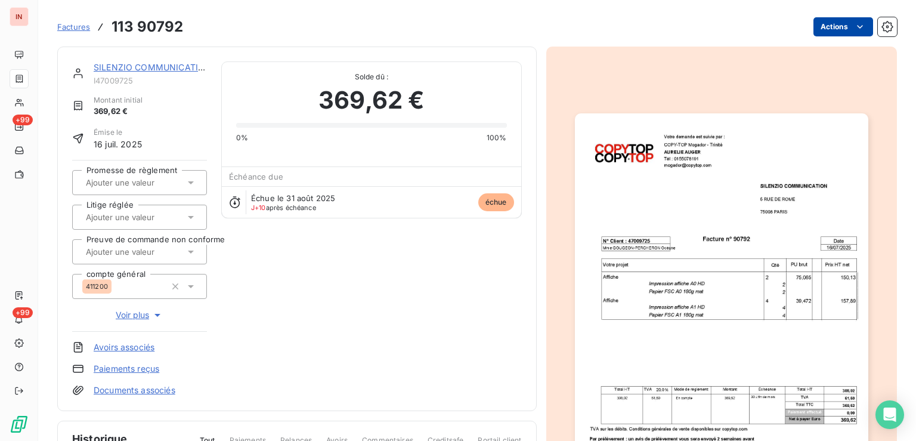
click at [809, 26] on html "IN +99 +99 Factures 113 90792 Actions SILENZIO COMMUNICATION I47009725 Montant …" at bounding box center [458, 220] width 916 height 441
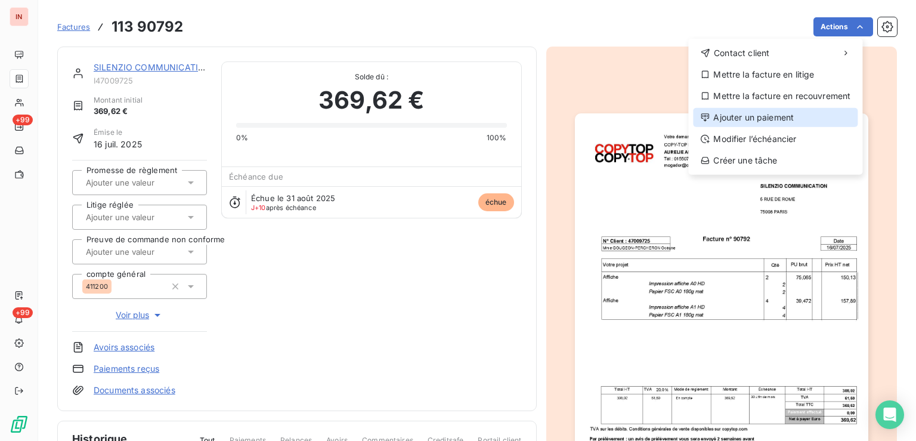
click at [771, 113] on div "Ajouter un paiement" at bounding box center [775, 117] width 165 height 19
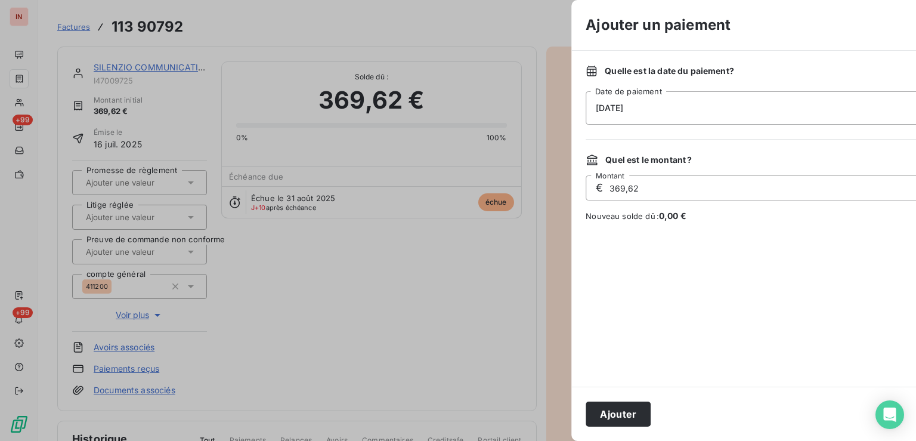
click at [681, 116] on div "[DATE]" at bounding box center [799, 107] width 429 height 33
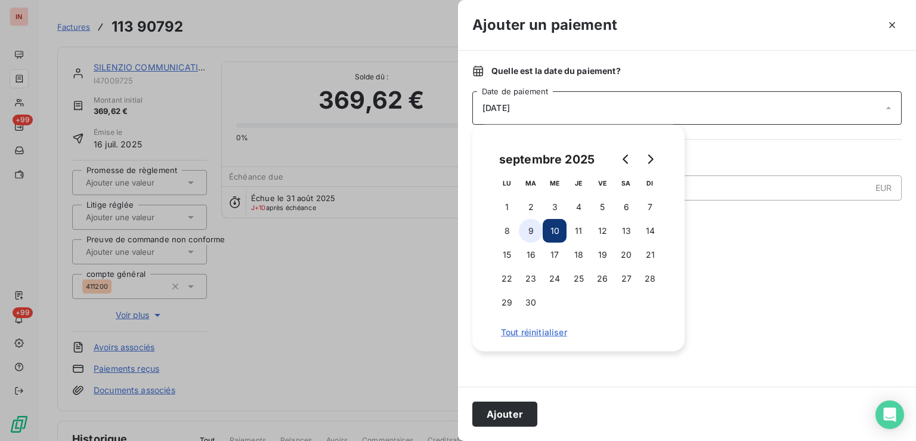
click at [526, 240] on button "9" at bounding box center [531, 231] width 24 height 24
drag, startPoint x: 507, startPoint y: 414, endPoint x: 516, endPoint y: 405, distance: 12.7
click at [509, 412] on button "Ajouter" at bounding box center [504, 413] width 65 height 25
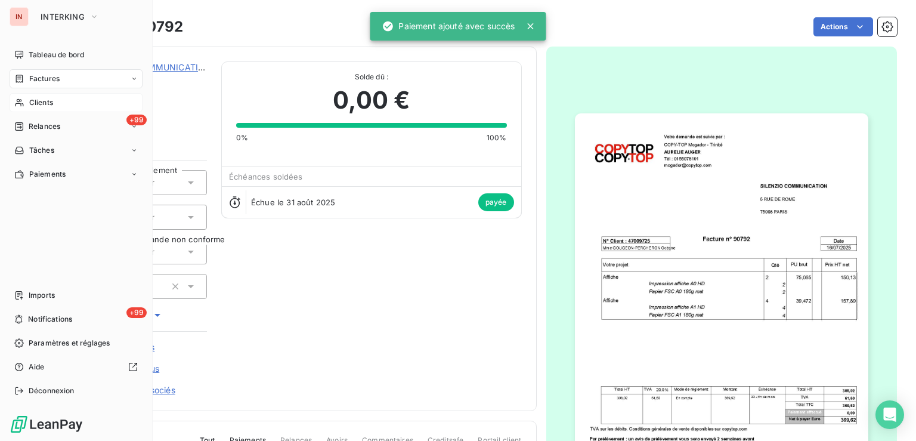
drag, startPoint x: 24, startPoint y: 106, endPoint x: 285, endPoint y: 114, distance: 261.2
click at [24, 106] on div "Clients" at bounding box center [76, 102] width 133 height 19
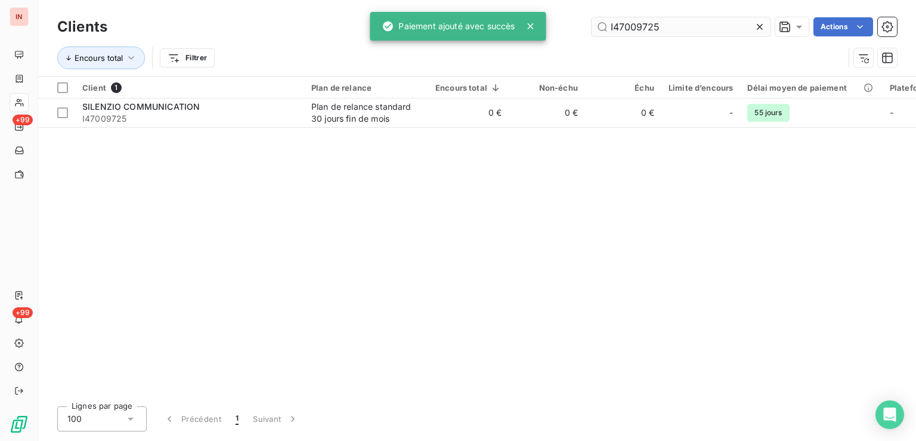
click at [591, 17] on input "I47009725" at bounding box center [680, 26] width 179 height 19
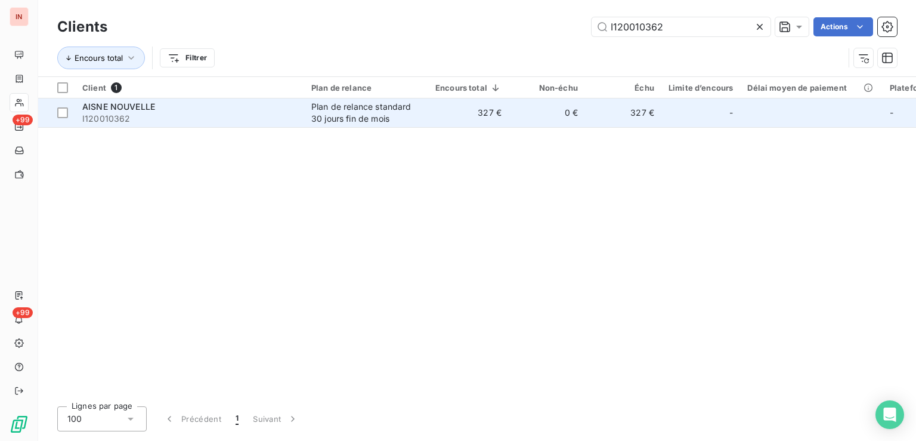
type input "I120010362"
click at [500, 123] on td "327 €" at bounding box center [468, 112] width 80 height 29
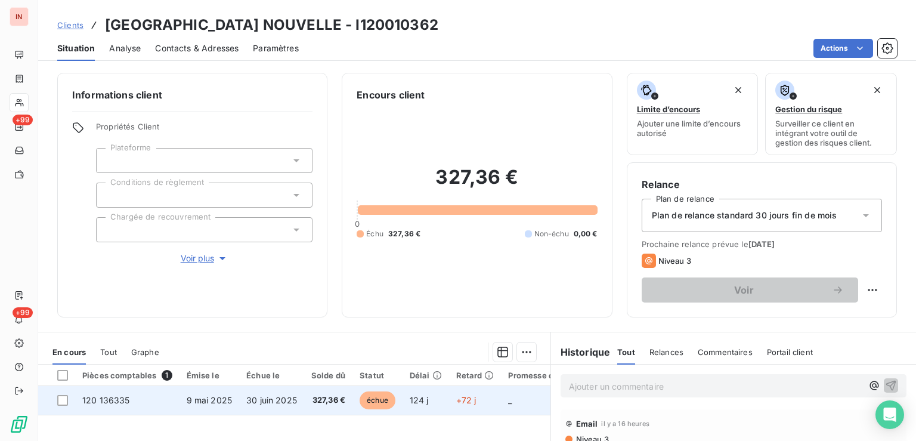
click at [431, 393] on td "124 j" at bounding box center [425, 400] width 46 height 29
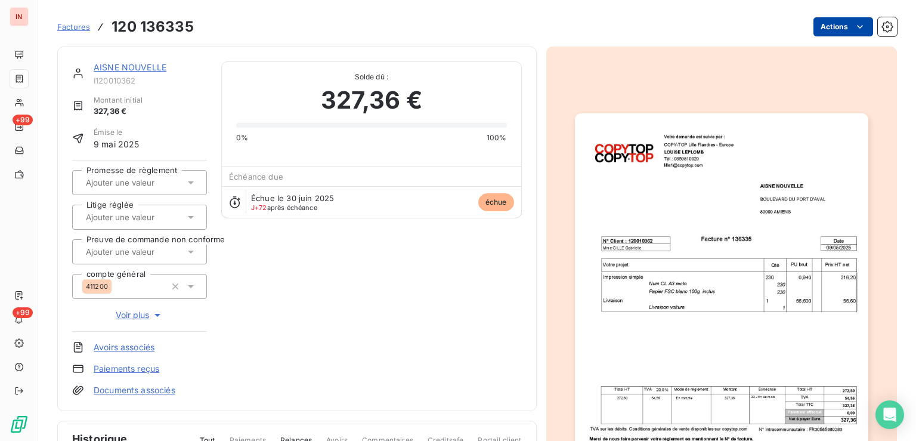
click at [811, 26] on html "IN +99 +99 Factures 120 136335 Actions AISNE NOUVELLE I120010362 Montant initia…" at bounding box center [458, 220] width 916 height 441
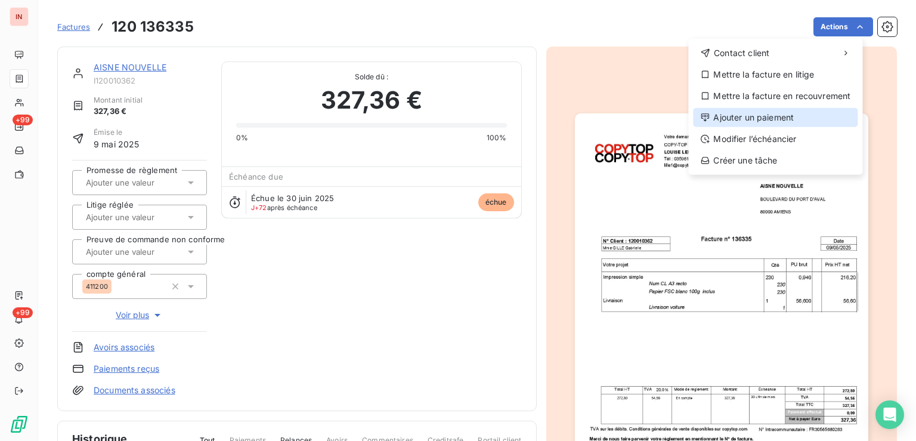
click at [773, 124] on div "Ajouter un paiement" at bounding box center [775, 117] width 165 height 19
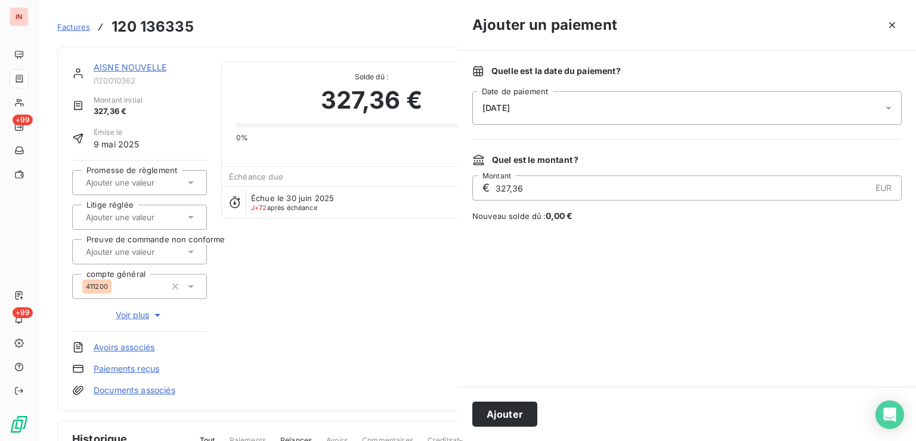
click at [657, 106] on div "[DATE]" at bounding box center [686, 107] width 429 height 33
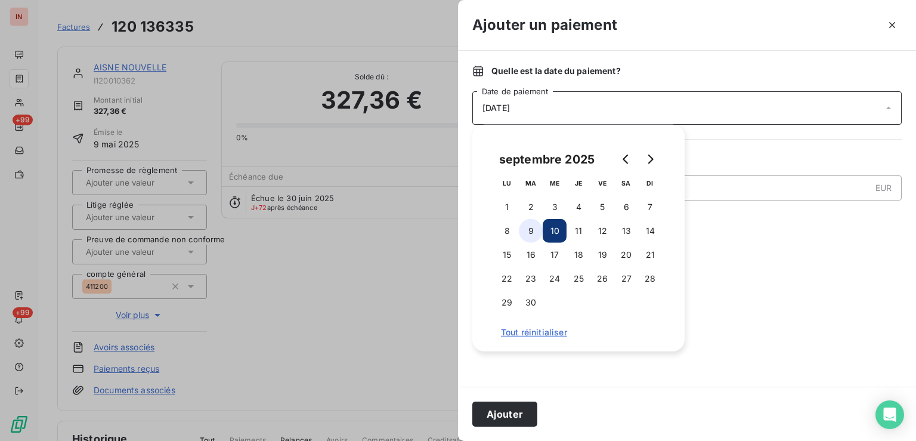
drag, startPoint x: 533, startPoint y: 228, endPoint x: 547, endPoint y: 402, distance: 174.0
click at [533, 230] on button "9" at bounding box center [531, 231] width 24 height 24
drag, startPoint x: 513, startPoint y: 412, endPoint x: 700, endPoint y: 111, distance: 355.0
click at [513, 412] on button "Ajouter" at bounding box center [504, 413] width 65 height 25
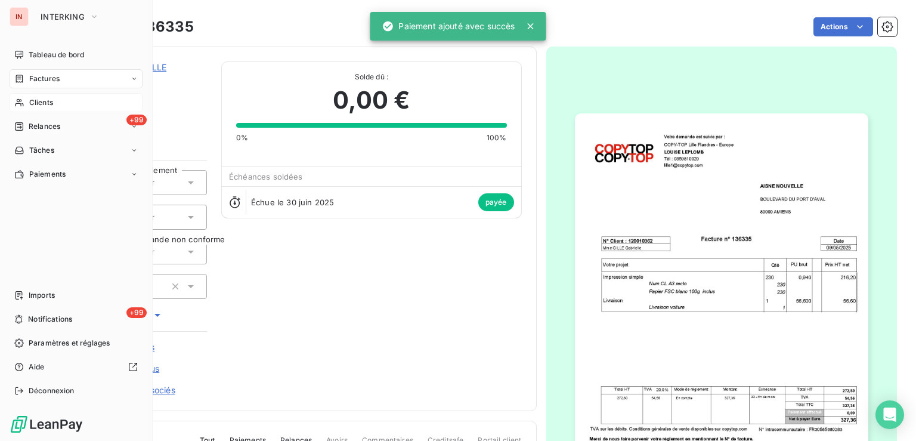
drag, startPoint x: 27, startPoint y: 106, endPoint x: 55, endPoint y: 106, distance: 28.0
click at [55, 106] on div "Clients" at bounding box center [76, 102] width 133 height 19
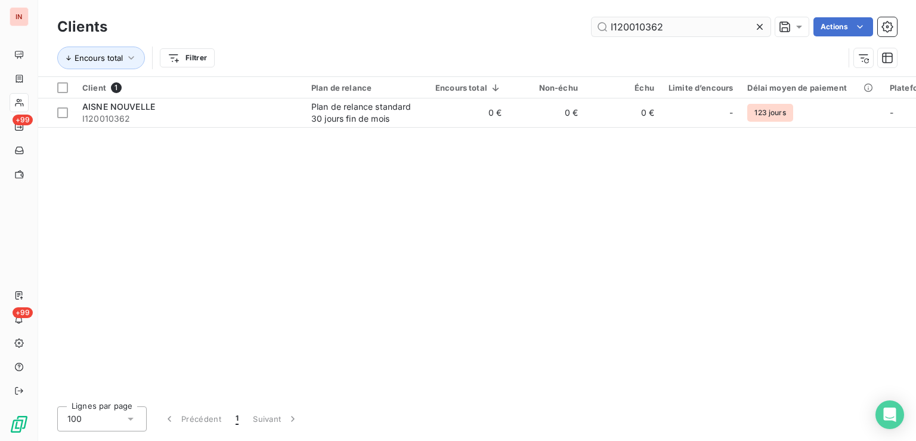
drag, startPoint x: 529, startPoint y: 25, endPoint x: 439, endPoint y: 27, distance: 90.0
click at [591, 27] on input "I120010362" at bounding box center [680, 26] width 179 height 19
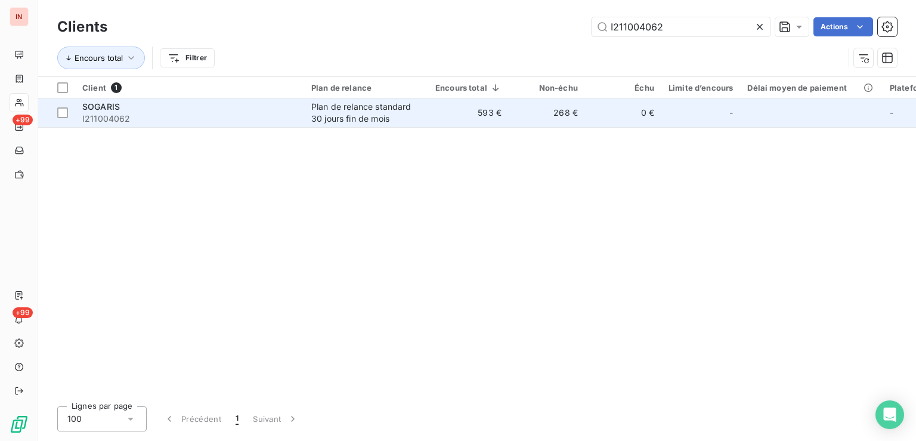
type input "I211004062"
click at [364, 114] on div "Plan de relance standard 30 jours fin de mois" at bounding box center [366, 113] width 110 height 24
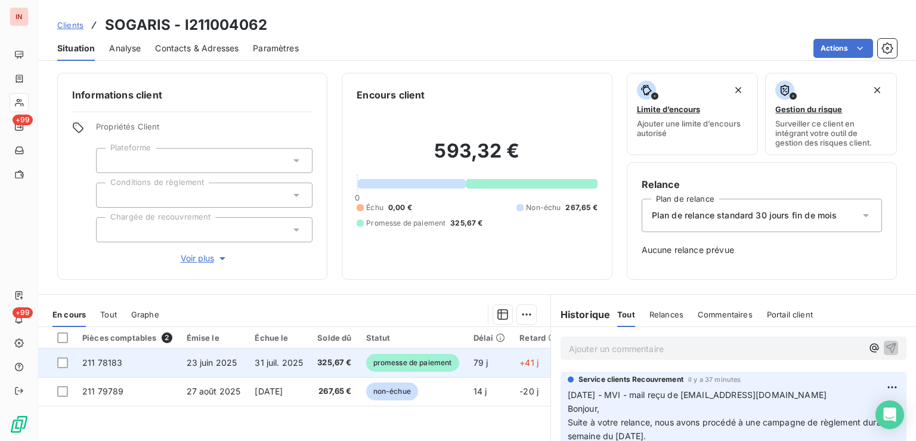
drag, startPoint x: 353, startPoint y: 365, endPoint x: 361, endPoint y: 364, distance: 8.0
click at [351, 366] on span "325,67 €" at bounding box center [334, 362] width 34 height 12
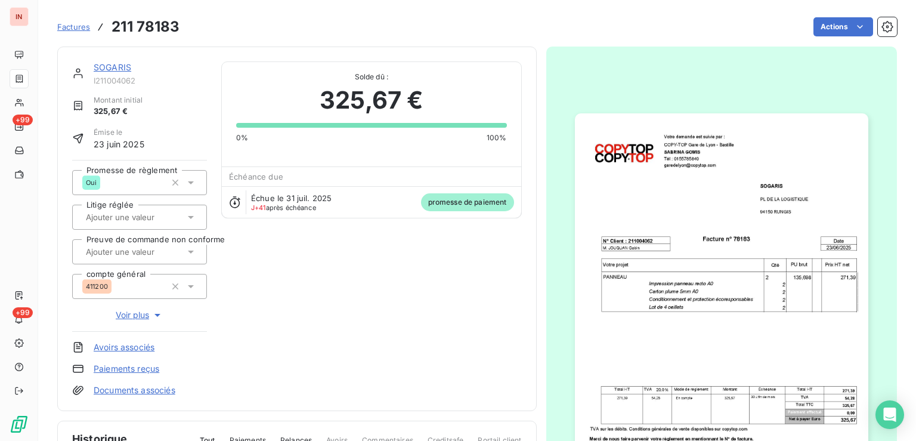
click at [822, 27] on html "IN +99 +99 Factures 211 78183 Actions SOGARIS I211004062 Montant initial 325,67…" at bounding box center [458, 220] width 916 height 441
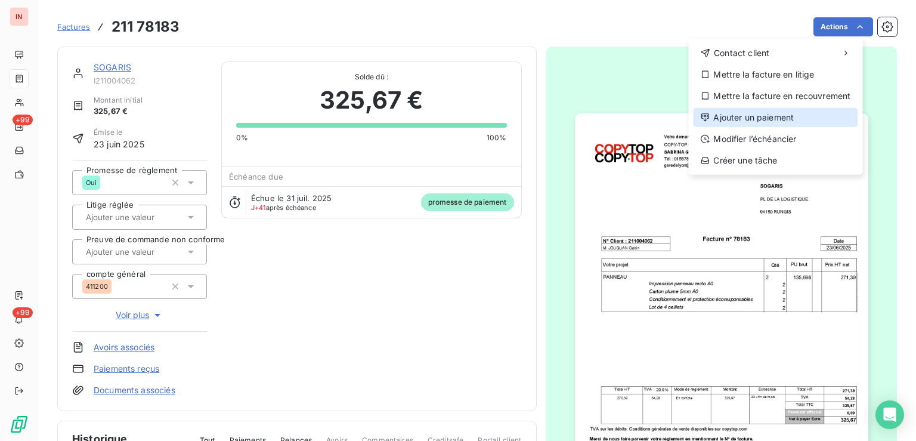
click at [757, 117] on div "Ajouter un paiement" at bounding box center [775, 117] width 165 height 19
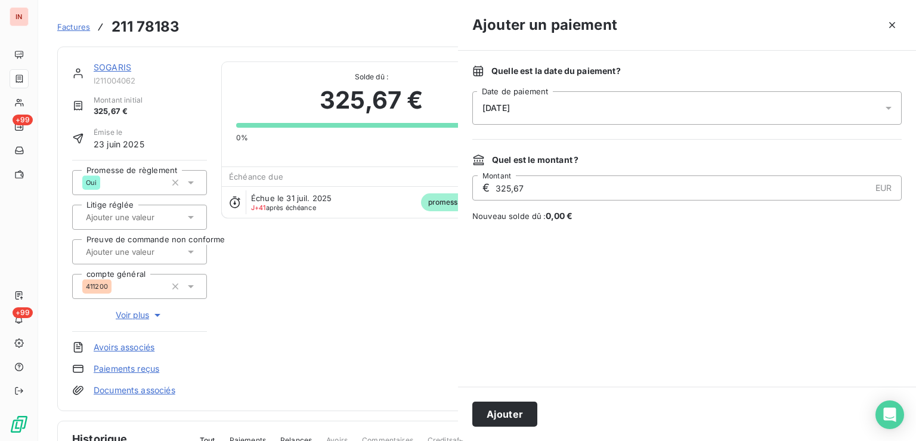
click at [669, 104] on div "[DATE]" at bounding box center [686, 107] width 429 height 33
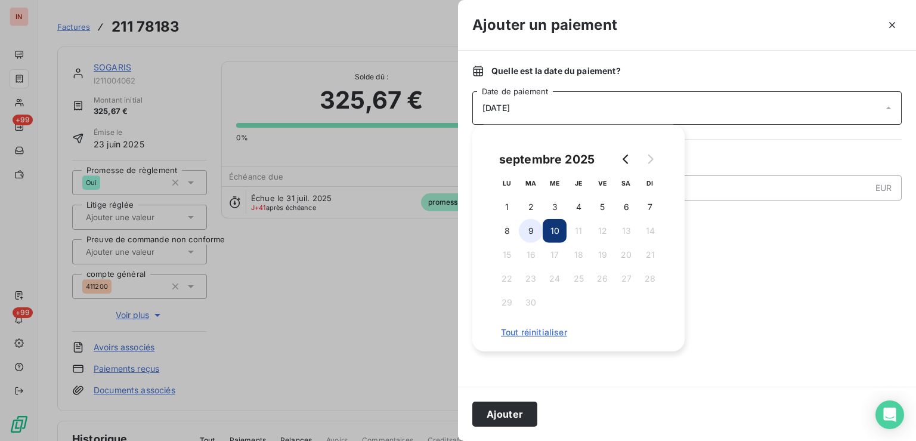
drag, startPoint x: 529, startPoint y: 229, endPoint x: 533, endPoint y: 361, distance: 131.8
click at [529, 232] on button "9" at bounding box center [531, 231] width 24 height 24
click at [513, 415] on button "Ajouter" at bounding box center [504, 413] width 65 height 25
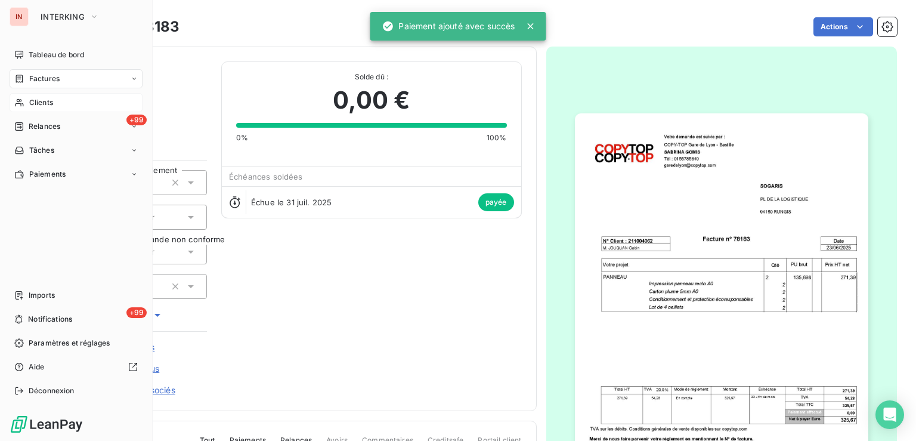
click at [27, 102] on div "Clients" at bounding box center [76, 102] width 133 height 19
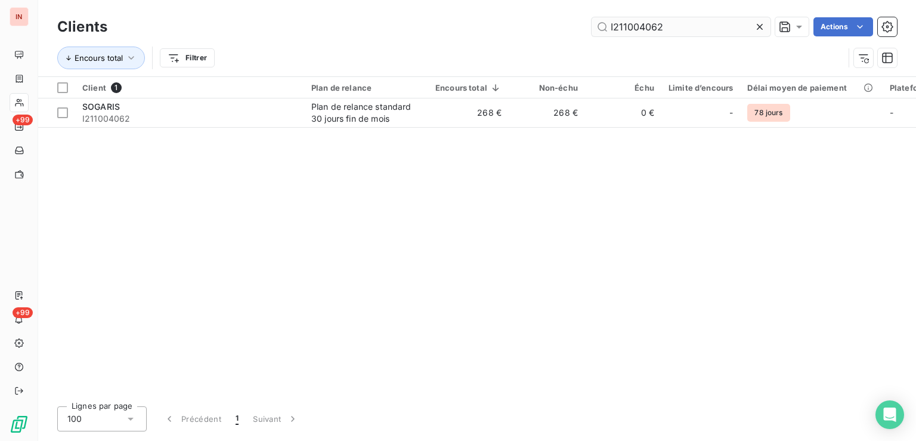
drag, startPoint x: 675, startPoint y: 26, endPoint x: 554, endPoint y: 36, distance: 120.9
click at [591, 36] on input "I211004062" at bounding box center [680, 26] width 179 height 19
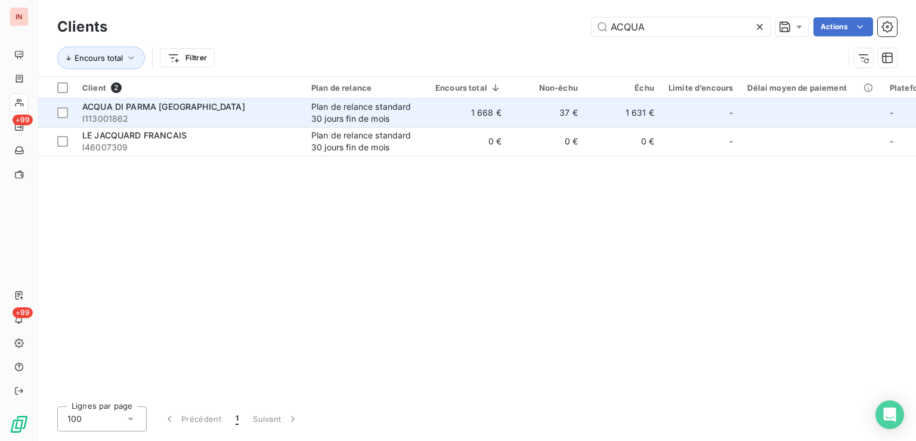
type input "ACQUA"
click at [520, 108] on td "37 €" at bounding box center [546, 112] width 76 height 29
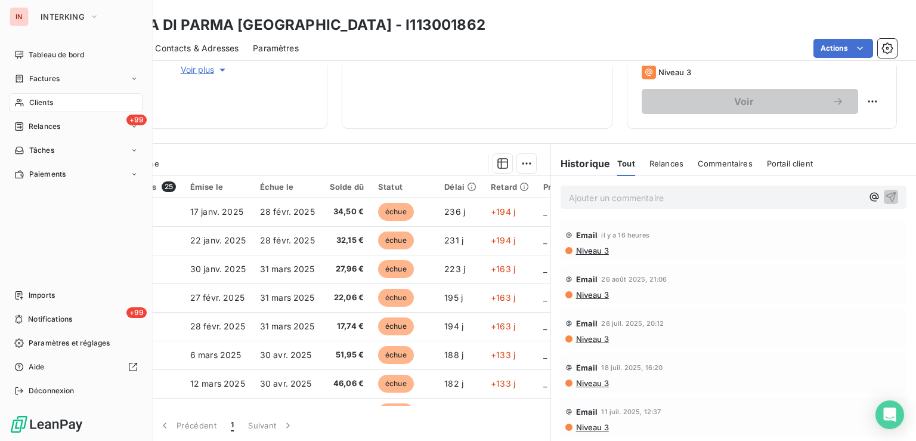
drag, startPoint x: 29, startPoint y: 108, endPoint x: 151, endPoint y: 110, distance: 121.6
click at [29, 106] on span "Clients" at bounding box center [41, 102] width 24 height 11
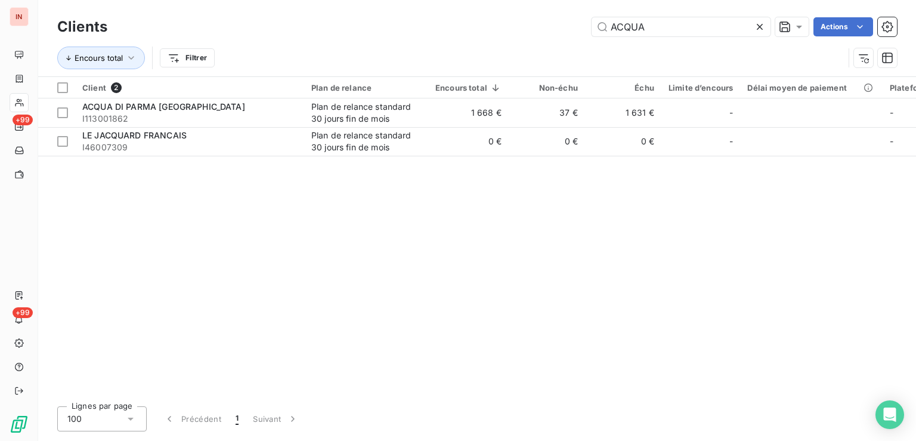
drag, startPoint x: 685, startPoint y: 35, endPoint x: 559, endPoint y: 32, distance: 125.8
click at [591, 32] on input "ACQUA" at bounding box center [680, 26] width 179 height 19
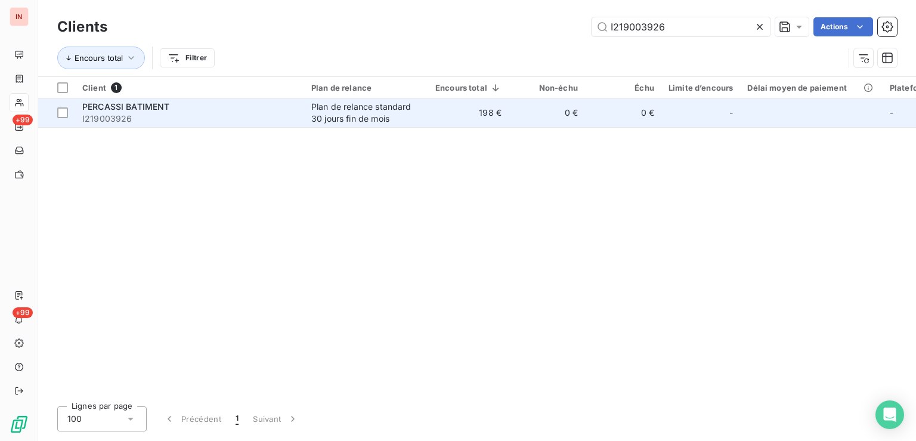
type input "I219003926"
click at [500, 113] on td "198 €" at bounding box center [468, 112] width 80 height 29
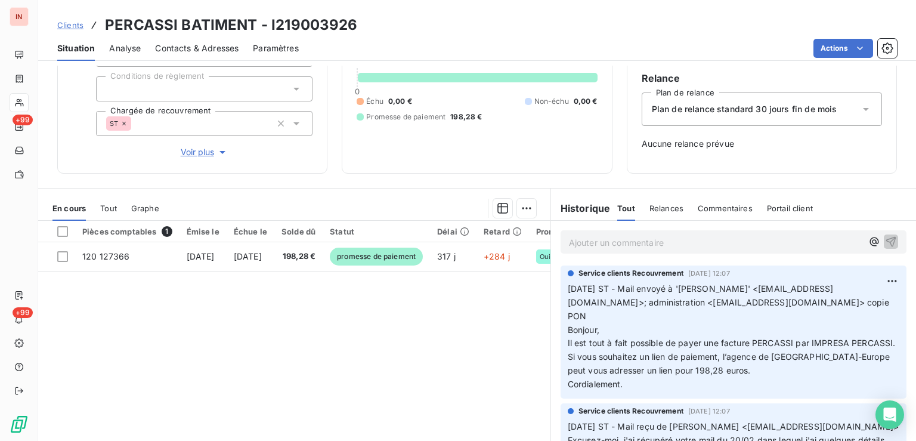
scroll to position [120, 0]
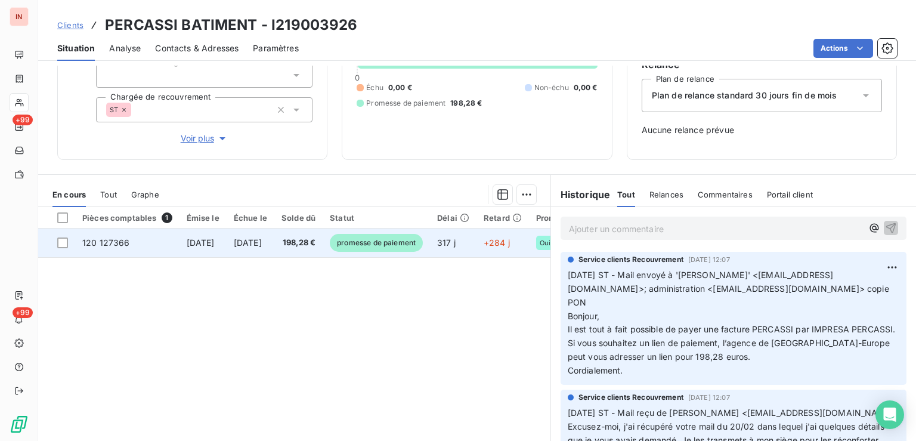
click at [423, 238] on span "promesse de paiement" at bounding box center [376, 243] width 93 height 18
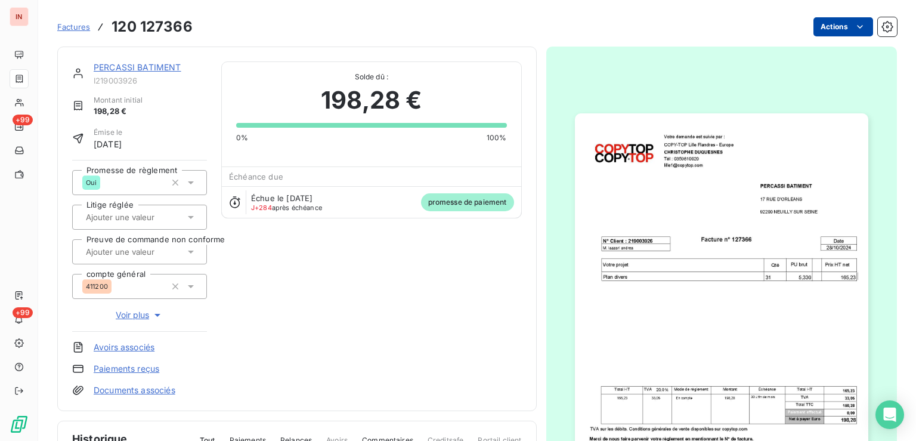
click at [849, 21] on html "IN +99 +99 Factures 120 127366 Actions PERCASSI BATIMENT I219003926 Montant ini…" at bounding box center [458, 220] width 916 height 441
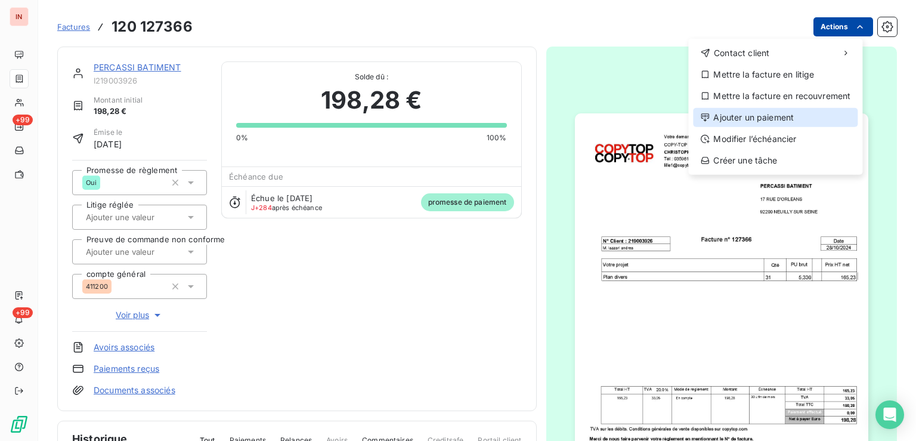
click at [757, 114] on div "Ajouter un paiement" at bounding box center [775, 117] width 165 height 19
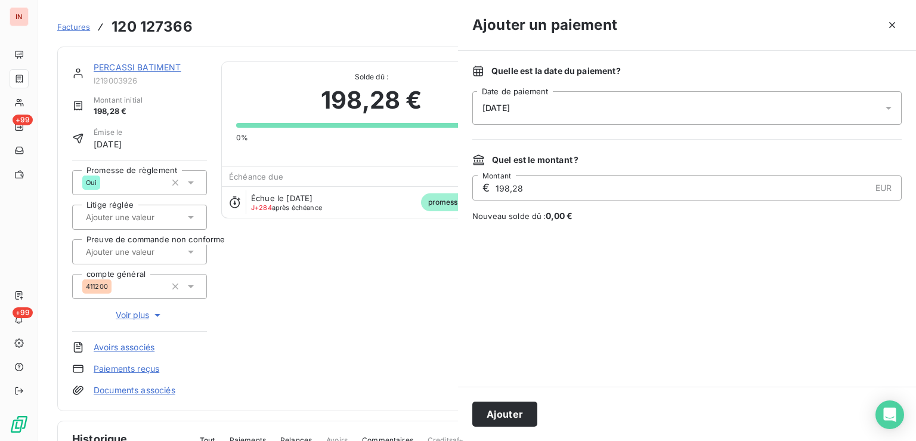
drag, startPoint x: 643, startPoint y: 107, endPoint x: 594, endPoint y: 120, distance: 49.9
click at [643, 107] on div "[DATE]" at bounding box center [686, 107] width 429 height 33
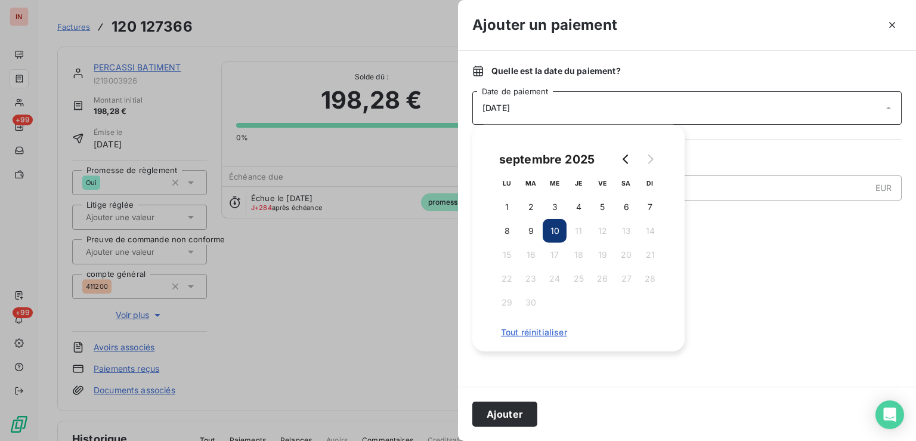
drag, startPoint x: 523, startPoint y: 233, endPoint x: 527, endPoint y: 371, distance: 137.7
click at [523, 234] on button "9" at bounding box center [531, 231] width 24 height 24
click at [521, 410] on button "Ajouter" at bounding box center [504, 413] width 65 height 25
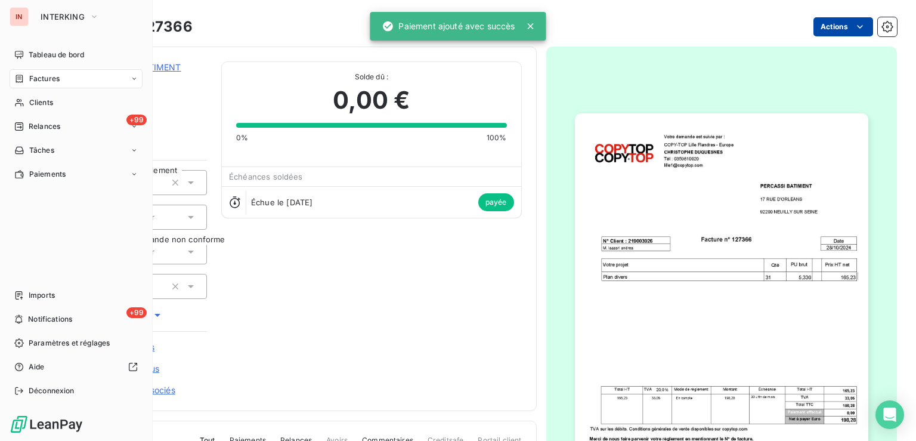
drag, startPoint x: 25, startPoint y: 106, endPoint x: 332, endPoint y: 106, distance: 307.0
click at [26, 106] on div "Clients" at bounding box center [76, 102] width 133 height 19
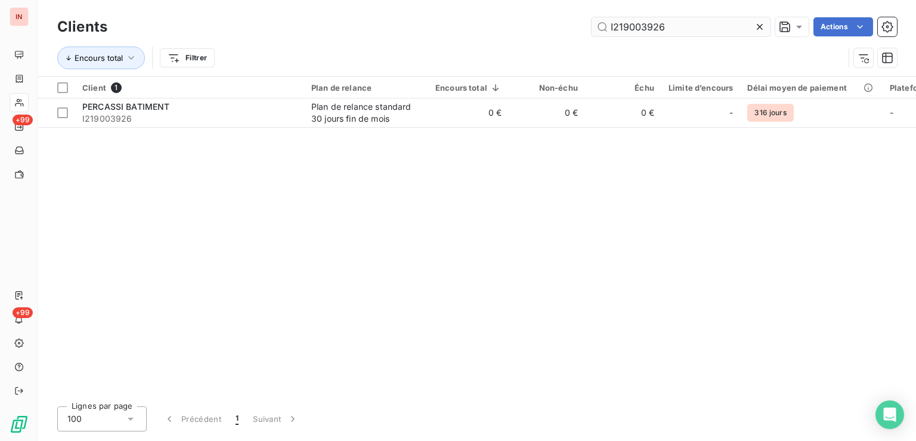
drag, startPoint x: 683, startPoint y: 32, endPoint x: 526, endPoint y: 32, distance: 156.8
click at [591, 32] on input "I219003926" at bounding box center [680, 26] width 179 height 19
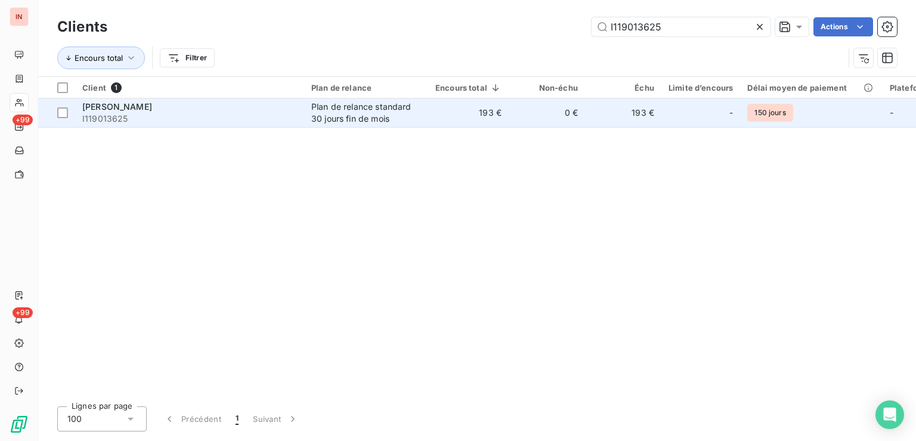
type input "I119013625"
drag, startPoint x: 440, startPoint y: 110, endPoint x: 442, endPoint y: 117, distance: 6.8
click at [440, 111] on td "193 €" at bounding box center [468, 112] width 80 height 29
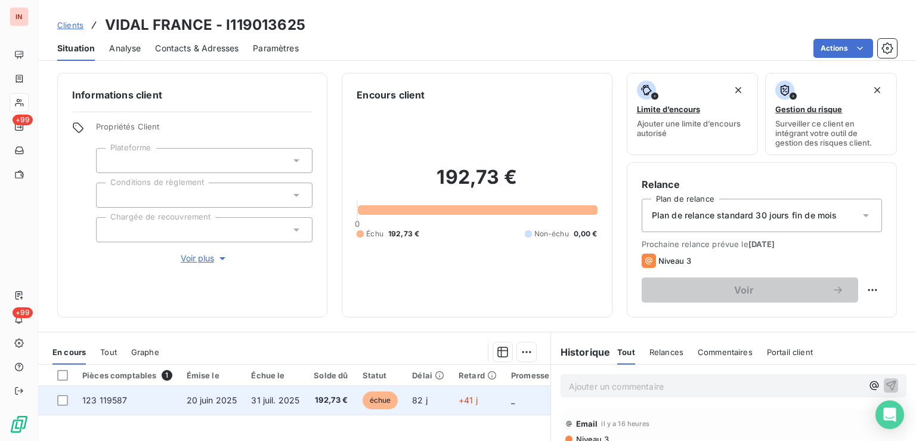
click at [431, 397] on td "82 j" at bounding box center [428, 400] width 46 height 29
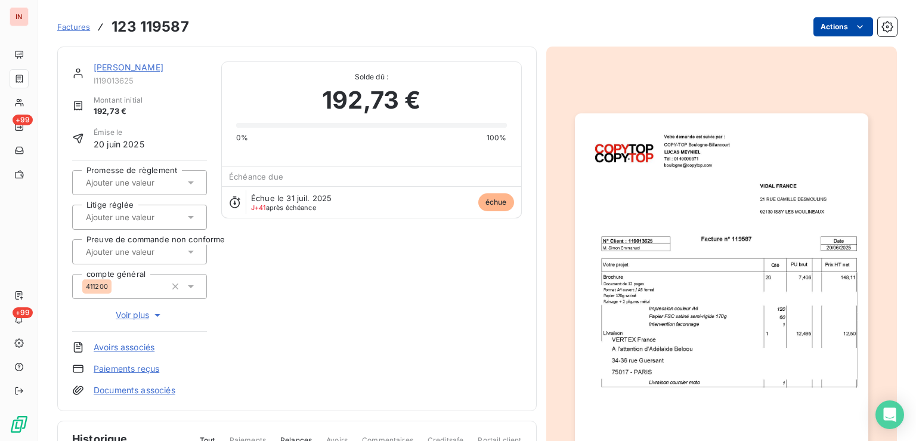
click at [840, 29] on html "IN +99 +99 Factures 123 119587 Actions VIDAL [GEOGRAPHIC_DATA] I119013625 Monta…" at bounding box center [458, 220] width 916 height 441
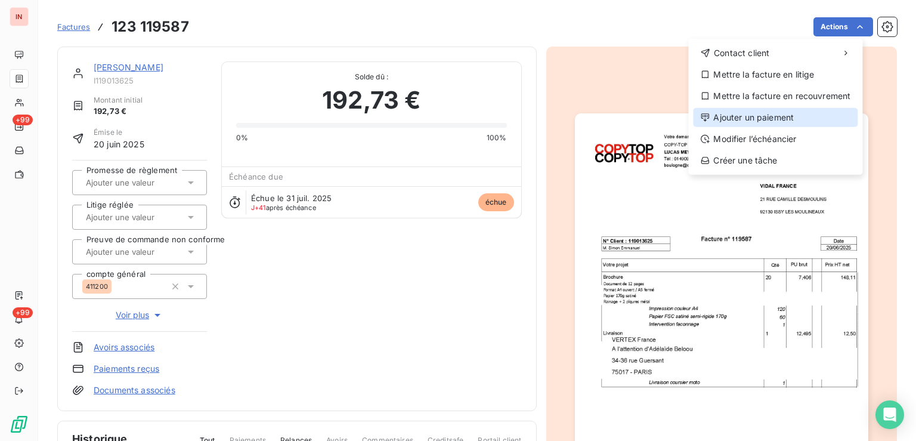
click at [783, 117] on div "Ajouter un paiement" at bounding box center [775, 117] width 165 height 19
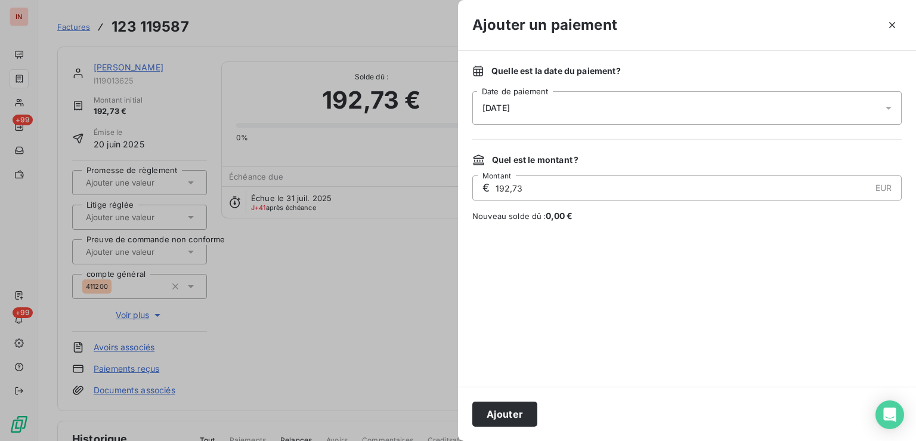
drag, startPoint x: 643, startPoint y: 106, endPoint x: 627, endPoint y: 123, distance: 23.7
click at [643, 106] on div "[DATE]" at bounding box center [686, 107] width 429 height 33
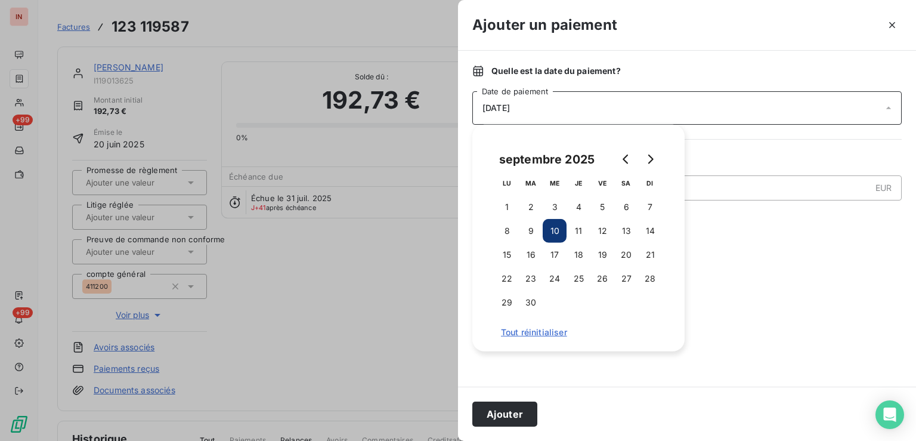
drag, startPoint x: 533, startPoint y: 235, endPoint x: 529, endPoint y: 328, distance: 92.5
click at [533, 236] on button "9" at bounding box center [531, 231] width 24 height 24
click at [514, 411] on button "Ajouter" at bounding box center [504, 413] width 65 height 25
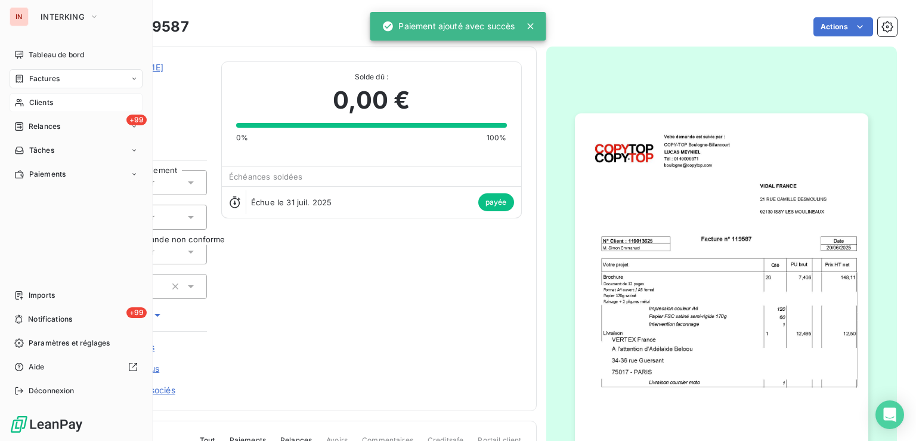
drag, startPoint x: 11, startPoint y: 108, endPoint x: 32, endPoint y: 108, distance: 21.5
click at [11, 108] on div "Clients" at bounding box center [76, 102] width 133 height 19
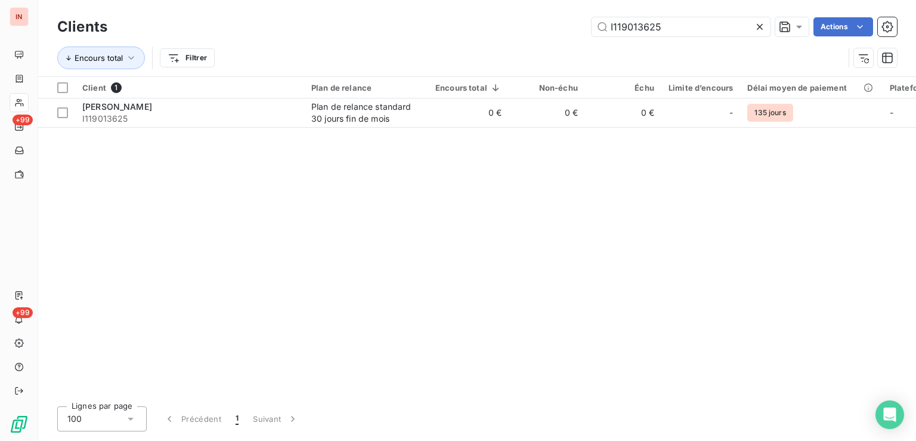
drag, startPoint x: 722, startPoint y: 31, endPoint x: 535, endPoint y: 25, distance: 187.3
click at [591, 20] on input "I119013625" at bounding box center [680, 26] width 179 height 19
type input "I121030995"
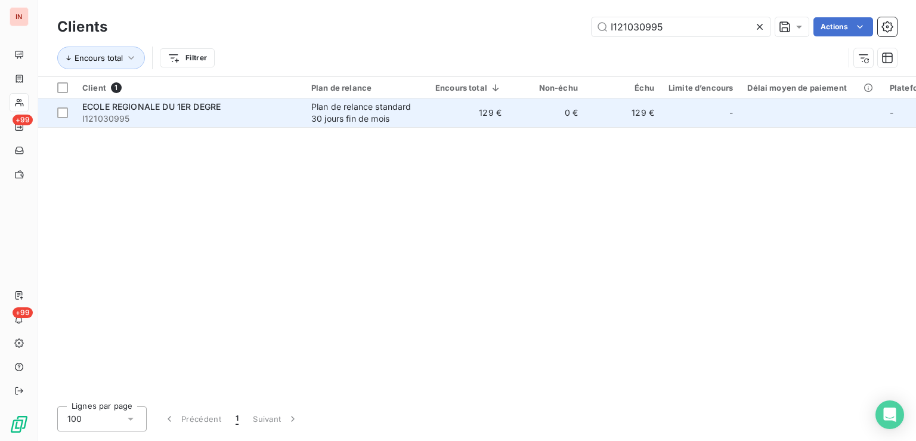
click at [407, 115] on div "Plan de relance standard 30 jours fin de mois" at bounding box center [366, 113] width 110 height 24
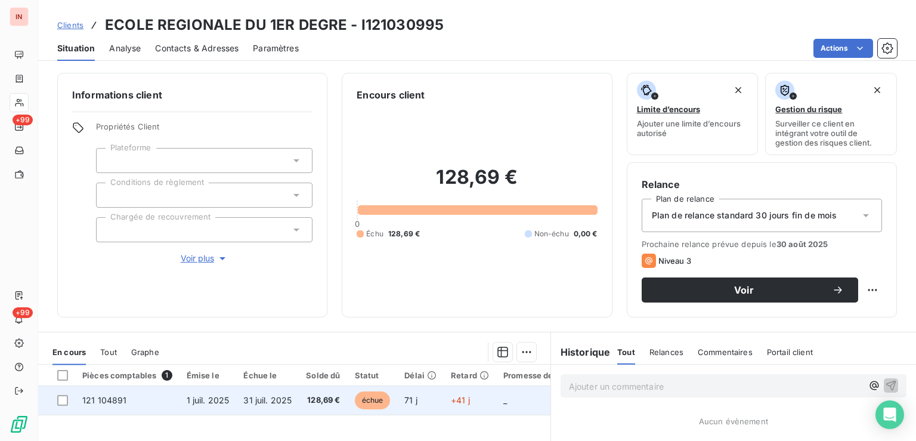
click at [451, 399] on span "+41 j" at bounding box center [460, 400] width 19 height 10
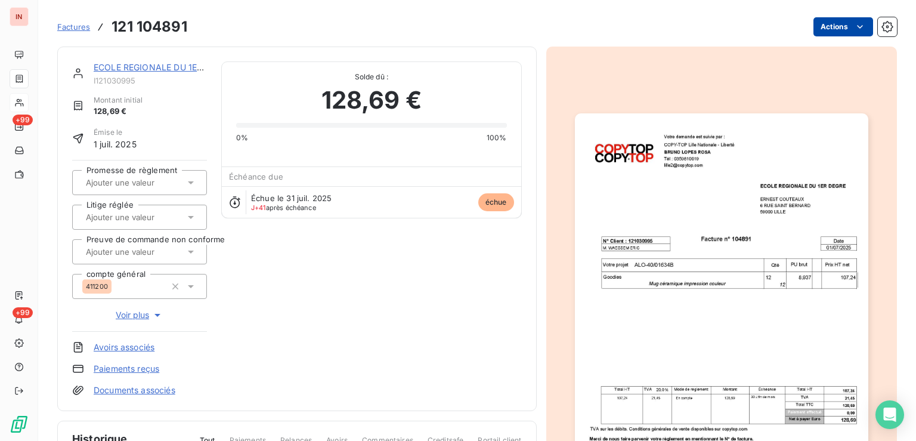
click at [815, 27] on html "IN +99 +99 Factures 121 104891 Actions ECOLE REGIONALE DU 1ER DEGRE I121030995 …" at bounding box center [458, 220] width 916 height 441
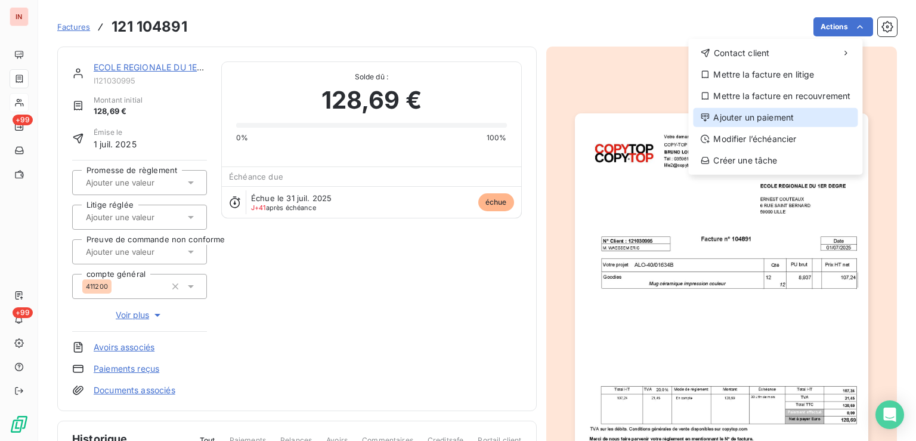
click at [774, 120] on div "Ajouter un paiement" at bounding box center [775, 117] width 165 height 19
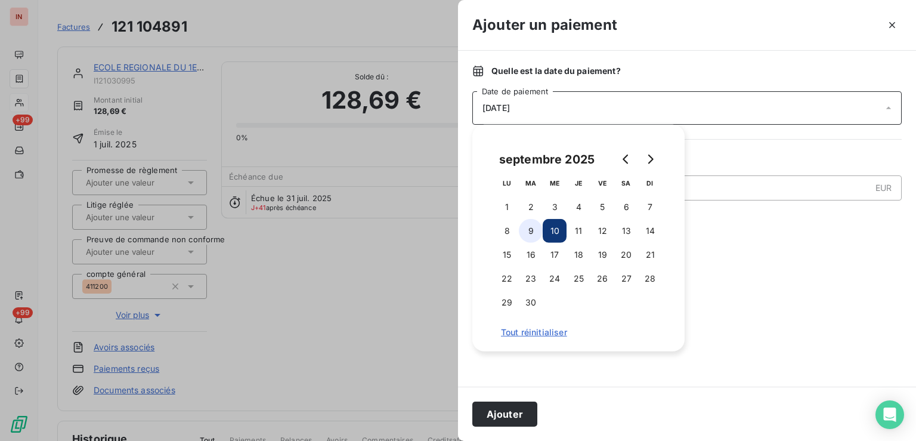
click at [535, 238] on button "9" at bounding box center [531, 231] width 24 height 24
drag, startPoint x: 505, startPoint y: 408, endPoint x: 725, endPoint y: 221, distance: 288.4
click at [508, 406] on button "Ajouter" at bounding box center [504, 413] width 65 height 25
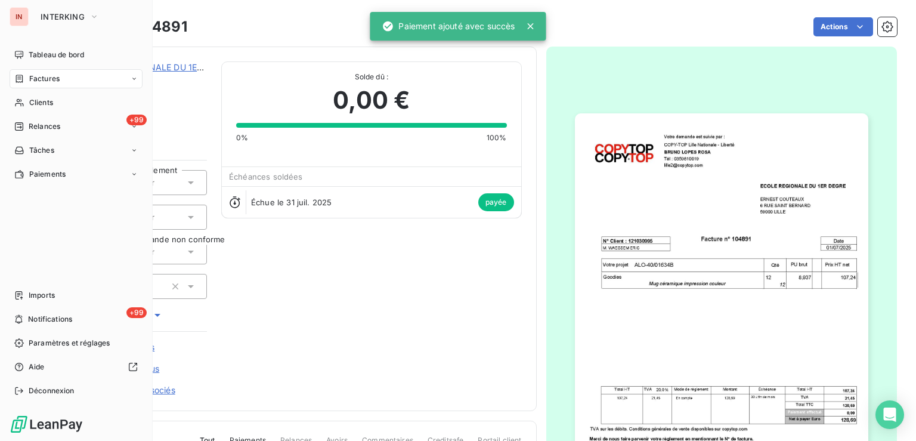
drag, startPoint x: 24, startPoint y: 108, endPoint x: 220, endPoint y: 94, distance: 196.0
click at [25, 109] on div "Clients" at bounding box center [76, 102] width 133 height 19
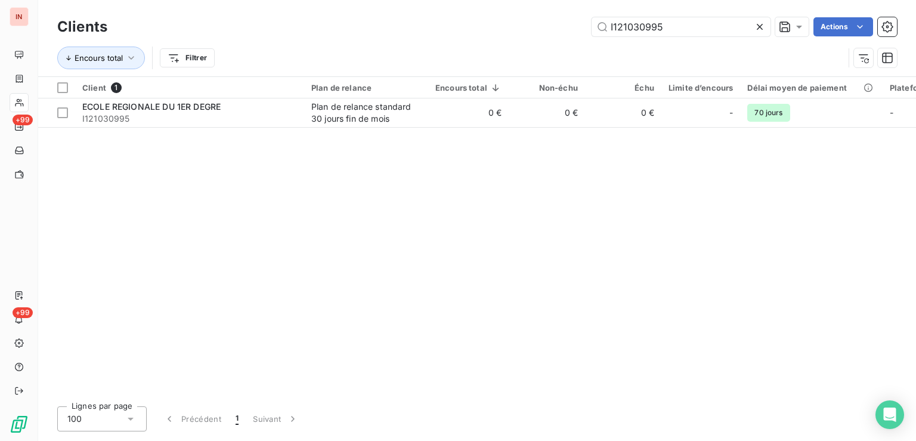
drag, startPoint x: 662, startPoint y: 27, endPoint x: 461, endPoint y: 25, distance: 200.3
click at [591, 25] on input "I121030995" at bounding box center [680, 26] width 179 height 19
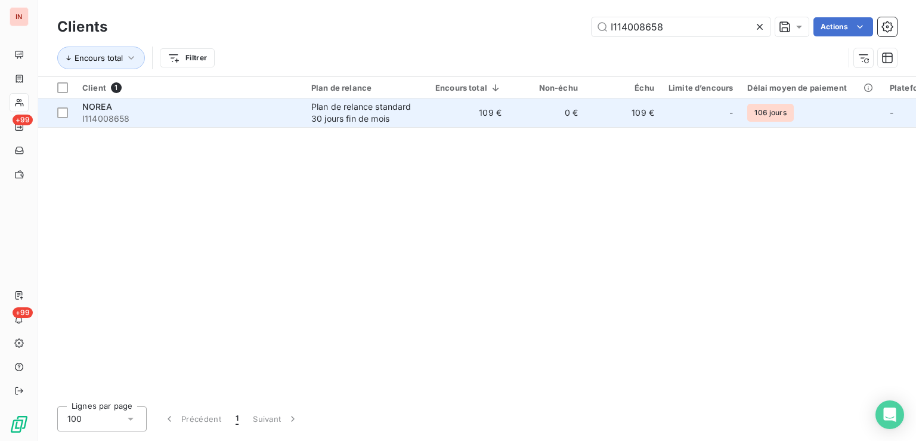
type input "I114008658"
click at [405, 116] on div "Plan de relance standard 30 jours fin de mois" at bounding box center [366, 113] width 110 height 24
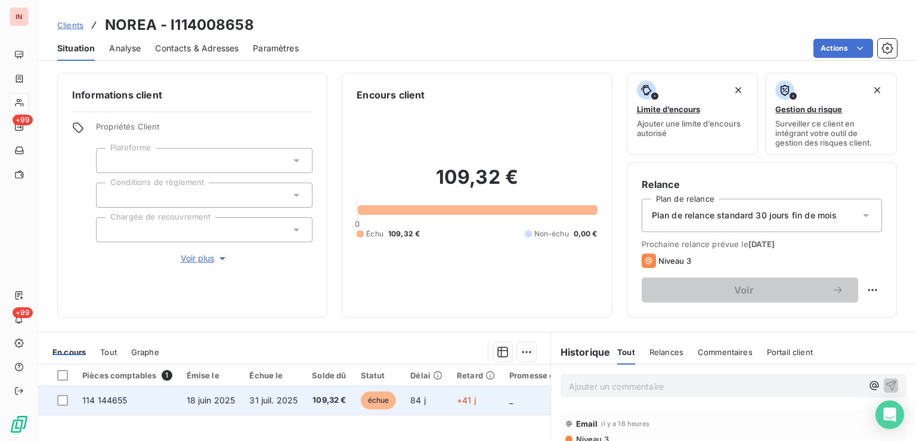
drag, startPoint x: 399, startPoint y: 399, endPoint x: 433, endPoint y: 392, distance: 34.7
click at [407, 399] on tr "114 144655 [DATE] [DATE] 109,32 € échue 84 j +41 j _ _ _ 411200 _" at bounding box center [507, 400] width 939 height 29
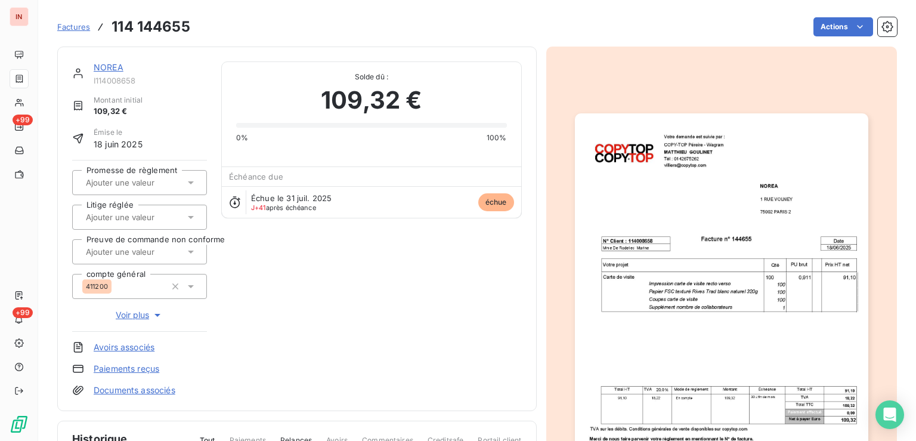
click at [839, 26] on html "IN +99 +99 Factures 114 144655 Actions NOREA I114008658 Montant initial 109,32 …" at bounding box center [458, 220] width 916 height 441
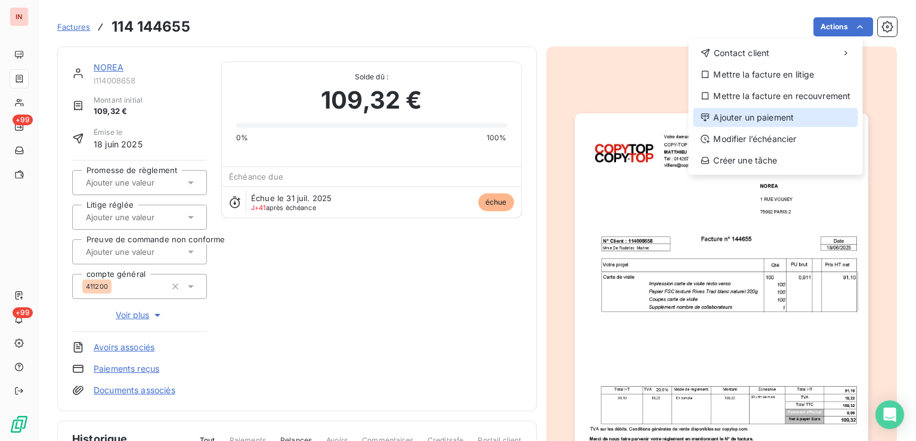
click at [779, 115] on div "Ajouter un paiement" at bounding box center [775, 117] width 165 height 19
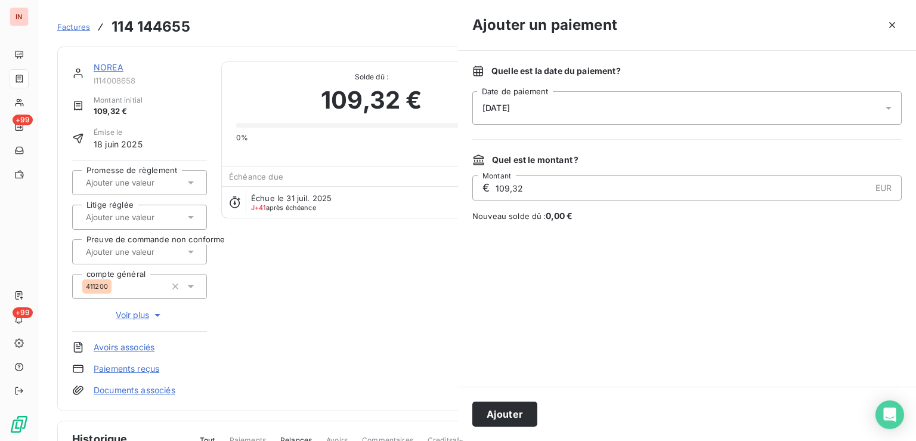
click at [678, 108] on div "[DATE]" at bounding box center [686, 107] width 429 height 33
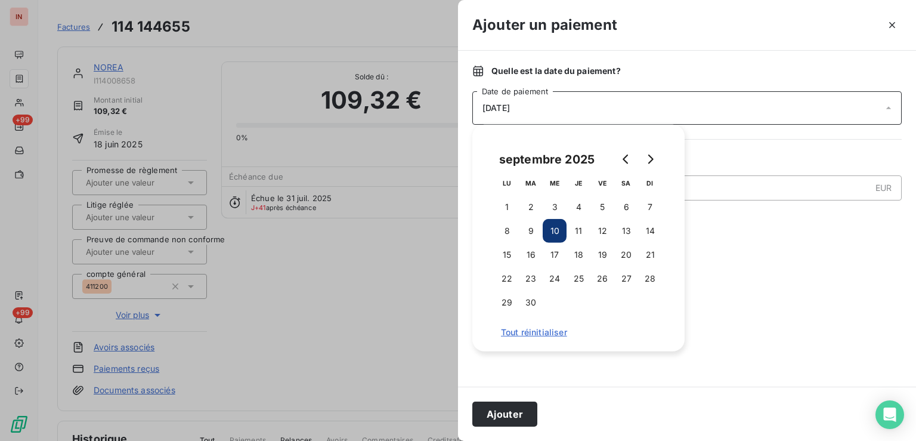
drag, startPoint x: 540, startPoint y: 227, endPoint x: 545, endPoint y: 396, distance: 168.8
click at [539, 228] on button "9" at bounding box center [531, 231] width 24 height 24
click at [511, 407] on button "Ajouter" at bounding box center [504, 413] width 65 height 25
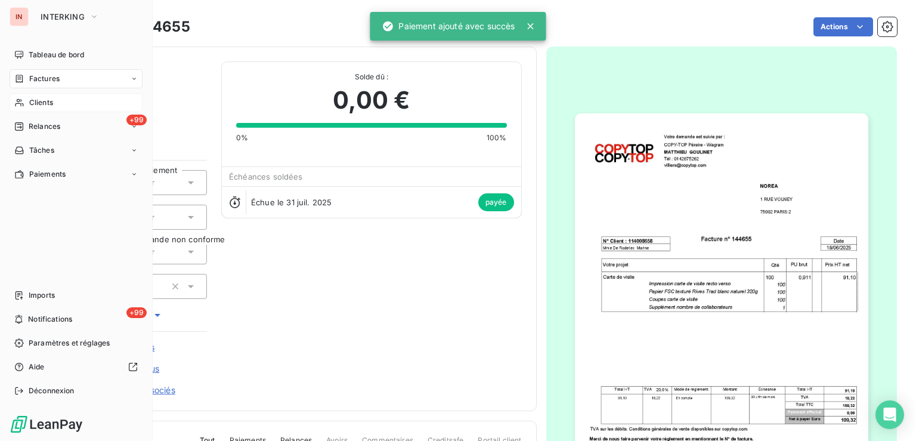
click at [25, 94] on div "Clients" at bounding box center [76, 102] width 133 height 19
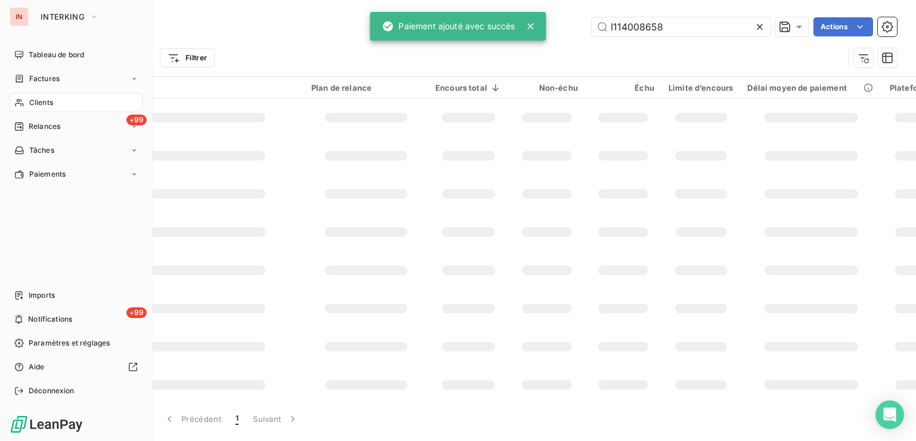
click at [70, 106] on div "Clients" at bounding box center [76, 102] width 133 height 19
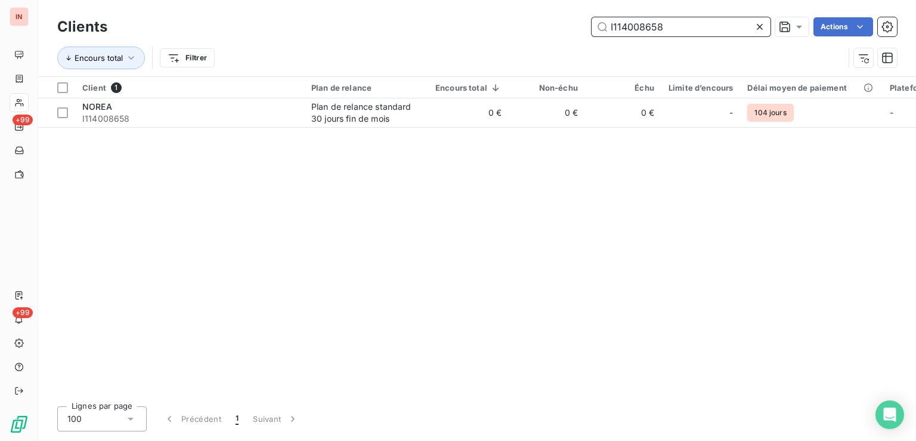
drag, startPoint x: 673, startPoint y: 23, endPoint x: 573, endPoint y: 15, distance: 99.8
click at [591, 17] on input "I114008658" at bounding box center [680, 26] width 179 height 19
paste input "0001970"
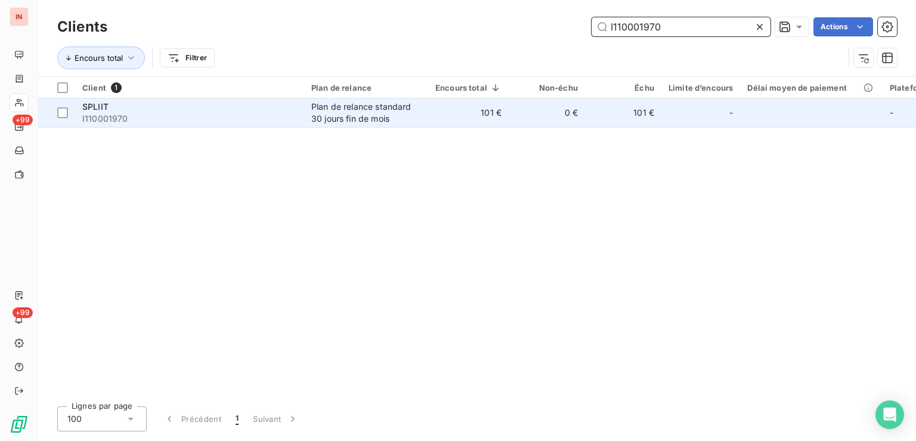
type input "I110001970"
click at [531, 118] on td "0 €" at bounding box center [546, 112] width 76 height 29
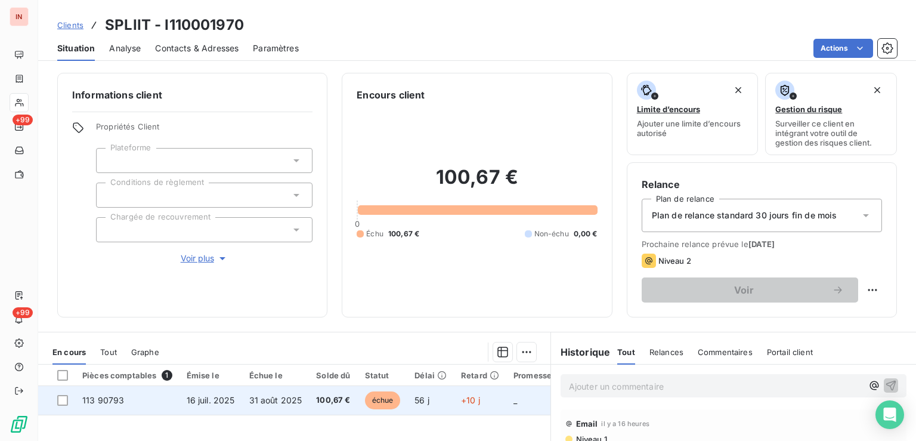
drag, startPoint x: 410, startPoint y: 391, endPoint x: 441, endPoint y: 385, distance: 31.0
click at [414, 391] on td "56 j" at bounding box center [430, 400] width 46 height 29
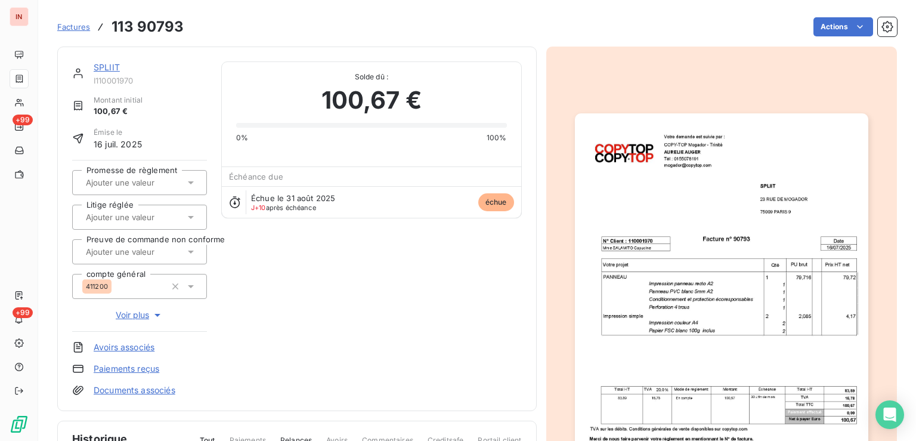
click at [845, 19] on html "IN +99 +99 Factures 113 90793 Actions SPLIIT I110001970 Montant initial 100,67 …" at bounding box center [458, 220] width 916 height 441
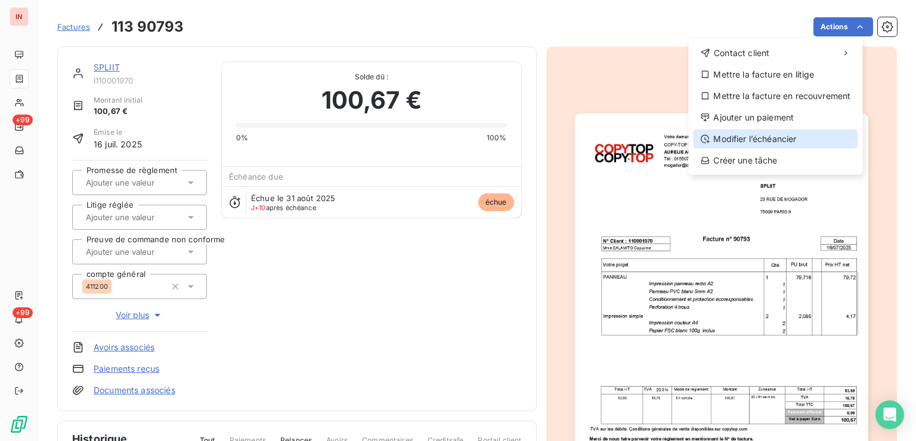
click at [765, 130] on div "Modifier l’échéancier" at bounding box center [775, 138] width 165 height 19
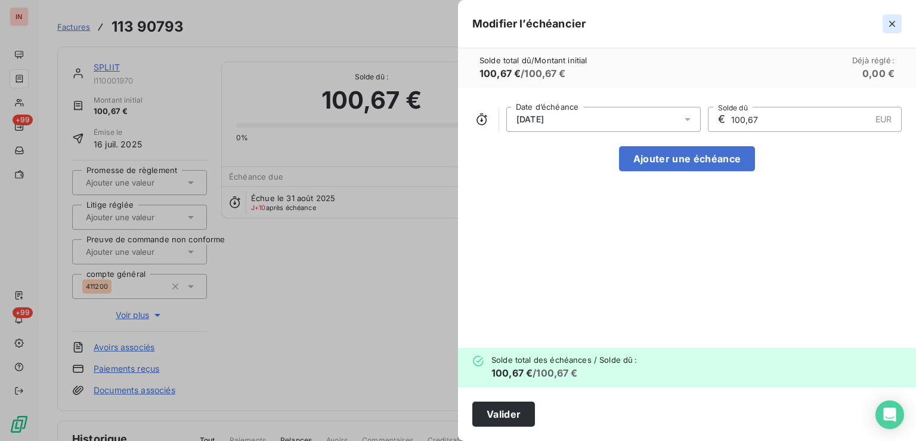
click at [891, 24] on icon "button" at bounding box center [892, 24] width 12 height 12
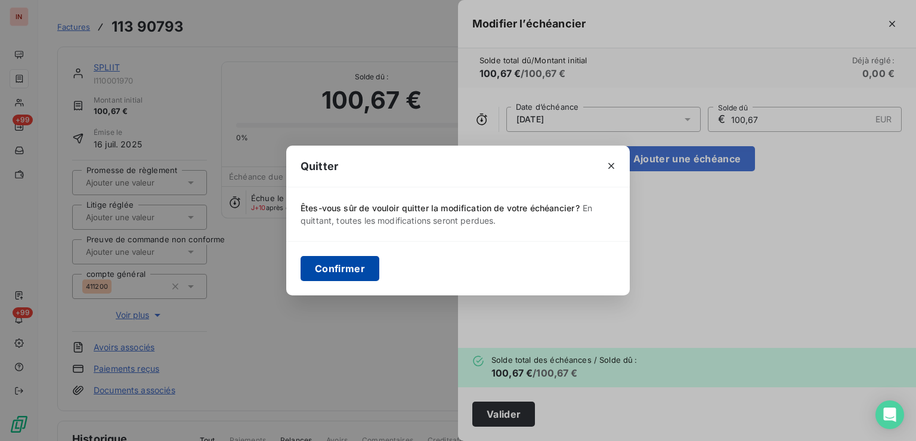
click at [330, 266] on button "Confirmer" at bounding box center [339, 268] width 79 height 25
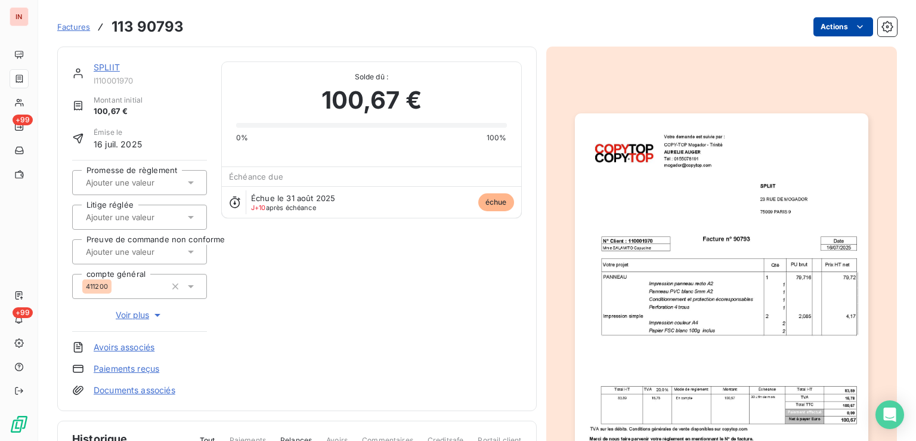
click at [830, 32] on html "IN +99 +99 Factures 113 90793 Actions SPLIIT I110001970 Montant initial 100,67 …" at bounding box center [458, 220] width 916 height 441
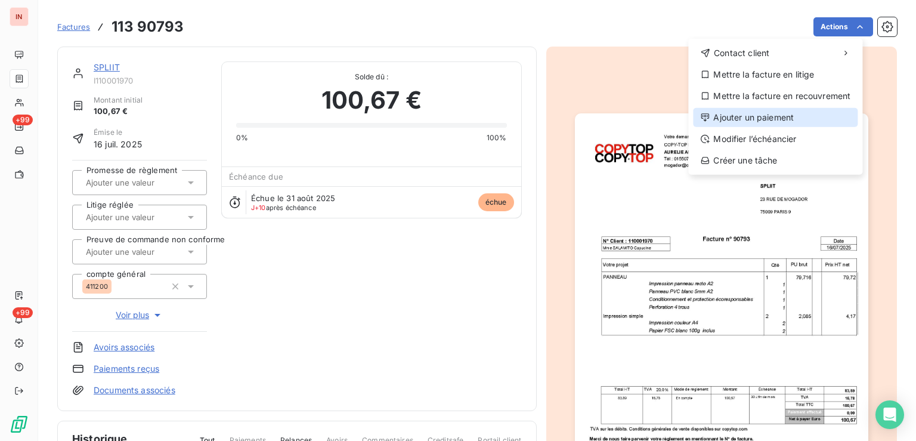
click at [781, 111] on div "Ajouter un paiement" at bounding box center [775, 117] width 165 height 19
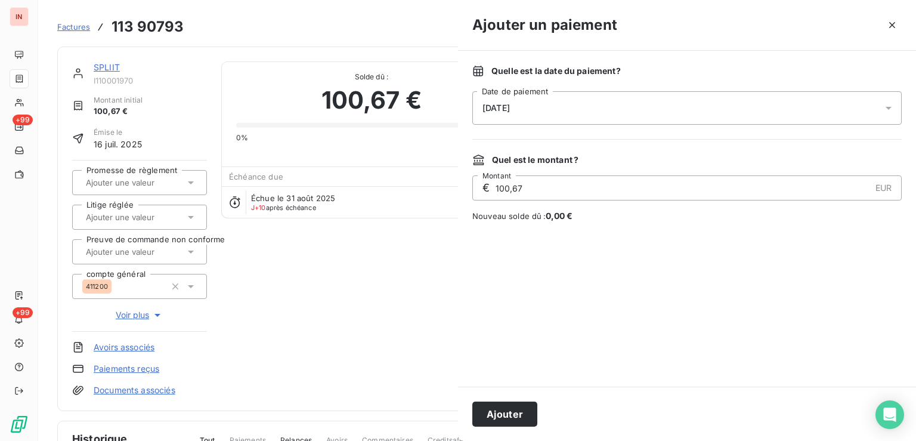
click at [659, 104] on div "[DATE]" at bounding box center [686, 107] width 429 height 33
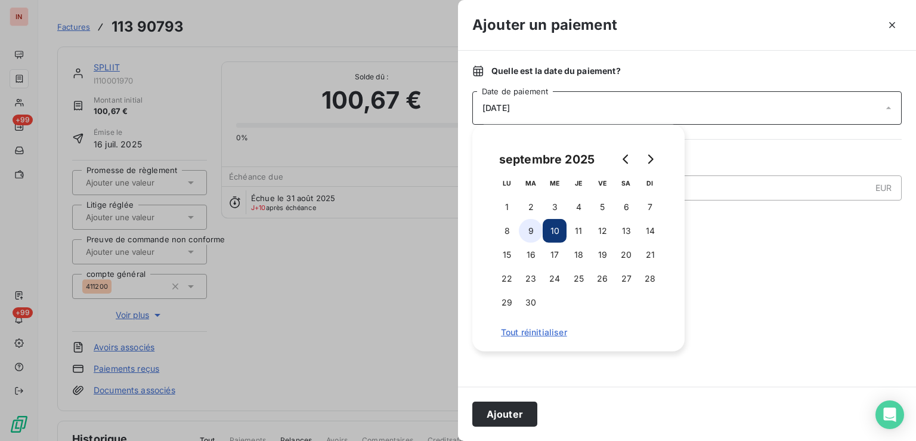
click at [527, 231] on button "9" at bounding box center [531, 231] width 24 height 24
click at [508, 418] on button "Ajouter" at bounding box center [504, 413] width 65 height 25
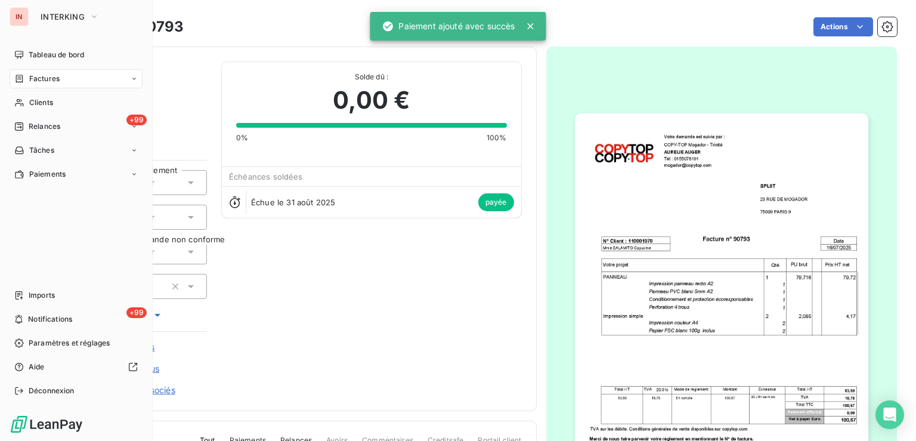
drag, startPoint x: 44, startPoint y: 77, endPoint x: 426, endPoint y: 88, distance: 382.8
click at [47, 77] on span "Factures" at bounding box center [44, 78] width 30 height 11
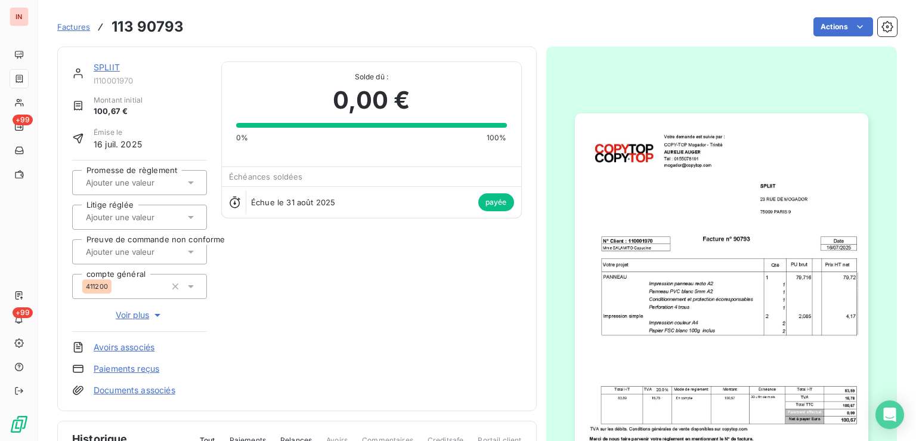
drag, startPoint x: 80, startPoint y: 27, endPoint x: 445, endPoint y: 77, distance: 368.2
click at [83, 27] on span "Factures" at bounding box center [73, 27] width 33 height 10
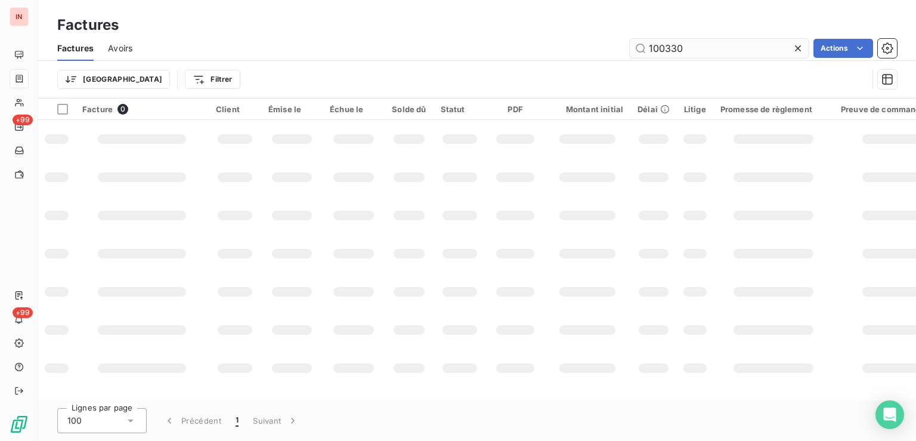
drag, startPoint x: 699, startPoint y: 49, endPoint x: 554, endPoint y: 49, distance: 144.3
click at [629, 49] on input "100330" at bounding box center [718, 48] width 179 height 19
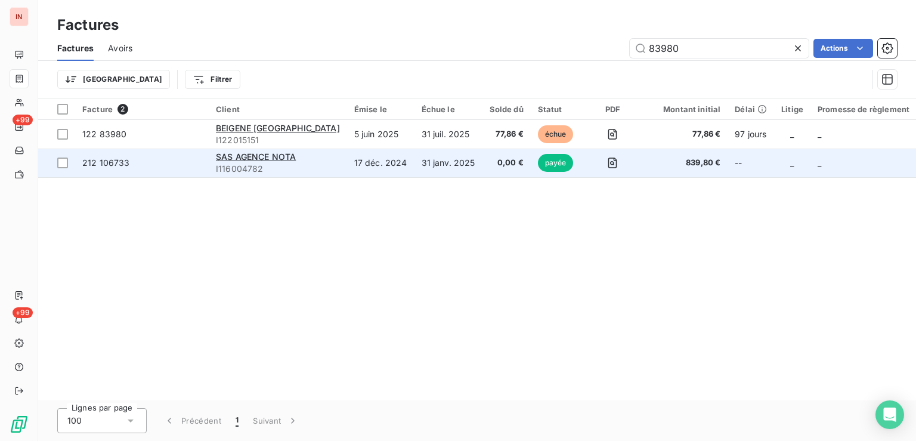
type input "83980"
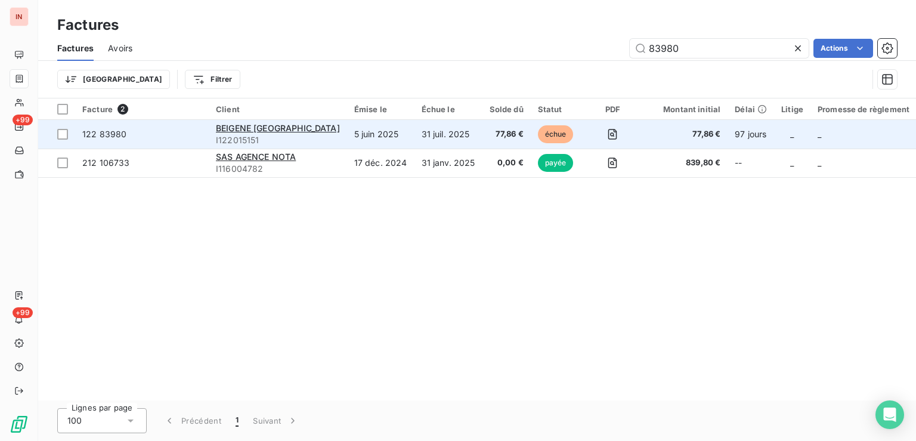
click at [482, 141] on td "77,86 €" at bounding box center [506, 134] width 48 height 29
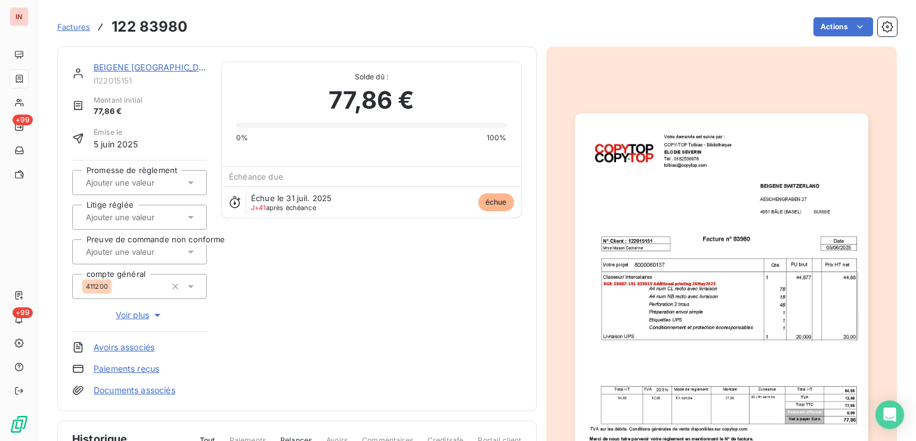
click at [815, 32] on html "IN +99 +99 Factures 122 83980 Actions BEIGENE [GEOGRAPHIC_DATA] I122015151 Mont…" at bounding box center [458, 220] width 916 height 441
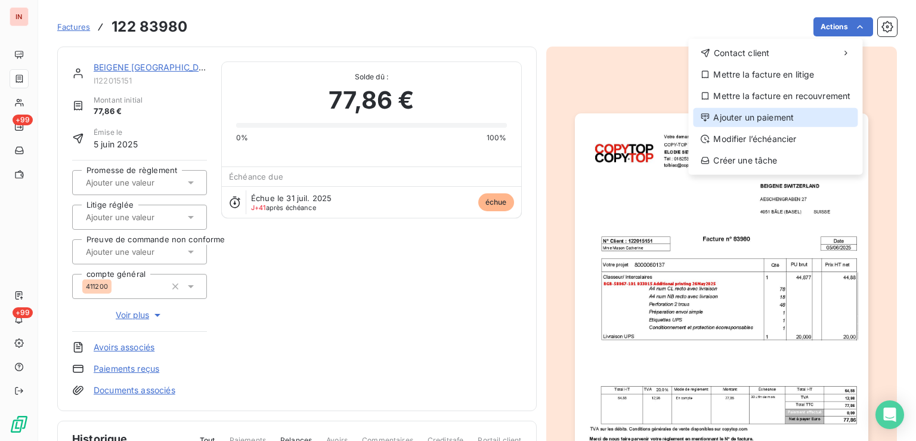
click at [786, 113] on div "Ajouter un paiement" at bounding box center [775, 117] width 165 height 19
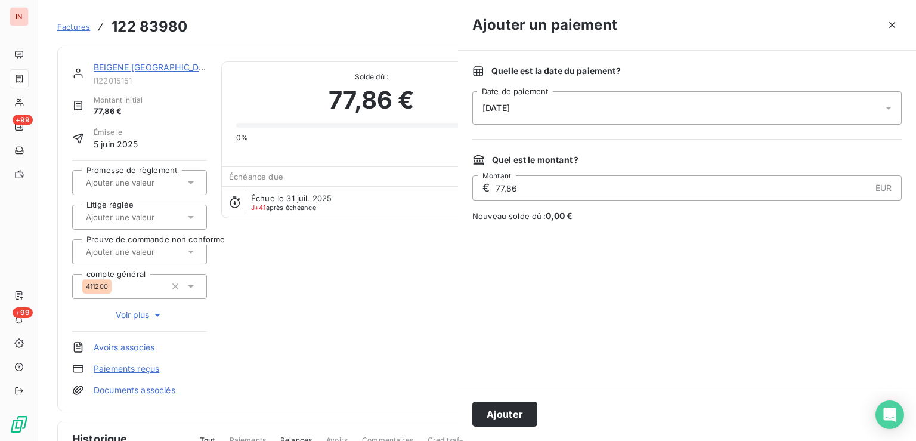
drag, startPoint x: 666, startPoint y: 111, endPoint x: 644, endPoint y: 120, distance: 24.4
click at [665, 111] on div "[DATE]" at bounding box center [686, 107] width 429 height 33
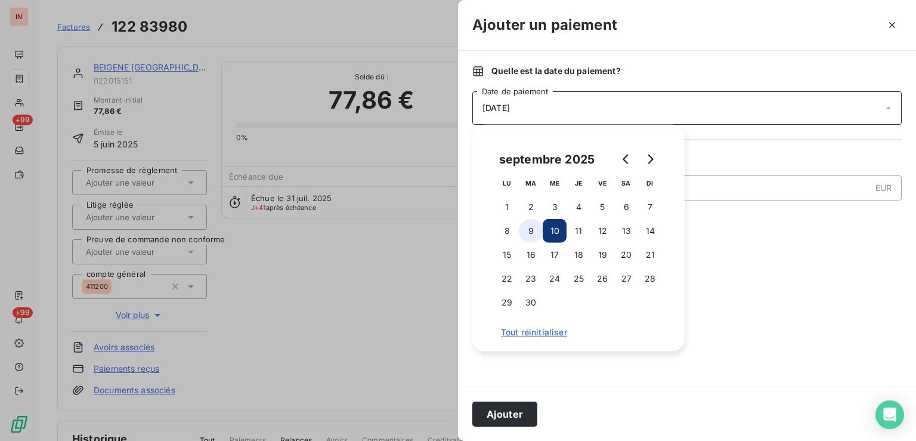
click at [527, 236] on button "9" at bounding box center [531, 231] width 24 height 24
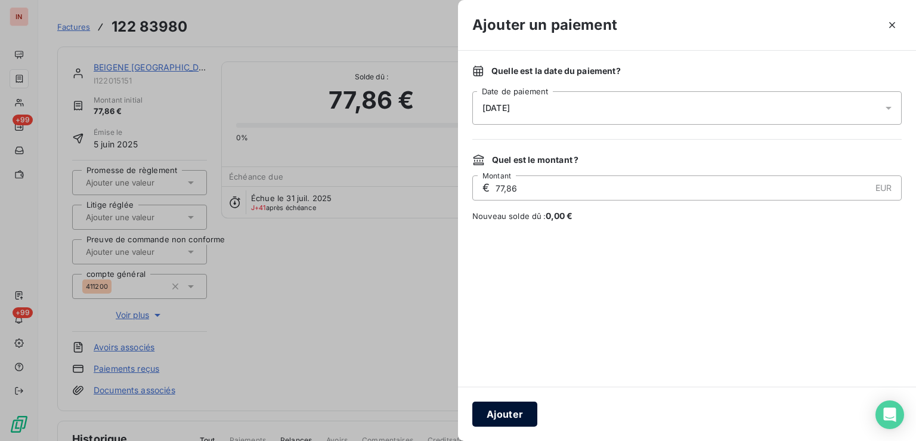
click at [518, 408] on button "Ajouter" at bounding box center [504, 413] width 65 height 25
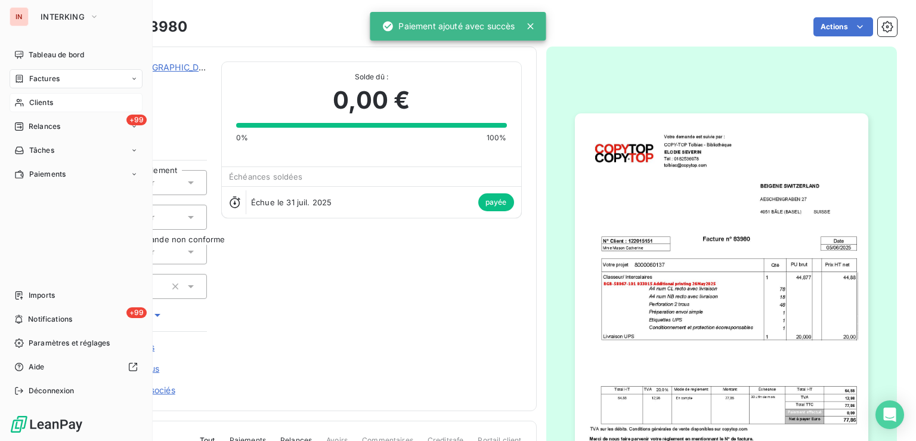
click at [30, 106] on div "Clients" at bounding box center [76, 102] width 133 height 19
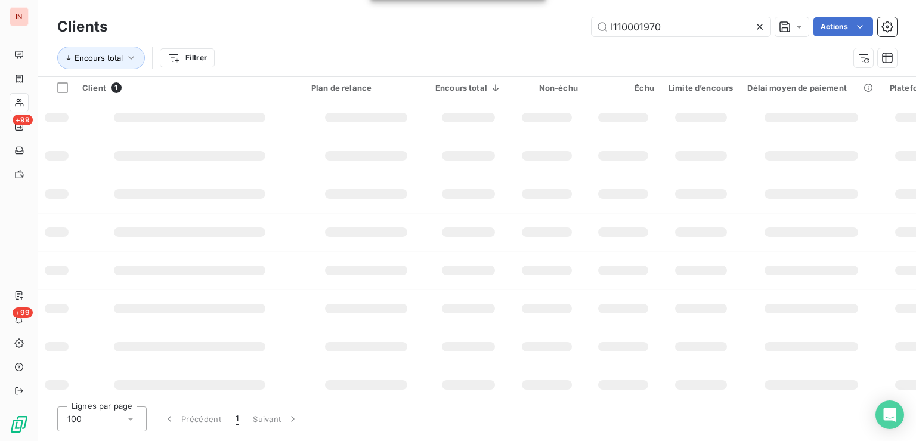
drag, startPoint x: 697, startPoint y: 31, endPoint x: 528, endPoint y: 26, distance: 170.0
click at [591, 26] on input "I110001970" at bounding box center [680, 26] width 179 height 19
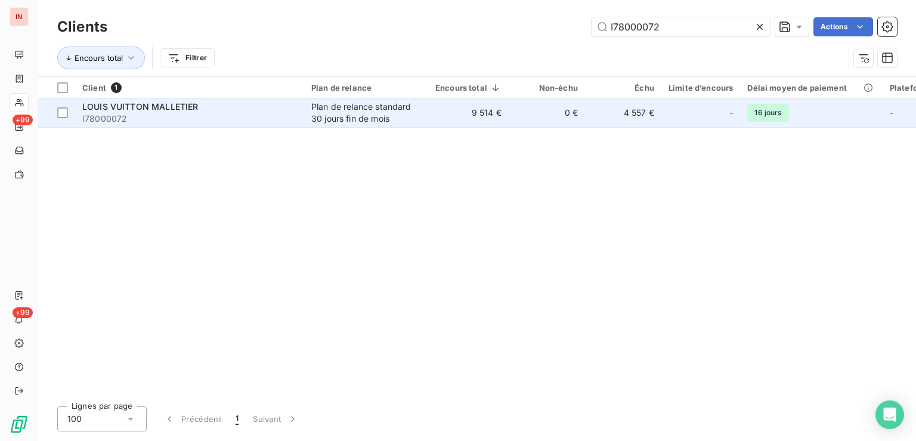
type input "I78000072"
click at [548, 124] on td "0 €" at bounding box center [546, 112] width 76 height 29
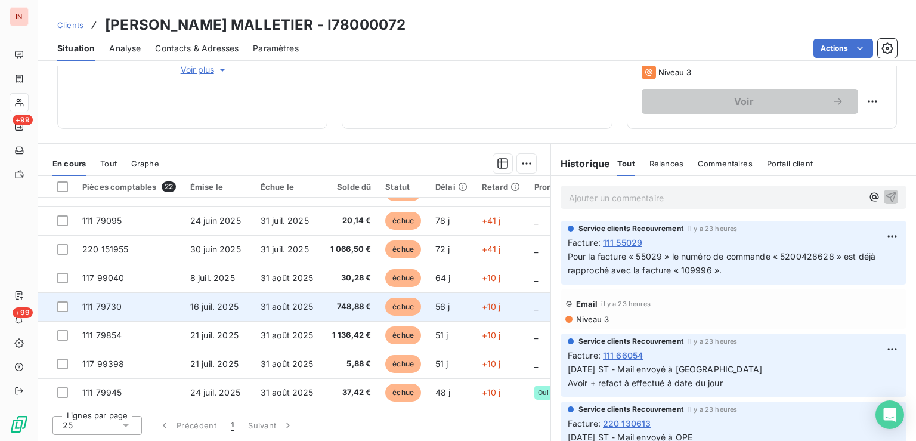
scroll to position [432, 0]
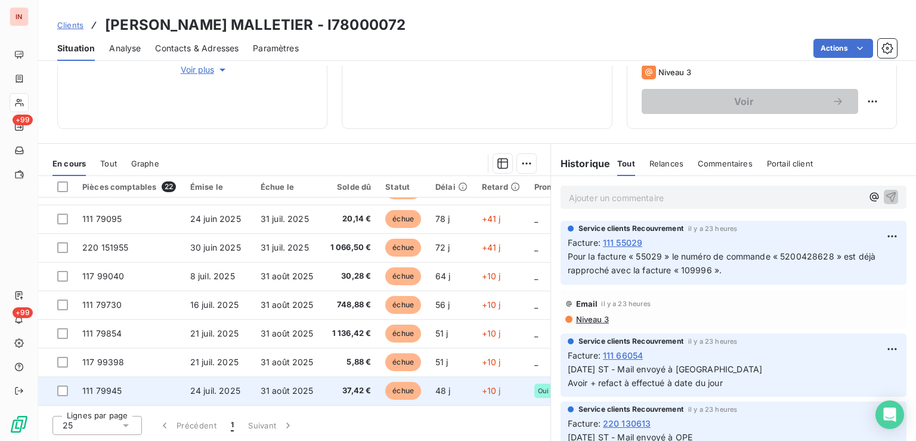
click at [395, 381] on span "échue" at bounding box center [403, 390] width 36 height 18
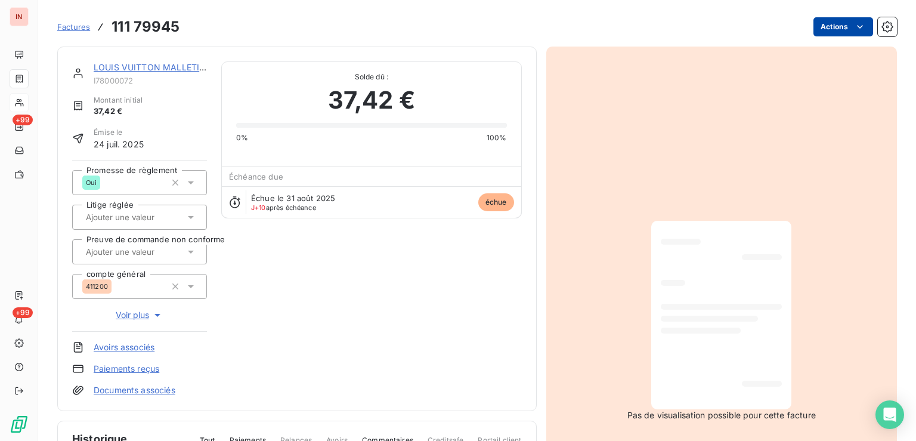
click at [831, 32] on html "IN +99 +99 Factures 111 79945 Actions [PERSON_NAME] MALLETIER I78000072 Montant…" at bounding box center [458, 220] width 916 height 441
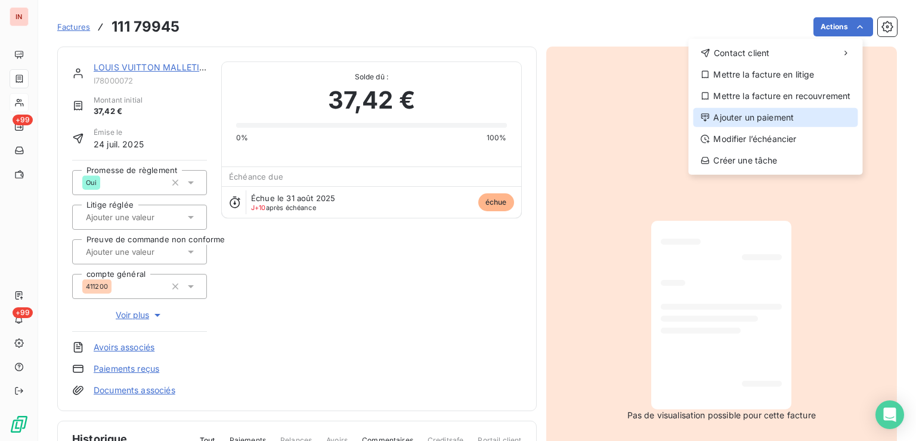
click at [782, 117] on div "Ajouter un paiement" at bounding box center [775, 117] width 165 height 19
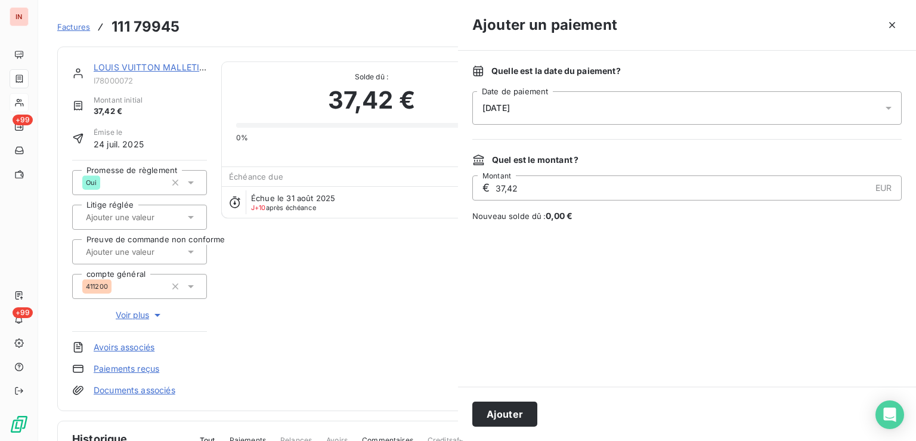
click at [680, 110] on div "[DATE]" at bounding box center [686, 107] width 429 height 33
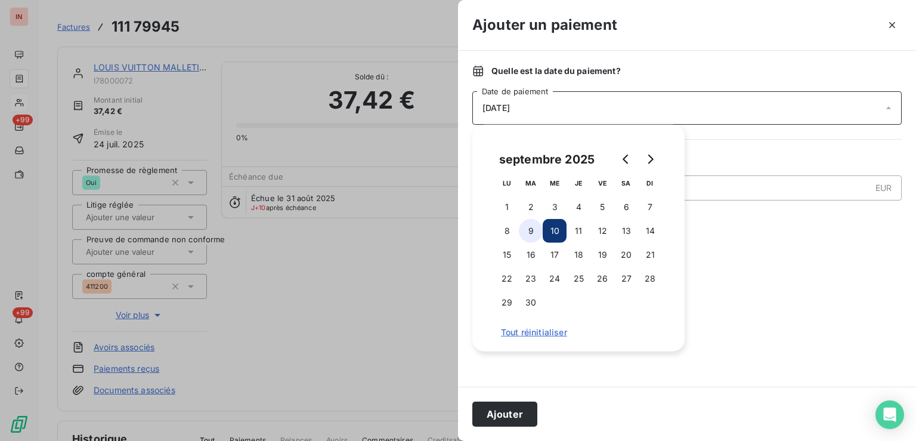
click at [534, 229] on button "9" at bounding box center [531, 231] width 24 height 24
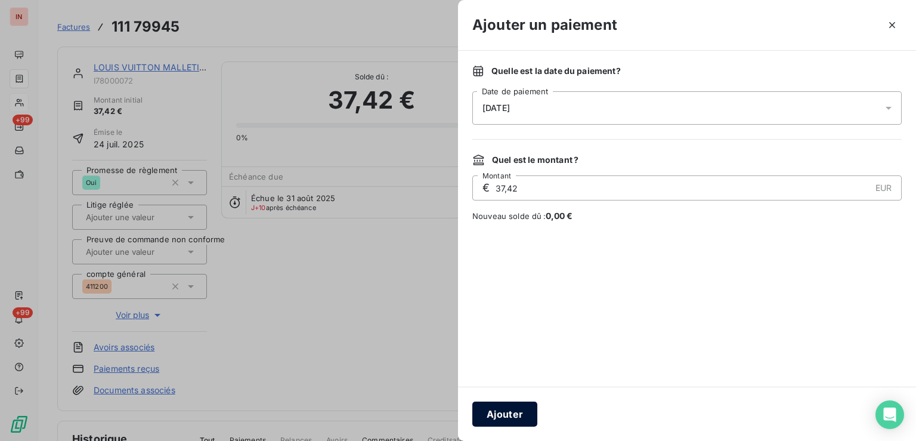
click at [503, 412] on button "Ajouter" at bounding box center [504, 413] width 65 height 25
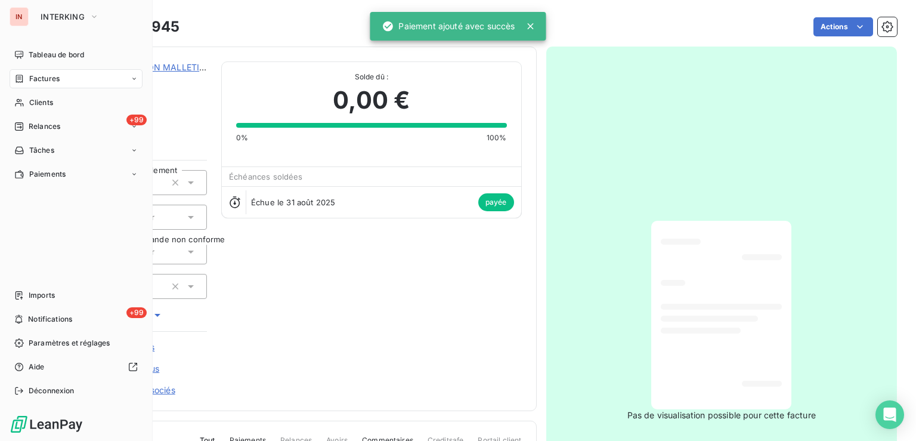
drag, startPoint x: 30, startPoint y: 103, endPoint x: 197, endPoint y: 87, distance: 167.1
click at [36, 103] on span "Clients" at bounding box center [41, 102] width 24 height 11
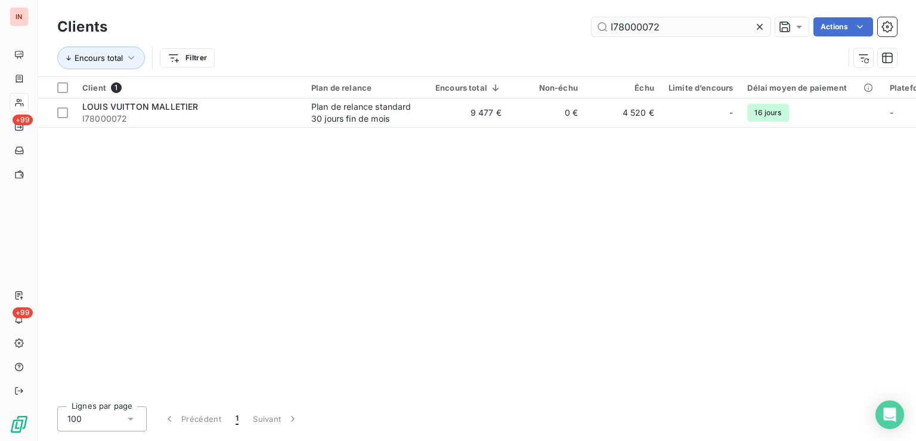
drag, startPoint x: 687, startPoint y: 29, endPoint x: 524, endPoint y: 18, distance: 163.1
click at [591, 18] on input "I78000072" at bounding box center [680, 26] width 179 height 19
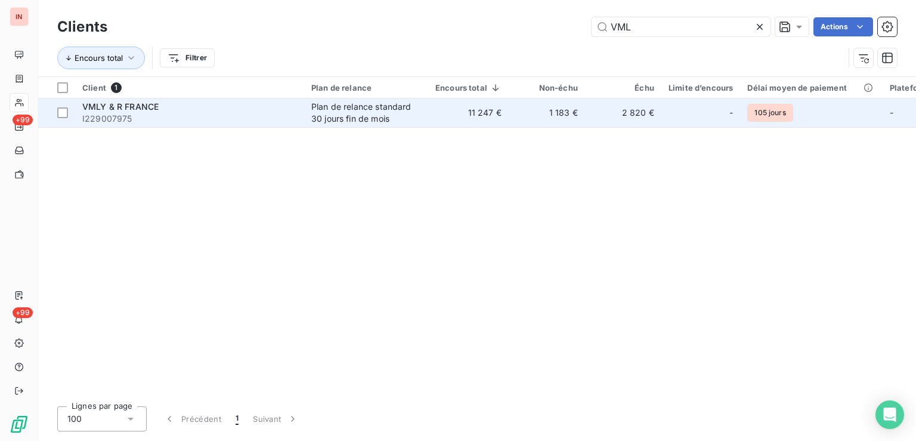
type input "VML"
click at [409, 111] on div "Plan de relance standard 30 jours fin de mois" at bounding box center [366, 113] width 110 height 24
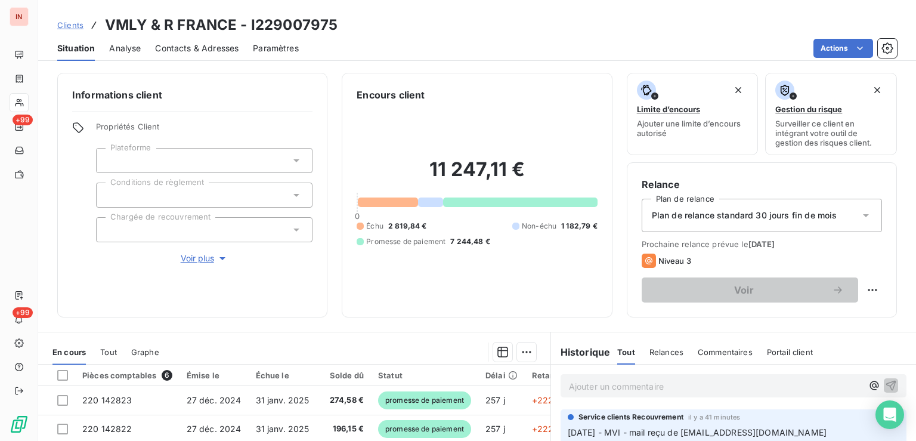
scroll to position [188, 0]
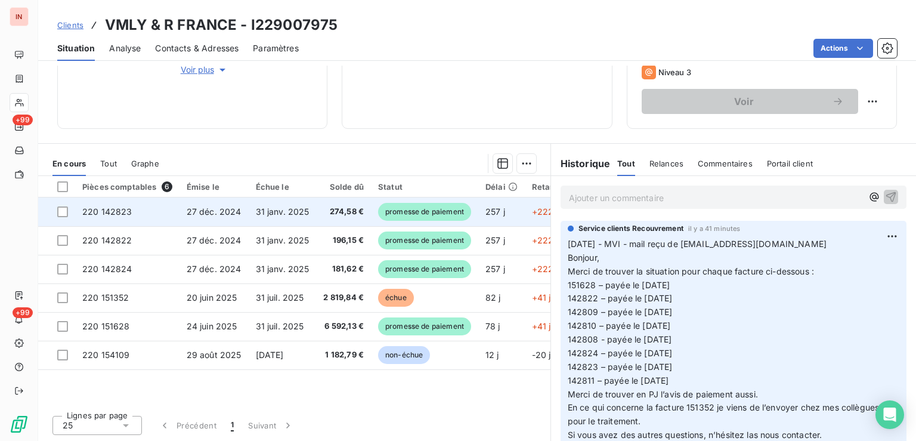
click at [438, 213] on span "promesse de paiement" at bounding box center [424, 212] width 93 height 18
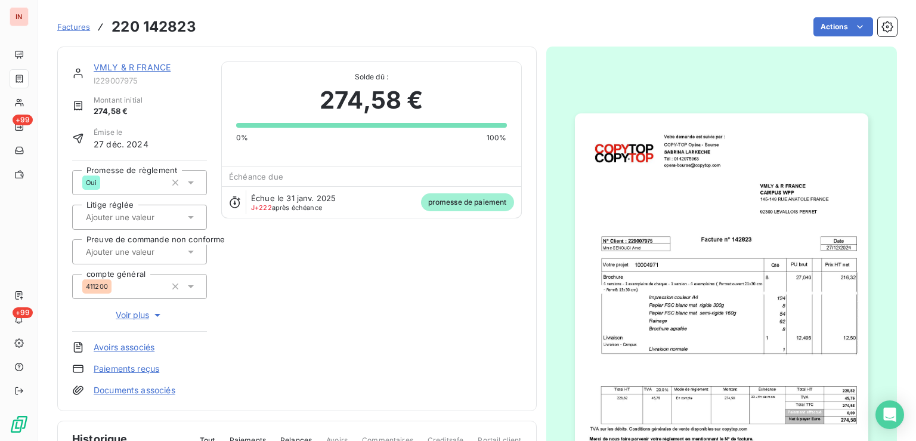
click at [820, 29] on html "IN +99 +99 Factures 220 142823 Actions VMLY & R FRANCE I229007975 Montant initi…" at bounding box center [458, 220] width 916 height 441
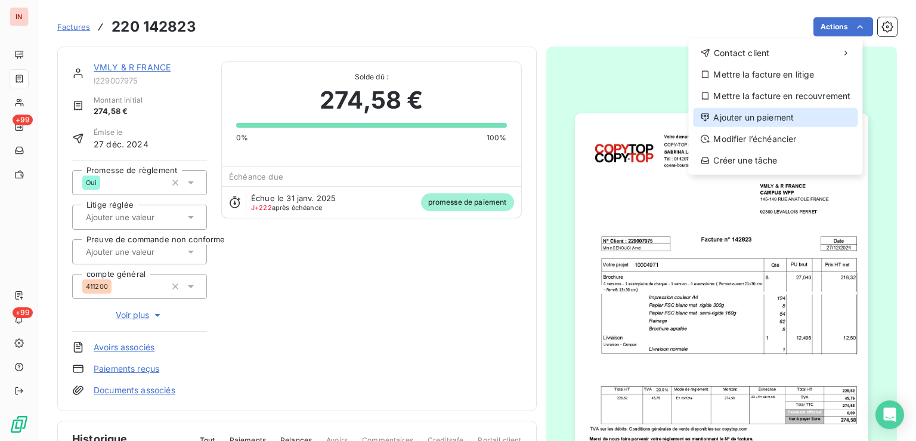
click at [720, 113] on div "Ajouter un paiement" at bounding box center [775, 117] width 165 height 19
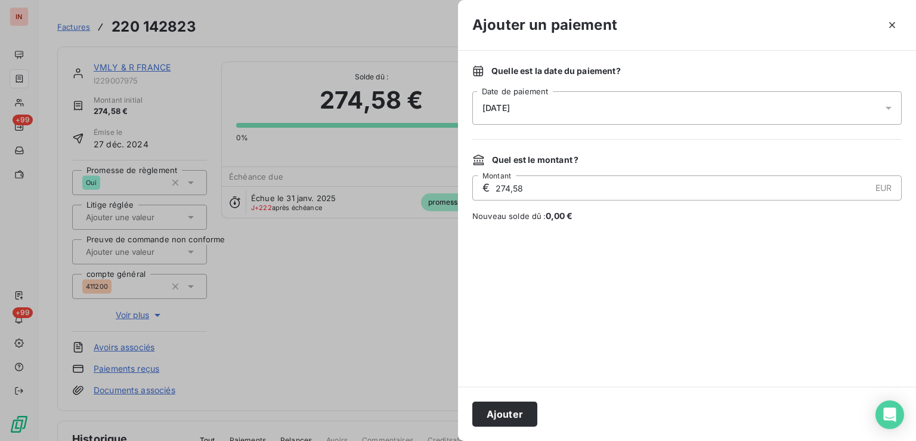
drag, startPoint x: 666, startPoint y: 114, endPoint x: 644, endPoint y: 122, distance: 23.4
click at [664, 114] on div "[DATE]" at bounding box center [686, 107] width 429 height 33
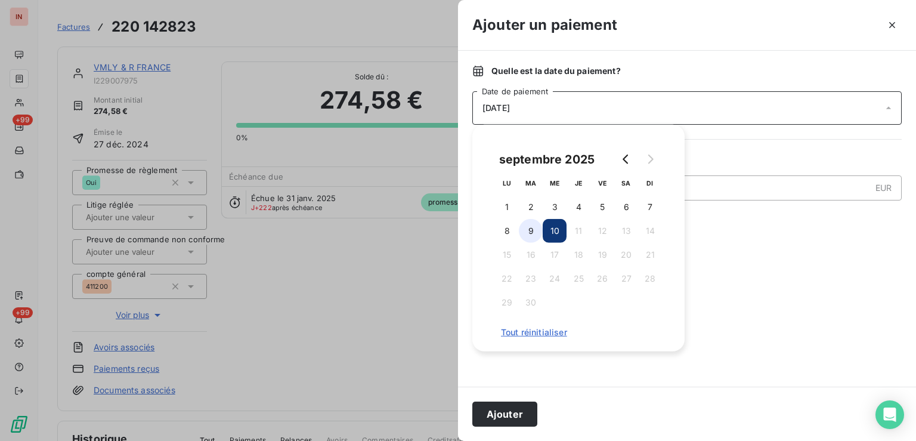
click at [522, 227] on button "9" at bounding box center [531, 231] width 24 height 24
click at [520, 406] on button "Ajouter" at bounding box center [504, 413] width 65 height 25
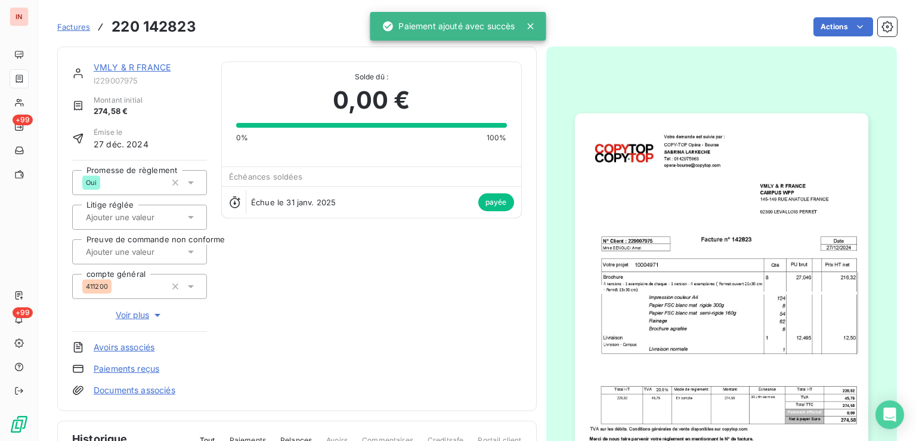
click at [115, 69] on link "VMLY & R FRANCE" at bounding box center [132, 67] width 77 height 10
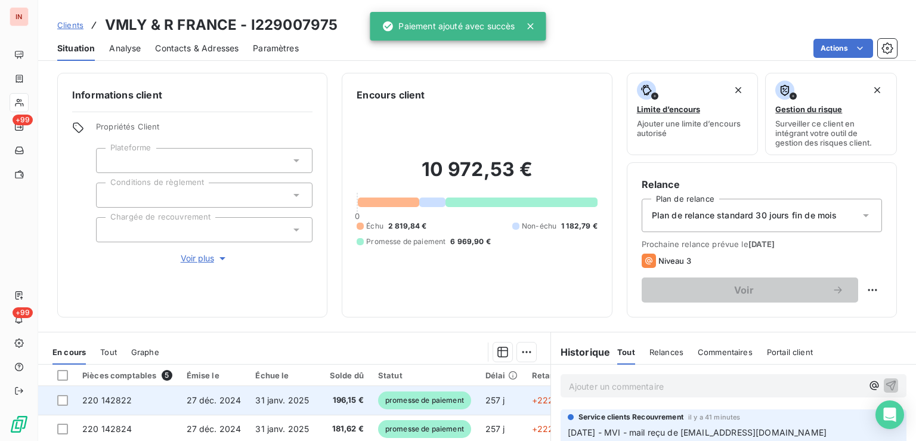
drag, startPoint x: 433, startPoint y: 396, endPoint x: 439, endPoint y: 393, distance: 6.1
click at [435, 395] on span "promesse de paiement" at bounding box center [424, 400] width 93 height 18
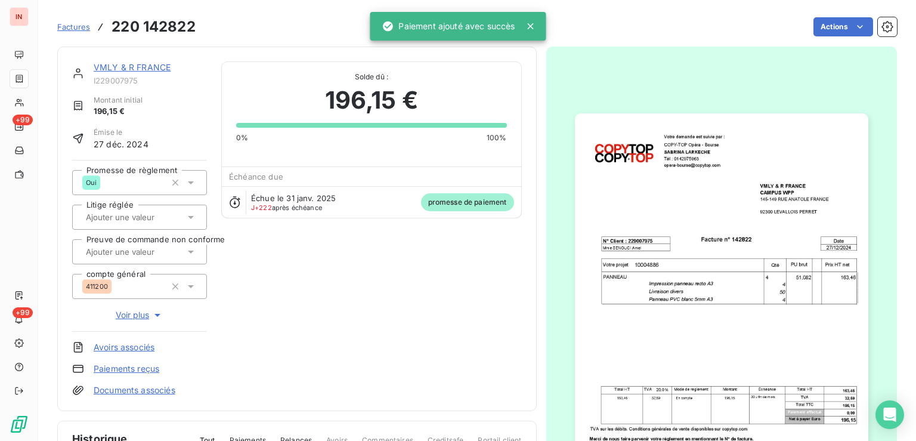
click at [820, 27] on html "IN +99 +99 Factures 220 142822 Actions VMLY & R FRANCE I229007975 Montant initi…" at bounding box center [458, 220] width 916 height 441
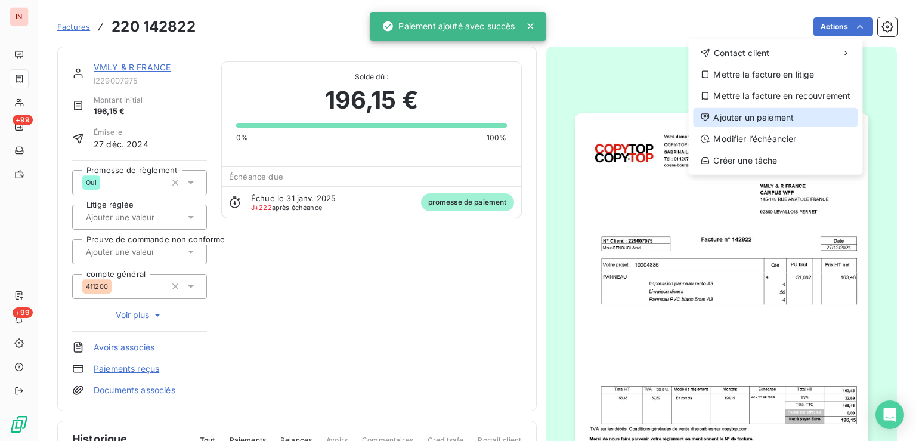
click at [733, 120] on div "Ajouter un paiement" at bounding box center [775, 117] width 165 height 19
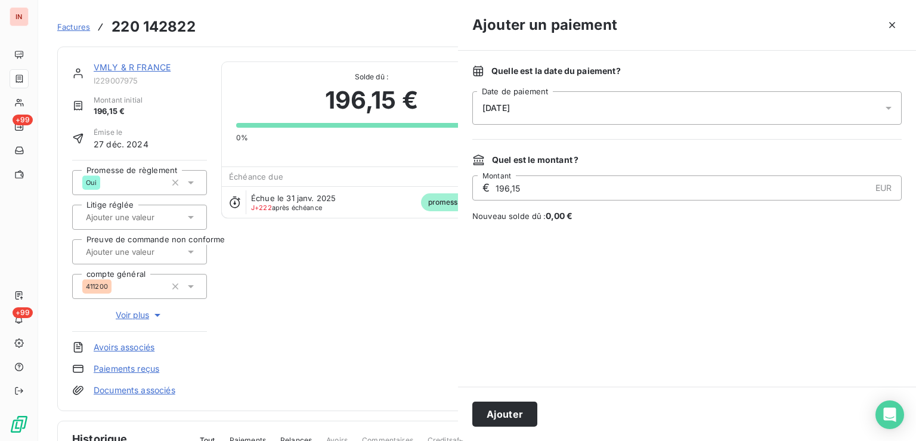
drag, startPoint x: 643, startPoint y: 101, endPoint x: 625, endPoint y: 114, distance: 21.8
click at [637, 106] on div "[DATE]" at bounding box center [686, 107] width 429 height 33
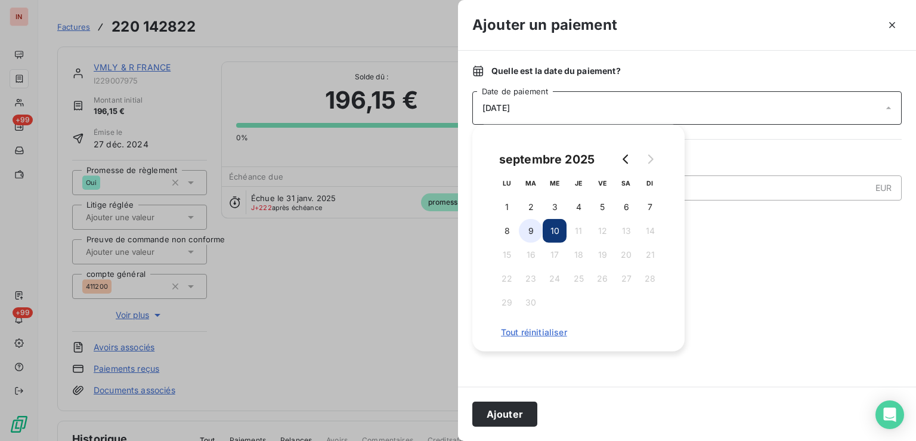
click at [531, 225] on button "9" at bounding box center [531, 231] width 24 height 24
drag, startPoint x: 516, startPoint y: 409, endPoint x: 237, endPoint y: 94, distance: 421.0
click at [515, 409] on button "Ajouter" at bounding box center [504, 413] width 65 height 25
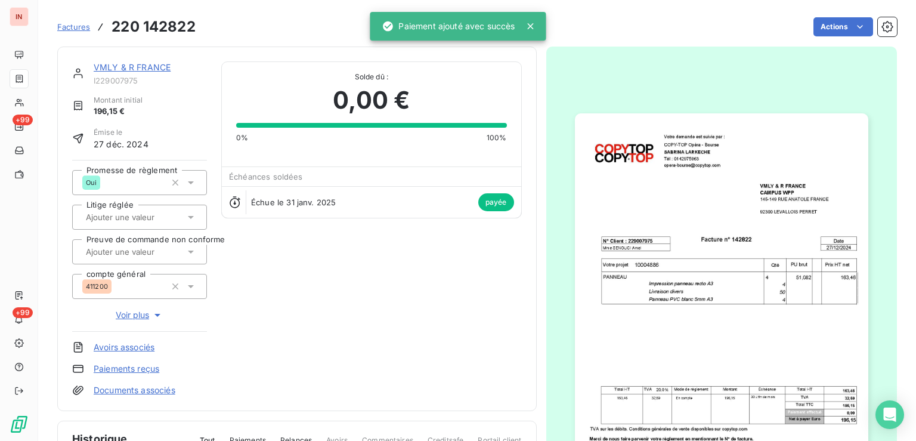
click at [163, 69] on link "VMLY & R FRANCE" at bounding box center [132, 67] width 77 height 10
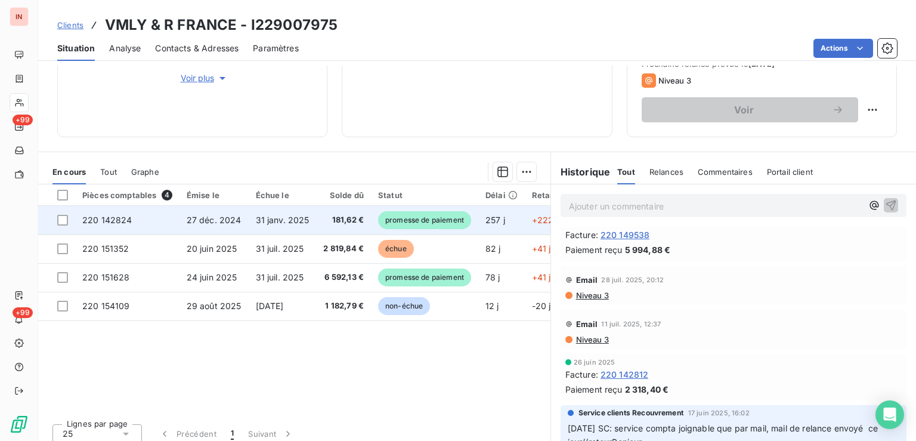
scroll to position [660, 0]
drag, startPoint x: 429, startPoint y: 222, endPoint x: 449, endPoint y: 218, distance: 20.6
click at [433, 221] on span "promesse de paiement" at bounding box center [424, 220] width 93 height 18
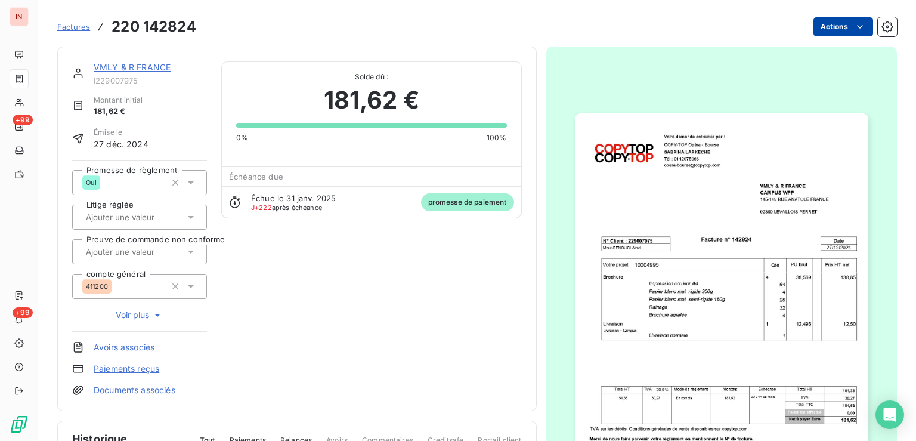
click at [829, 26] on html "IN +99 +99 Factures 220 142824 Actions VMLY & R FRANCE I229007975 Montant initi…" at bounding box center [458, 220] width 916 height 441
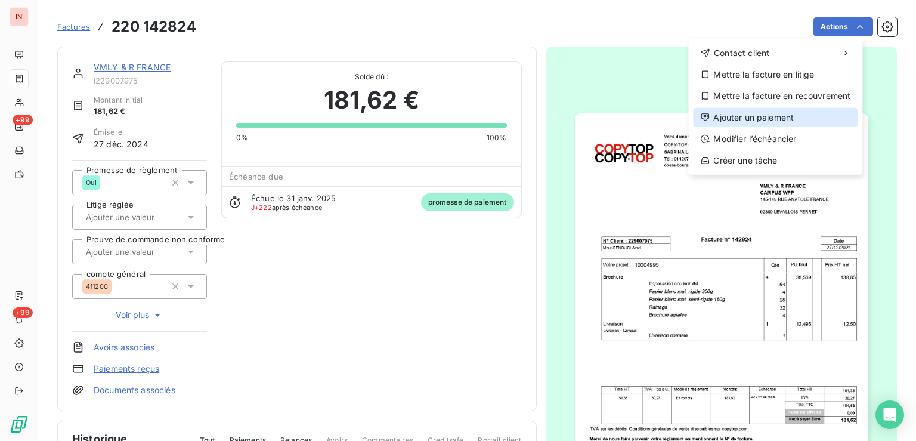
click at [738, 116] on div "Ajouter un paiement" at bounding box center [775, 117] width 165 height 19
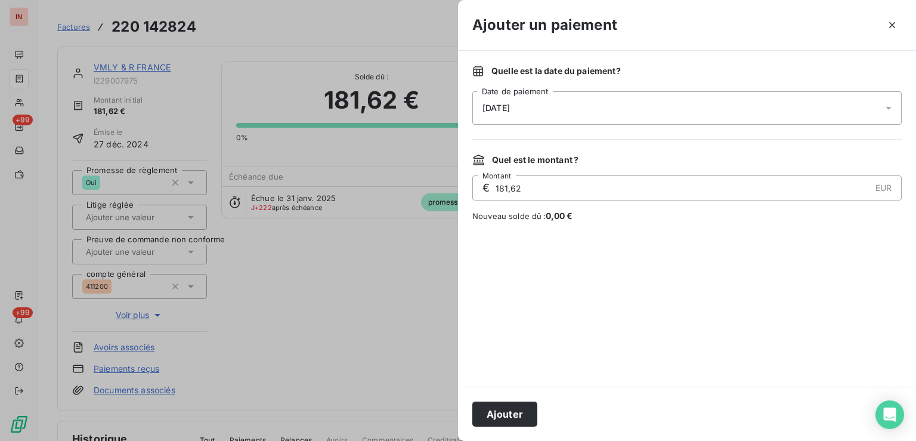
click at [631, 106] on div "[DATE]" at bounding box center [686, 107] width 429 height 33
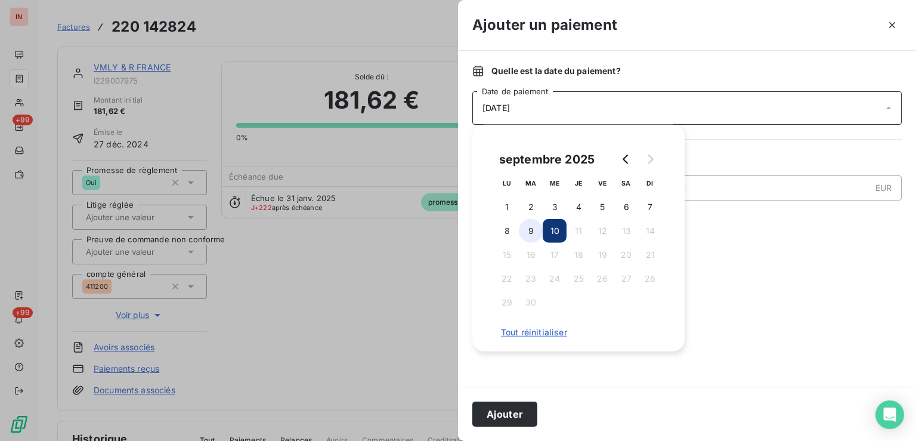
click at [531, 229] on button "9" at bounding box center [531, 231] width 24 height 24
drag, startPoint x: 505, startPoint y: 405, endPoint x: 375, endPoint y: 274, distance: 185.5
click at [505, 404] on button "Ajouter" at bounding box center [504, 413] width 65 height 25
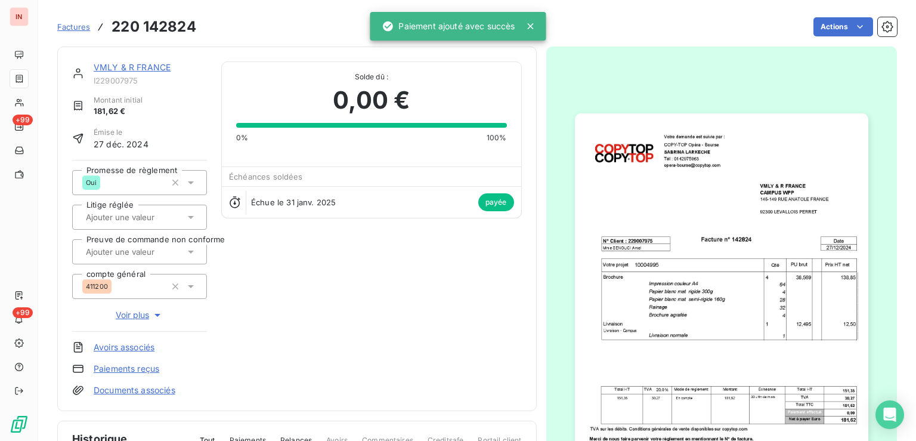
click at [159, 71] on link "VMLY & R FRANCE" at bounding box center [132, 67] width 77 height 10
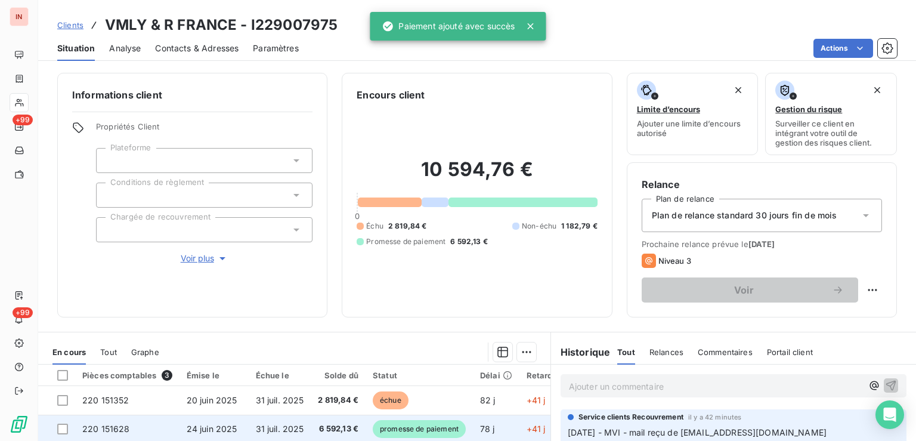
click at [447, 426] on span "promesse de paiement" at bounding box center [419, 429] width 93 height 18
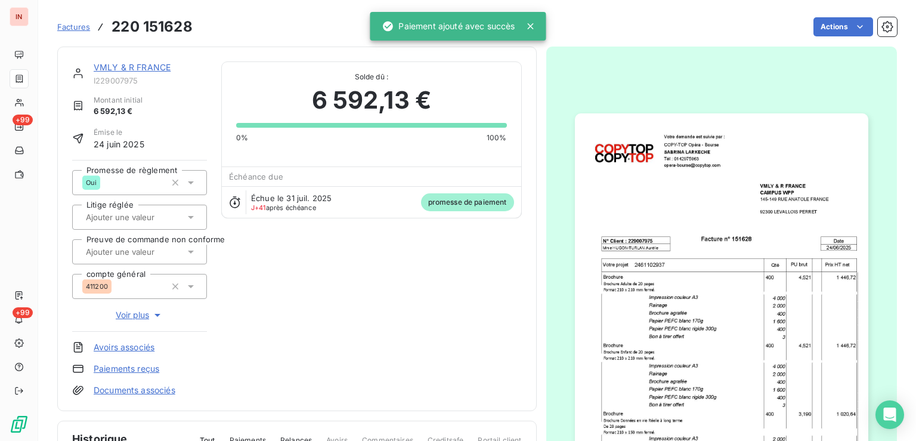
click at [832, 28] on html "IN +99 +99 Factures 220 151628 Actions VMLY & R FRANCE I229007975 Montant initi…" at bounding box center [458, 220] width 916 height 441
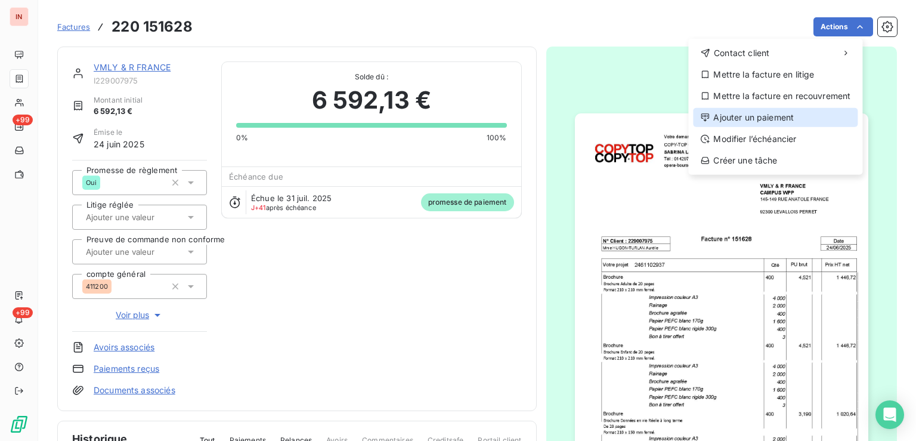
click at [778, 117] on div "Ajouter un paiement" at bounding box center [775, 117] width 165 height 19
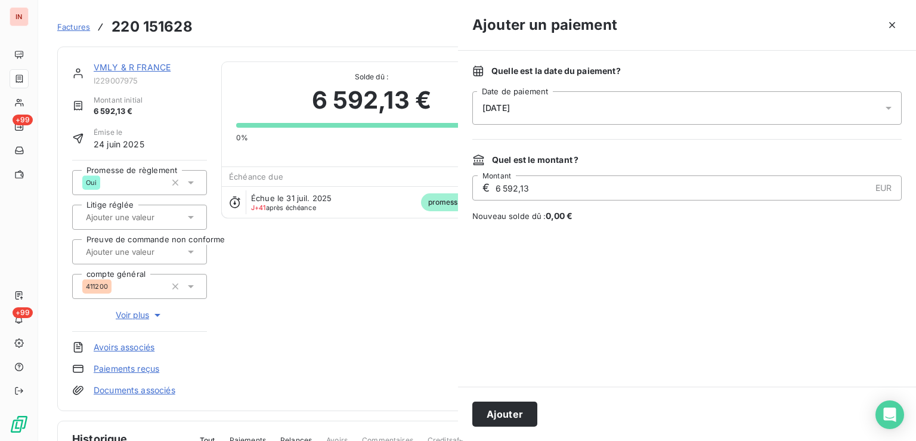
click at [656, 108] on div "[DATE]" at bounding box center [686, 107] width 429 height 33
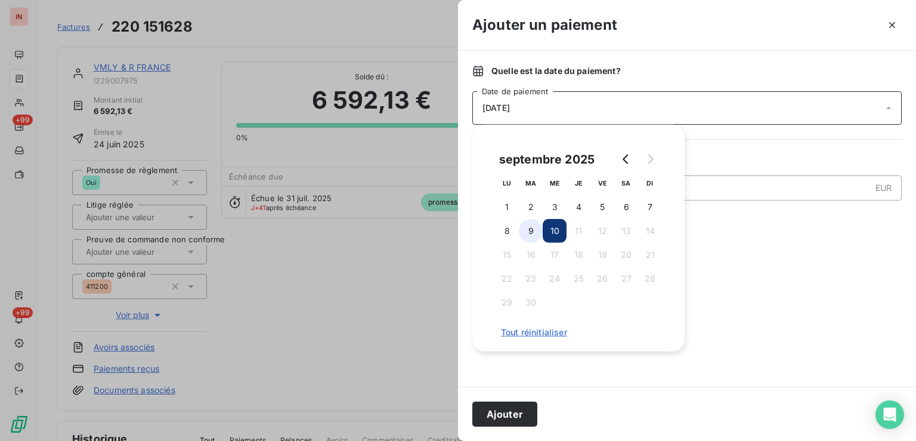
click at [532, 232] on button "9" at bounding box center [531, 231] width 24 height 24
click at [507, 413] on button "Ajouter" at bounding box center [504, 413] width 65 height 25
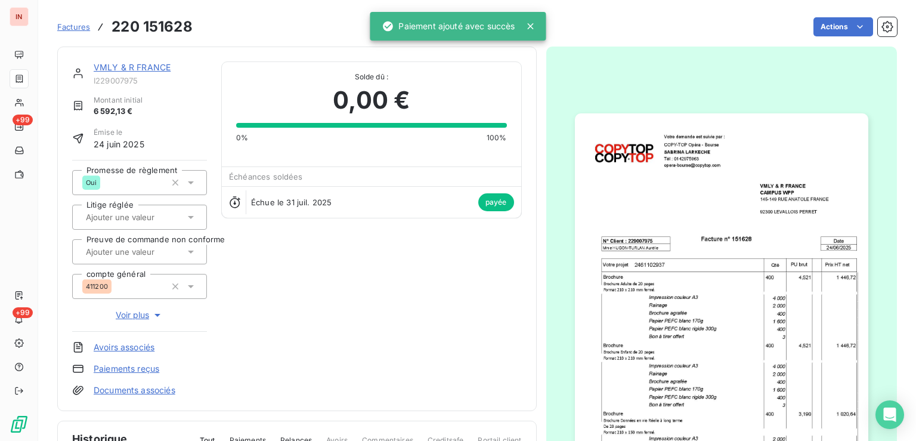
click at [166, 66] on link "VMLY & R FRANCE" at bounding box center [132, 67] width 77 height 10
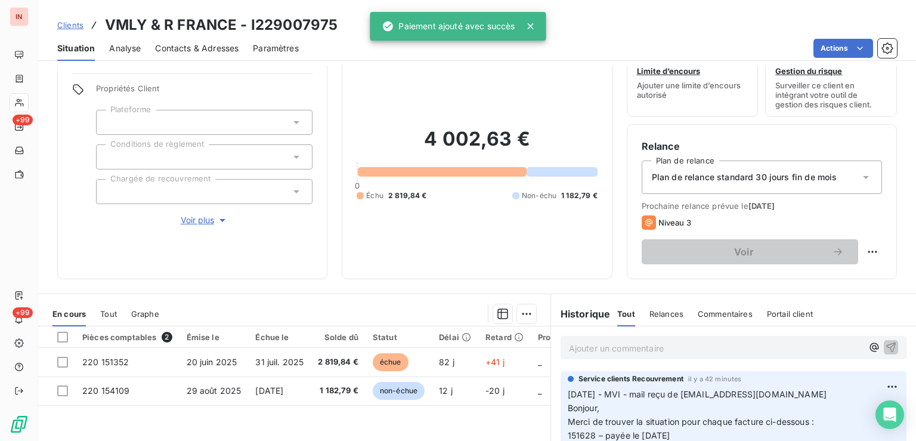
scroll to position [60, 0]
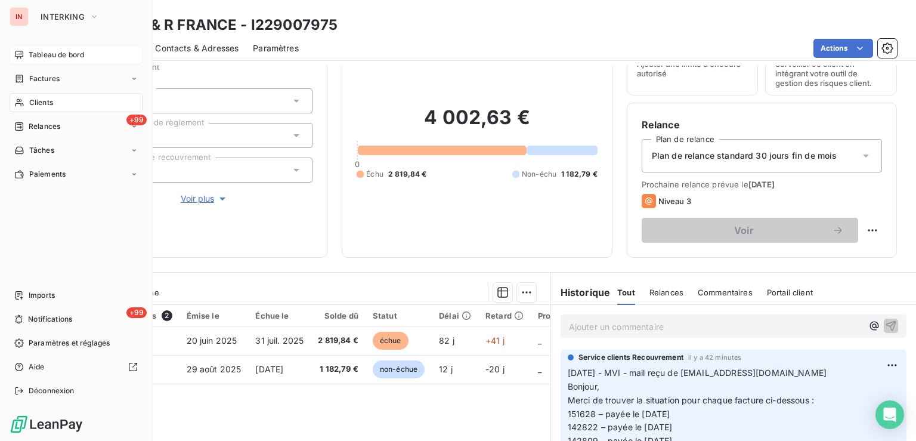
drag, startPoint x: 25, startPoint y: 56, endPoint x: 42, endPoint y: 61, distance: 17.5
click at [29, 58] on div "Tableau de bord" at bounding box center [76, 54] width 133 height 19
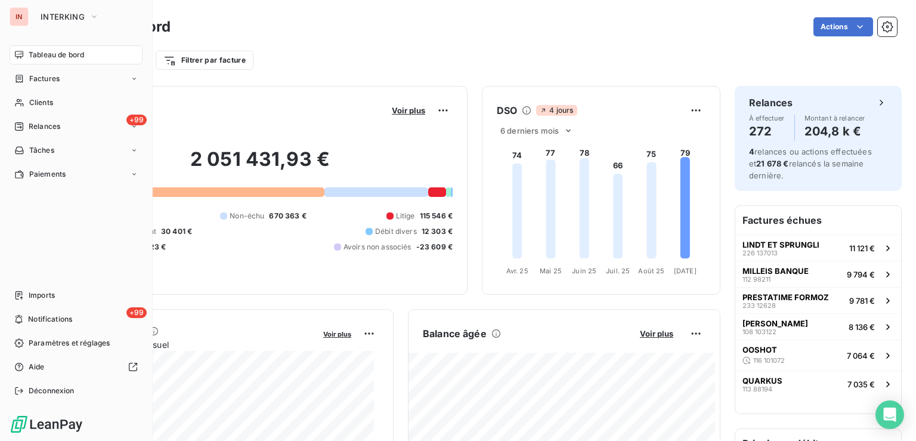
click at [27, 104] on div "Clients" at bounding box center [76, 102] width 133 height 19
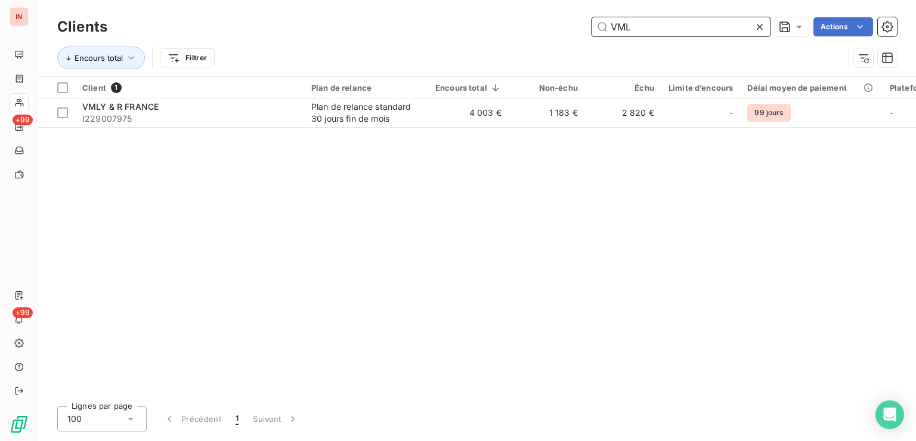
click at [661, 29] on input "VML" at bounding box center [680, 26] width 179 height 19
drag, startPoint x: 664, startPoint y: 28, endPoint x: 490, endPoint y: 26, distance: 174.1
click at [591, 26] on input "VML" at bounding box center [680, 26] width 179 height 19
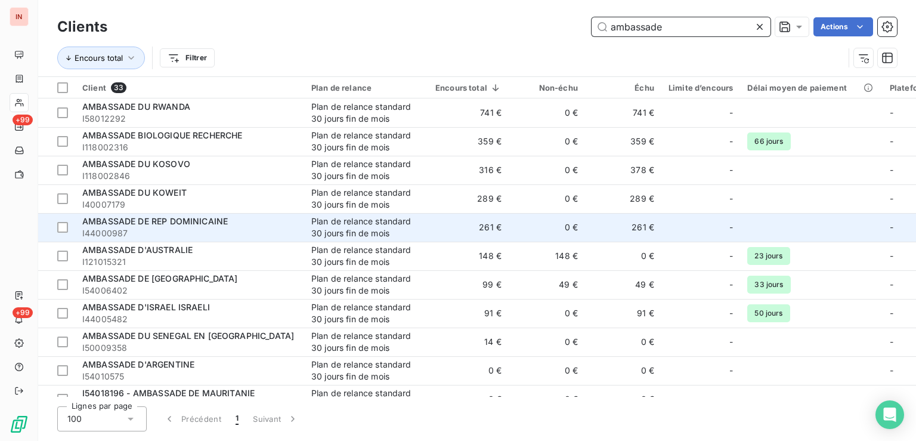
type input "ambassade"
click at [333, 236] on div "Plan de relance standard 30 jours fin de mois" at bounding box center [366, 227] width 110 height 24
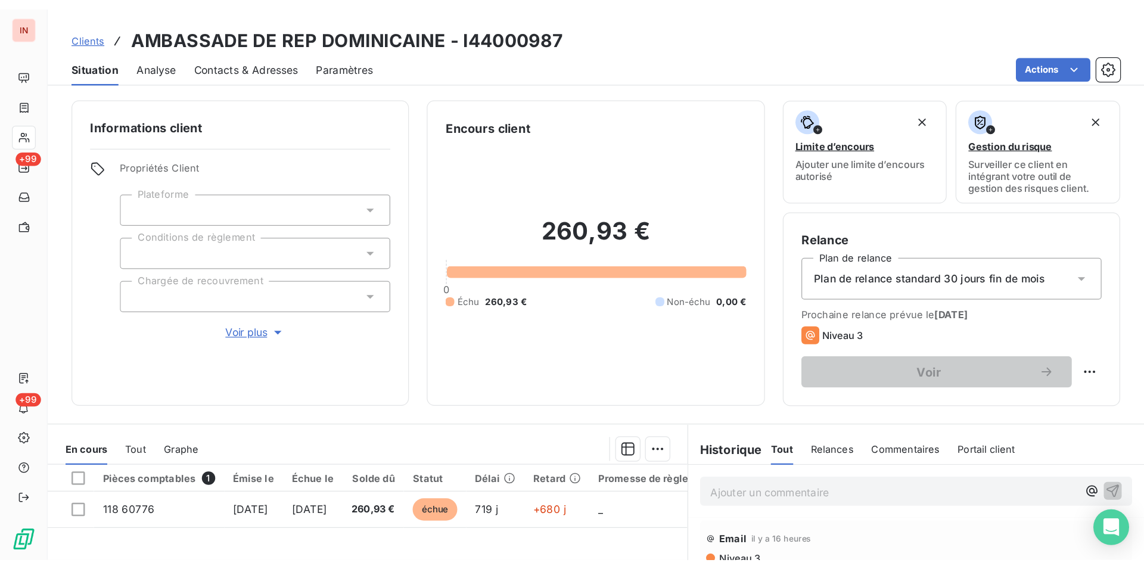
scroll to position [60, 0]
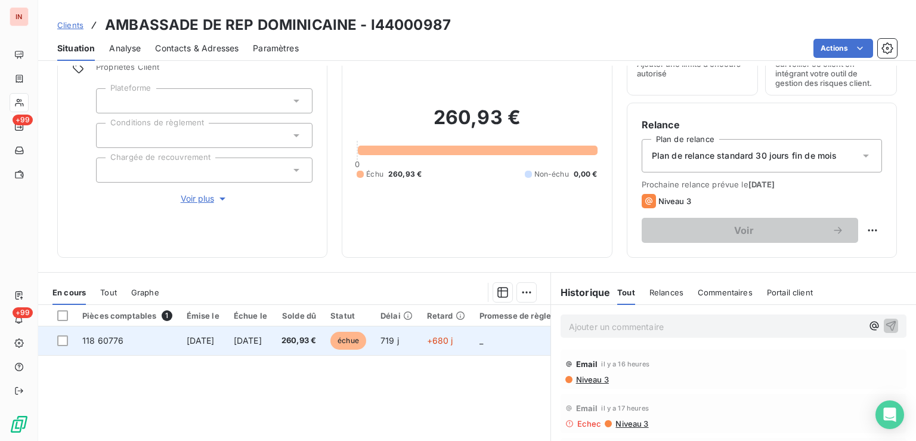
click at [365, 337] on td "échue" at bounding box center [348, 340] width 50 height 29
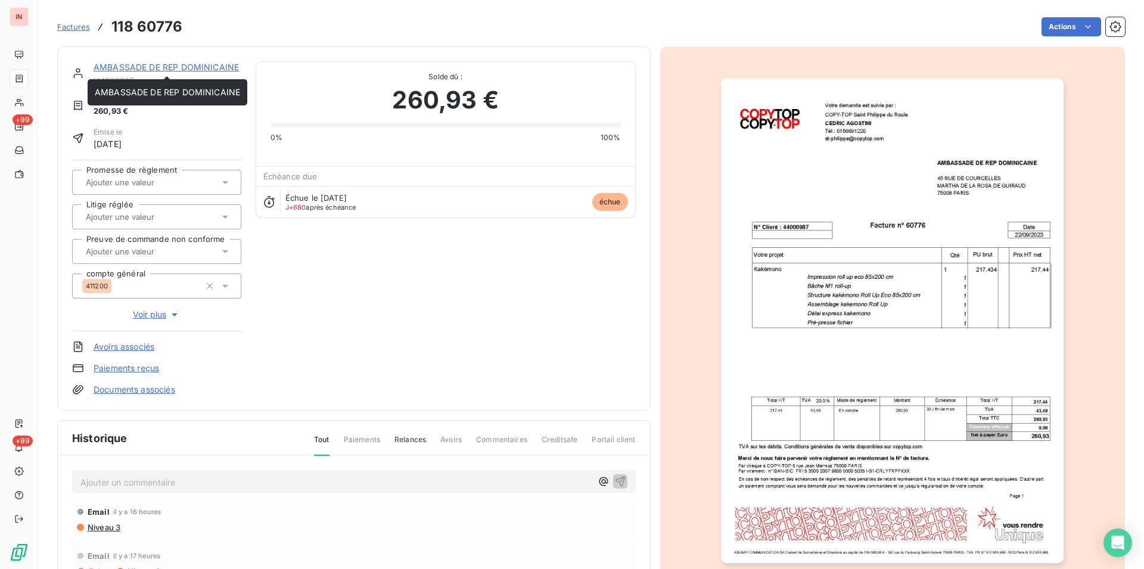
click at [167, 65] on link "AMBASSADE DE REP DOMINICAINE" at bounding box center [166, 67] width 145 height 10
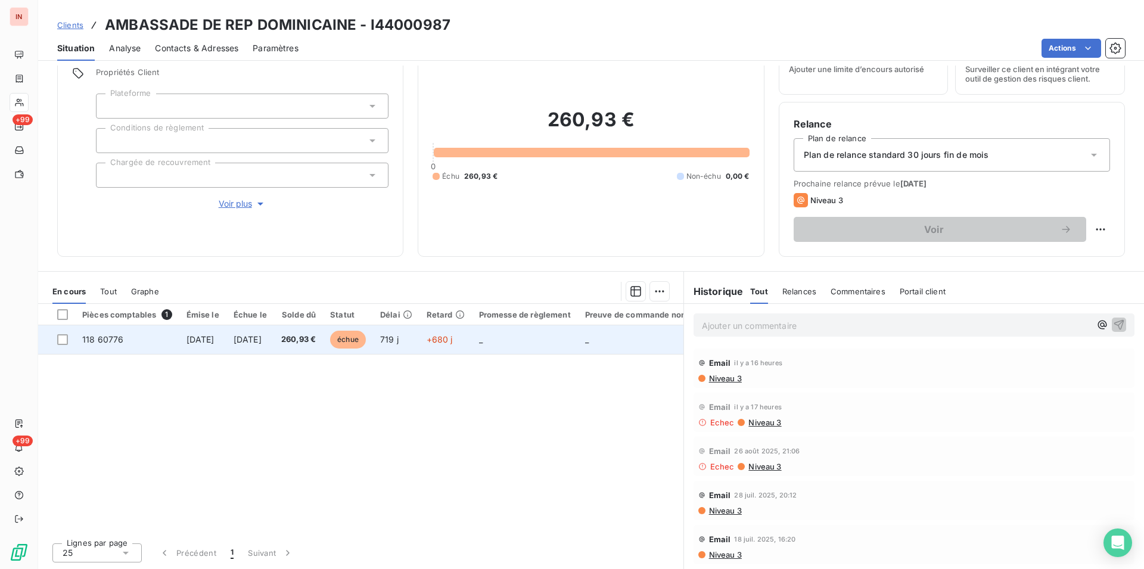
click at [316, 337] on span "260,93 €" at bounding box center [298, 340] width 35 height 12
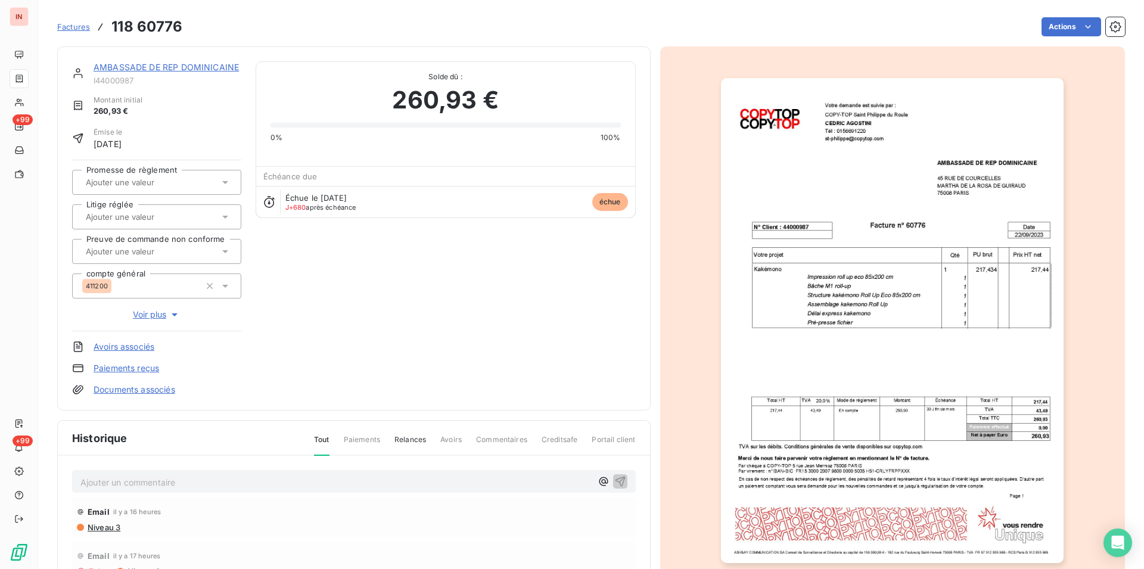
click at [172, 72] on link "AMBASSADE DE REP DOMINICAINE" at bounding box center [166, 67] width 145 height 10
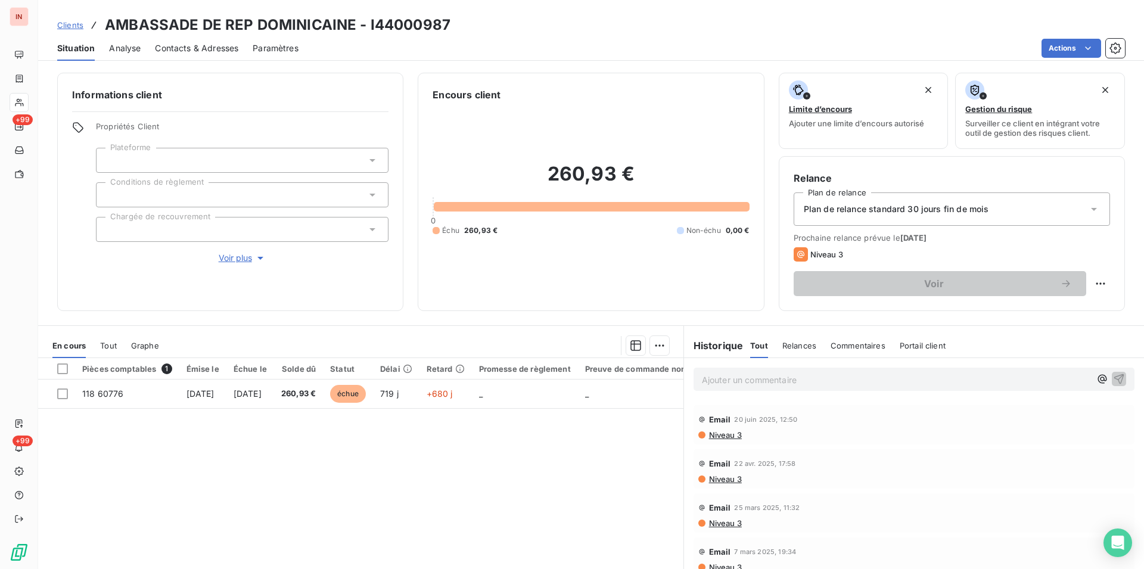
scroll to position [54, 0]
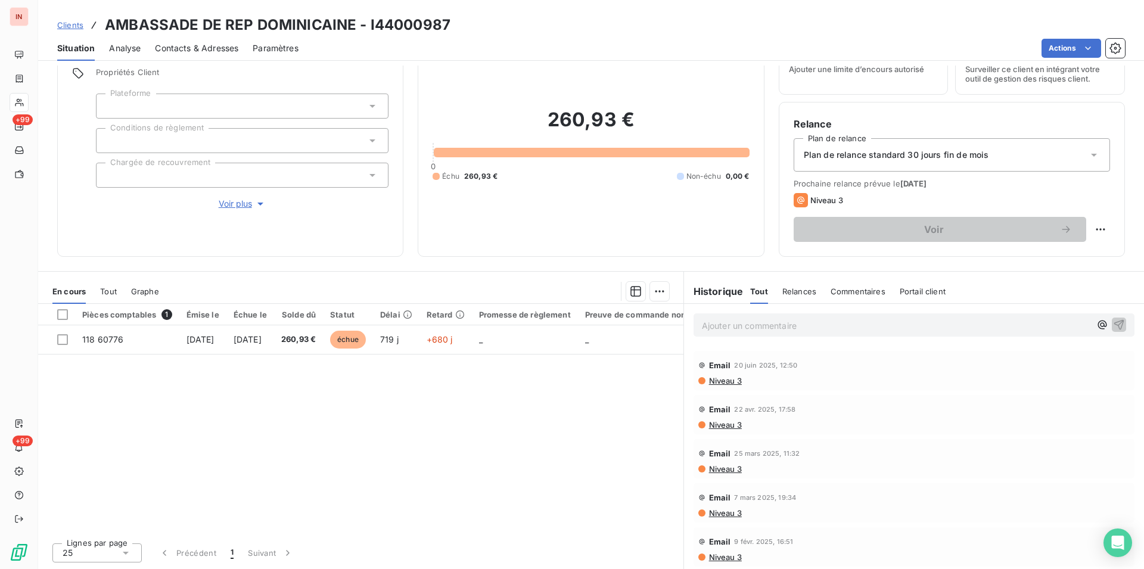
click at [725, 556] on span "Niveau 3" at bounding box center [725, 558] width 34 height 10
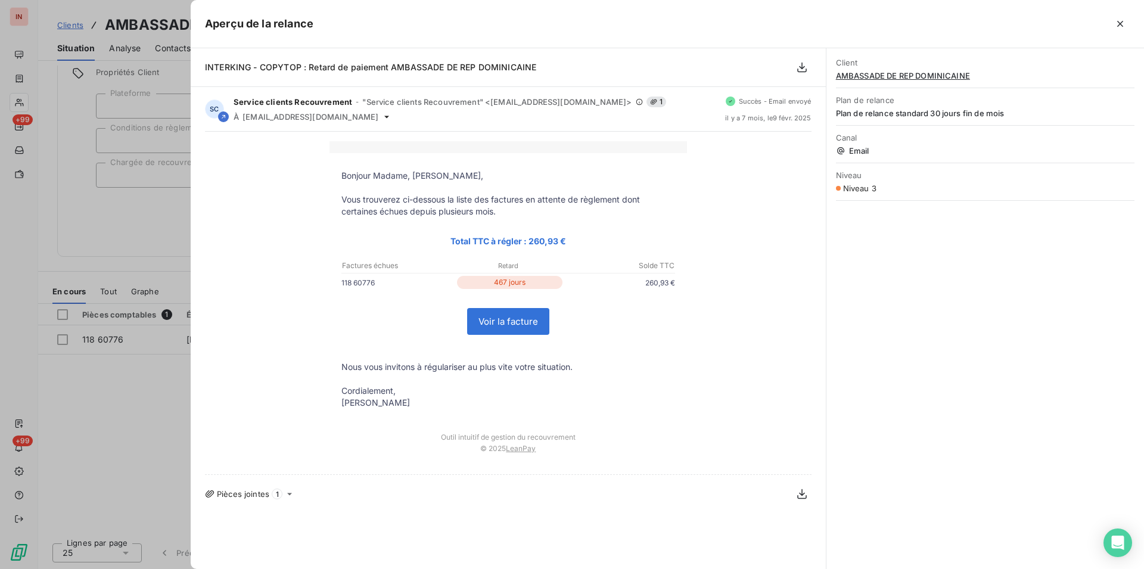
click at [116, 250] on div at bounding box center [572, 284] width 1144 height 569
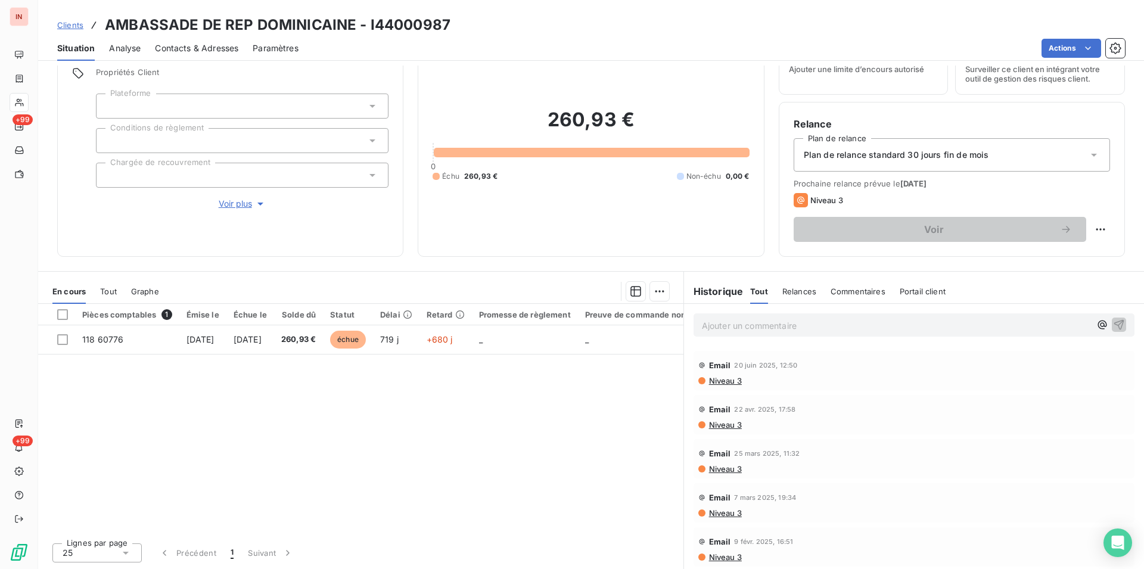
scroll to position [0, 0]
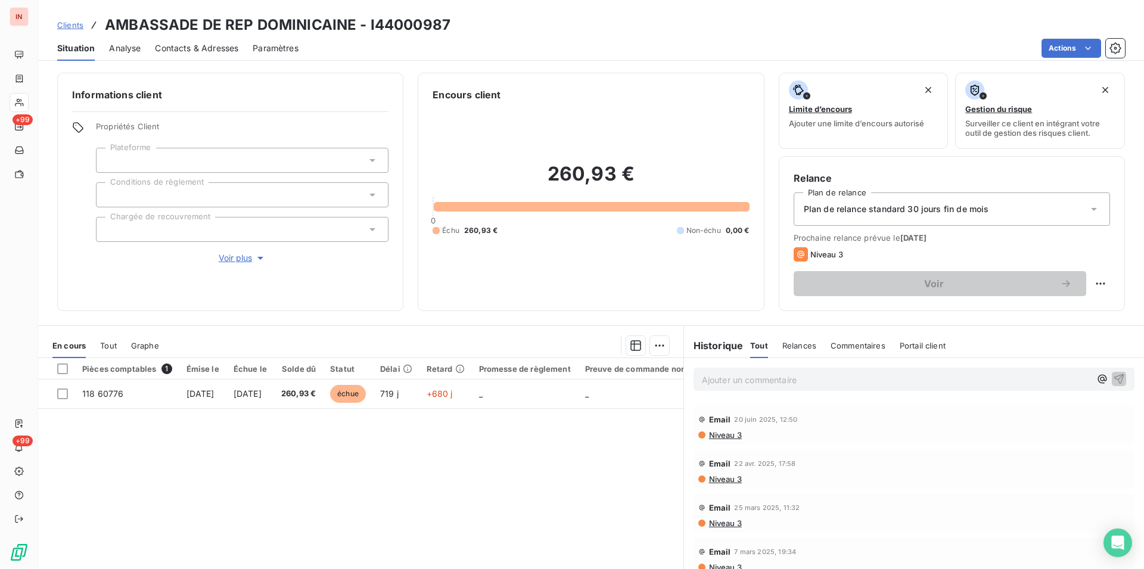
click at [723, 131] on span "Niveau 3" at bounding box center [725, 127] width 34 height 10
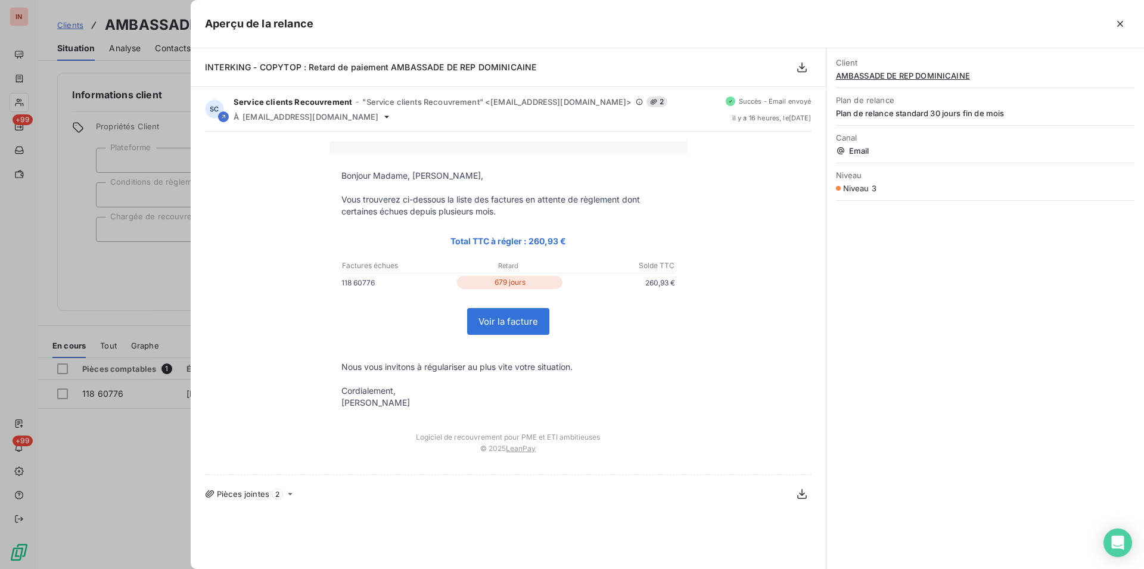
click at [126, 289] on div at bounding box center [572, 284] width 1144 height 569
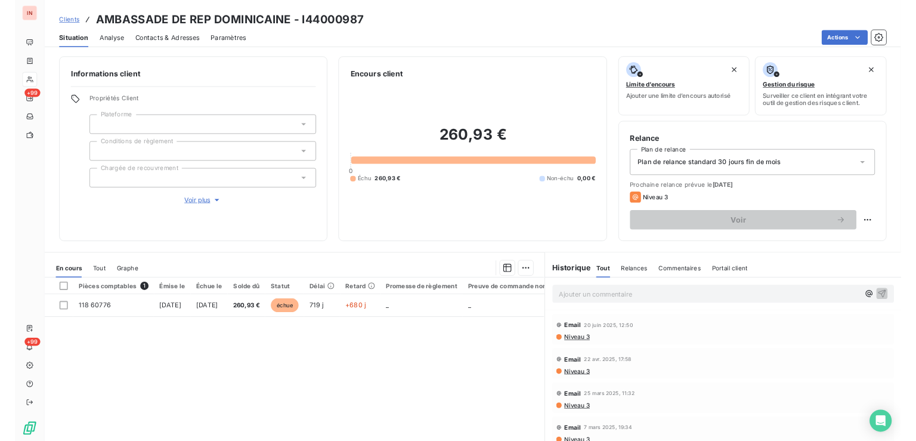
scroll to position [54, 0]
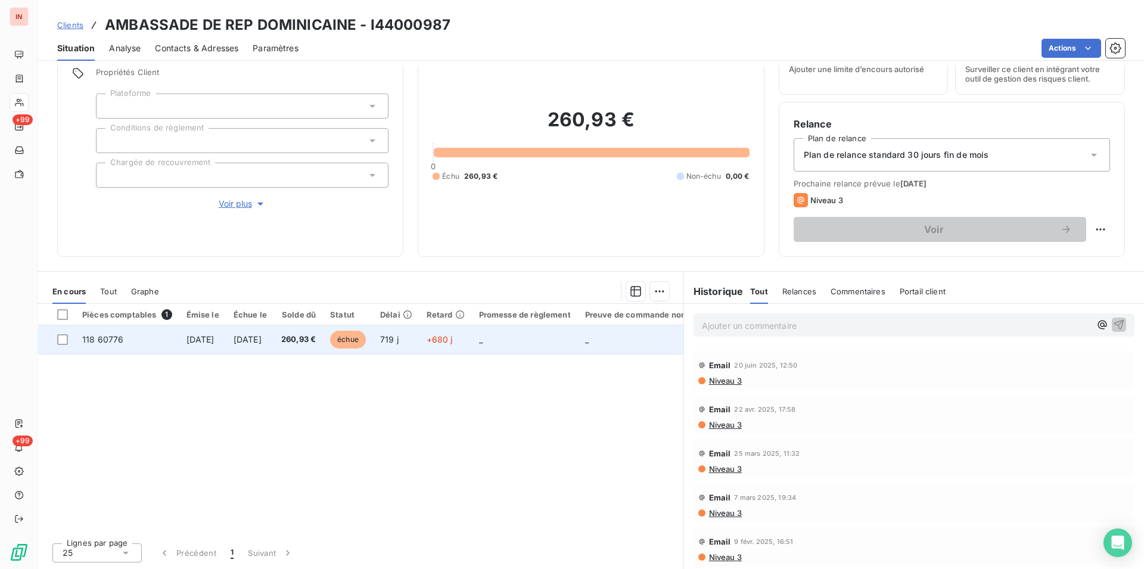
click at [420, 344] on td "719 j" at bounding box center [396, 339] width 46 height 29
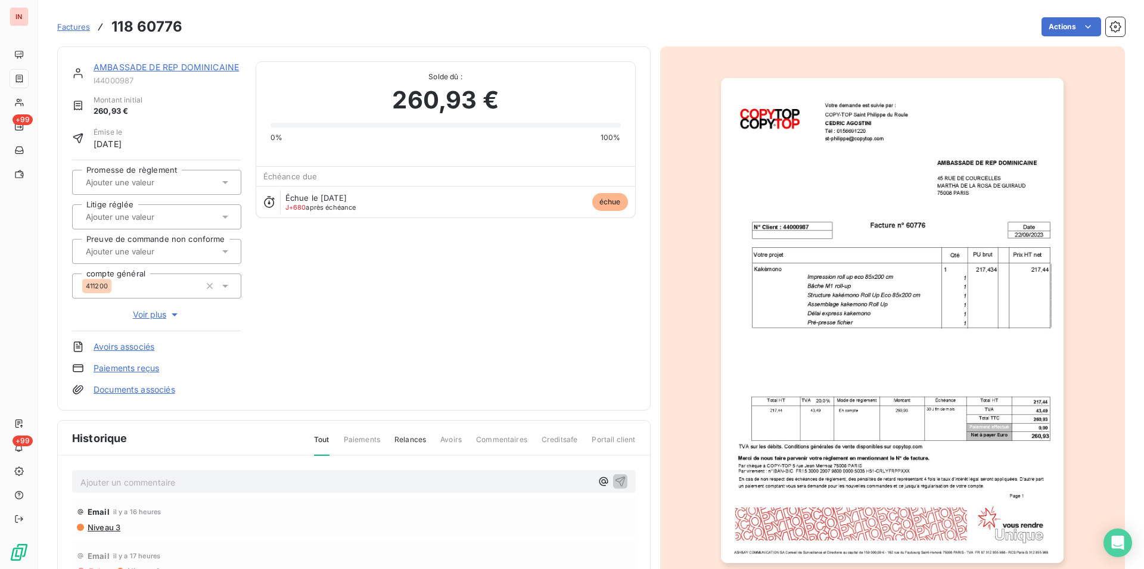
click at [111, 387] on link "Documents associés" at bounding box center [135, 390] width 82 height 12
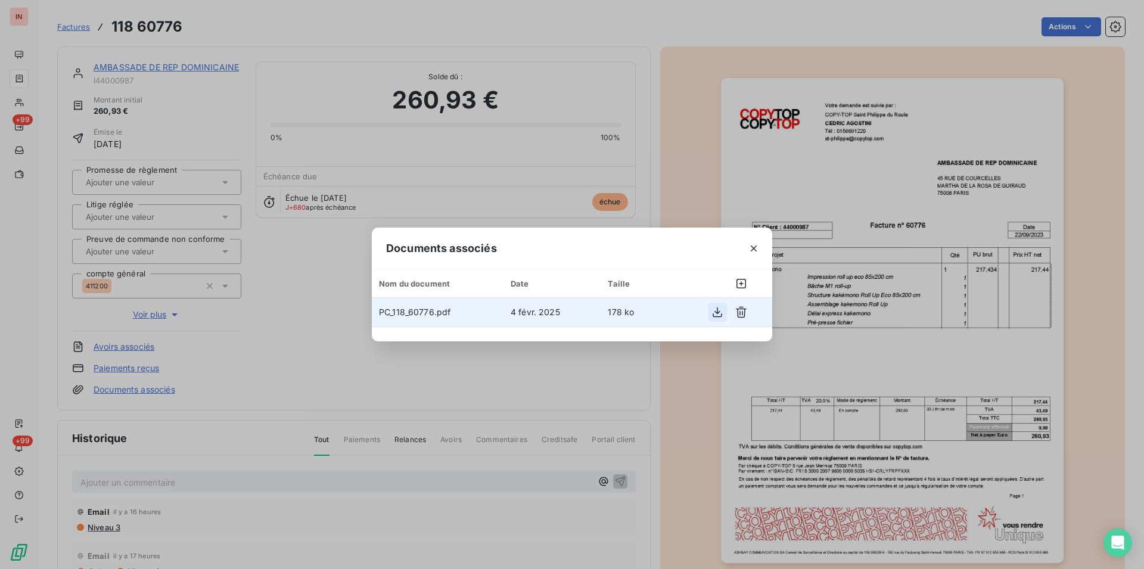
click at [713, 311] on icon "button" at bounding box center [718, 312] width 12 height 12
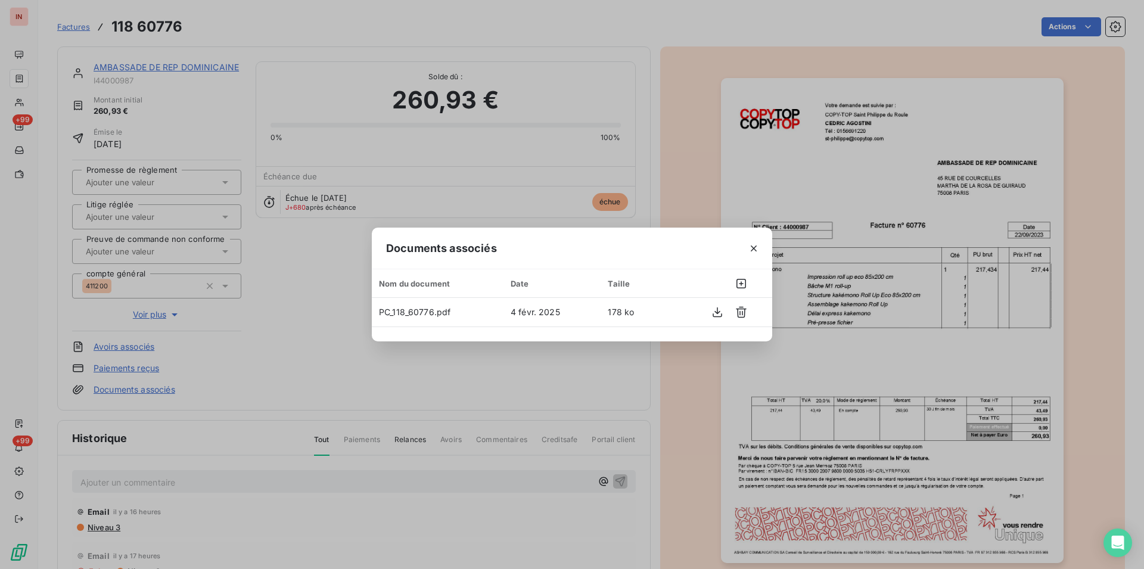
drag, startPoint x: 408, startPoint y: 221, endPoint x: 224, endPoint y: 134, distance: 204.0
click at [398, 207] on div "Documents associés Nom du document Date Taille PC_118_60776.pdf [DATE] 178 ko" at bounding box center [572, 284] width 1144 height 569
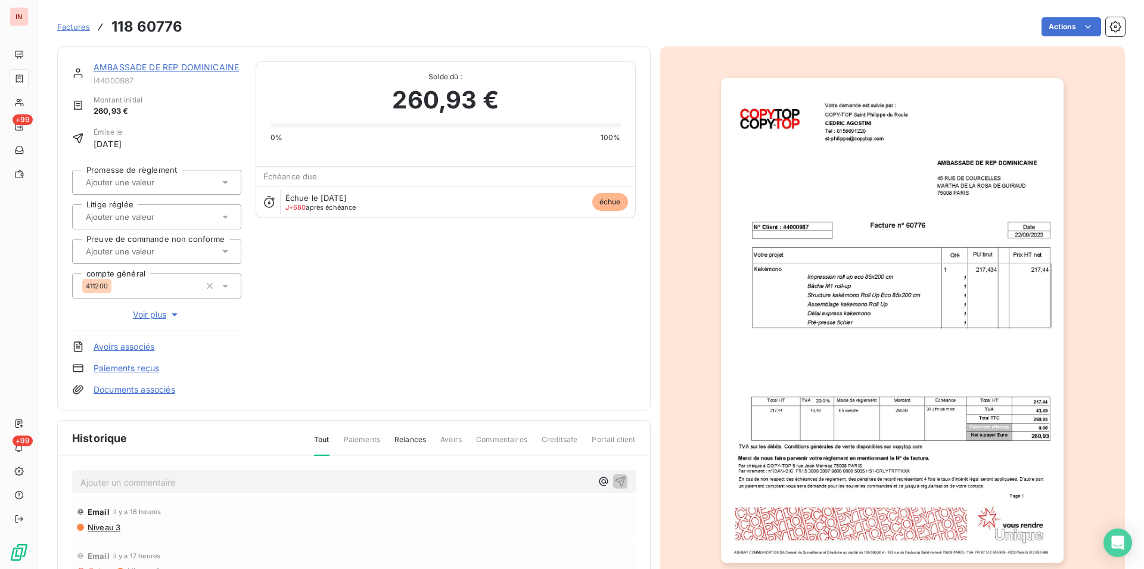
click at [156, 66] on link "AMBASSADE DE REP DOMINICAINE" at bounding box center [166, 67] width 145 height 10
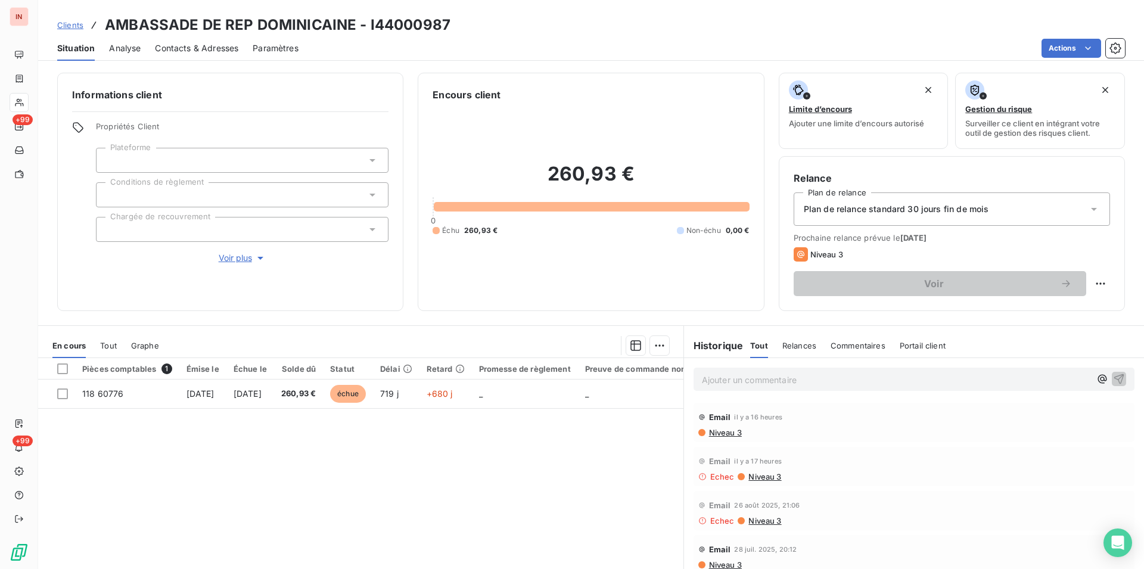
click at [172, 54] on div "Contacts & Adresses" at bounding box center [196, 48] width 83 height 25
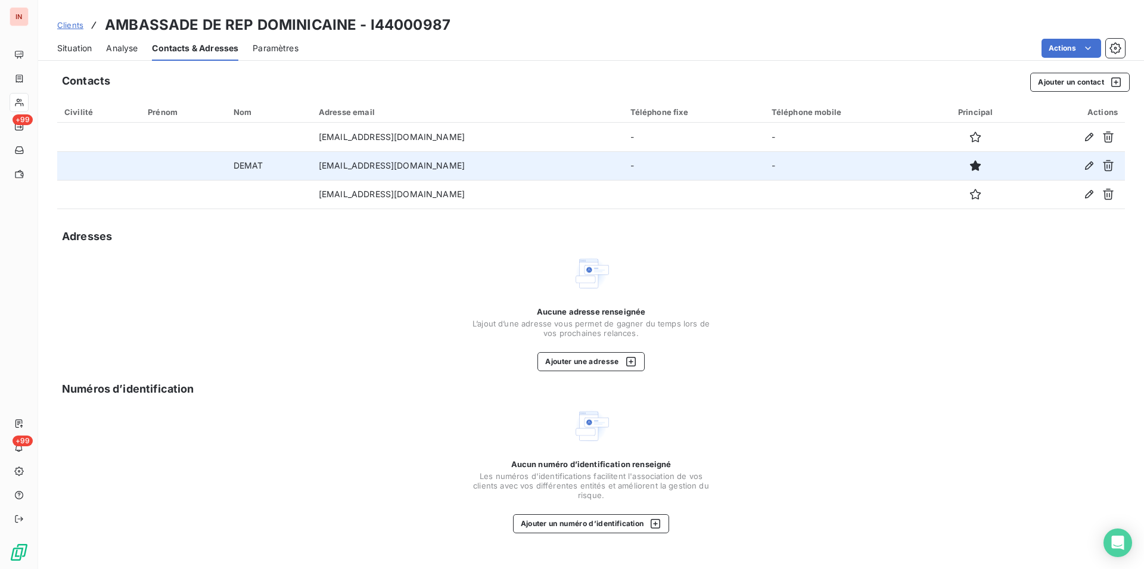
drag, startPoint x: 461, startPoint y: 165, endPoint x: 316, endPoint y: 166, distance: 145.4
click at [316, 166] on td "[EMAIL_ADDRESS][DOMAIN_NAME]" at bounding box center [468, 165] width 312 height 29
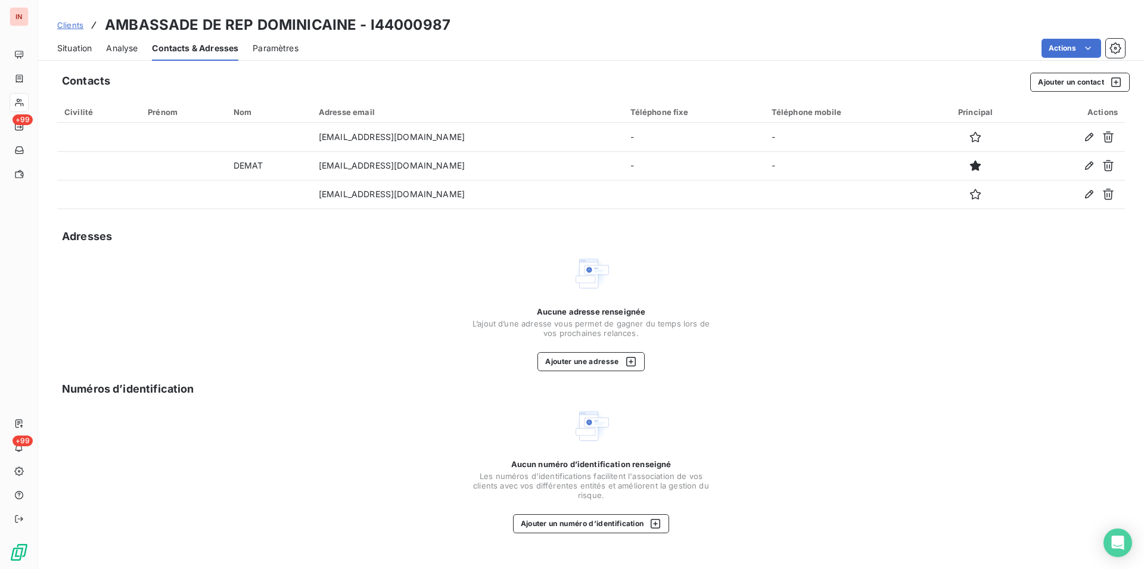
copy td "[EMAIL_ADDRESS][DOMAIN_NAME]"
click at [231, 547] on div "Contacts Ajouter un contact Civilité Prénom Nom Adresse email Téléphone fixe Té…" at bounding box center [591, 318] width 1106 height 504
drag, startPoint x: 448, startPoint y: 21, endPoint x: 76, endPoint y: 15, distance: 372.0
click at [76, 15] on div "Clients AMBASSADE DE REP DOMINICAINE - I44000987" at bounding box center [591, 24] width 1106 height 21
copy span "ts"
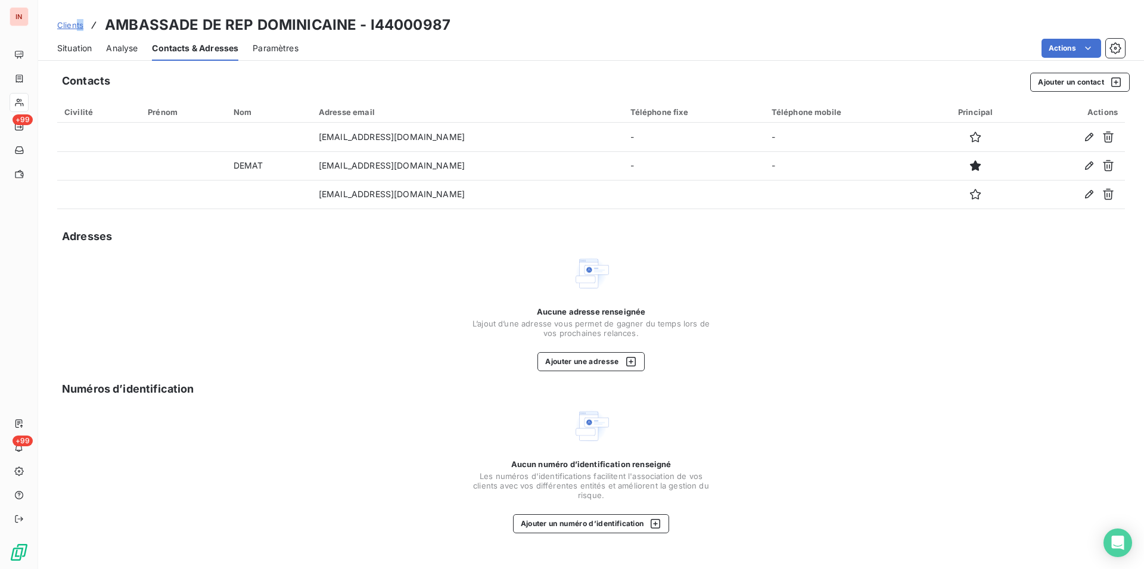
drag, startPoint x: 391, startPoint y: 31, endPoint x: 424, endPoint y: 29, distance: 33.5
click at [398, 30] on h3 "AMBASSADE DE REP DOMINICAINE - I44000987" at bounding box center [278, 24] width 346 height 21
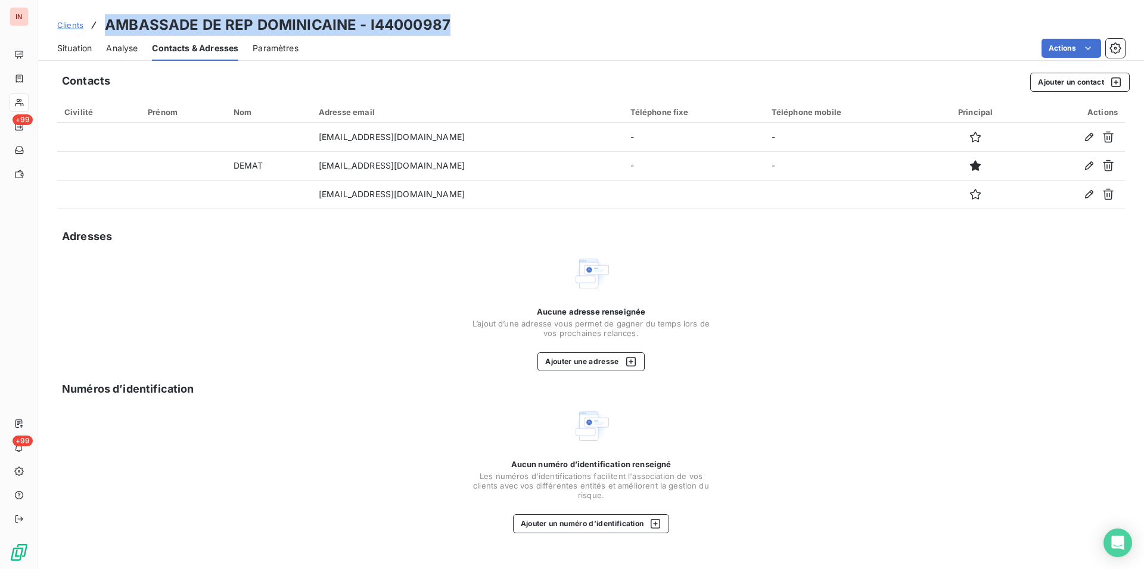
drag, startPoint x: 446, startPoint y: 23, endPoint x: 91, endPoint y: 16, distance: 355.9
click at [91, 16] on div "Clients AMBASSADE DE REP DOMINICAINE - I44000987" at bounding box center [253, 24] width 393 height 21
copy div "AMBASSADE DE REP DOMINICAINE - I44000987"
click at [76, 52] on span "Situation" at bounding box center [74, 48] width 35 height 12
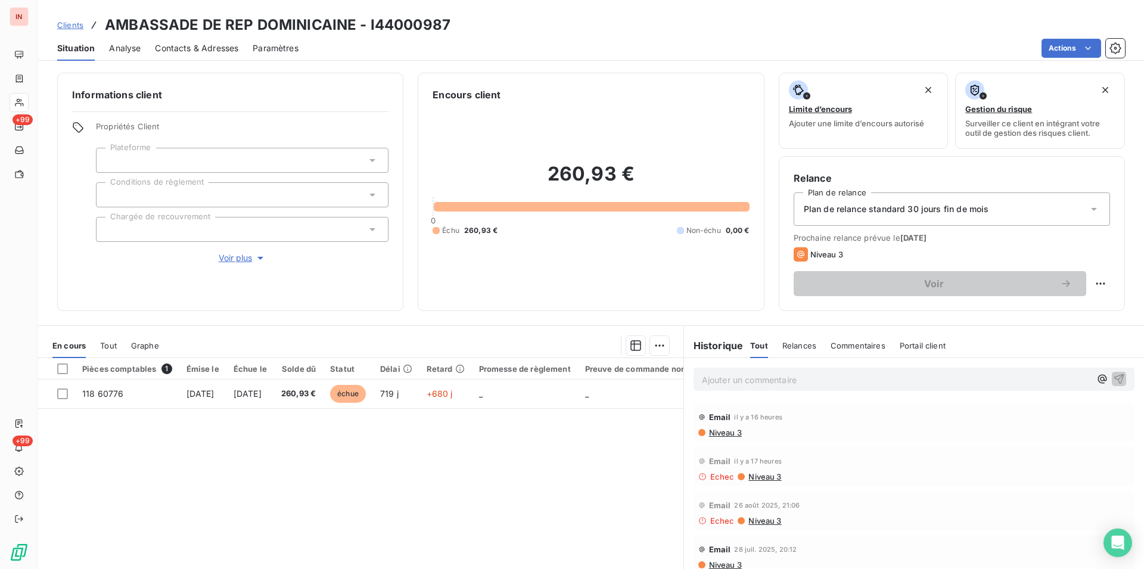
click at [778, 381] on p "Ajouter un commentaire ﻿" at bounding box center [896, 380] width 389 height 15
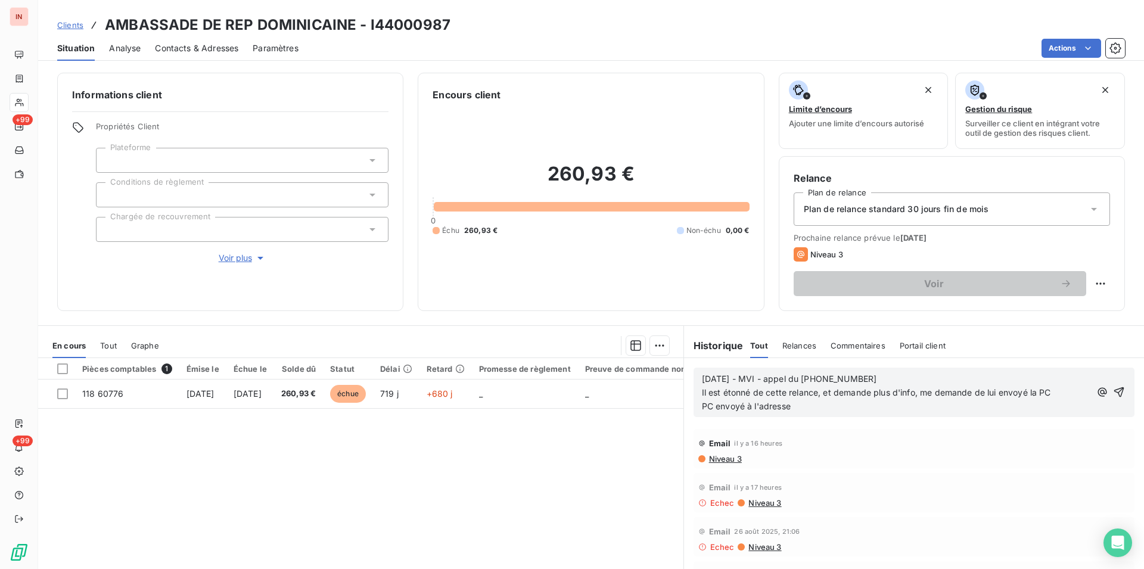
click at [829, 407] on p "[DATE] - MVI - appel du [PHONE_NUMBER] Il est étonné de cette relance, et deman…" at bounding box center [896, 393] width 389 height 41
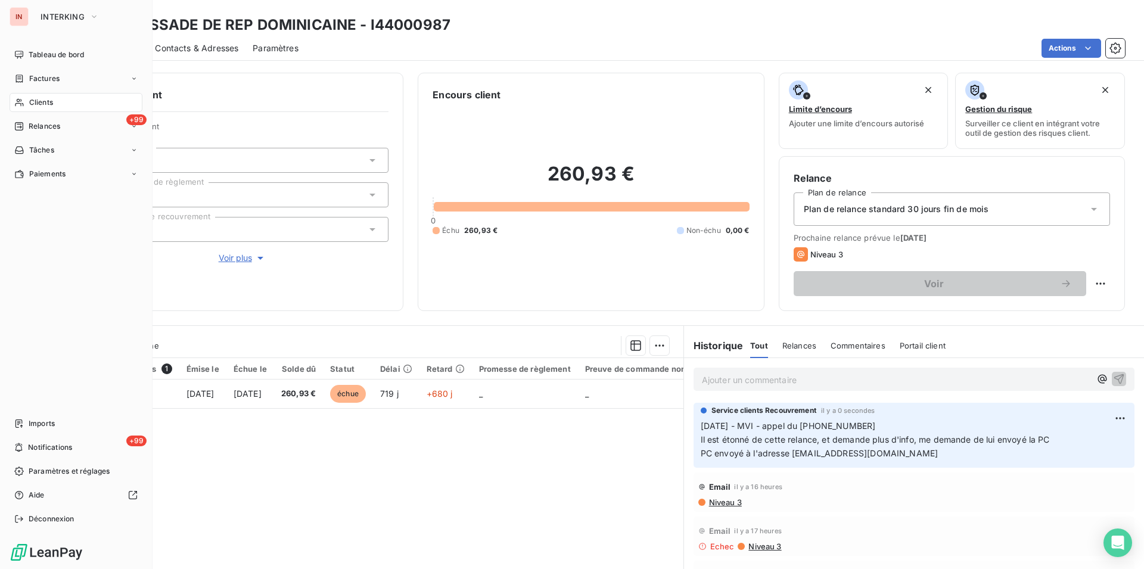
drag, startPoint x: 26, startPoint y: 57, endPoint x: 340, endPoint y: 58, distance: 314.1
click at [27, 56] on div "Tableau de bord" at bounding box center [76, 54] width 133 height 19
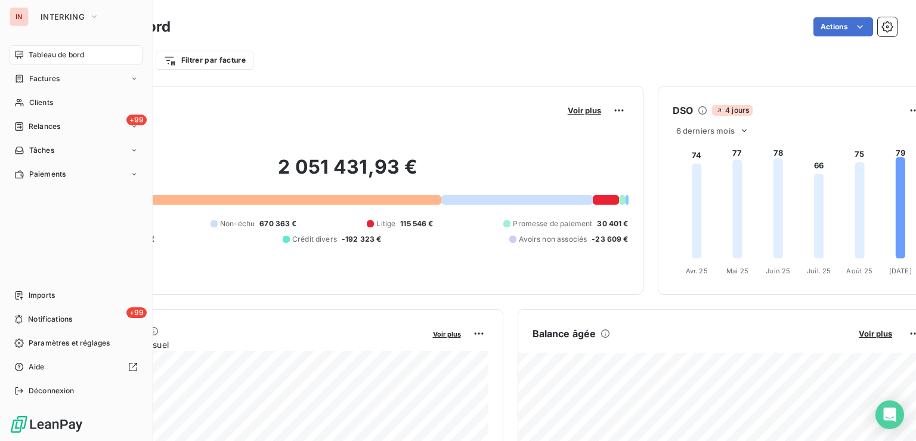
drag, startPoint x: 27, startPoint y: 103, endPoint x: 380, endPoint y: 55, distance: 356.1
click at [31, 103] on div "Clients" at bounding box center [76, 102] width 133 height 19
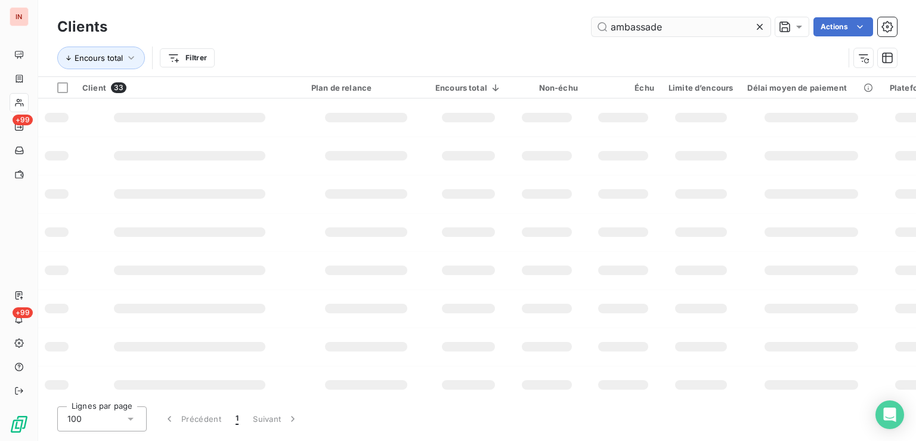
drag, startPoint x: 668, startPoint y: 32, endPoint x: 513, endPoint y: 35, distance: 155.6
click at [591, 35] on input "ambassade" at bounding box center [680, 26] width 179 height 19
type input "natixis"
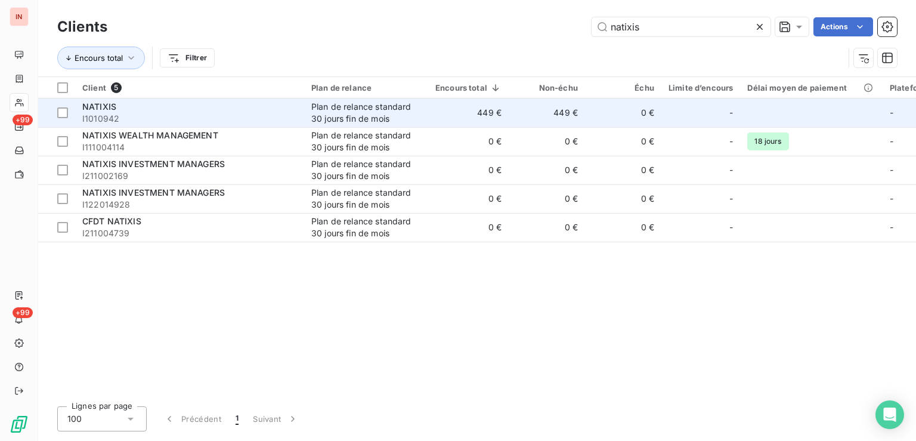
drag, startPoint x: 560, startPoint y: 116, endPoint x: 566, endPoint y: 112, distance: 7.0
click at [560, 116] on td "449 €" at bounding box center [546, 112] width 76 height 29
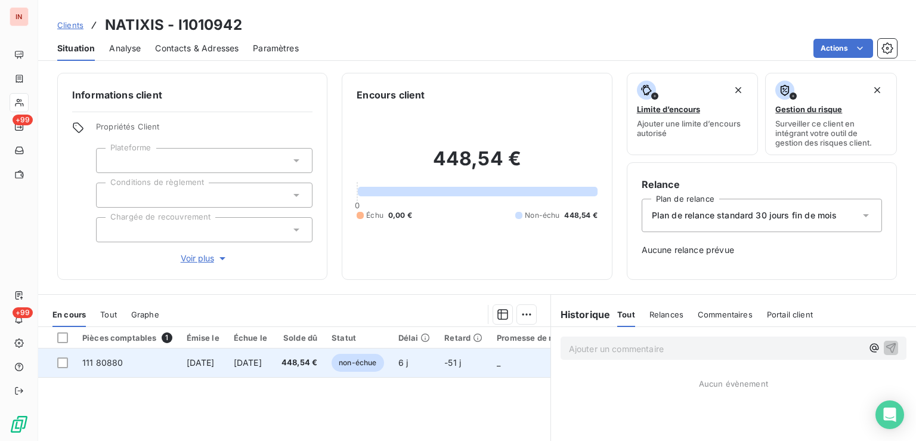
click at [317, 358] on span "448,54 €" at bounding box center [299, 362] width 36 height 12
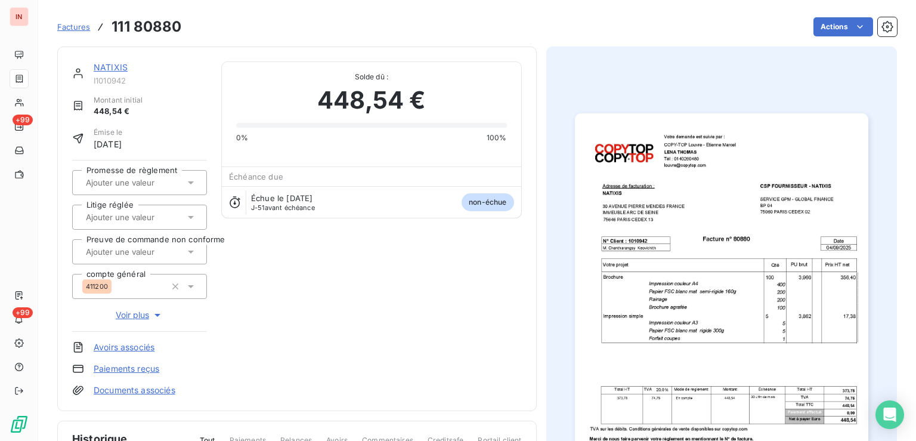
click at [128, 390] on link "Documents associés" at bounding box center [135, 390] width 82 height 12
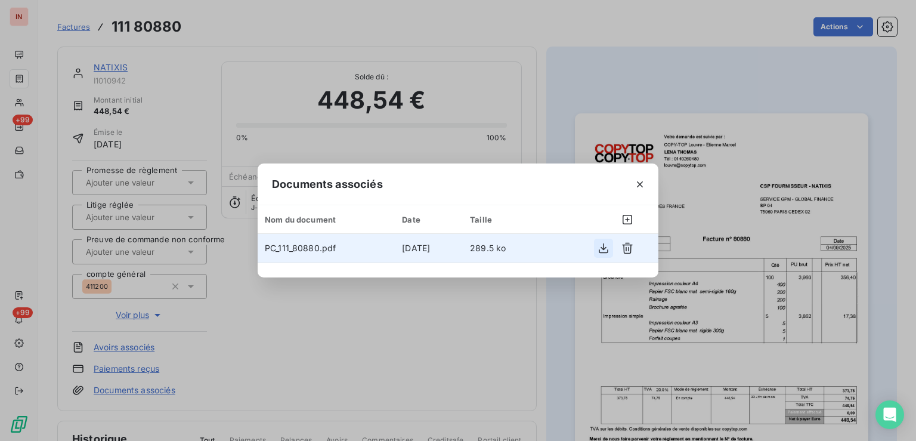
click at [607, 250] on icon "button" at bounding box center [603, 248] width 12 height 12
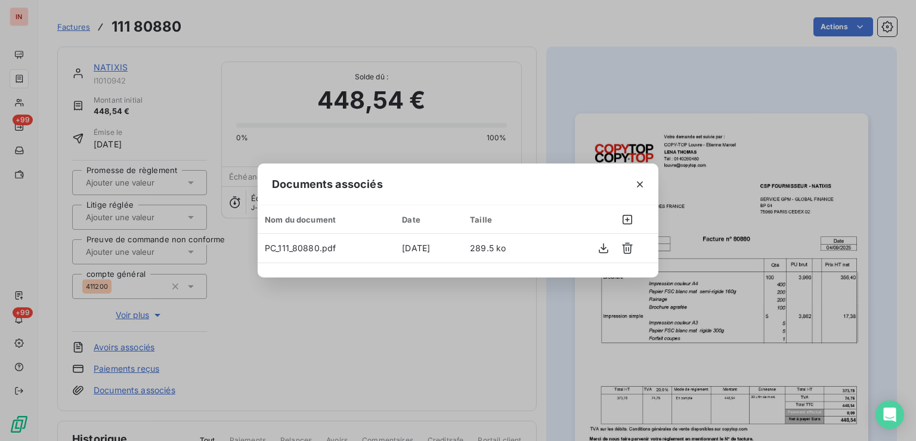
click at [588, 135] on div "Documents associés Nom du document Date Taille PC_111_80880.pdf [DATE] 289.5 ko" at bounding box center [458, 220] width 916 height 441
